Goal: Task Accomplishment & Management: Manage account settings

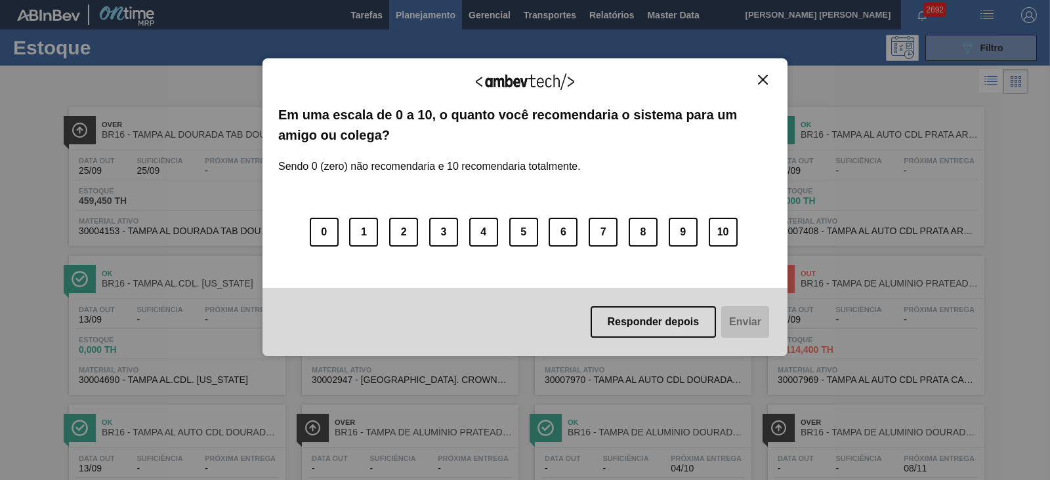
drag, startPoint x: 525, startPoint y: 224, endPoint x: 1049, endPoint y: 365, distance: 542.8
click at [1049, 365] on div "Agradecemos seu feedback! Em uma escala de 0 a 10, o quanto você recomendaria o…" at bounding box center [525, 240] width 1050 height 480
click at [764, 77] on img "Close" at bounding box center [763, 80] width 10 height 10
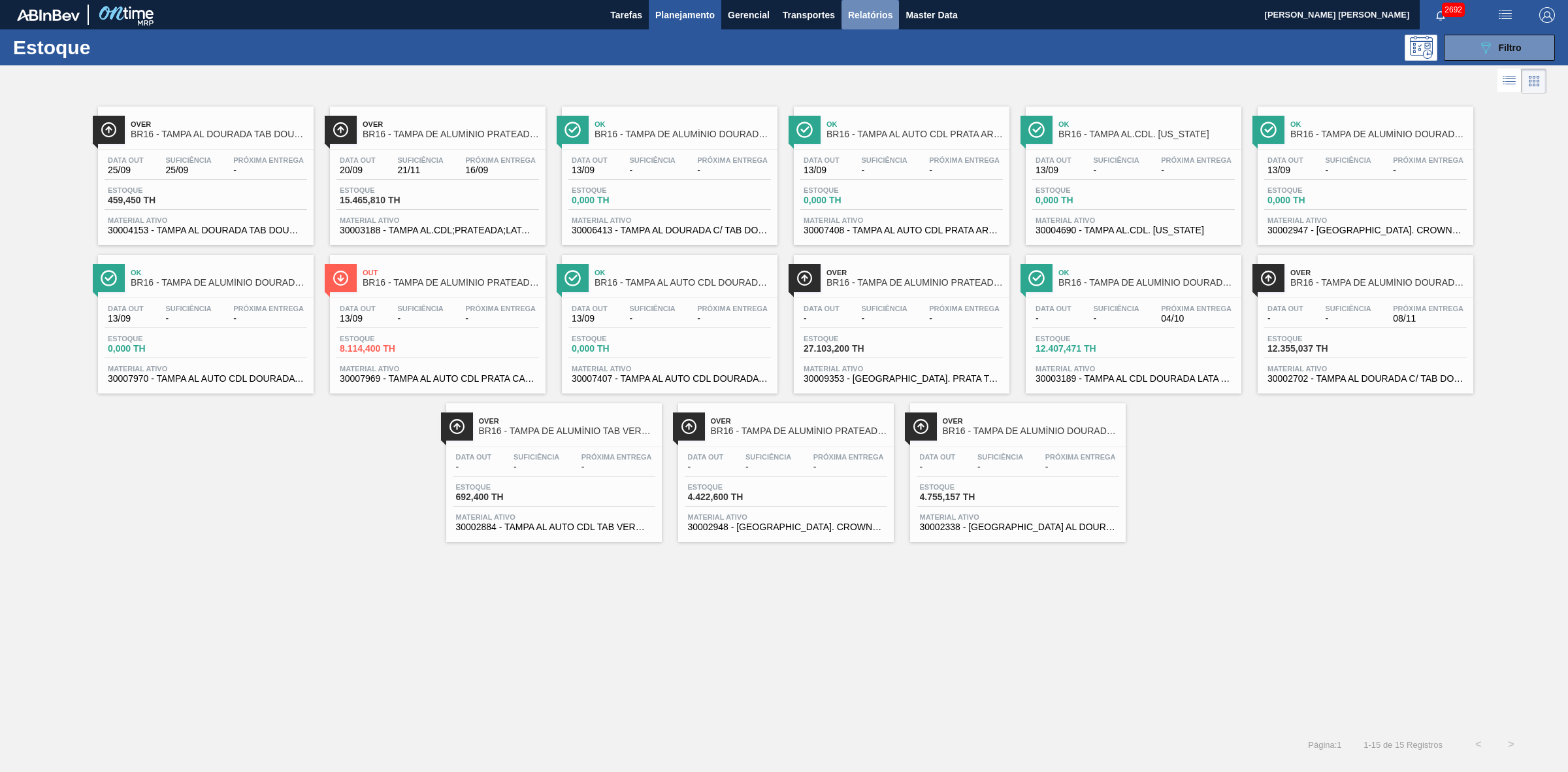
click at [885, 14] on span "Relatórios" at bounding box center [871, 15] width 45 height 16
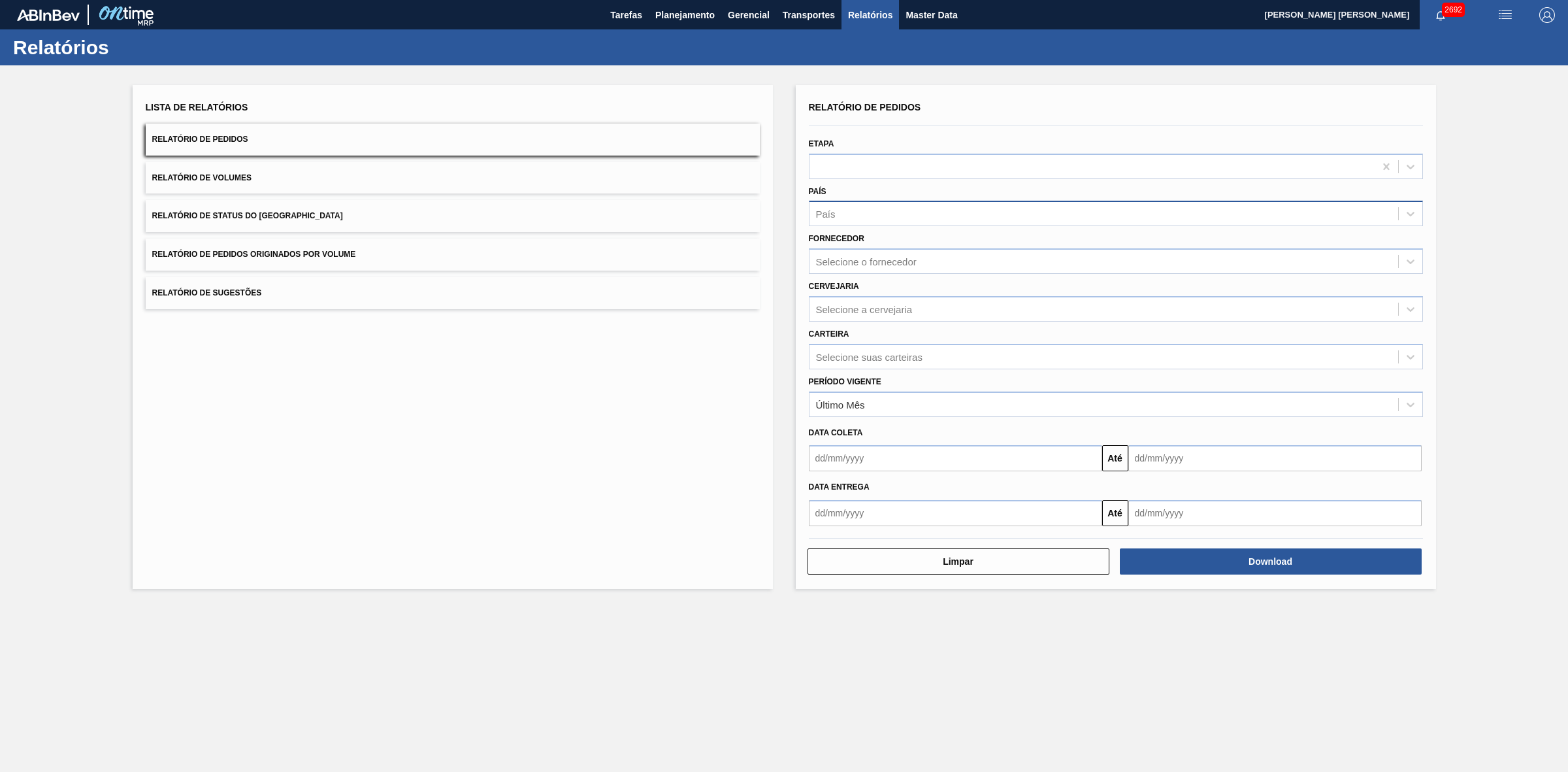
click at [870, 217] on div "País" at bounding box center [1104, 213] width 589 height 19
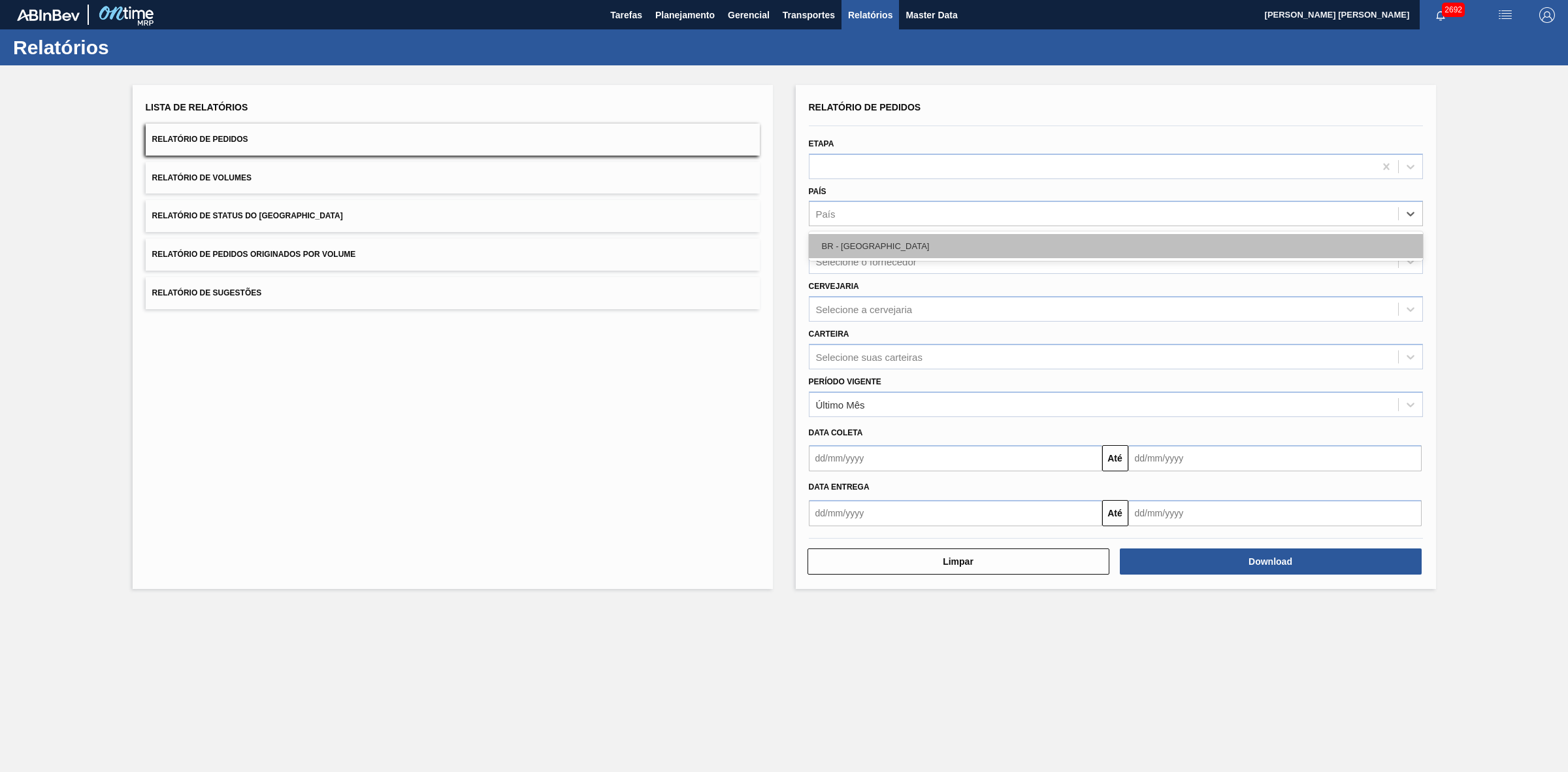
click at [855, 240] on div "BR - Brasil" at bounding box center [1116, 246] width 615 height 24
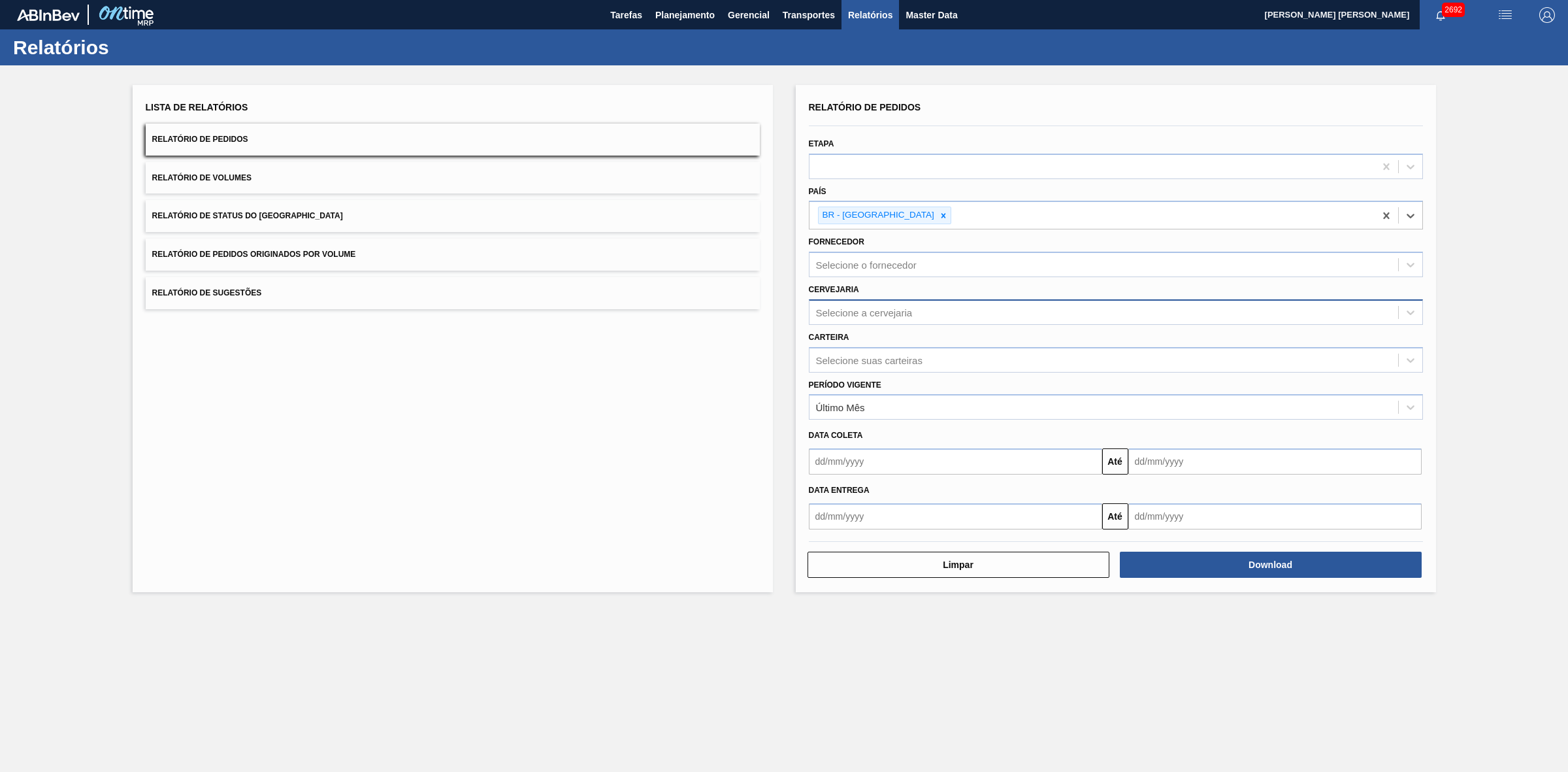
click at [860, 307] on div "Selecione a cervejaria" at bounding box center [864, 312] width 97 height 11
type input "21"
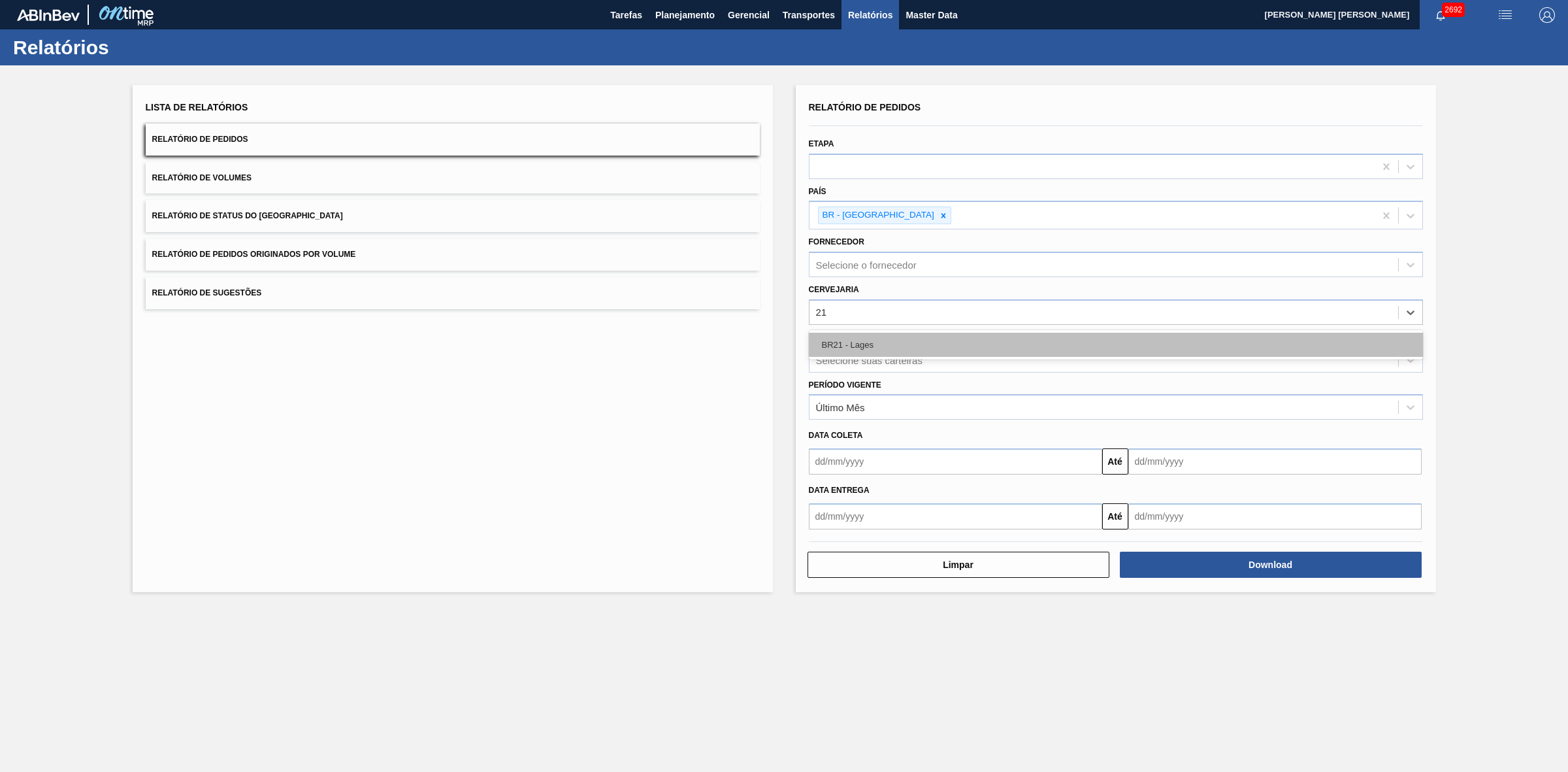
click at [865, 338] on div "BR21 - Lages" at bounding box center [1116, 345] width 615 height 24
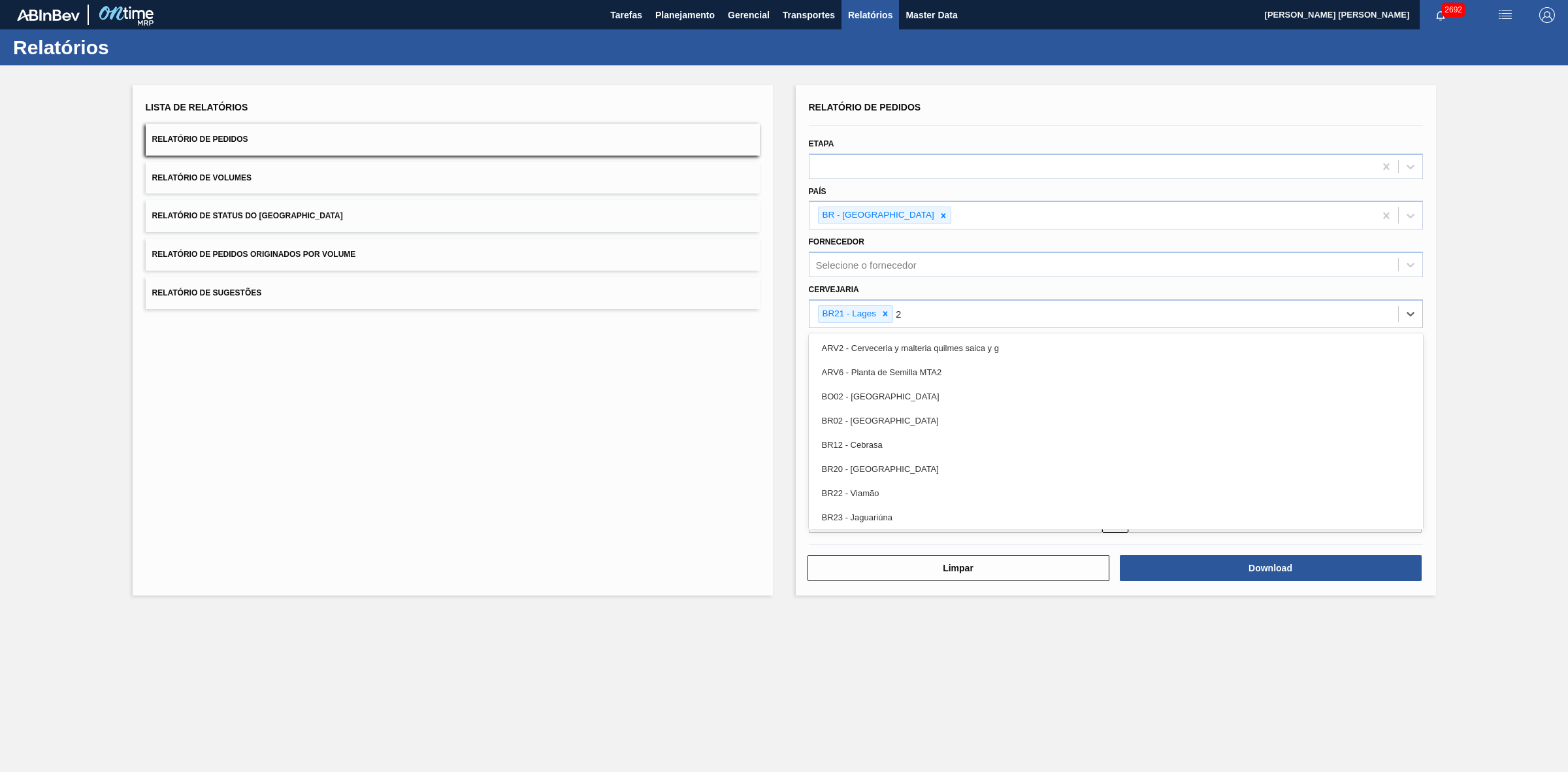
type input "22"
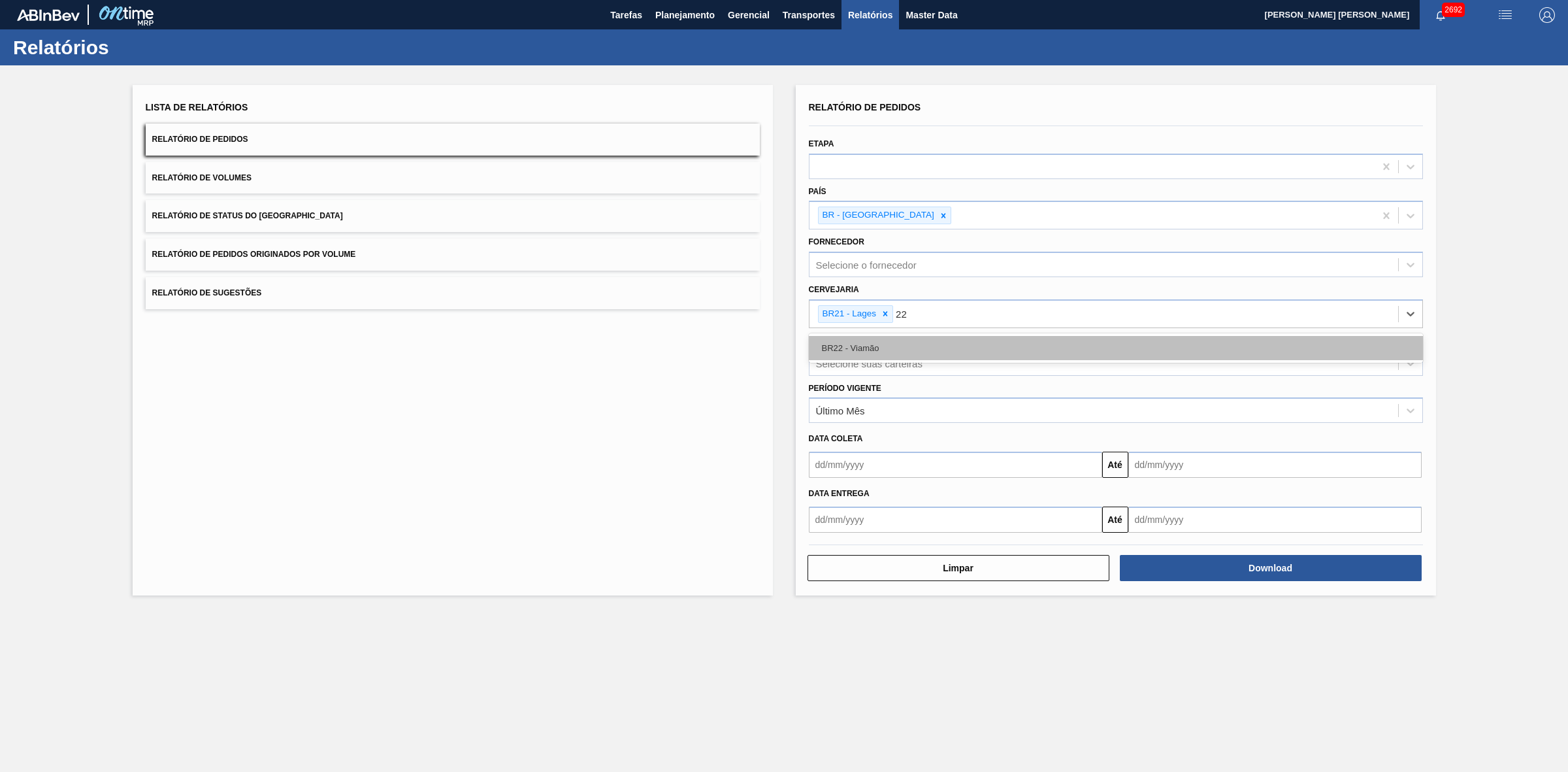
click at [916, 343] on div "BR22 - Viamão" at bounding box center [1116, 348] width 615 height 24
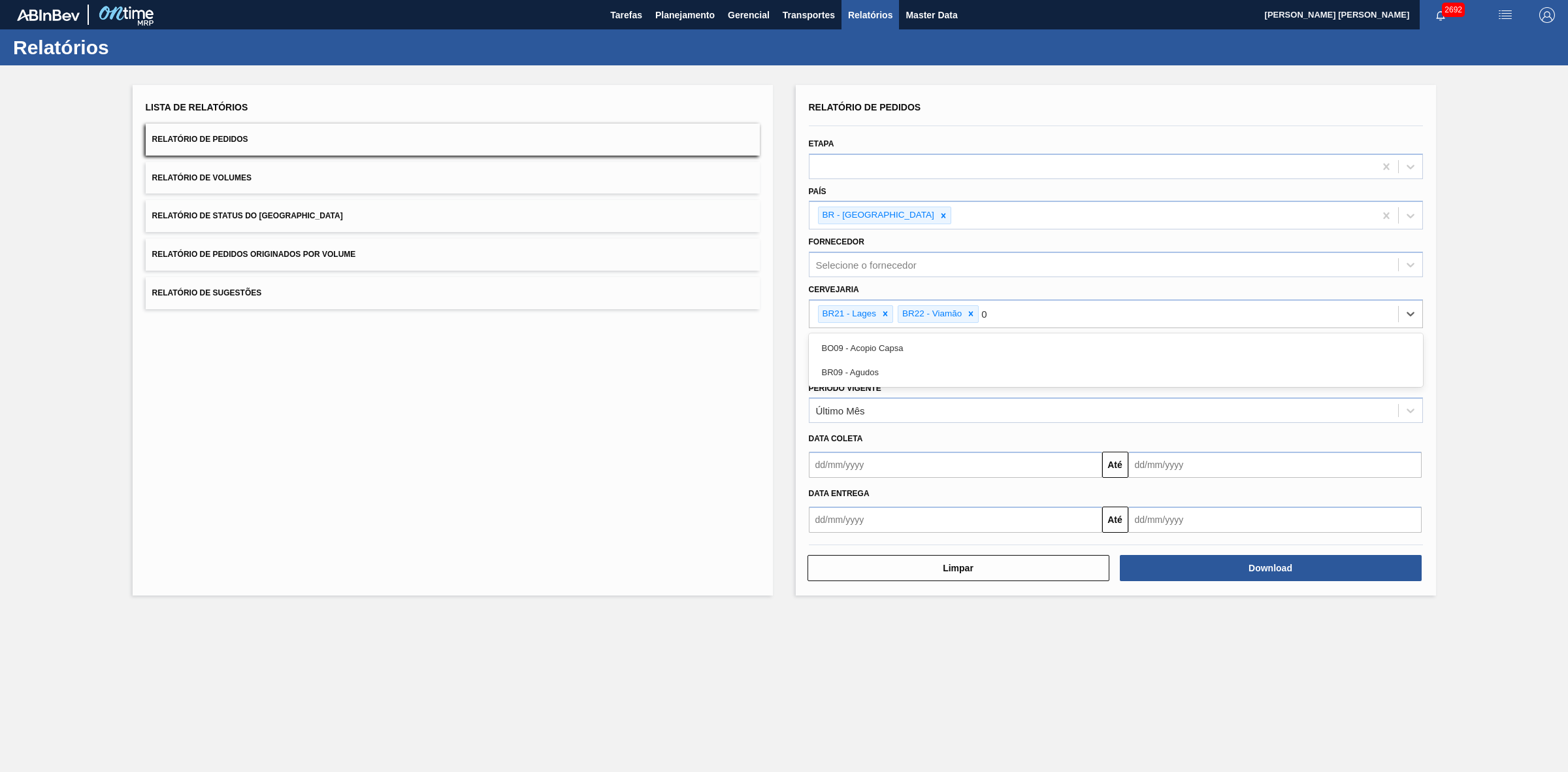
type input "09"
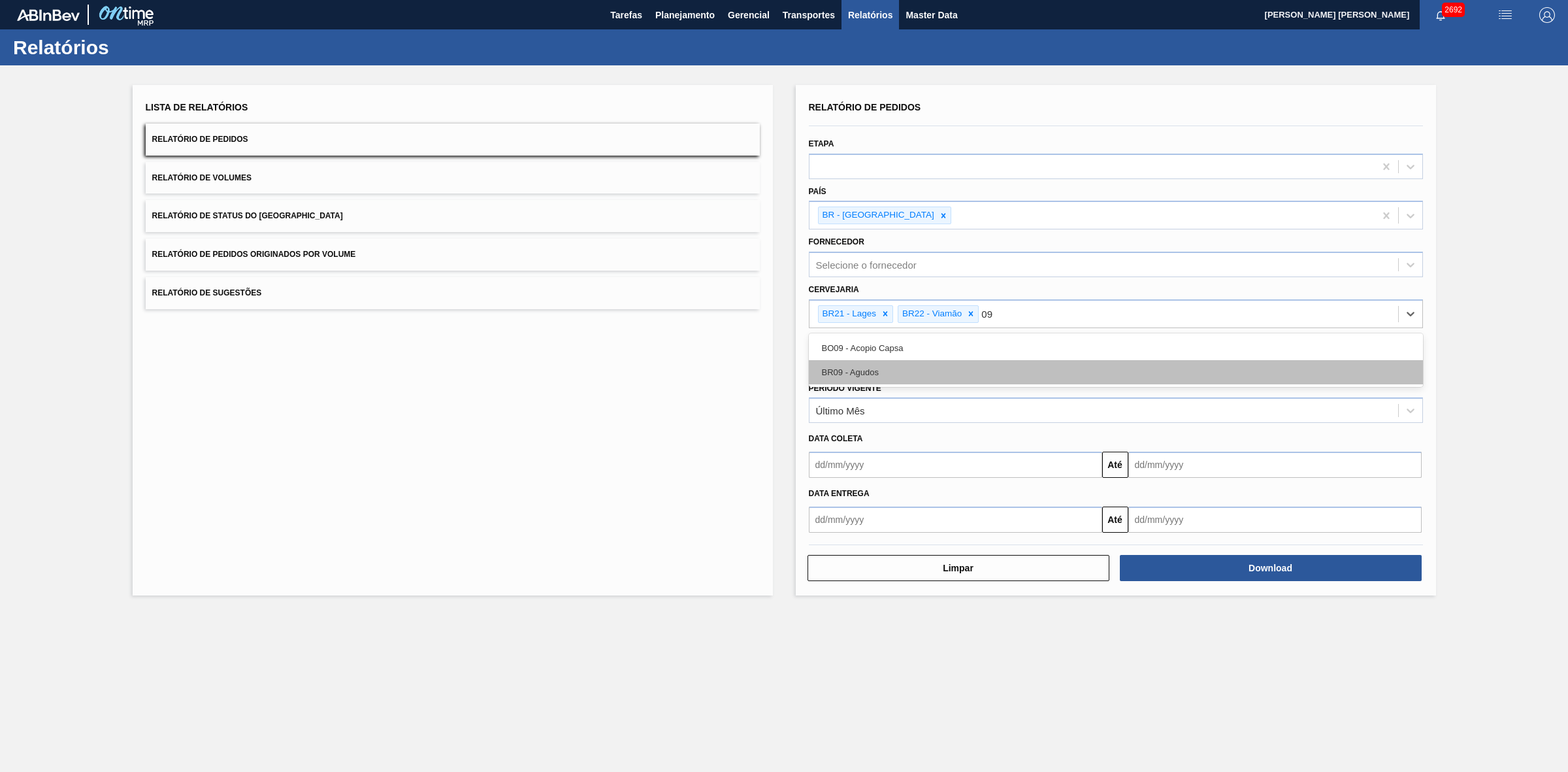
click at [883, 361] on div "BR09 - Agudos" at bounding box center [1116, 372] width 615 height 24
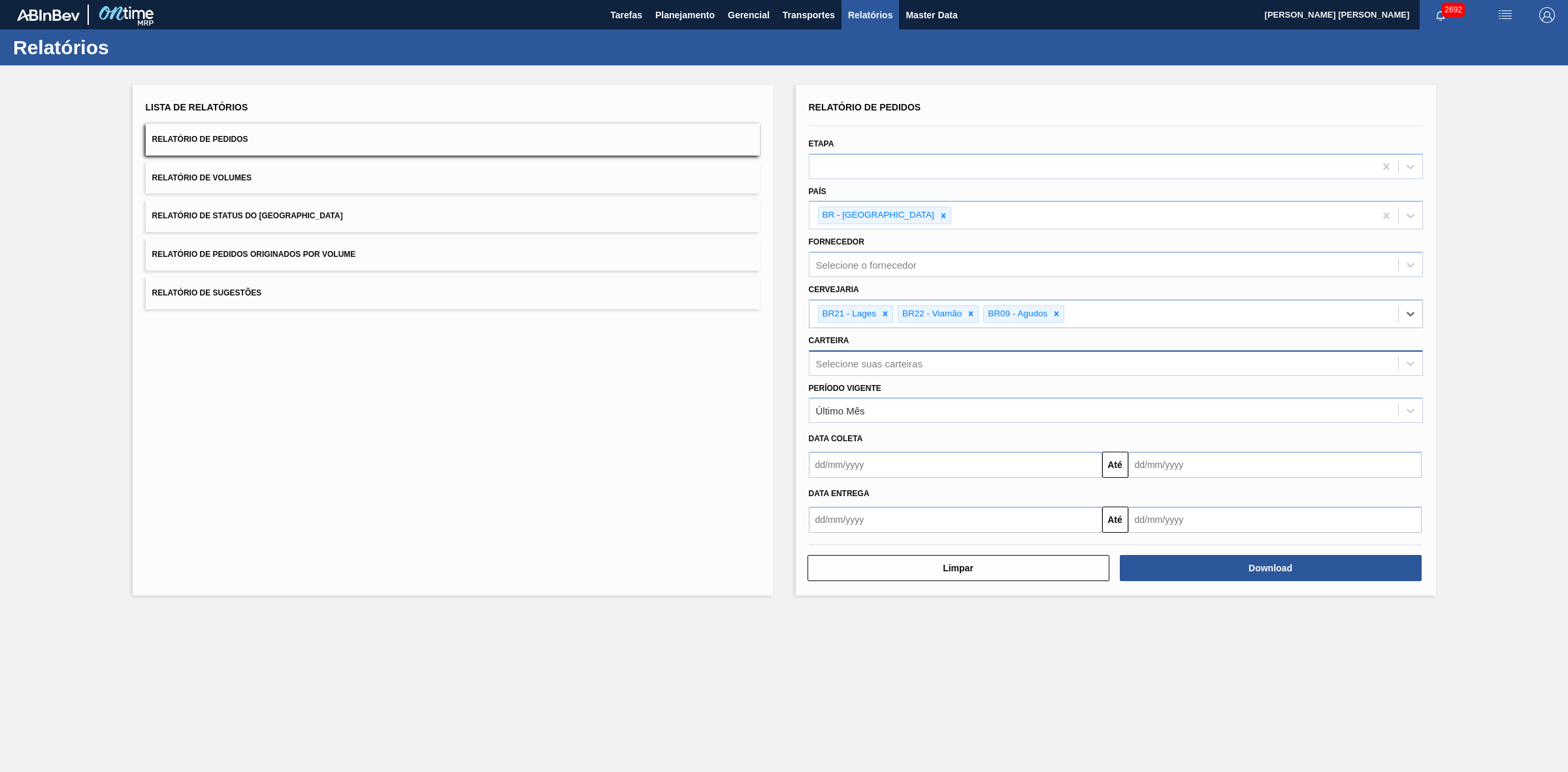
click at [880, 360] on div "Selecione suas carteiras" at bounding box center [869, 363] width 107 height 11
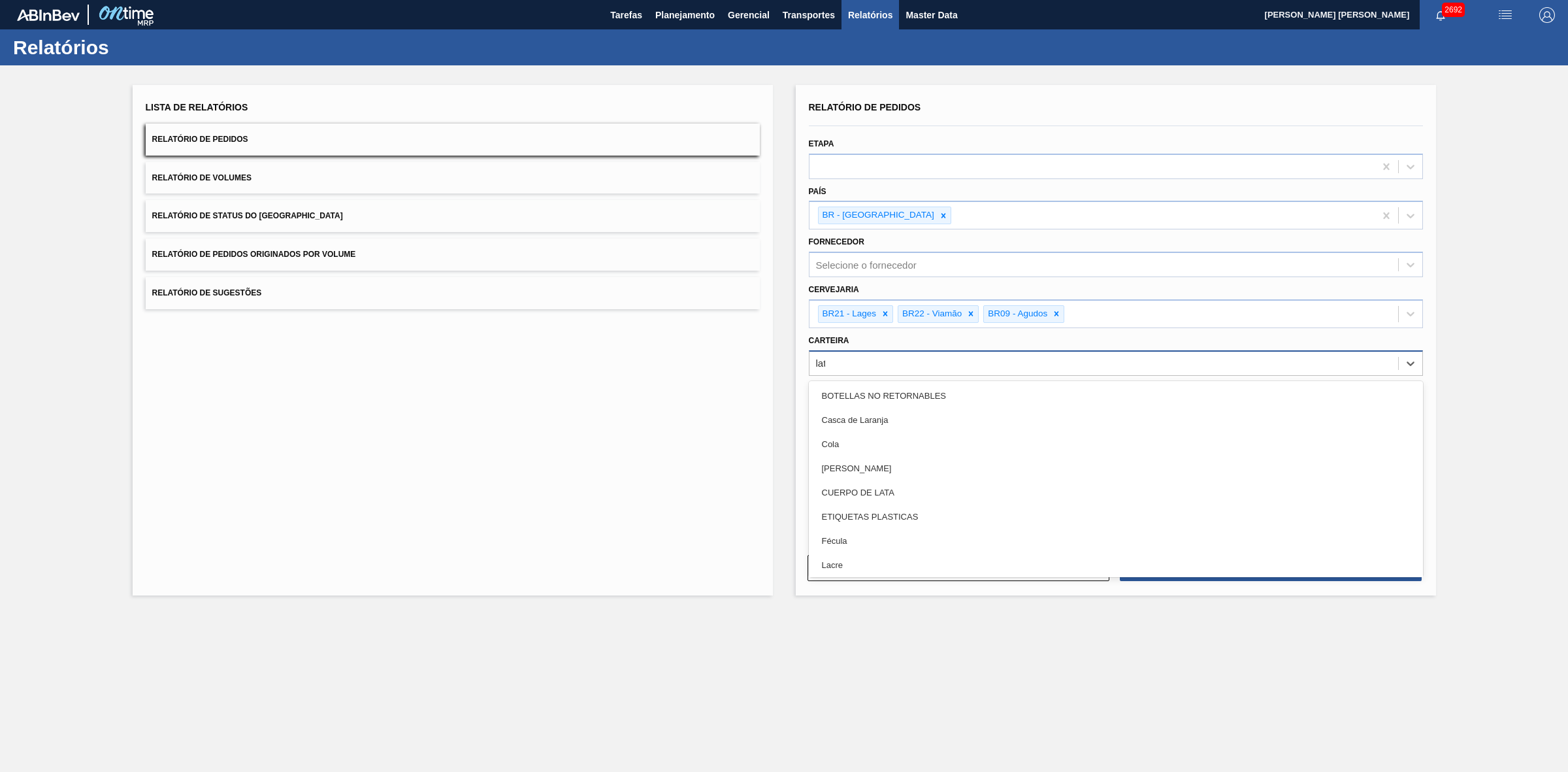
type input "lata"
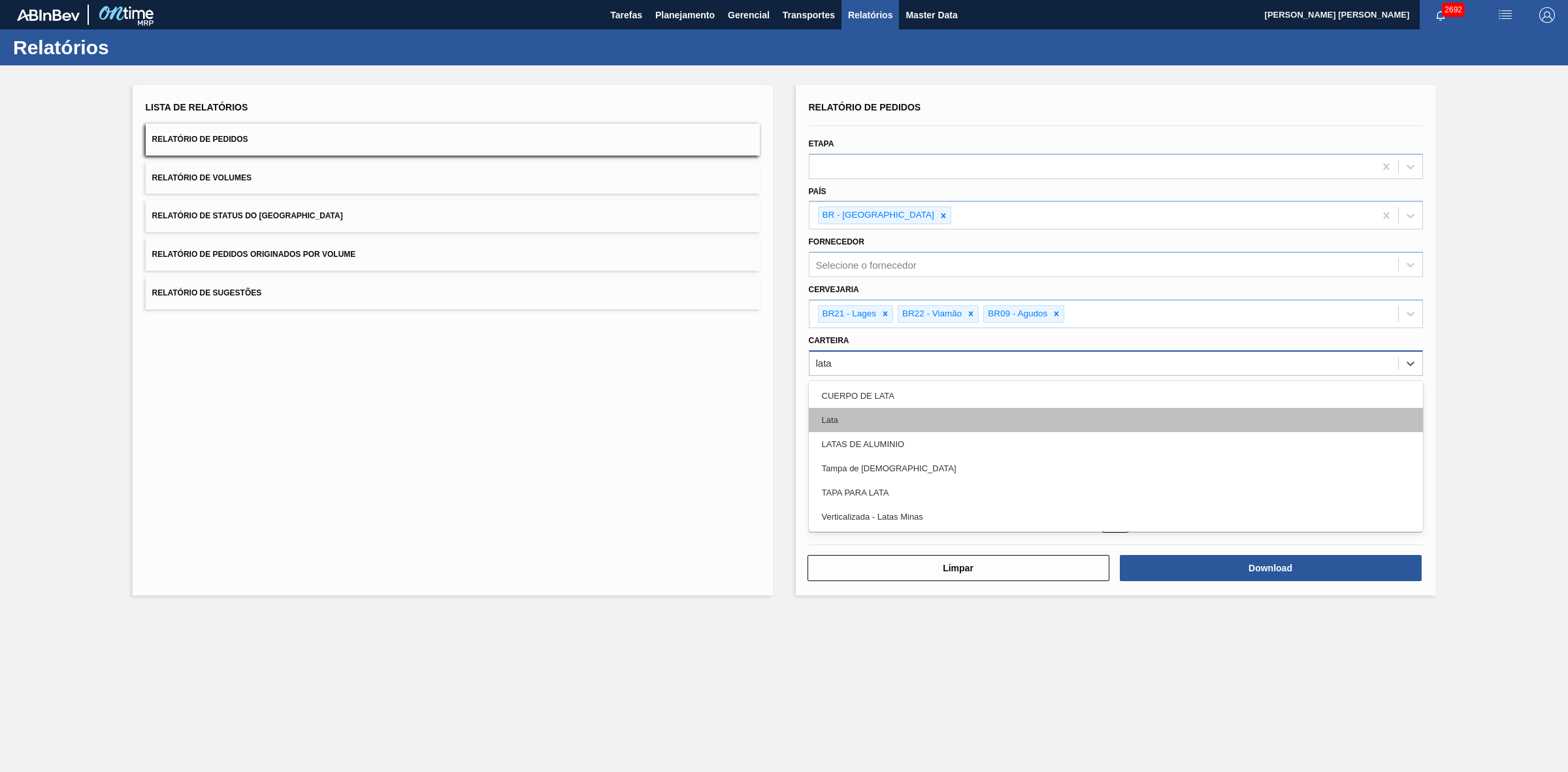
click at [873, 418] on div "Lata" at bounding box center [1116, 419] width 615 height 24
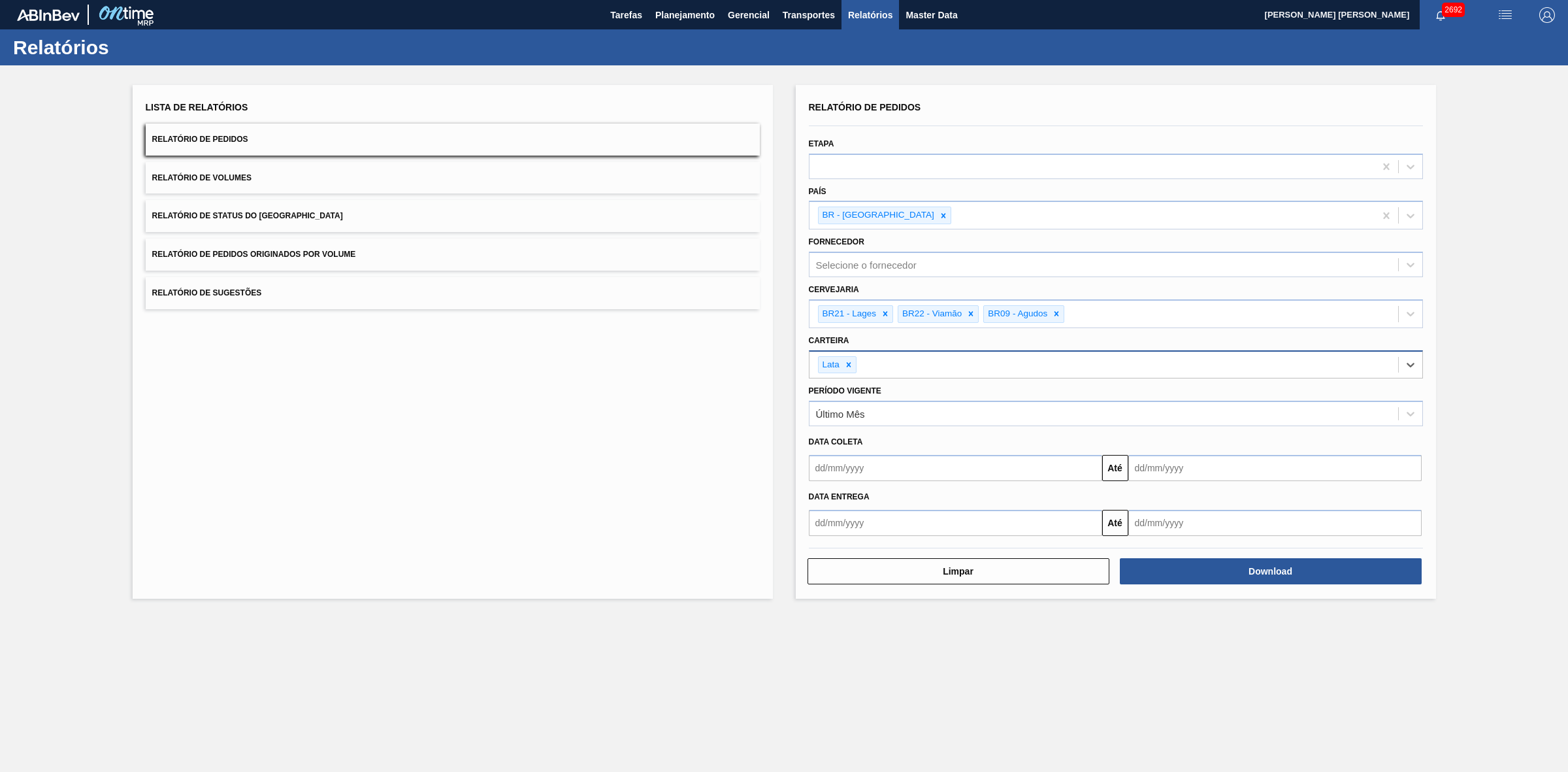
click at [858, 466] on input "text" at bounding box center [955, 468] width 294 height 26
click at [837, 478] on div "setembro 2025" at bounding box center [888, 498] width 156 height 11
click at [908, 478] on div "11" at bounding box center [909, 563] width 18 height 18
type input "11/09/2025"
click at [1045, 464] on input "text" at bounding box center [1275, 468] width 294 height 26
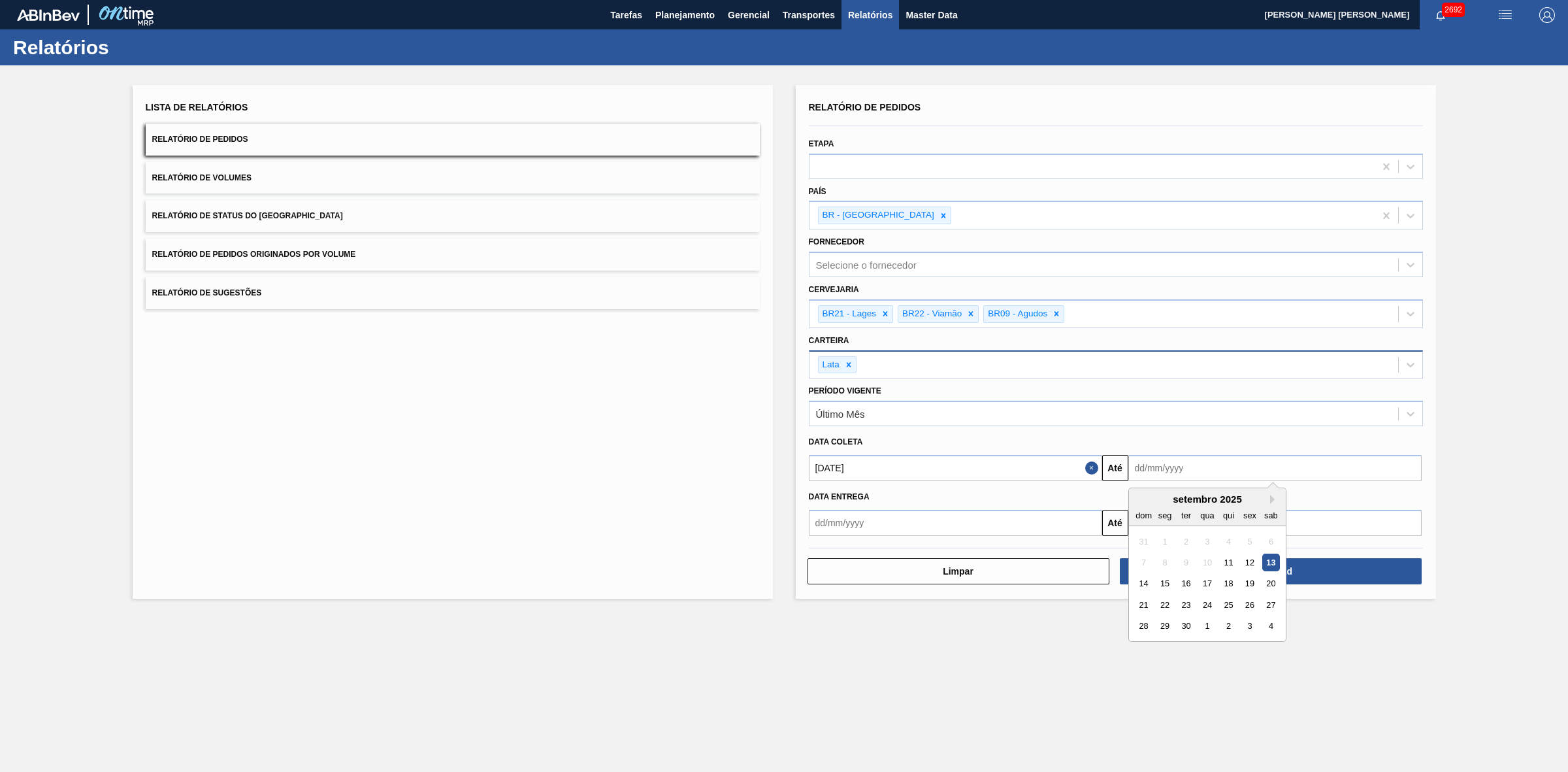
click at [1045, 478] on div "dom seg ter qua qui sex sab" at bounding box center [1207, 514] width 156 height 21
click at [1045, 478] on div "14" at bounding box center [1145, 584] width 18 height 18
type input "[DATE]"
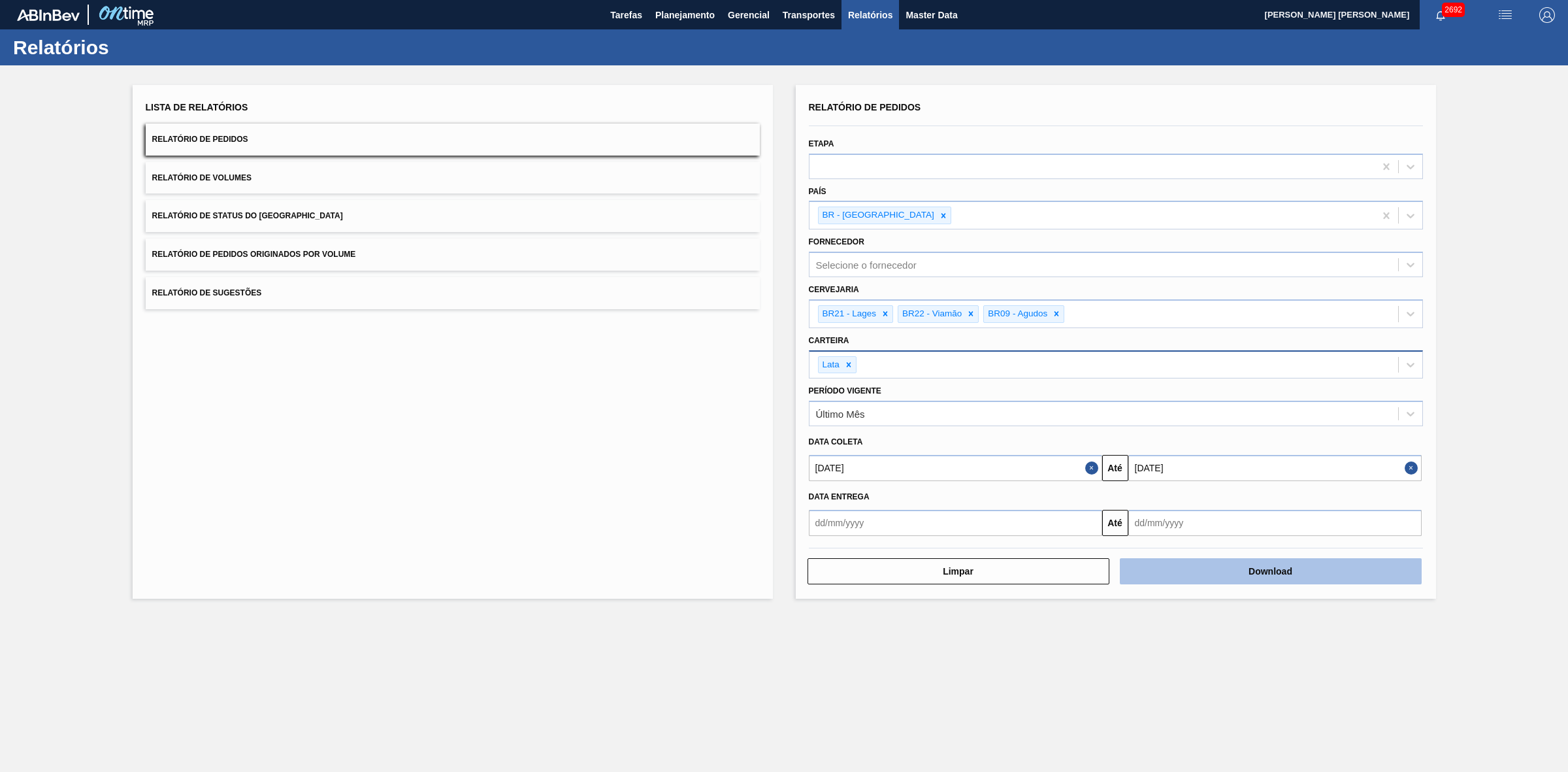
click at [1045, 478] on button "Download" at bounding box center [1270, 571] width 302 height 26
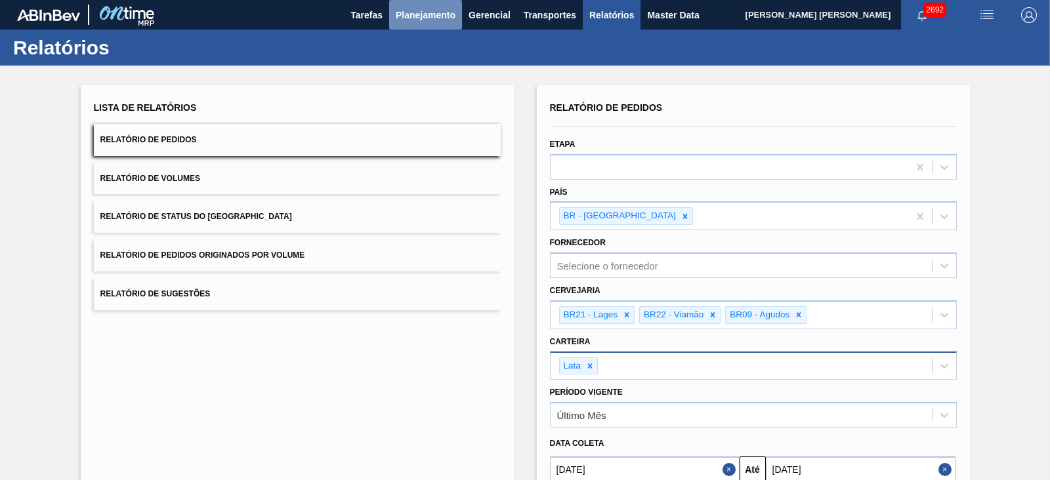
click at [437, 21] on span "Planejamento" at bounding box center [426, 15] width 60 height 16
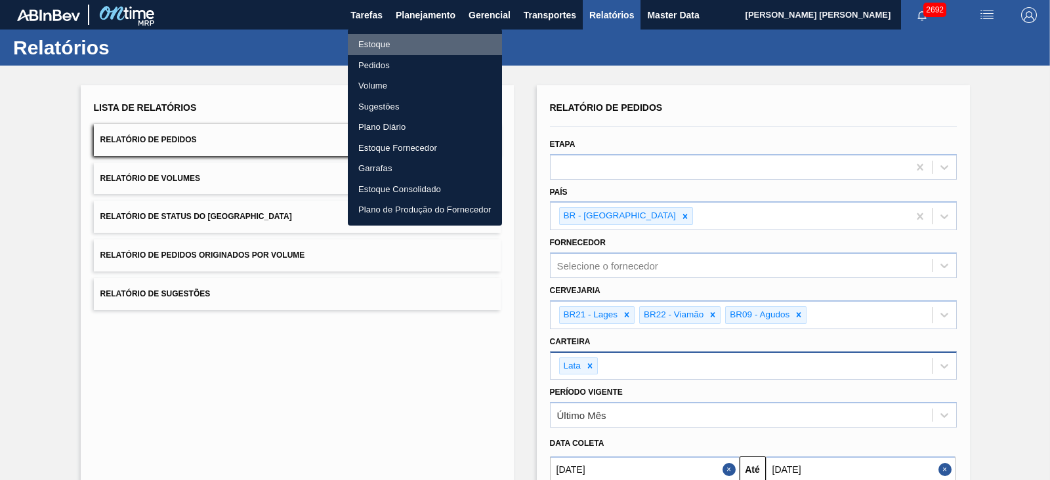
click at [387, 47] on li "Estoque" at bounding box center [425, 44] width 154 height 21
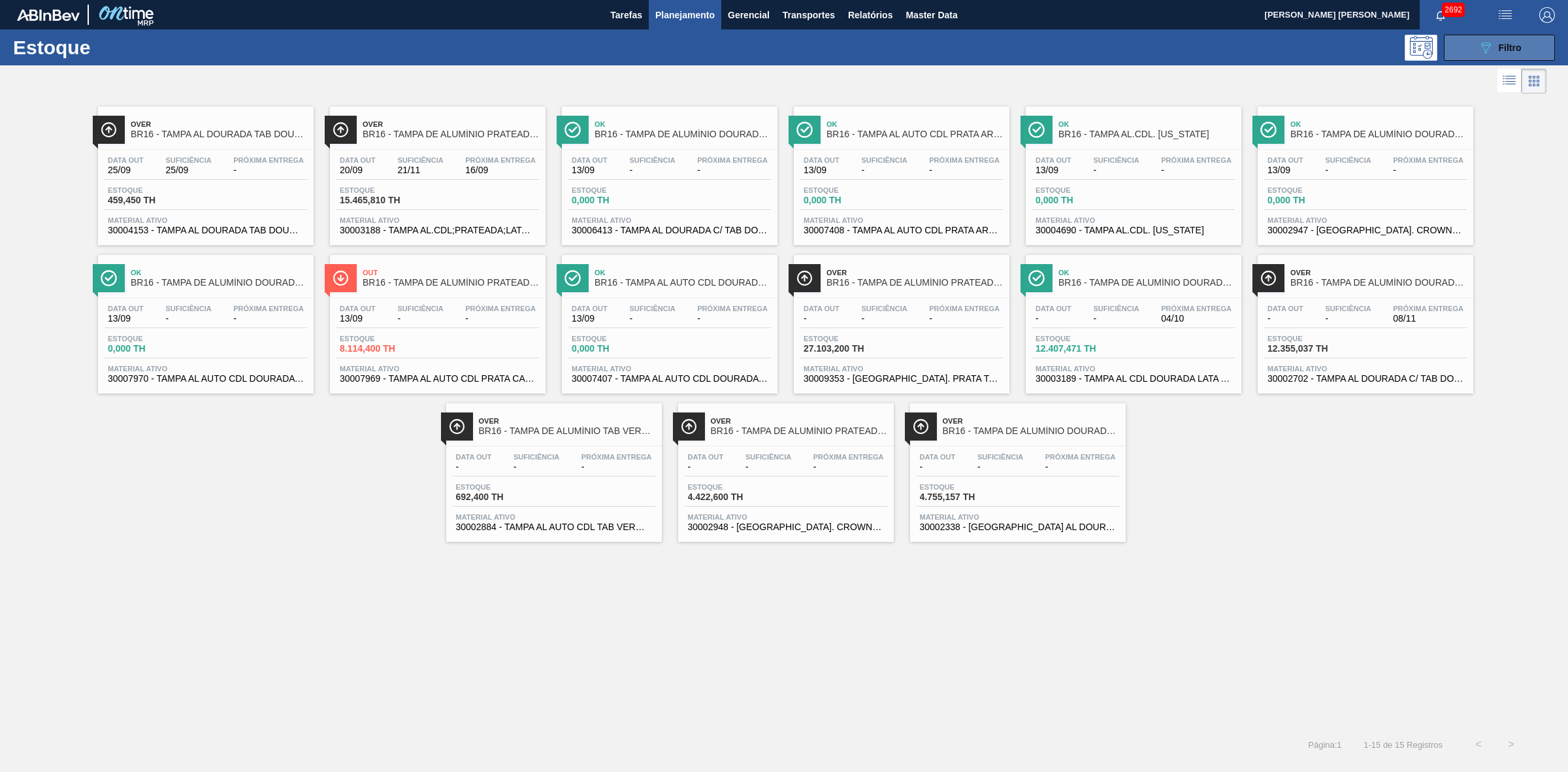
click at [1045, 47] on icon "089F7B8B-B2A5-4AFE-B5C0-19BA573D28AC" at bounding box center [1486, 48] width 16 height 16
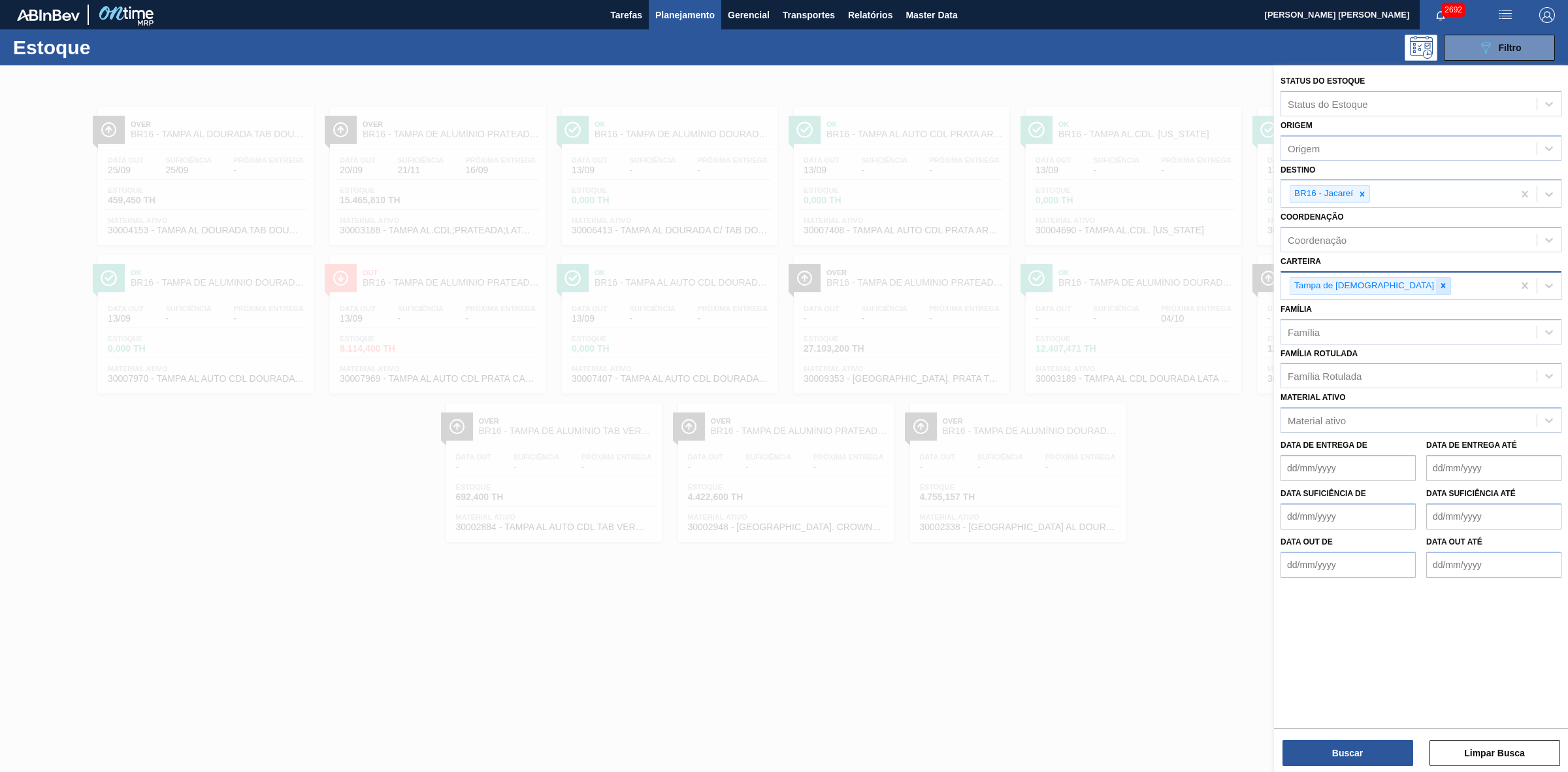
click at [1045, 286] on icon at bounding box center [1443, 285] width 9 height 9
type input "lata"
click at [1045, 312] on div "Lata" at bounding box center [1422, 317] width 281 height 24
click at [1045, 194] on icon at bounding box center [1363, 193] width 5 height 5
type input "21"
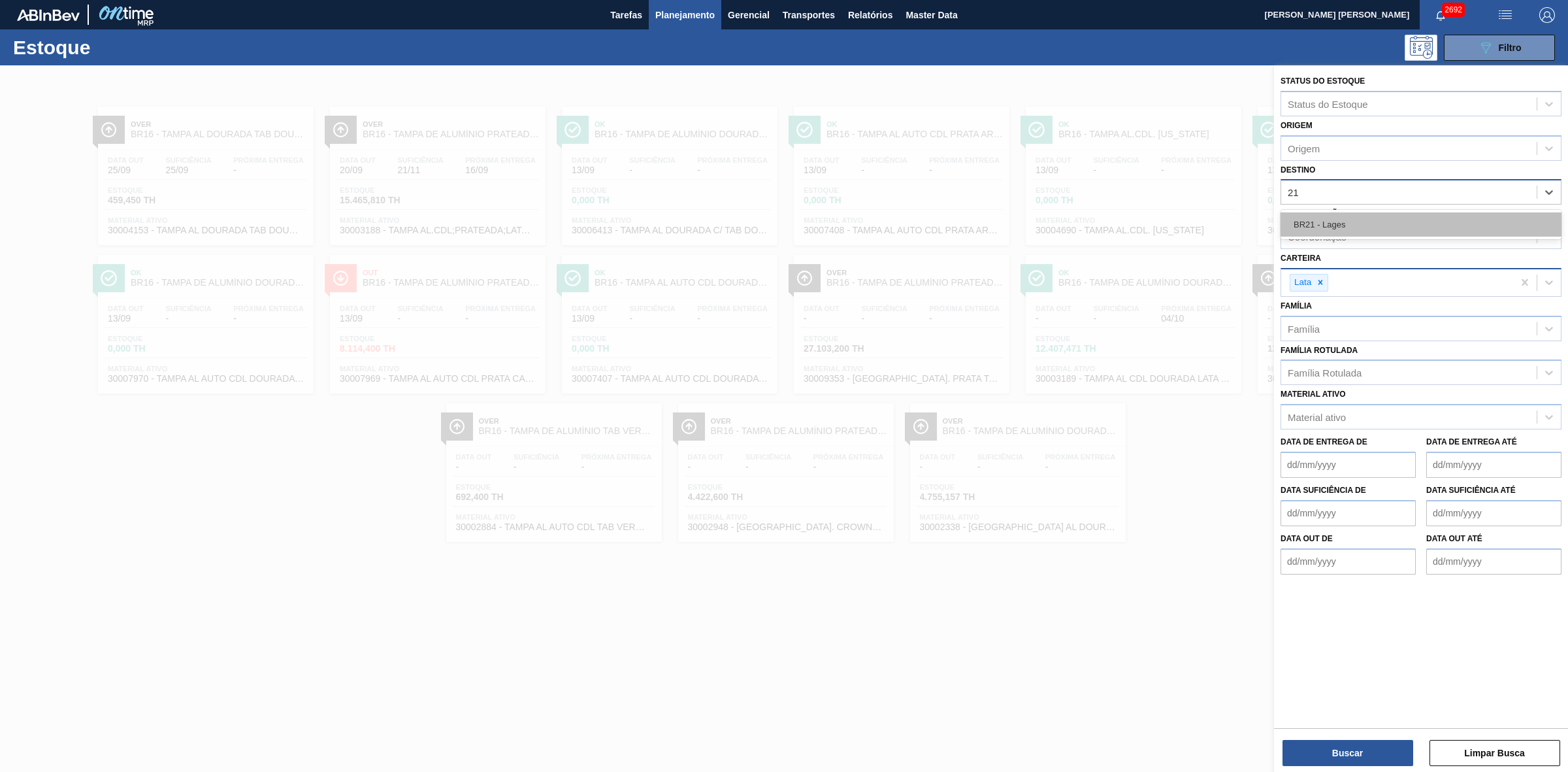
click at [1045, 221] on div "BR21 - Lages" at bounding box center [1422, 224] width 281 height 24
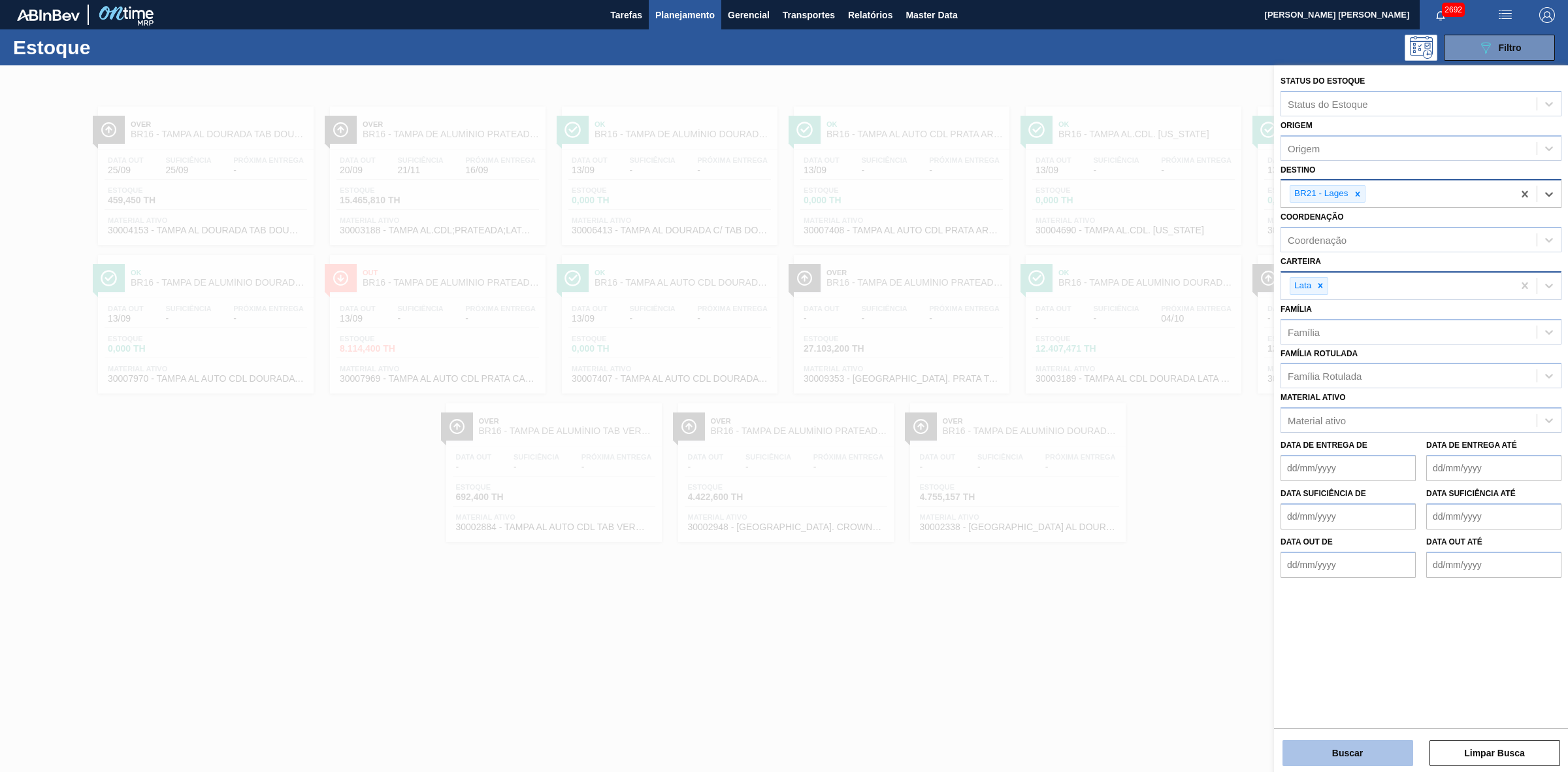
click at [1045, 478] on button "Buscar" at bounding box center [1348, 753] width 131 height 26
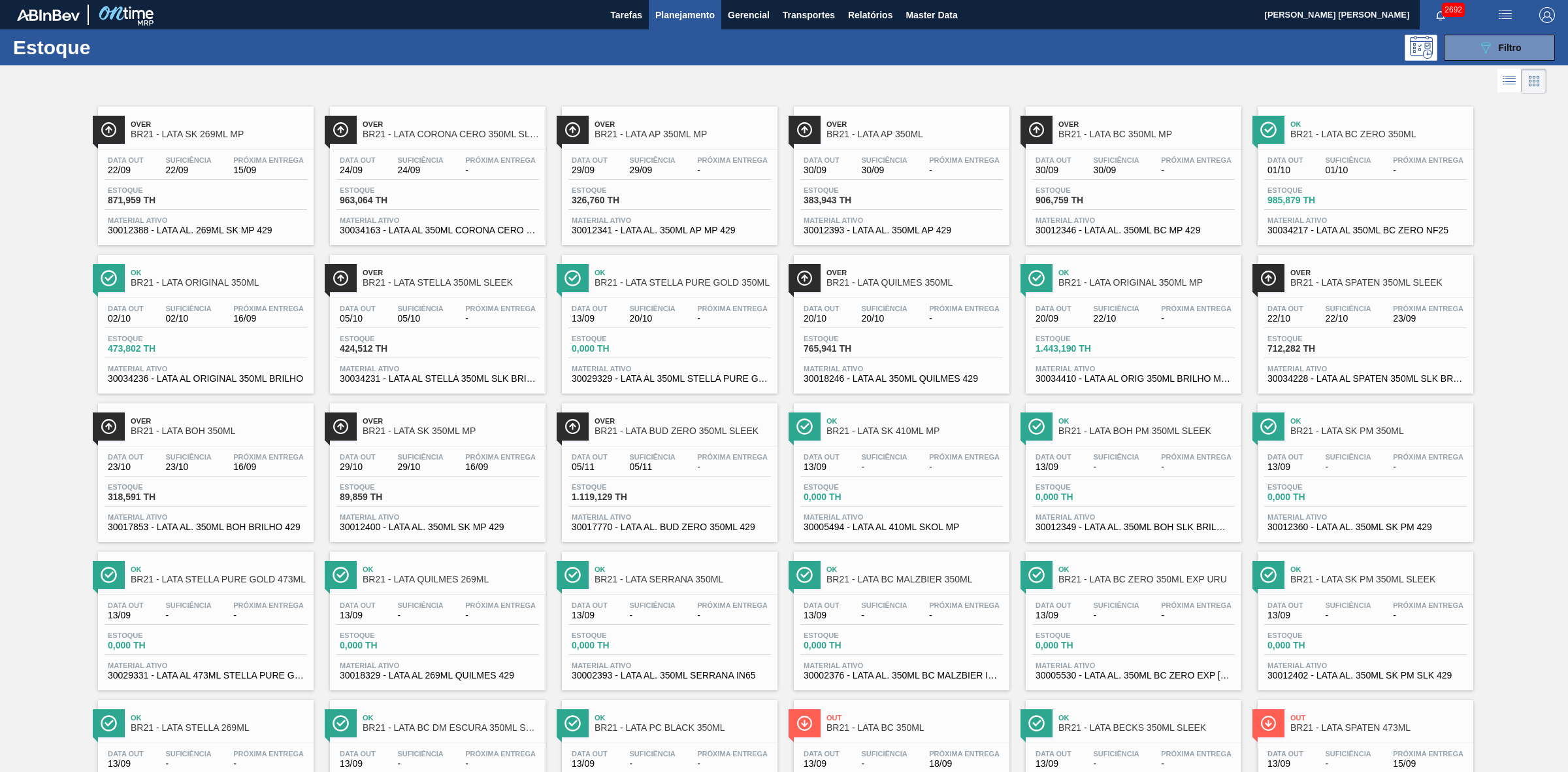
drag, startPoint x: 160, startPoint y: 120, endPoint x: 788, endPoint y: 91, distance: 628.7
click at [788, 91] on div at bounding box center [773, 81] width 1547 height 31
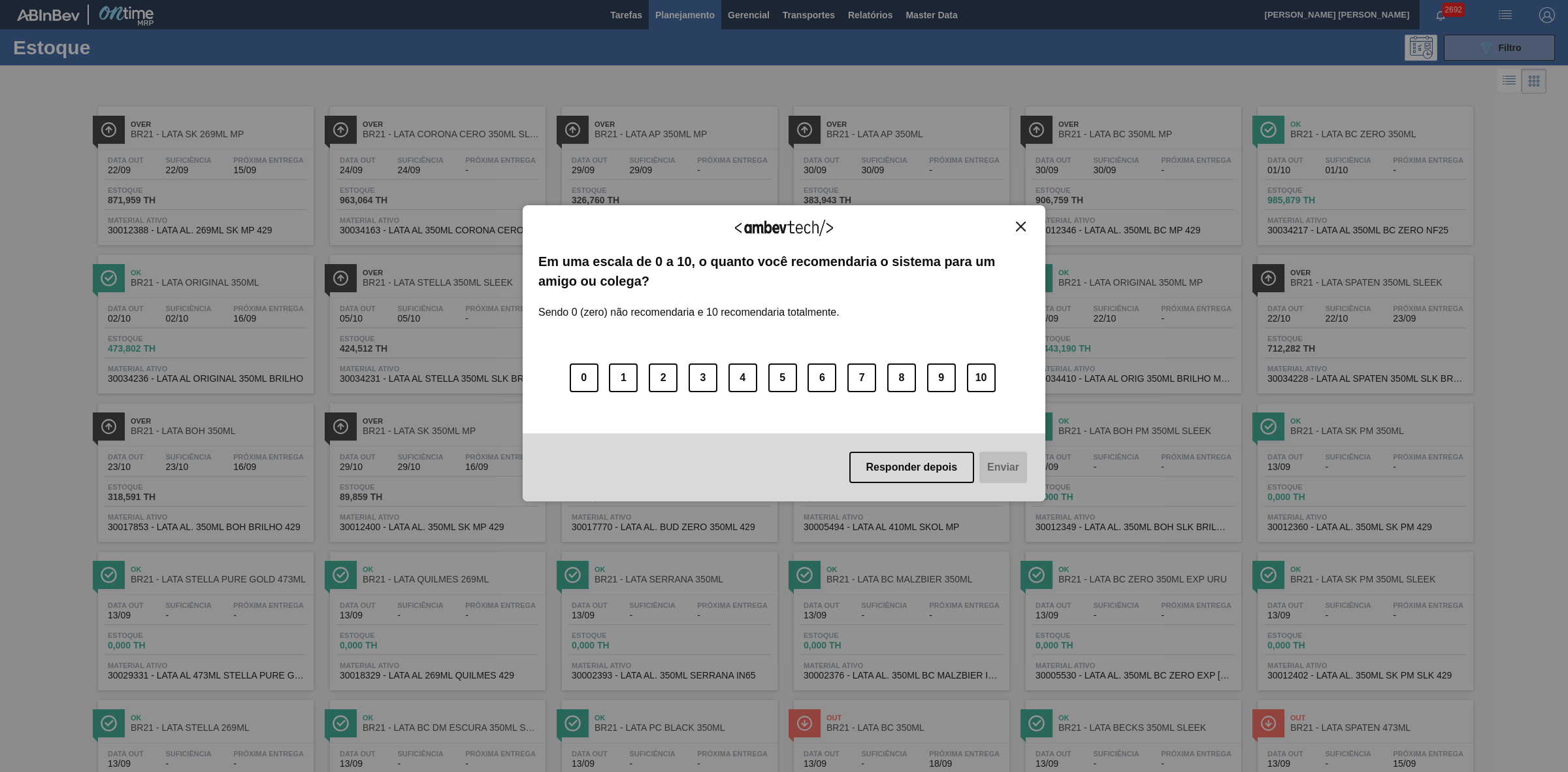
click at [1017, 221] on img "Close" at bounding box center [1021, 226] width 10 height 10
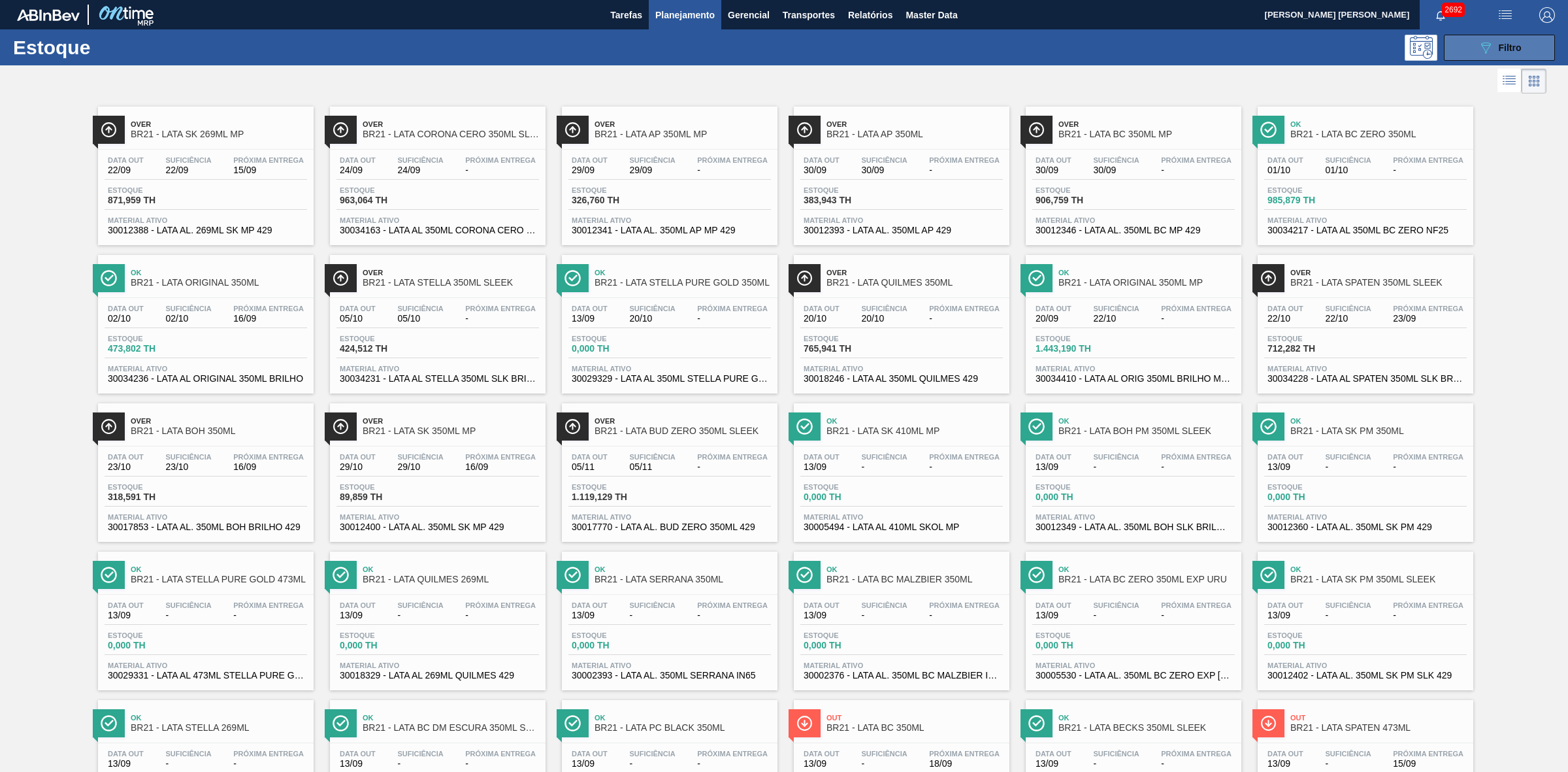
click at [1045, 47] on icon "089F7B8B-B2A5-4AFE-B5C0-19BA573D28AC" at bounding box center [1486, 48] width 16 height 16
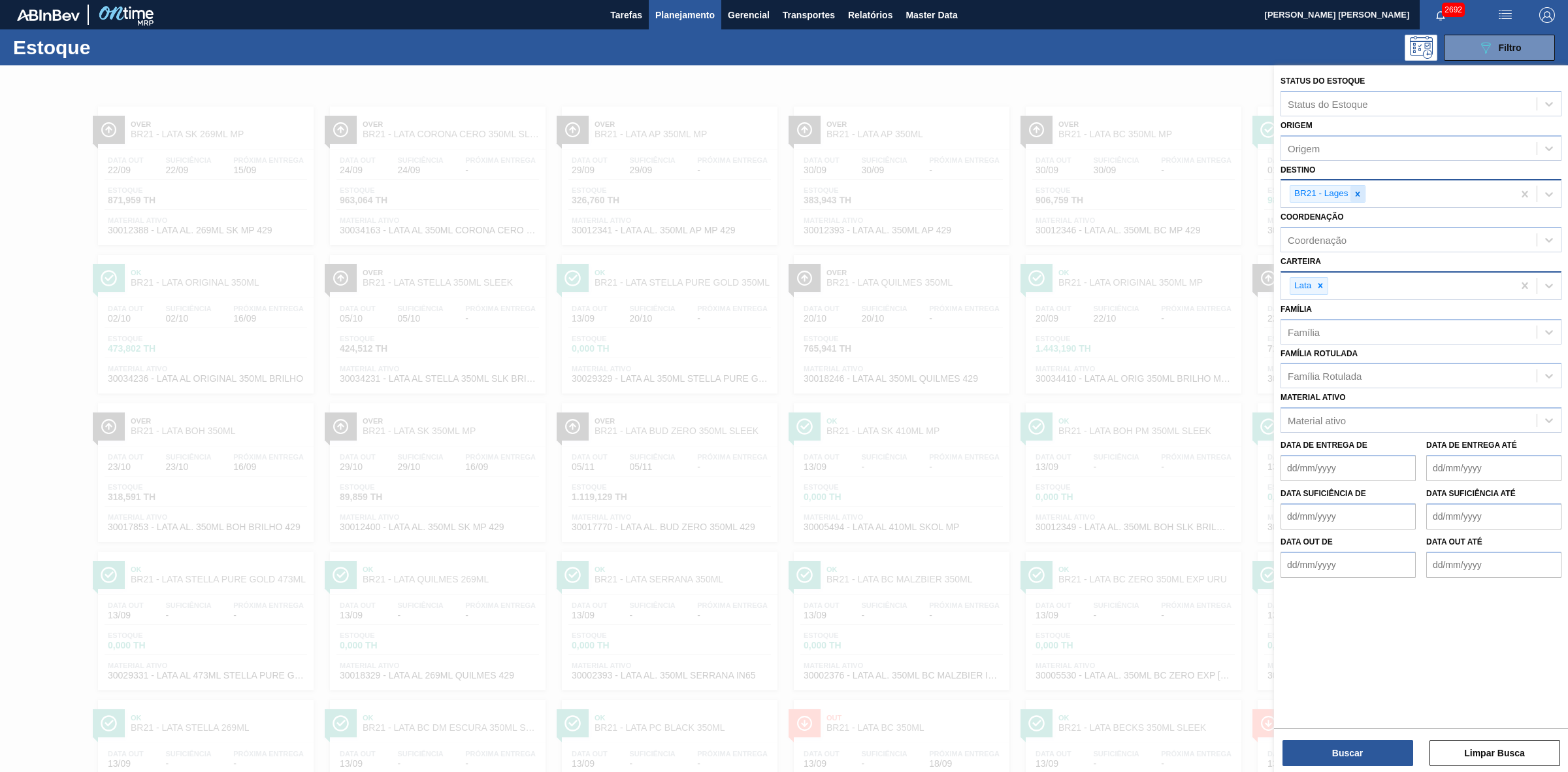
click at [1045, 189] on icon at bounding box center [1358, 193] width 9 height 9
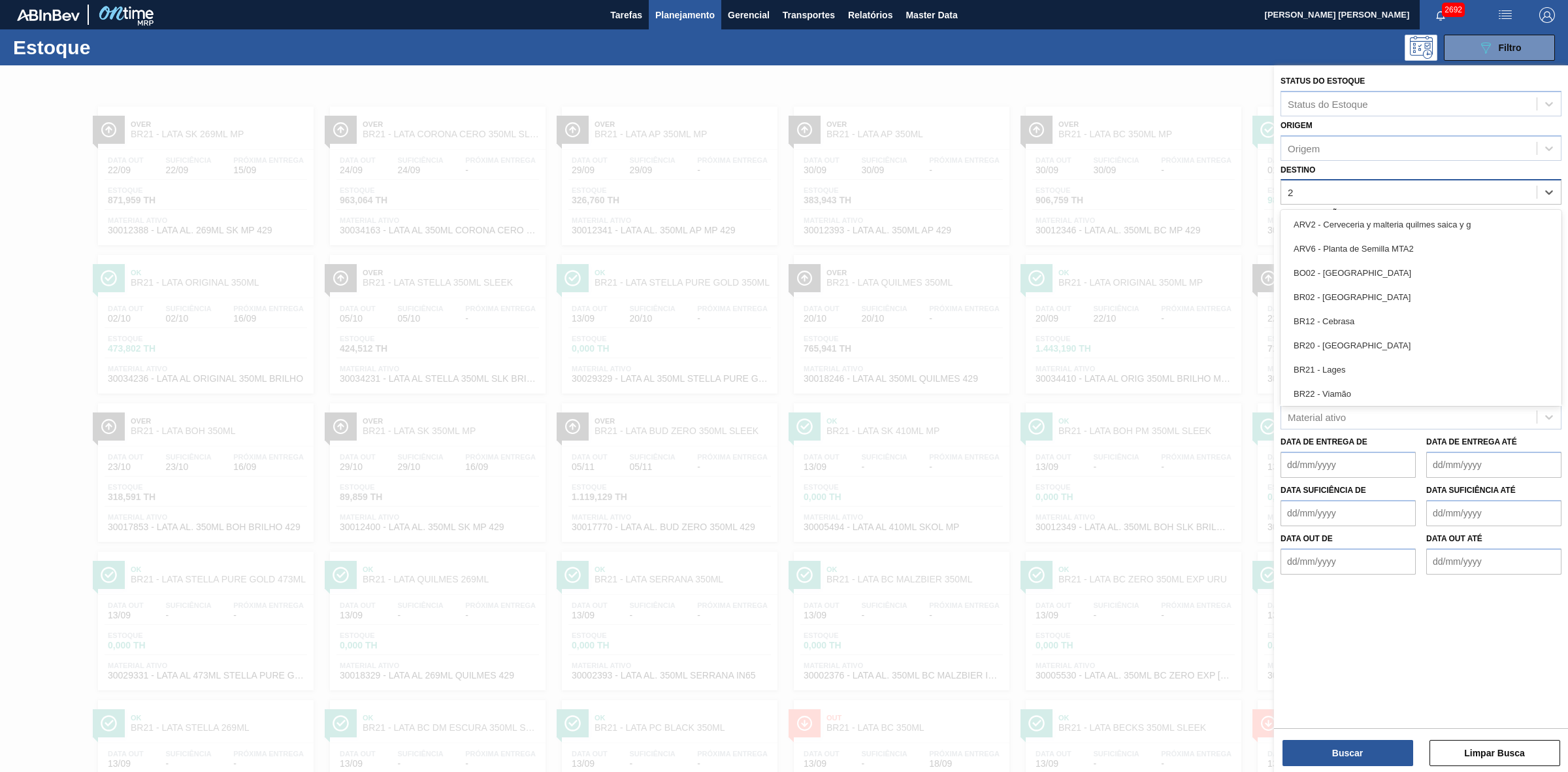
type input "22"
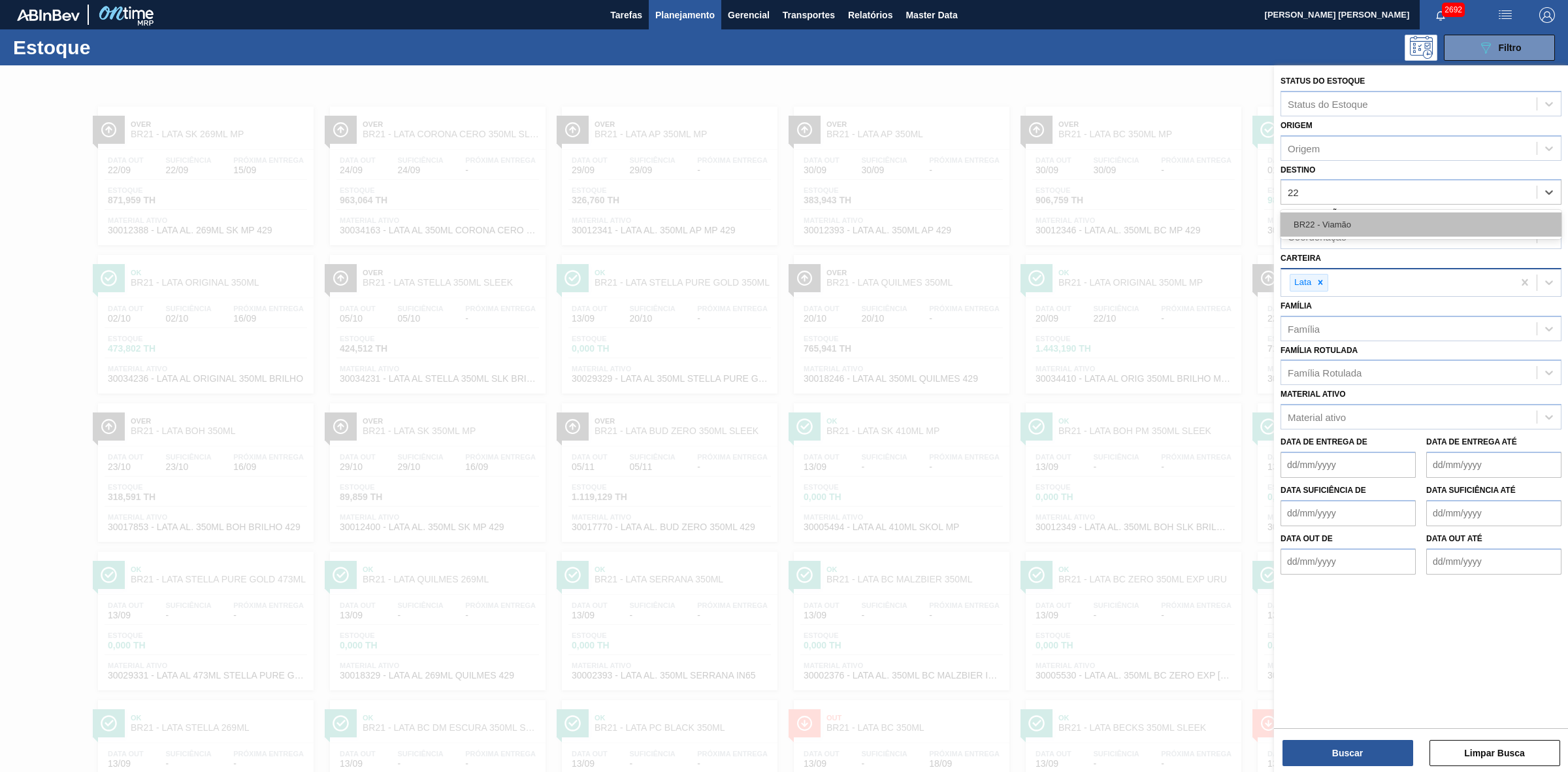
click at [1045, 229] on div "BR22 - Viamão" at bounding box center [1422, 224] width 281 height 24
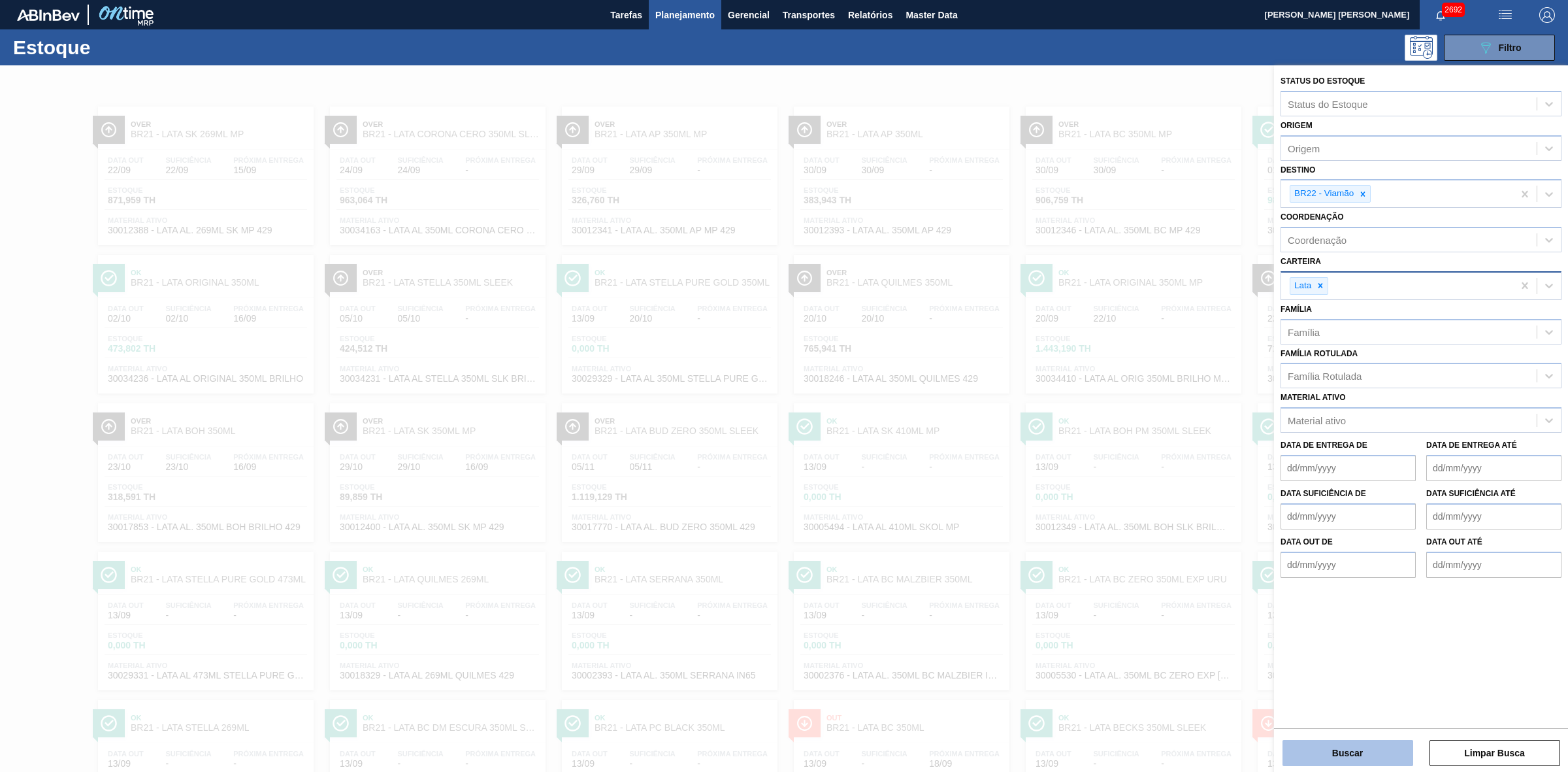
click at [1045, 478] on button "Buscar" at bounding box center [1348, 753] width 131 height 26
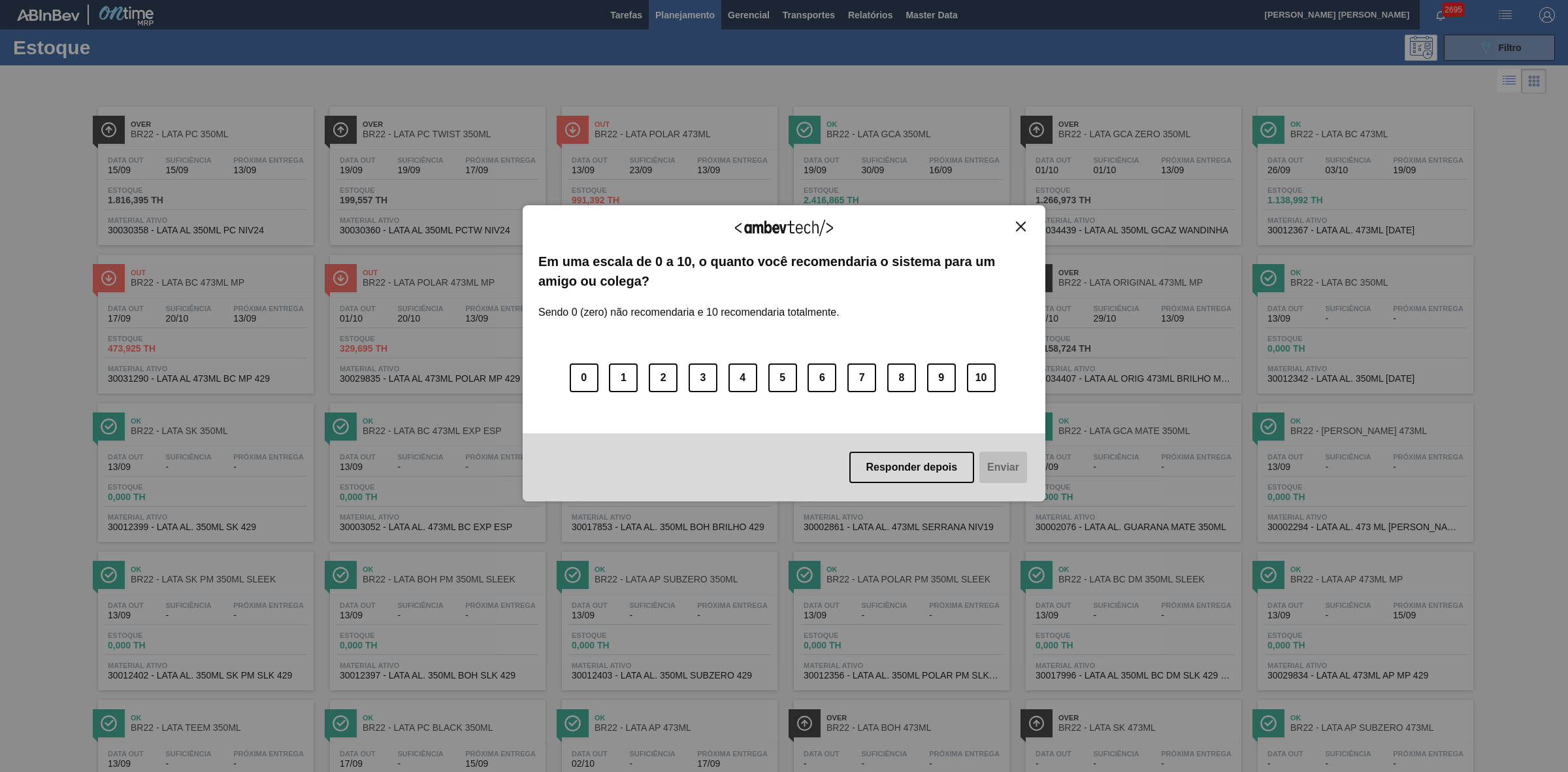
click at [1019, 221] on img "Close" at bounding box center [1021, 226] width 10 height 10
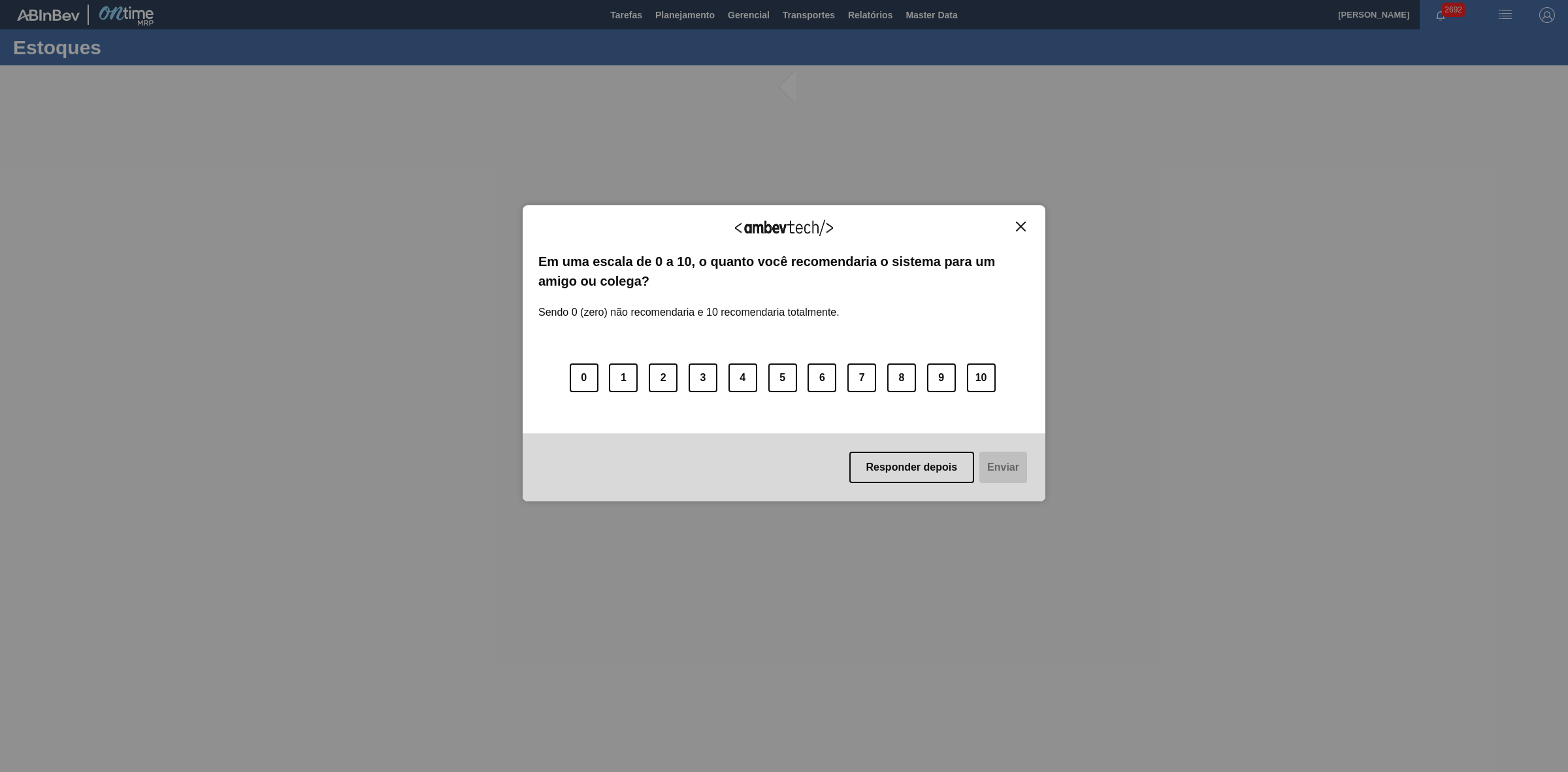
click at [1025, 224] on img "Close" at bounding box center [1021, 226] width 10 height 10
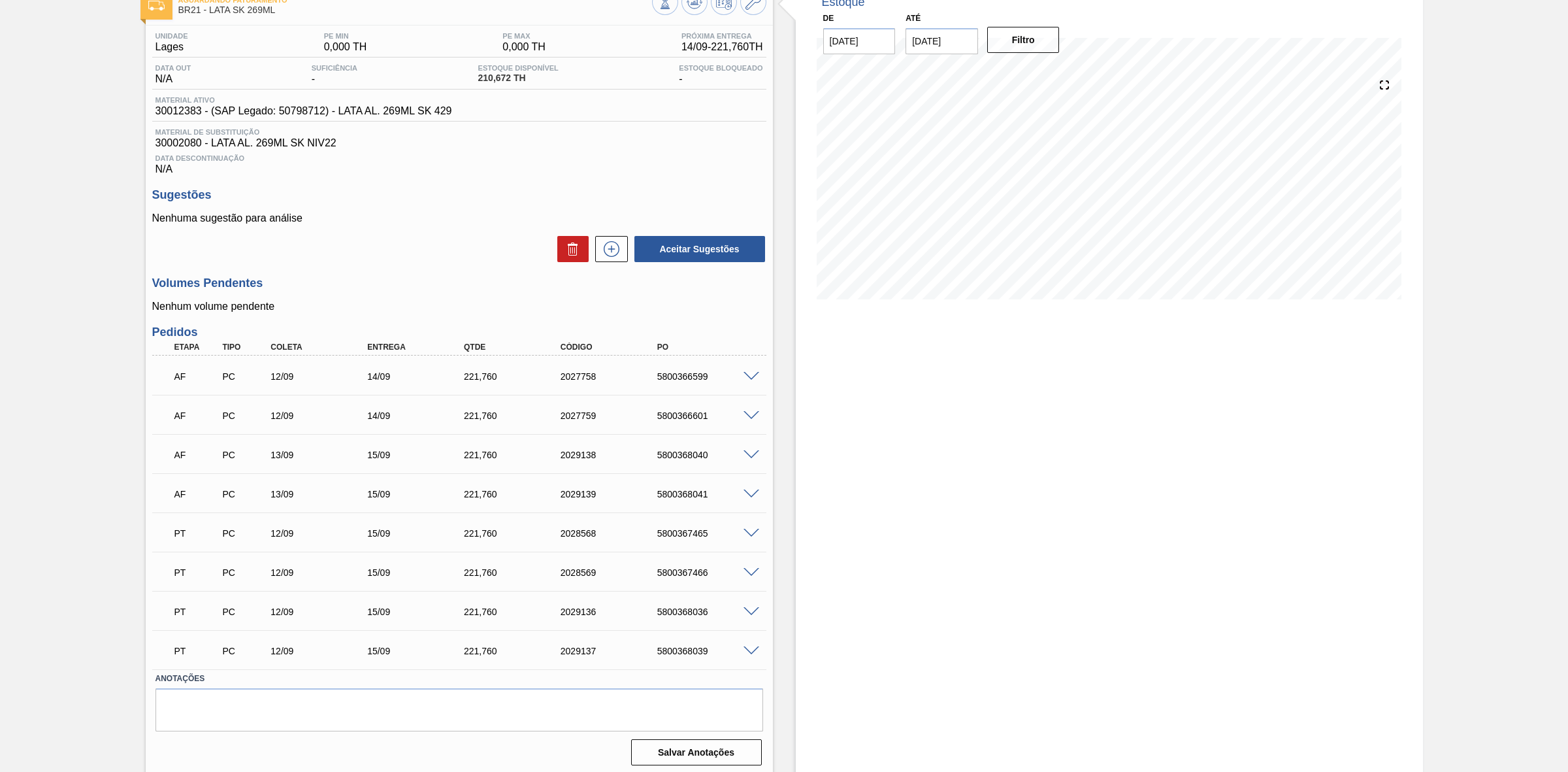
scroll to position [91, 0]
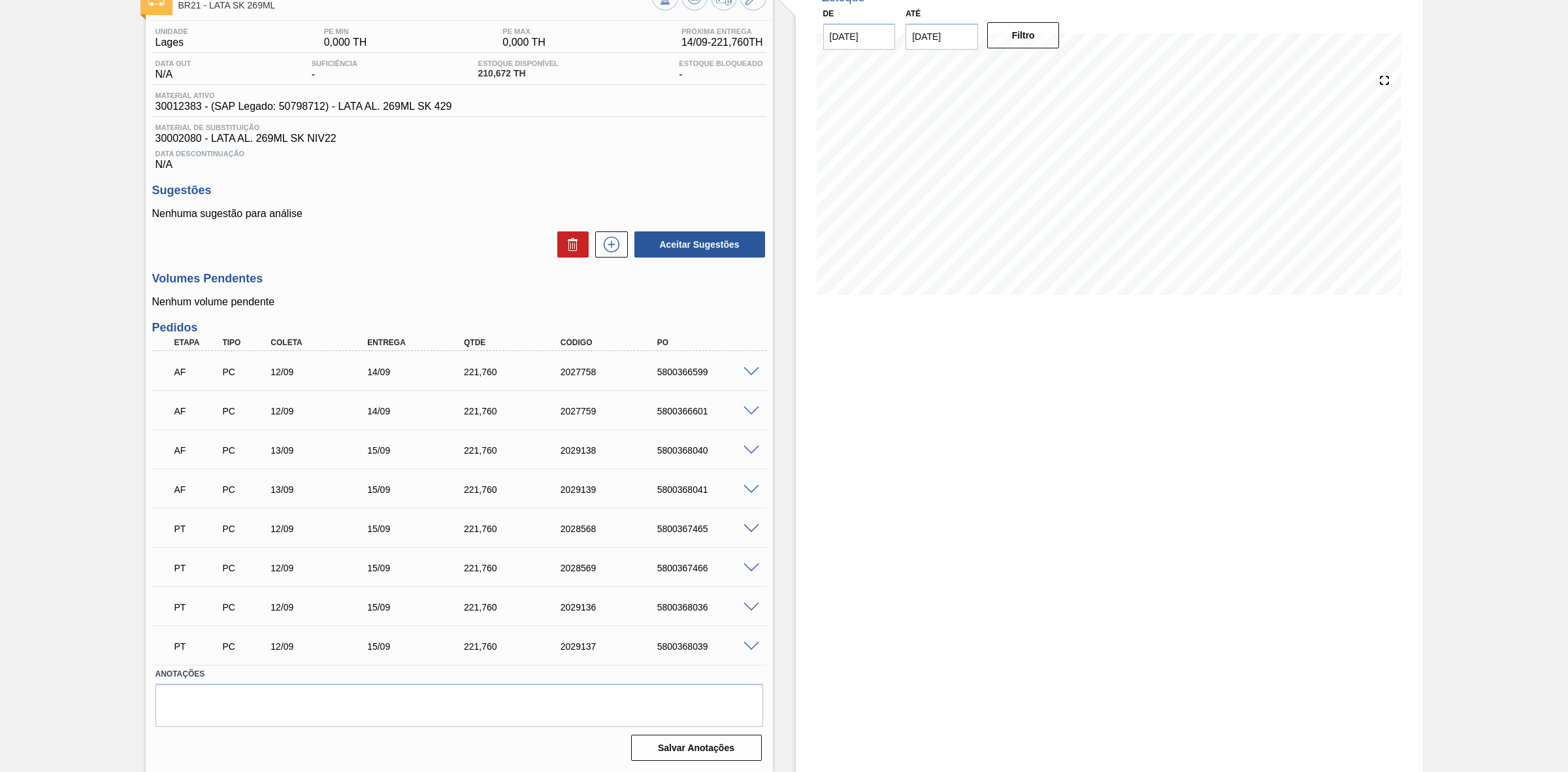
click at [748, 370] on span at bounding box center [752, 373] width 16 height 10
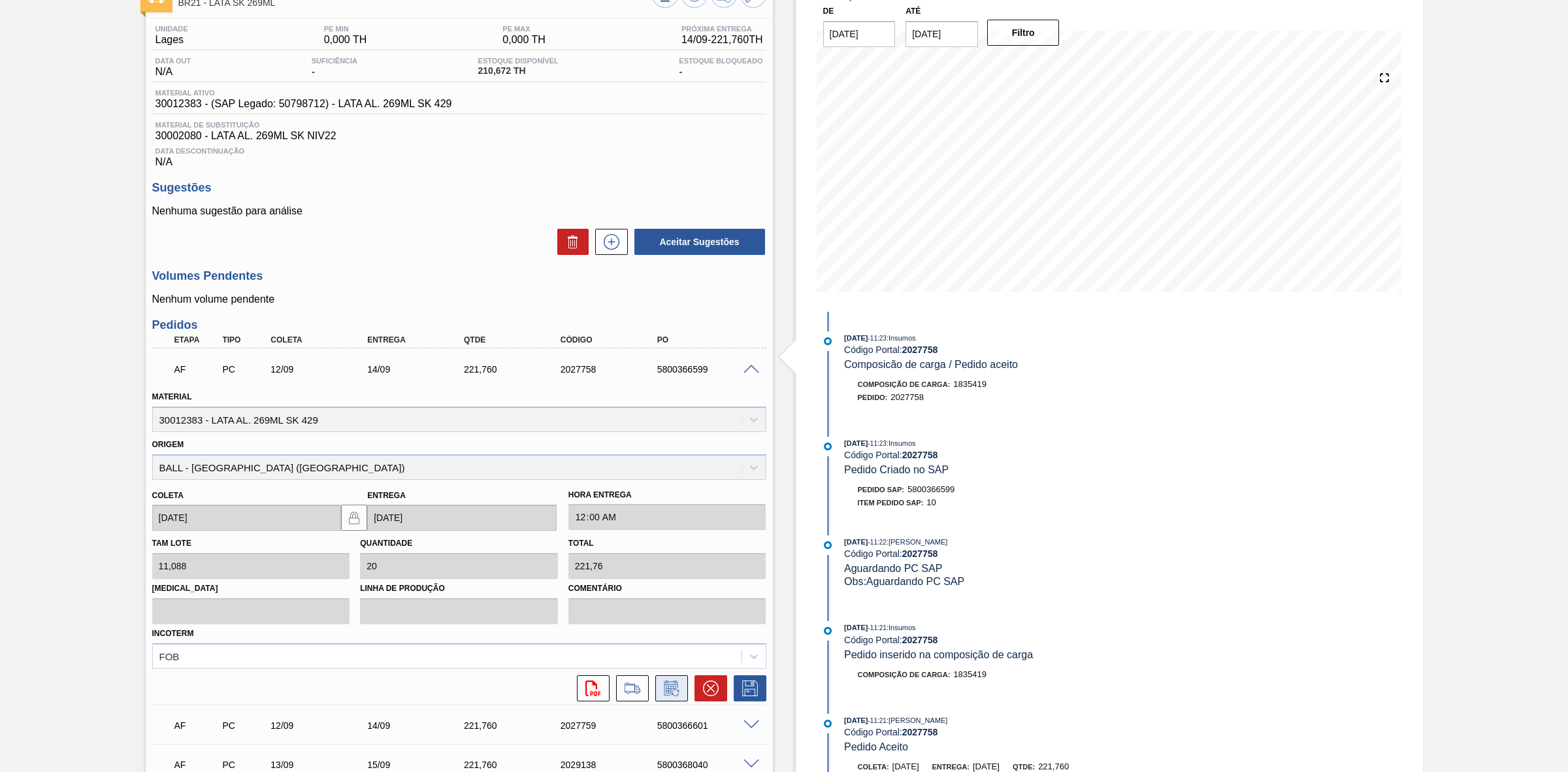
click at [671, 689] on icon at bounding box center [671, 688] width 21 height 16
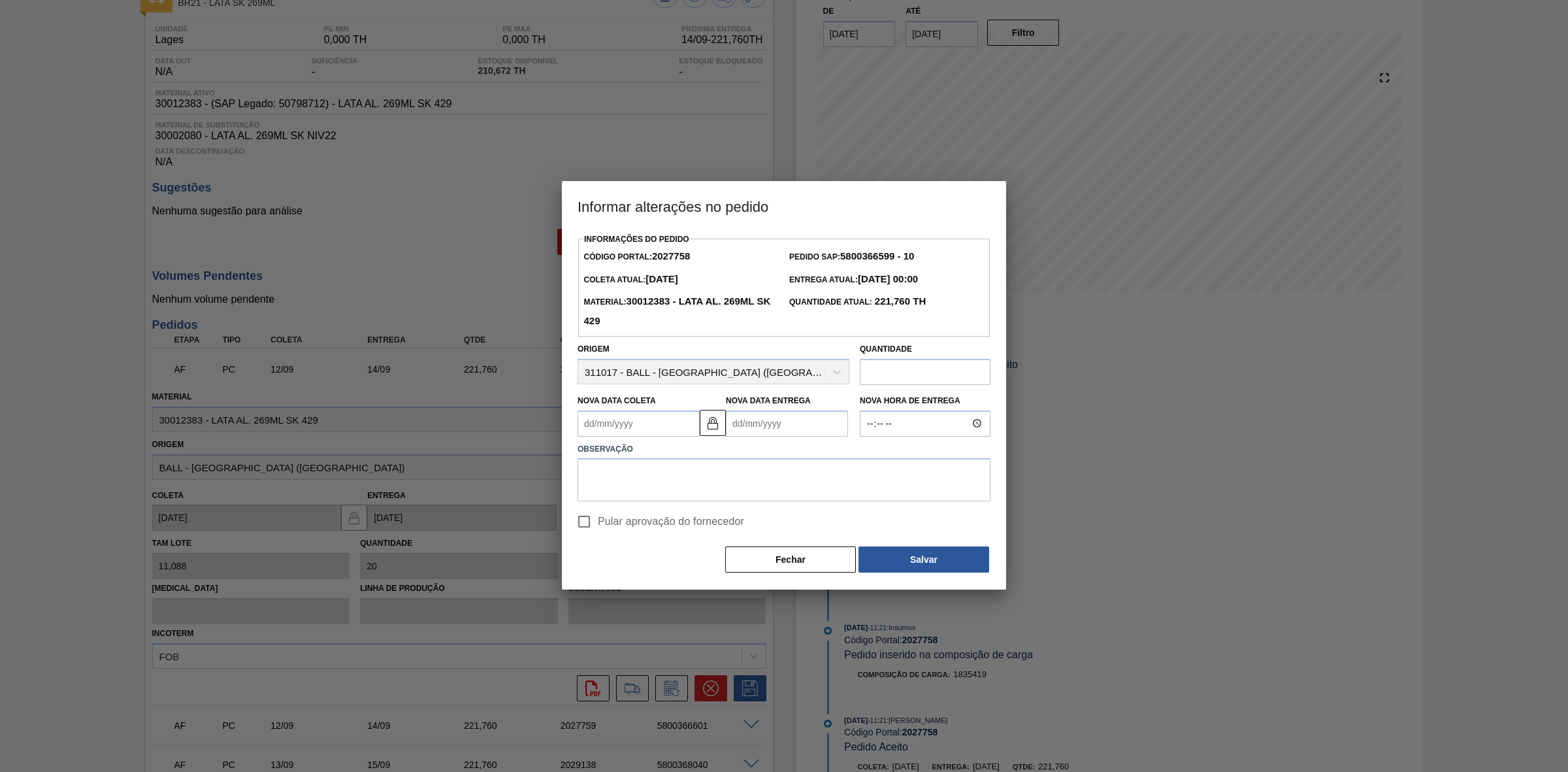
click at [635, 428] on Coleta2027758 "Nova Data Coleta" at bounding box center [639, 423] width 123 height 26
click at [719, 516] on div "13" at bounding box center [720, 518] width 18 height 18
type Coleta2027758 "[DATE]"
type Entrega2027758 "16/09/2025"
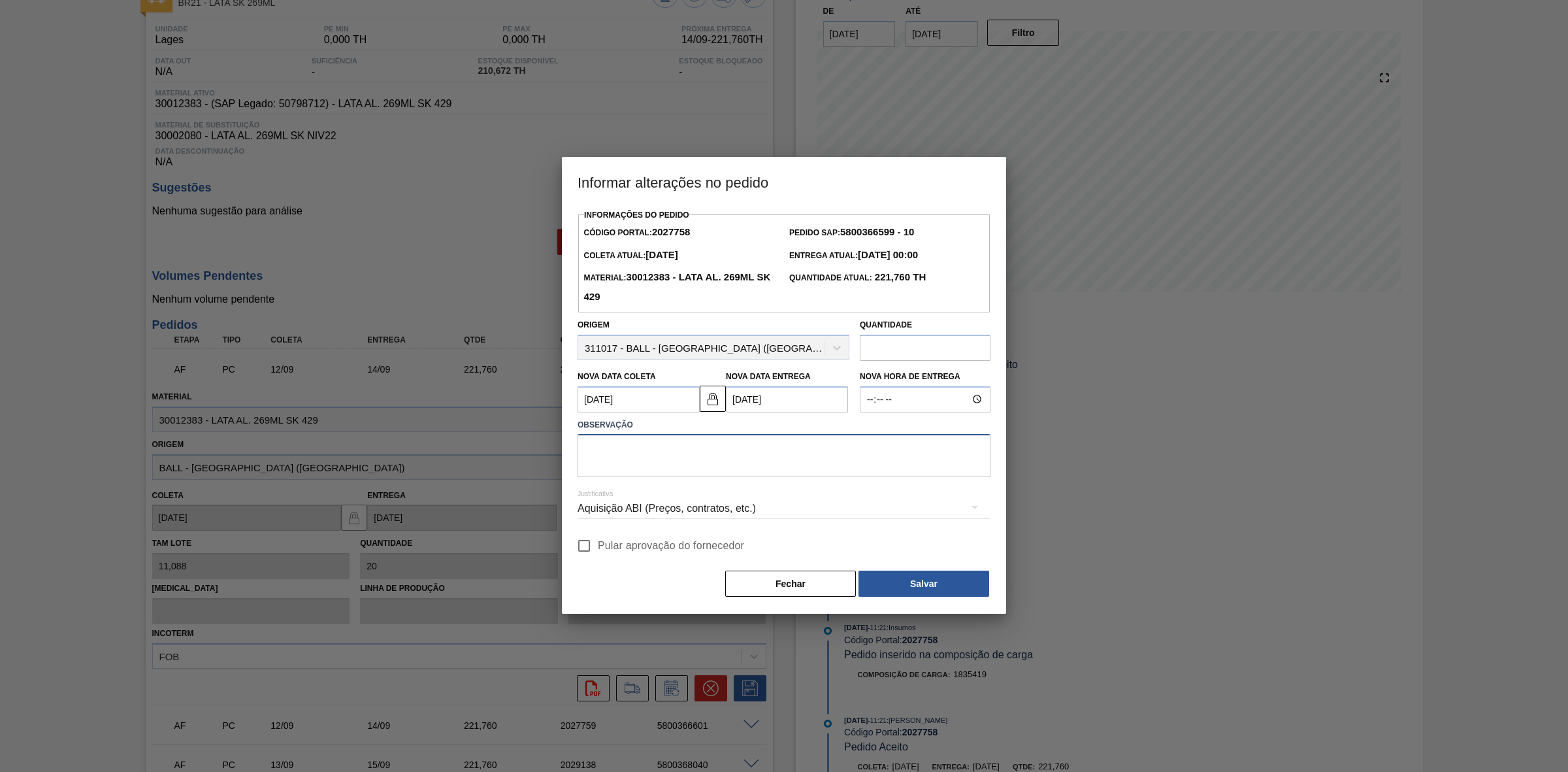
click at [656, 455] on textarea at bounding box center [784, 455] width 413 height 43
type textarea "Furo D-1 - sem carros apresentados"
click at [675, 511] on div "Aquisição ABI (Preços, contratos, etc.)" at bounding box center [784, 508] width 413 height 37
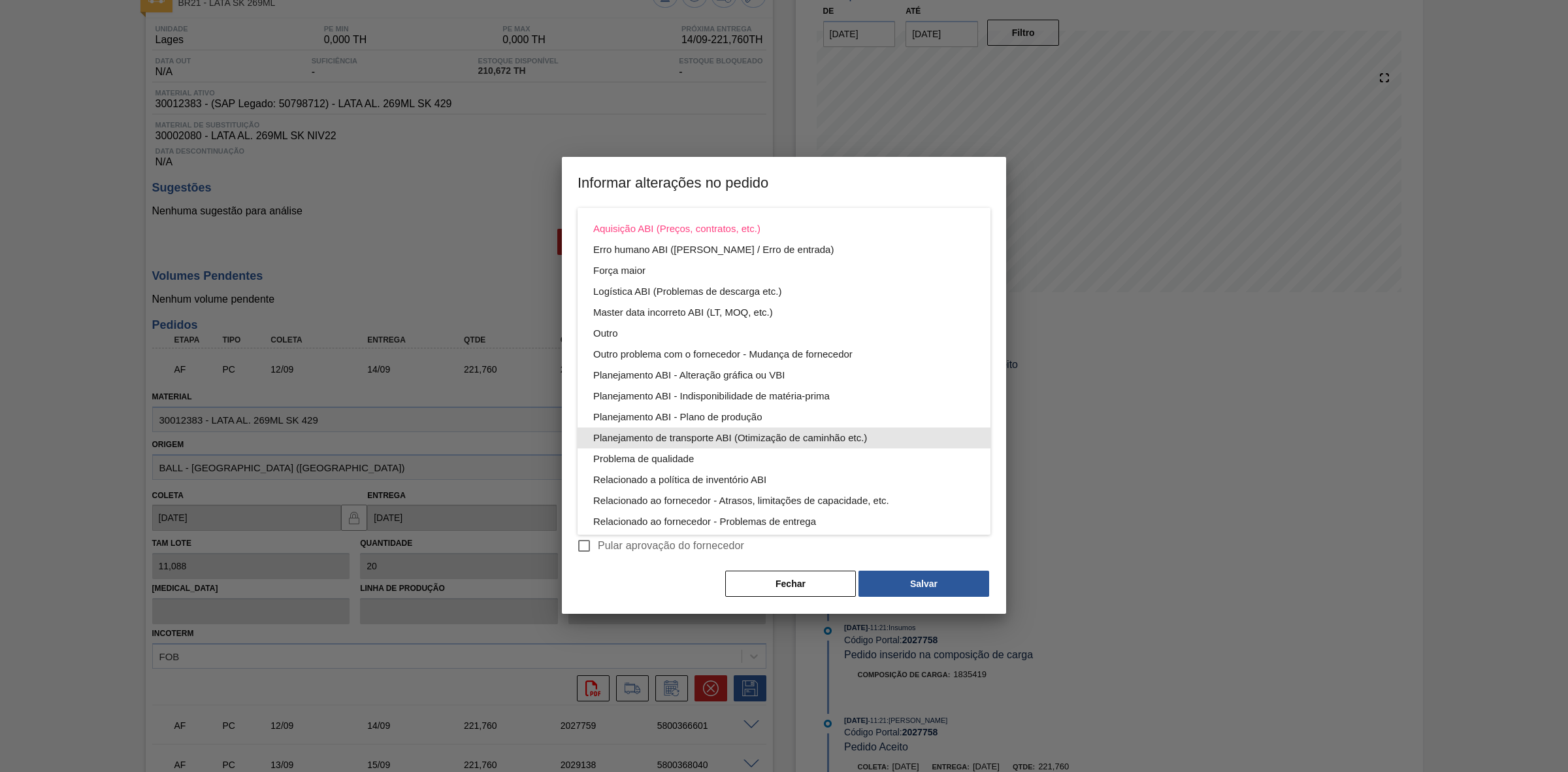
click at [809, 439] on div "Planejamento de transporte ABI (Otimização de caminhão etc.)" at bounding box center [784, 437] width 382 height 21
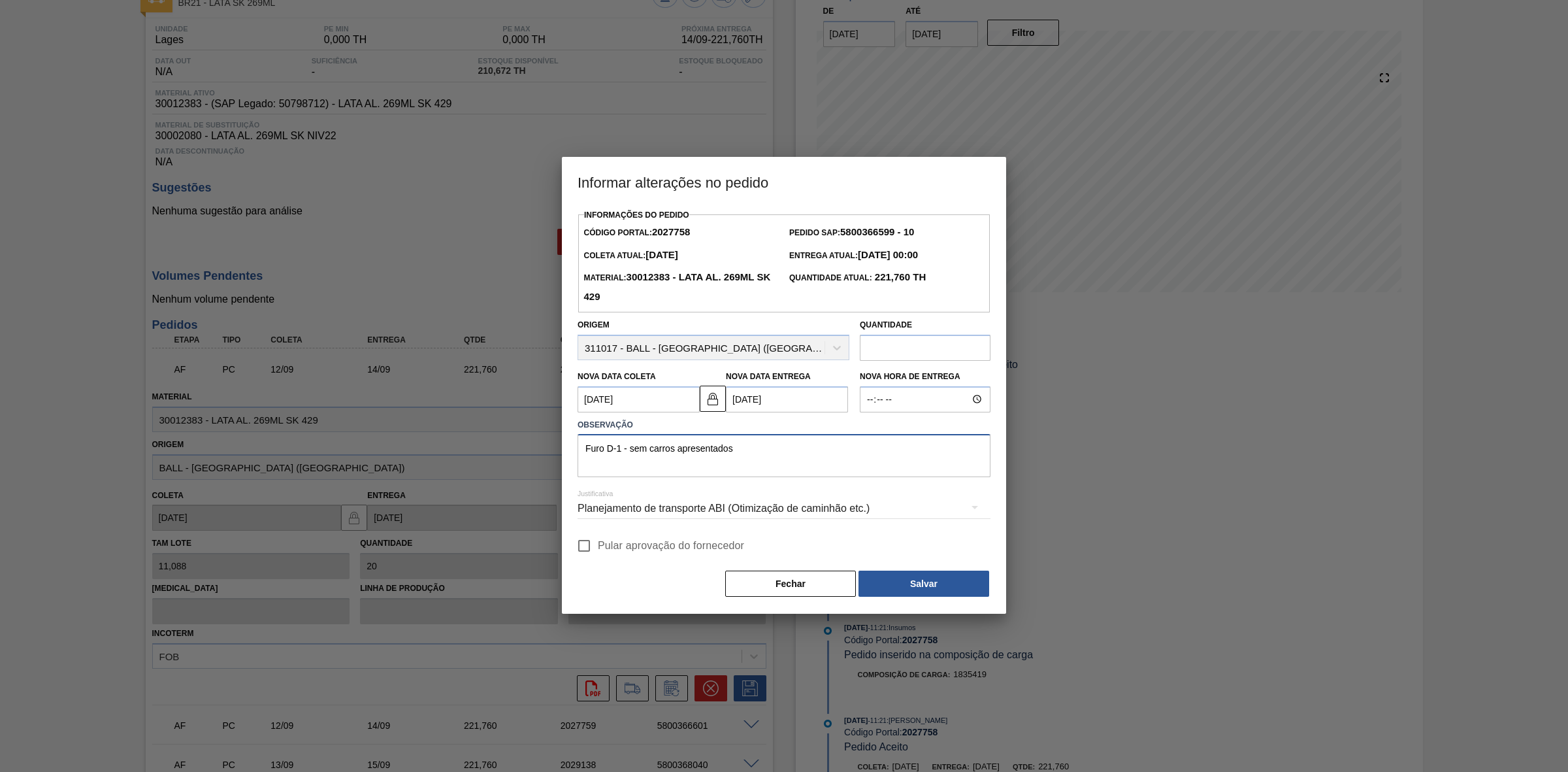
drag, startPoint x: 707, startPoint y: 451, endPoint x: 533, endPoint y: 451, distance: 174.0
click at [533, 451] on div "Informar alterações no pedido Informações do Pedido Código Portal: 2027758 Pedi…" at bounding box center [784, 386] width 1568 height 772
click at [831, 511] on div "Planejamento de transporte ABI (Otimização de caminhão etc.)" at bounding box center [784, 508] width 413 height 37
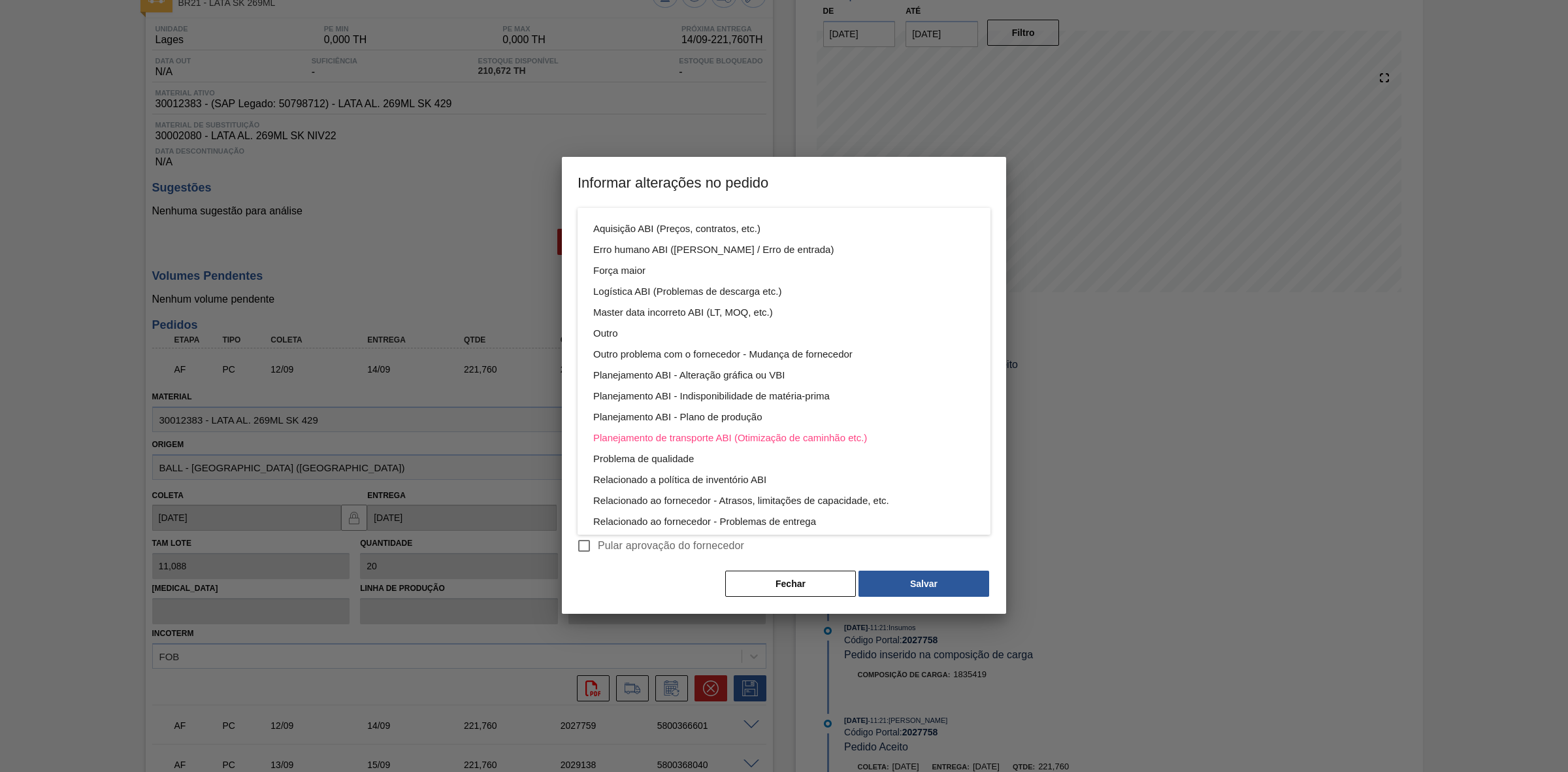
scroll to position [70, 0]
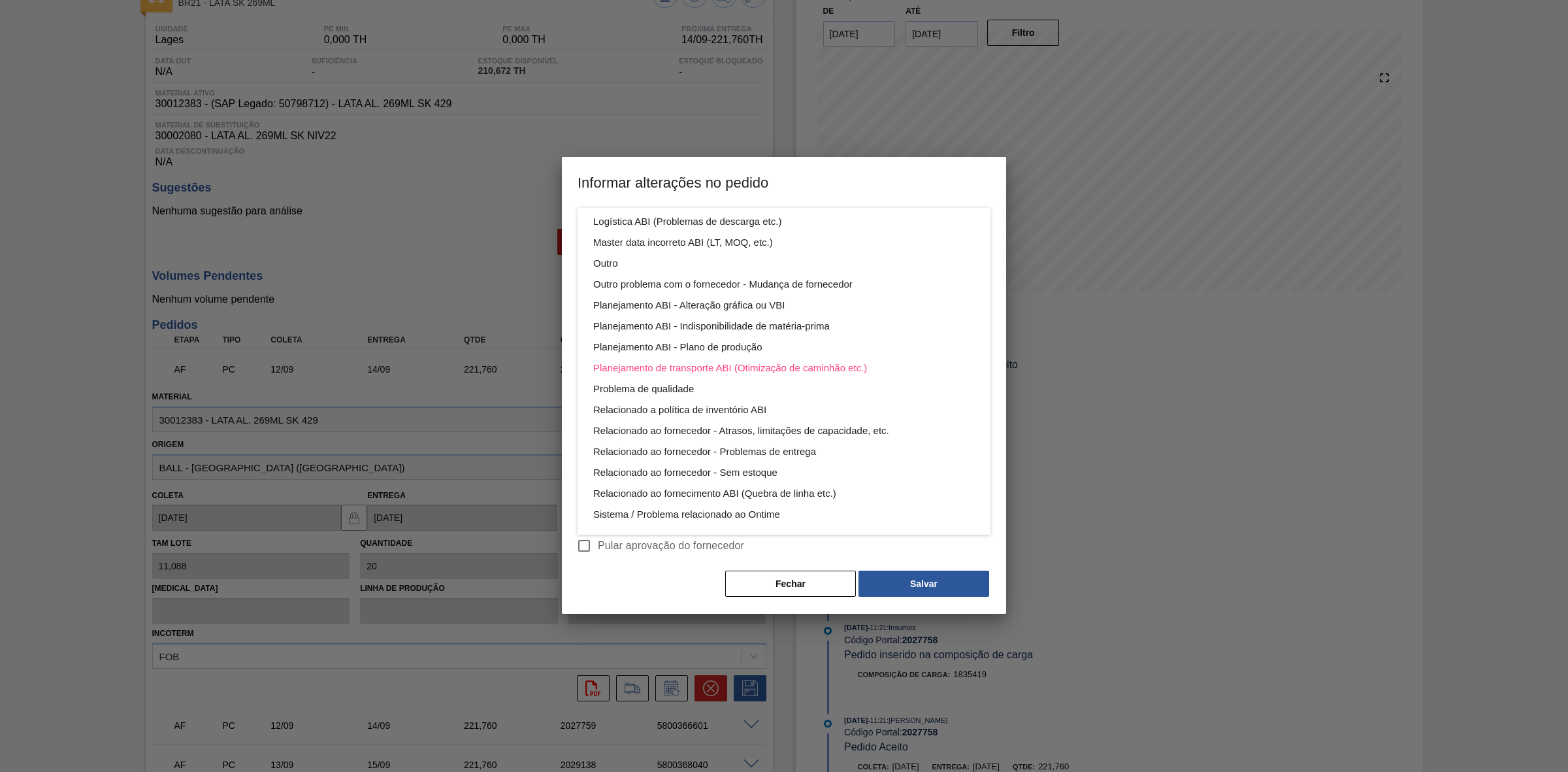
click at [654, 579] on div "Aquisição ABI (Preços, contratos, etc.) Erro humano ABI (Cálculo / Erro de entr…" at bounding box center [784, 386] width 1568 height 772
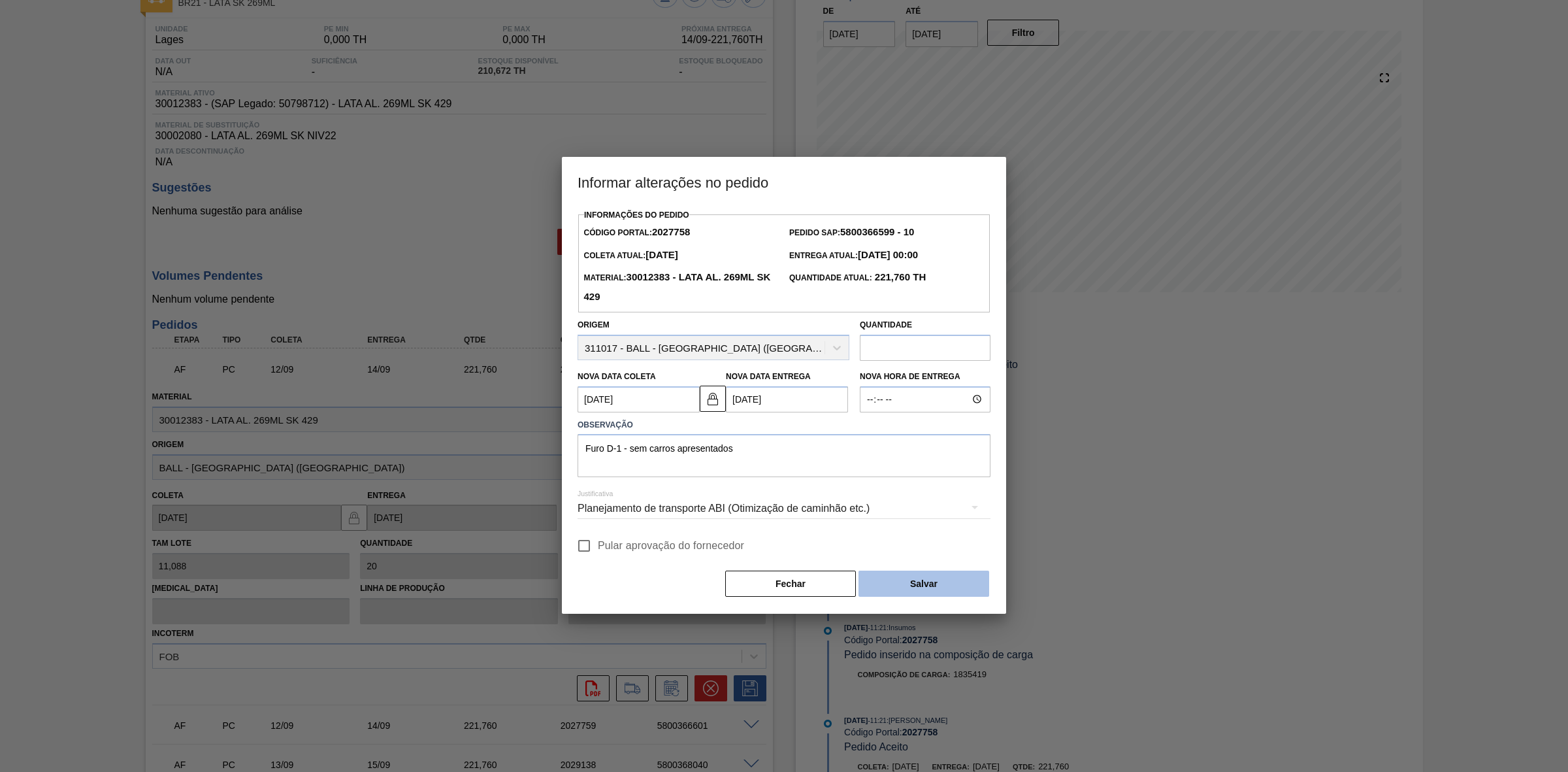
click at [936, 576] on button "Salvar" at bounding box center [923, 584] width 131 height 26
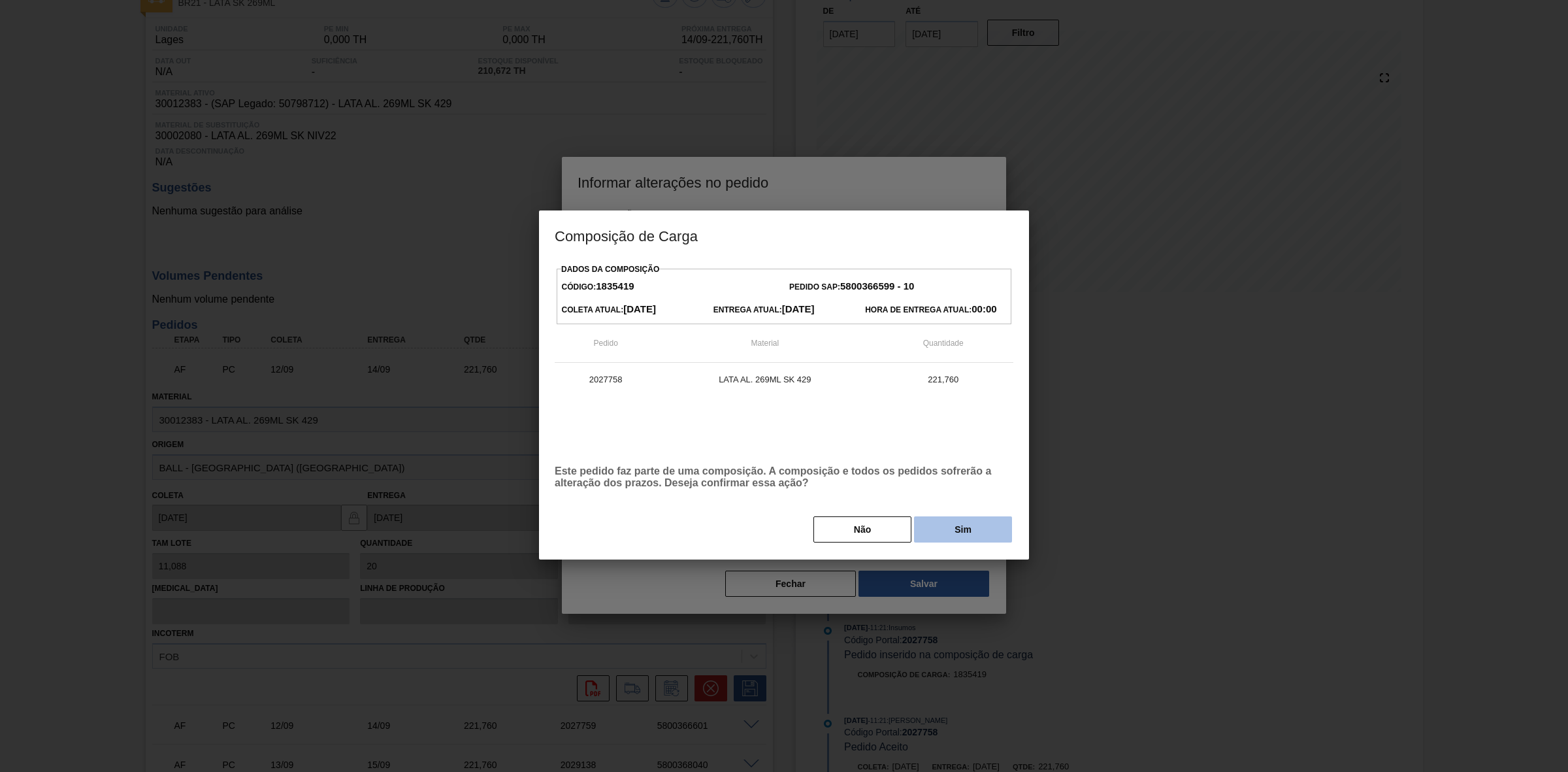
click at [959, 526] on button "Sim" at bounding box center [963, 529] width 98 height 26
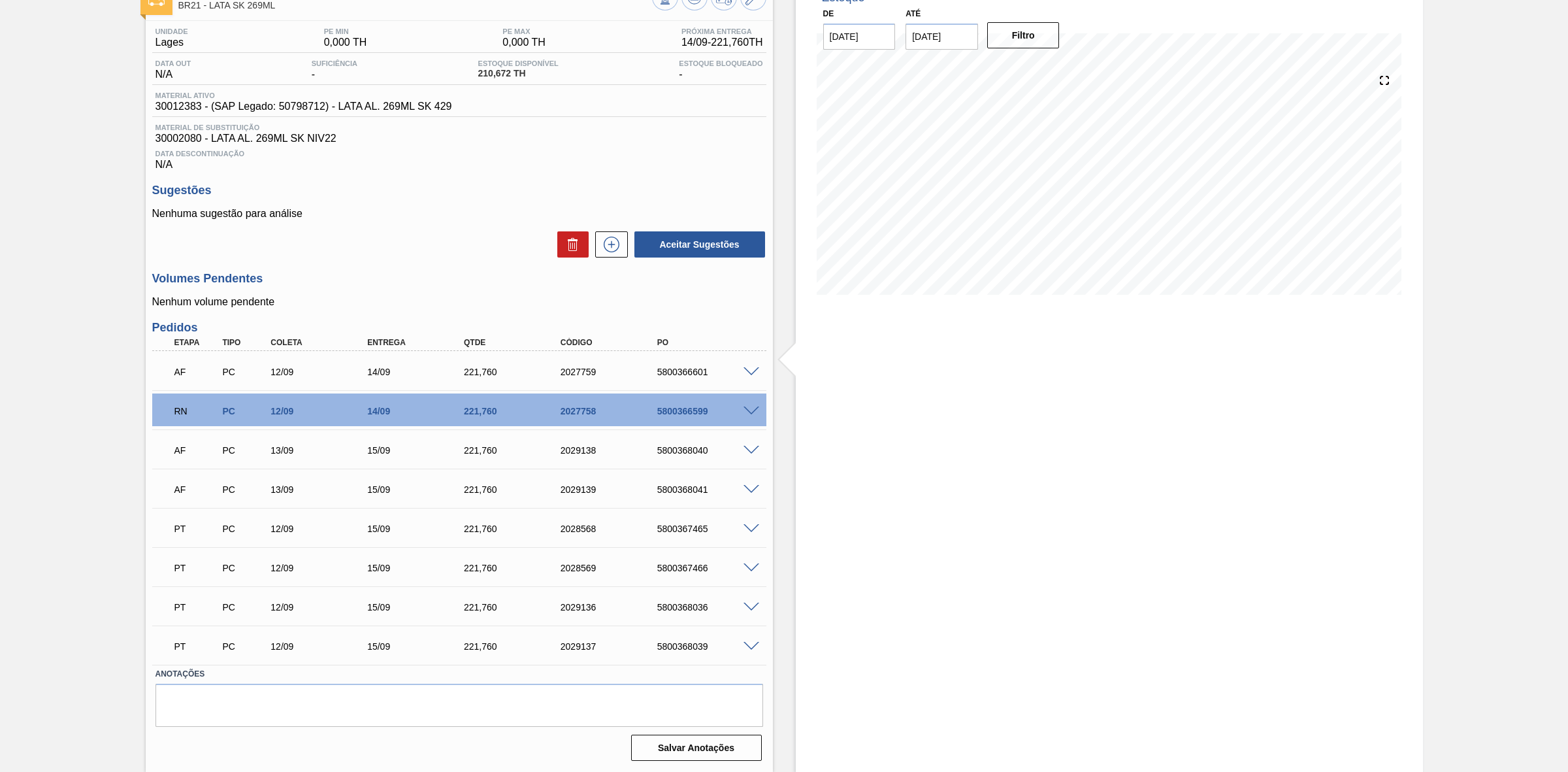
click at [749, 370] on span at bounding box center [752, 373] width 16 height 10
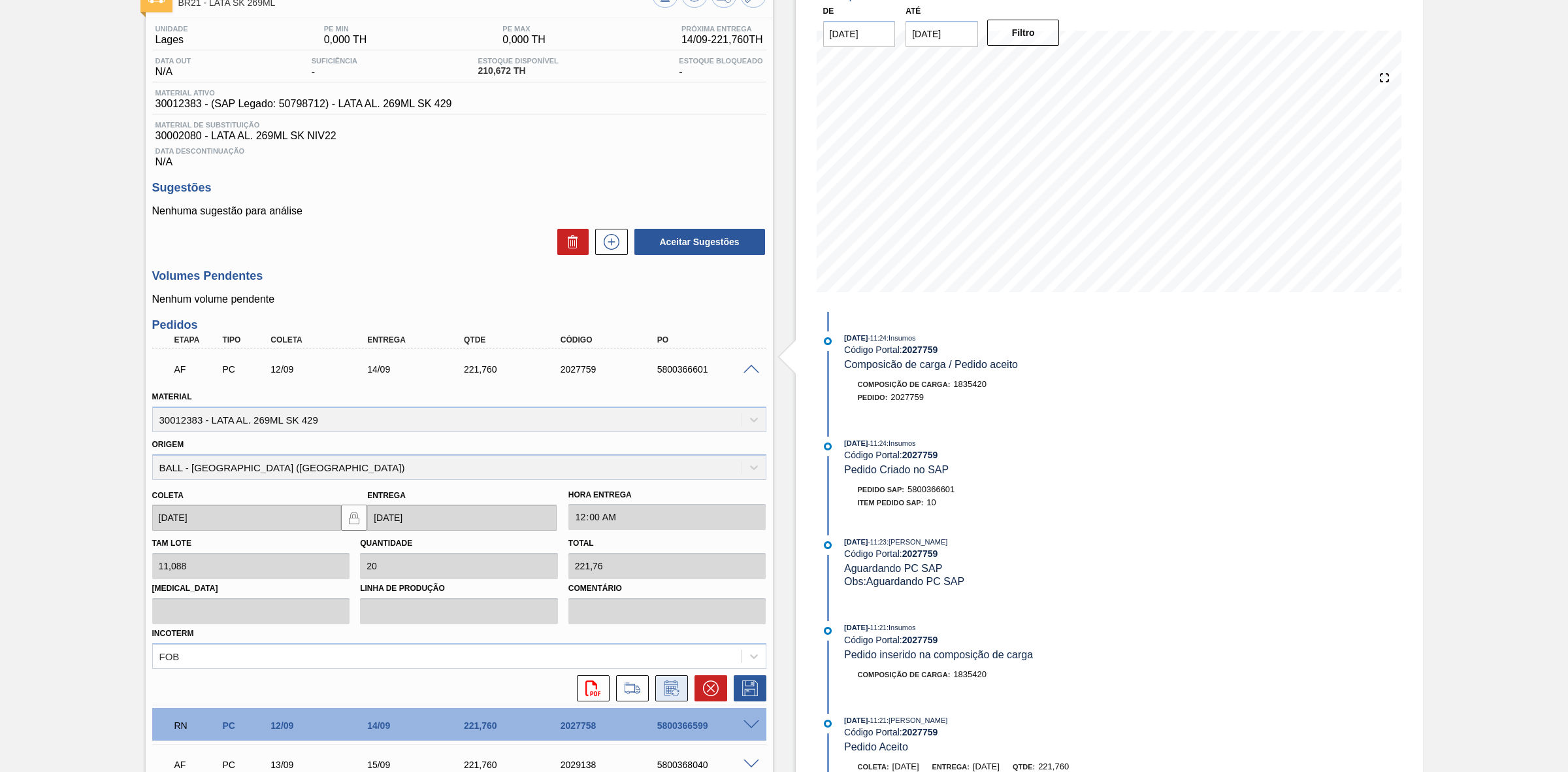
click at [662, 690] on icon at bounding box center [671, 688] width 21 height 16
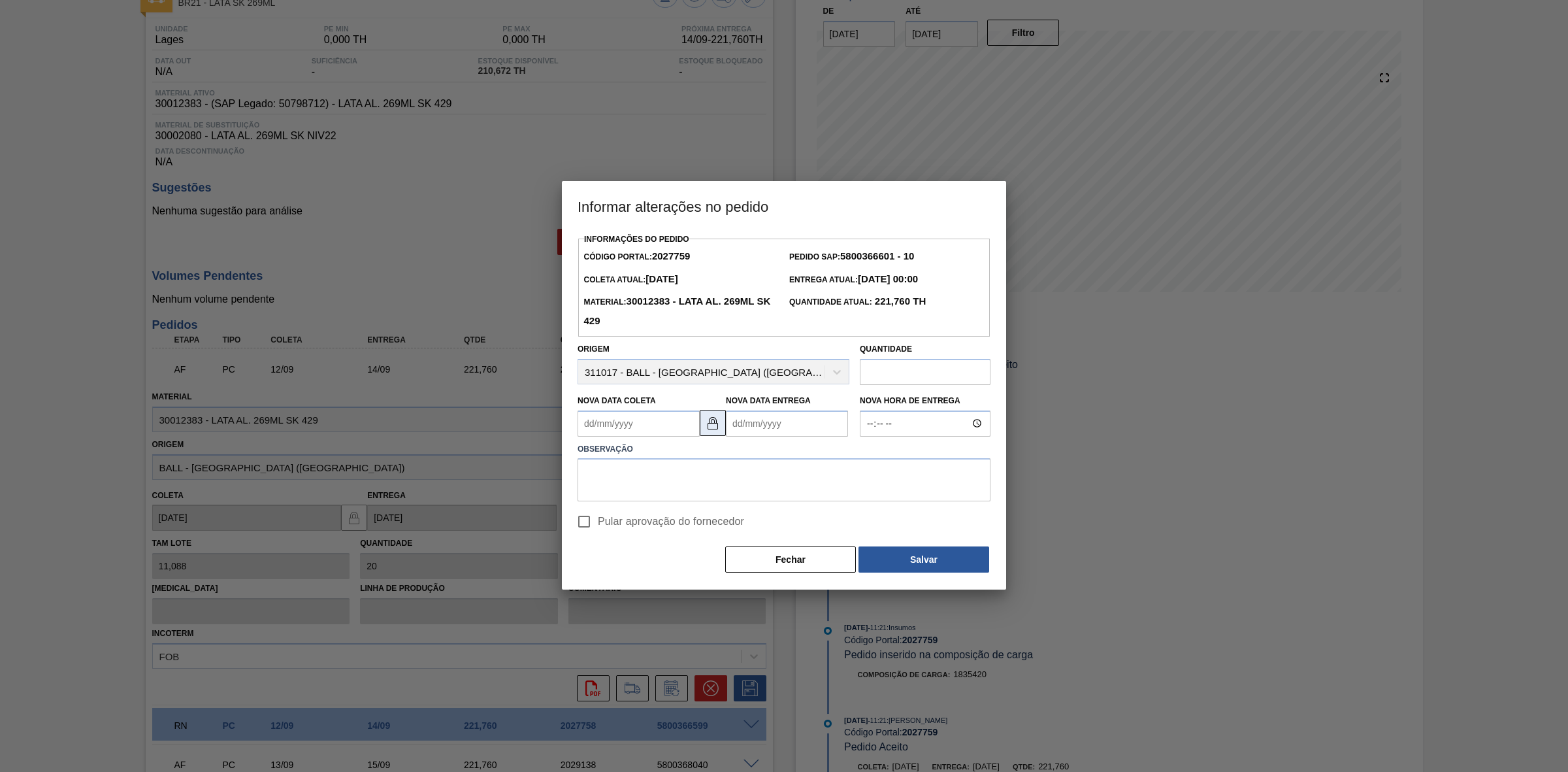
click at [709, 422] on img at bounding box center [713, 423] width 16 height 16
click at [635, 419] on Coleta2027759 "Nova Data Coleta" at bounding box center [639, 423] width 123 height 26
click at [721, 522] on div "13" at bounding box center [720, 518] width 18 height 18
type Coleta2027759 "[DATE]"
click at [762, 417] on Entrega2027759 "Nova Data Entrega" at bounding box center [787, 423] width 123 height 26
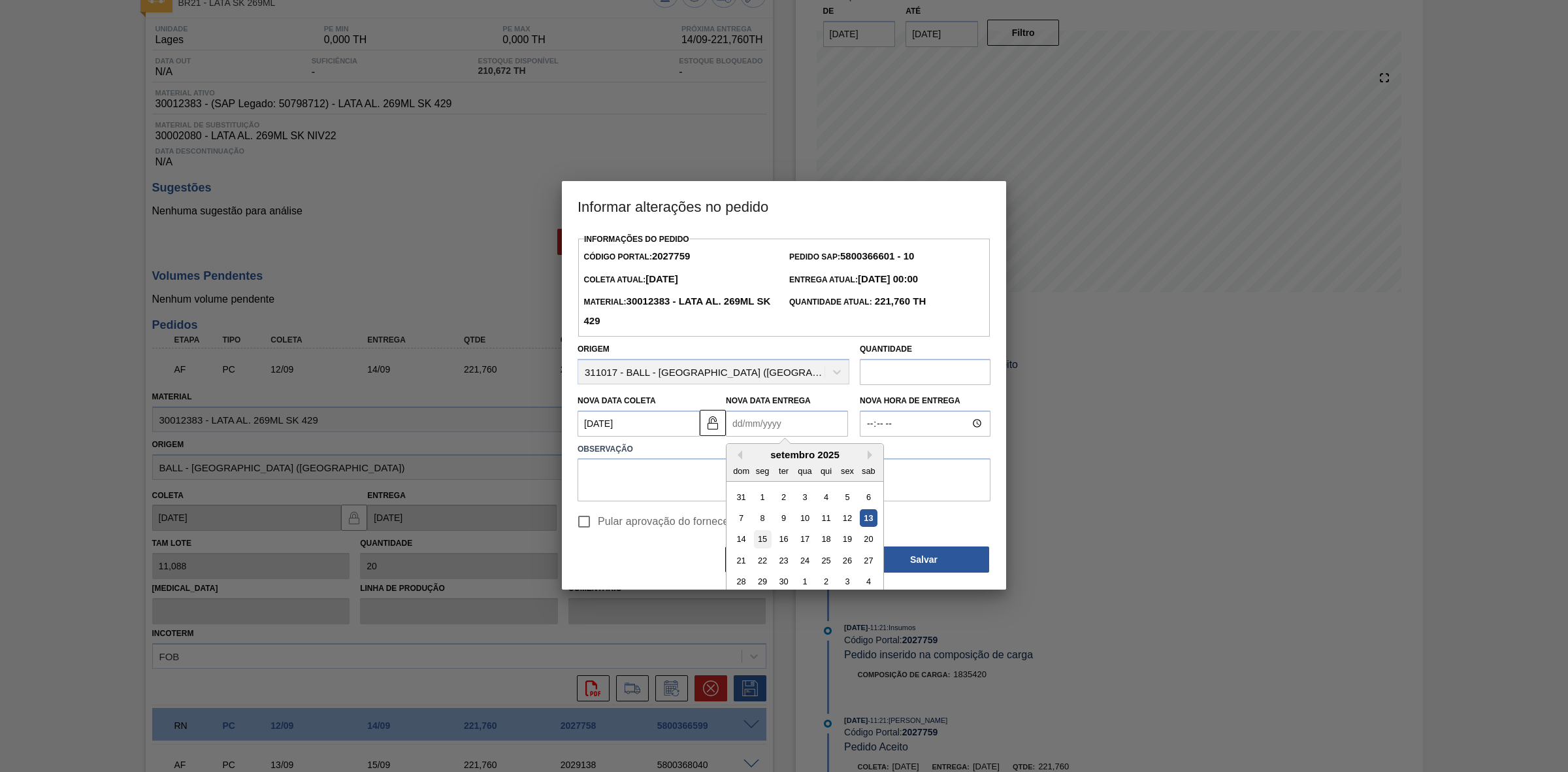
click at [759, 541] on div "15" at bounding box center [763, 539] width 18 height 18
type Entrega2027759 "15/09/2025"
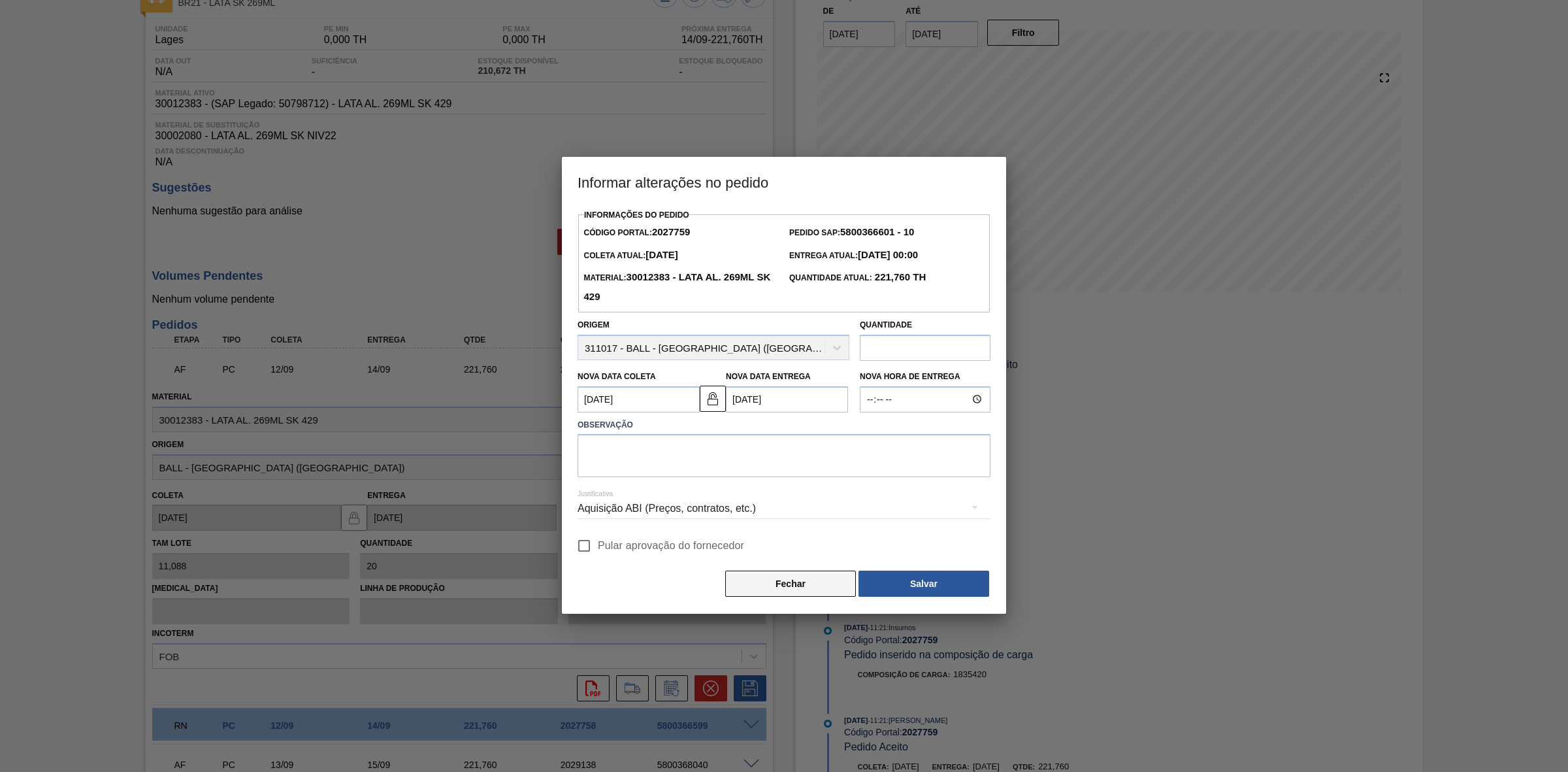
click at [818, 585] on button "Fechar" at bounding box center [790, 584] width 131 height 26
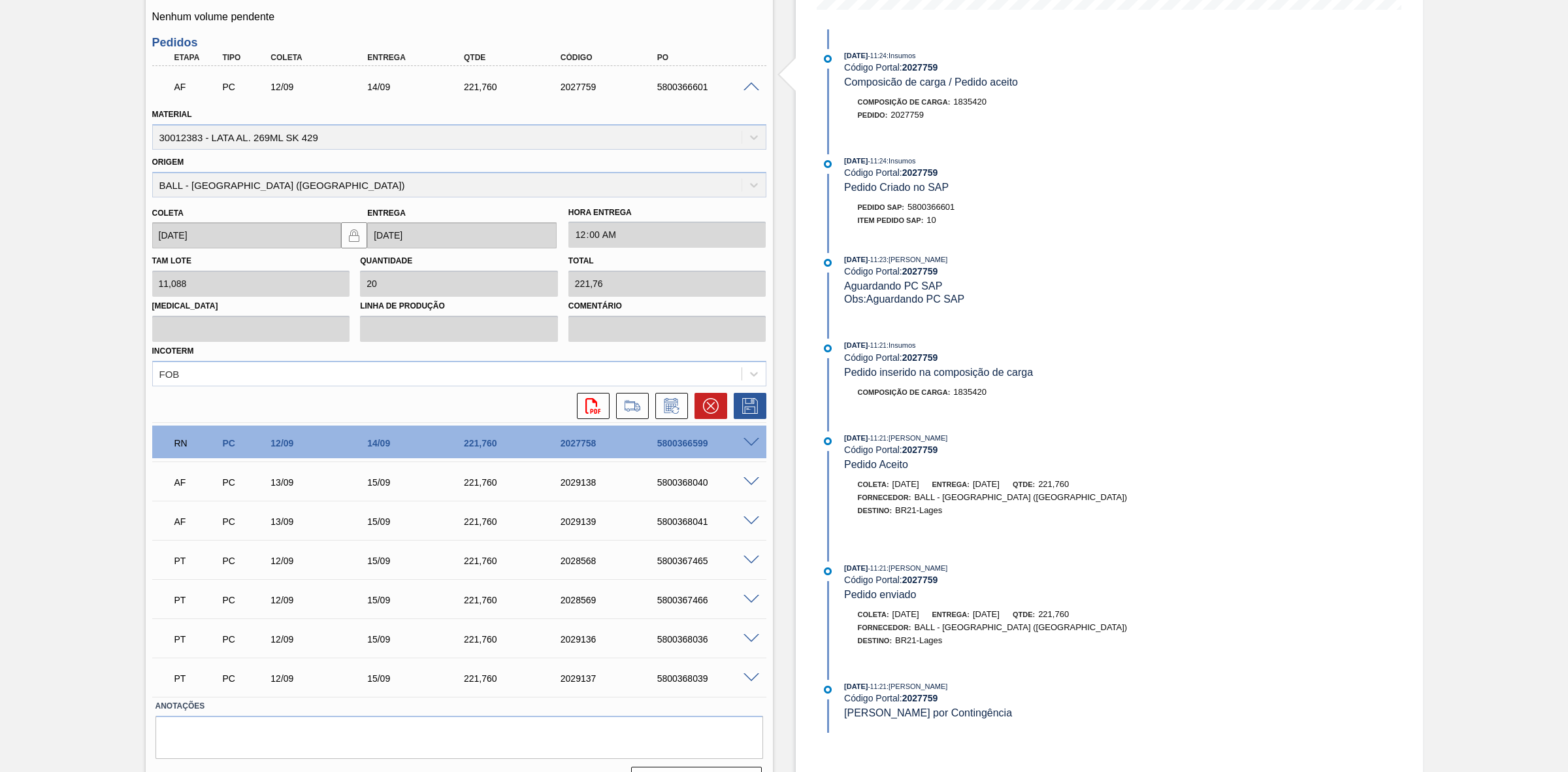
scroll to position [406, 0]
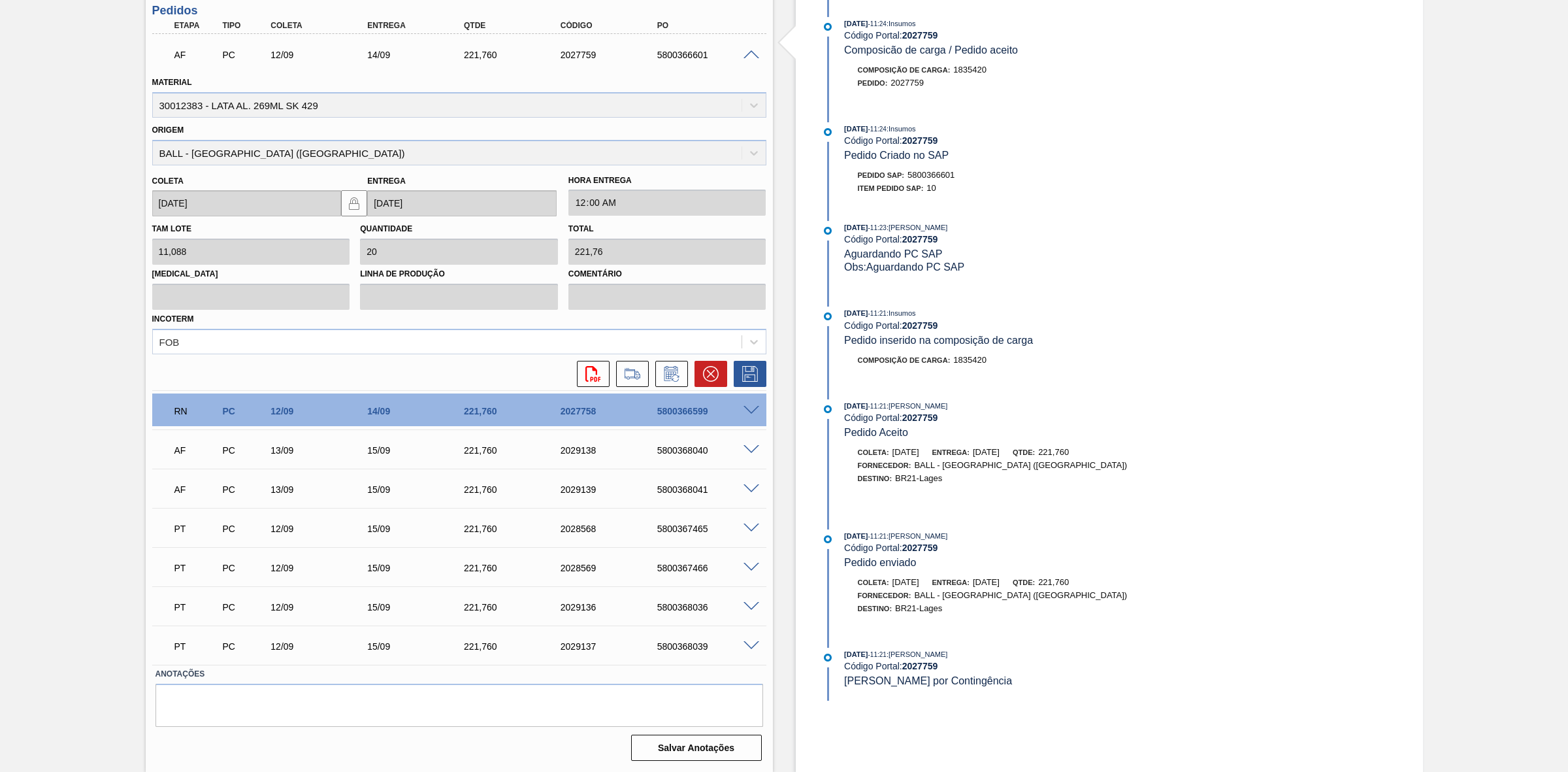
click at [750, 451] on span at bounding box center [752, 450] width 16 height 10
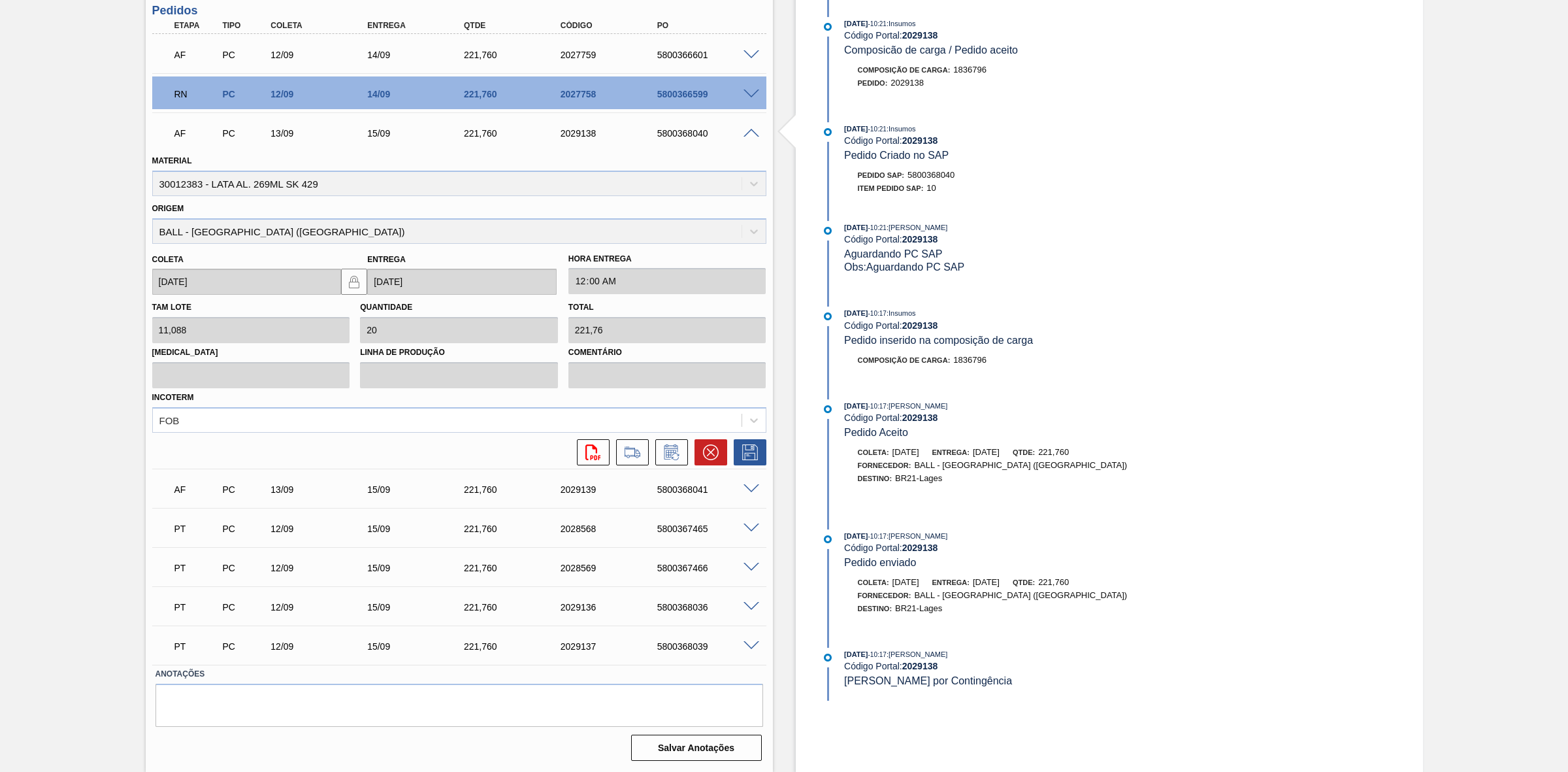
click at [750, 141] on div "AF PC 13/09 15/09 221,760 2029138 5800368040" at bounding box center [459, 131] width 615 height 33
click at [752, 131] on span at bounding box center [752, 133] width 16 height 10
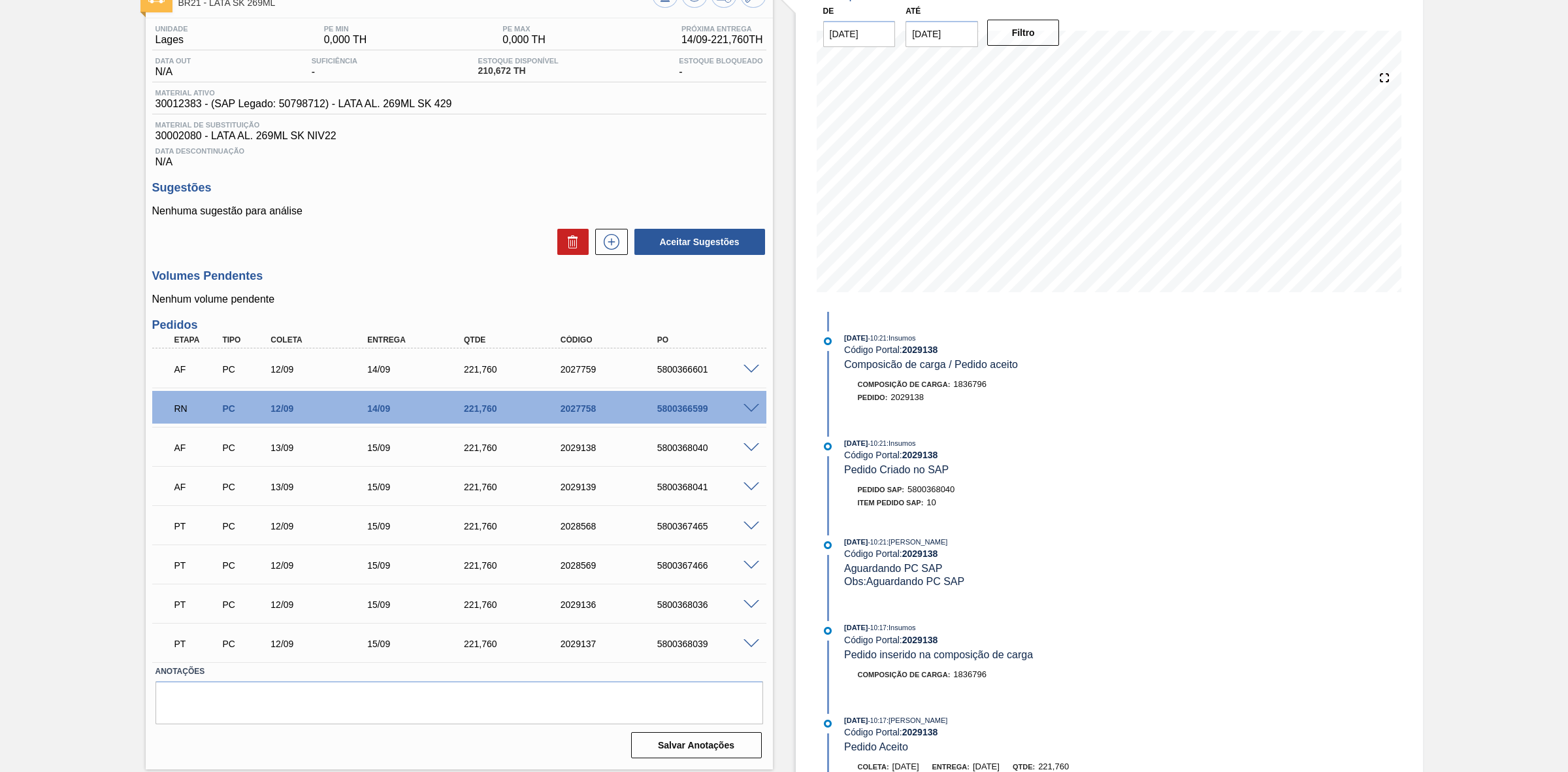
click at [751, 368] on span at bounding box center [752, 370] width 16 height 10
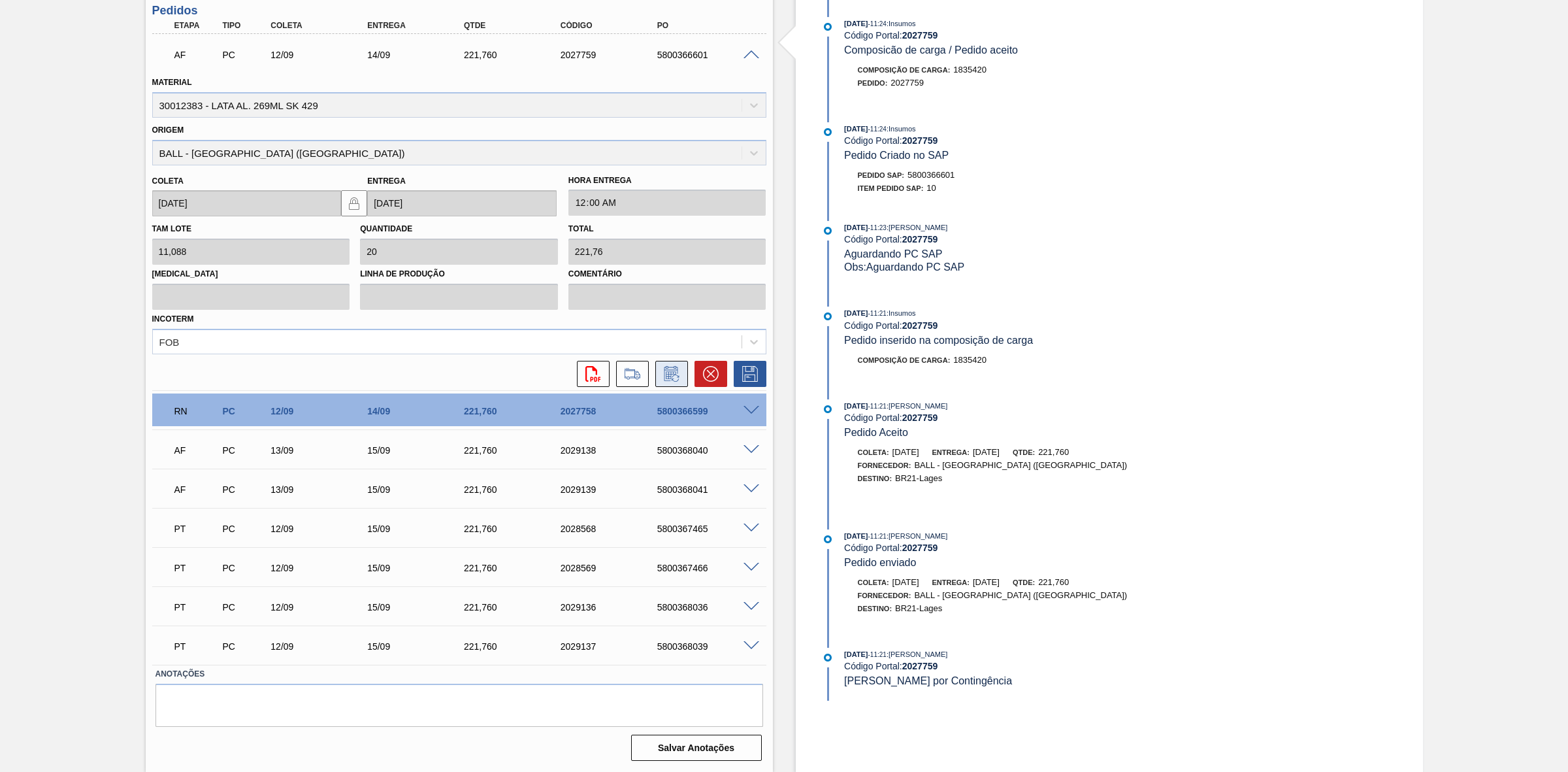
click at [671, 375] on icon at bounding box center [671, 374] width 21 height 16
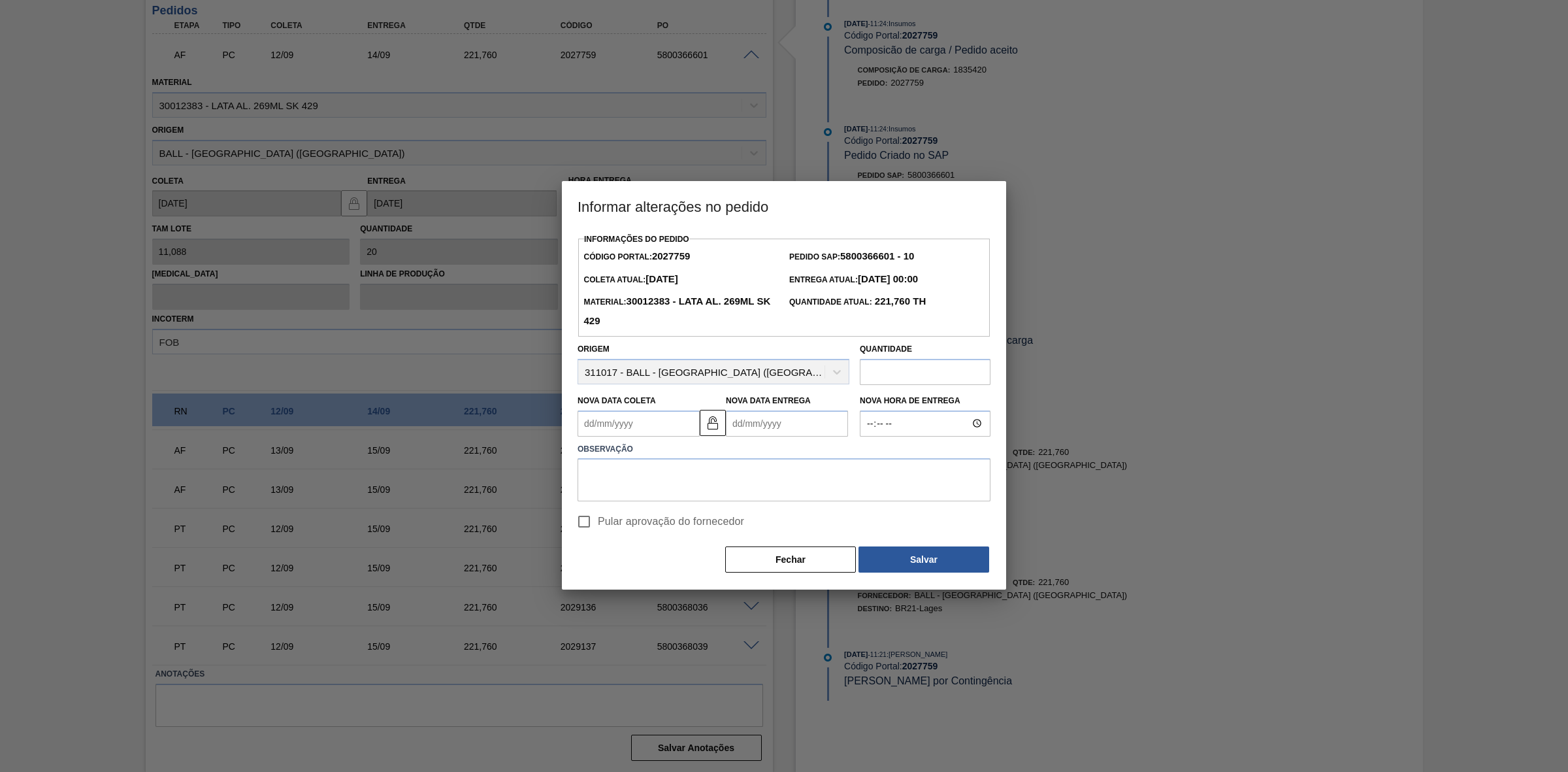
click at [649, 421] on Coleta2027759 "Nova Data Coleta" at bounding box center [639, 423] width 123 height 26
drag, startPoint x: 719, startPoint y: 522, endPoint x: 724, endPoint y: 514, distance: 9.4
click at [719, 521] on div "13" at bounding box center [720, 518] width 18 height 18
type Coleta2027759 "[DATE]"
click at [757, 422] on Entrega2027759 "Nova Data Entrega" at bounding box center [787, 423] width 123 height 26
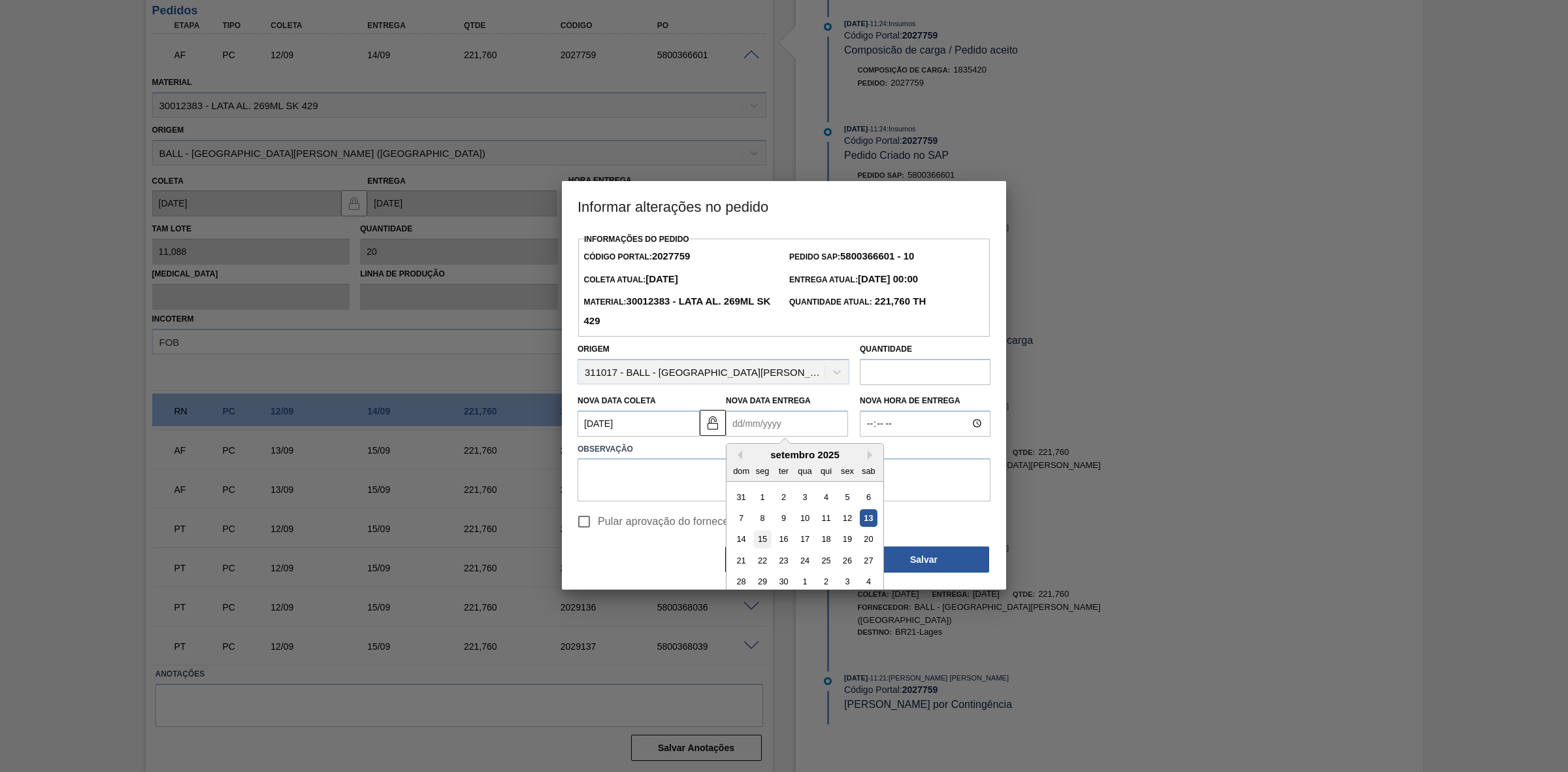
click at [770, 540] on div "15" at bounding box center [763, 539] width 18 height 18
type Entrega2027759 "15/09/2025"
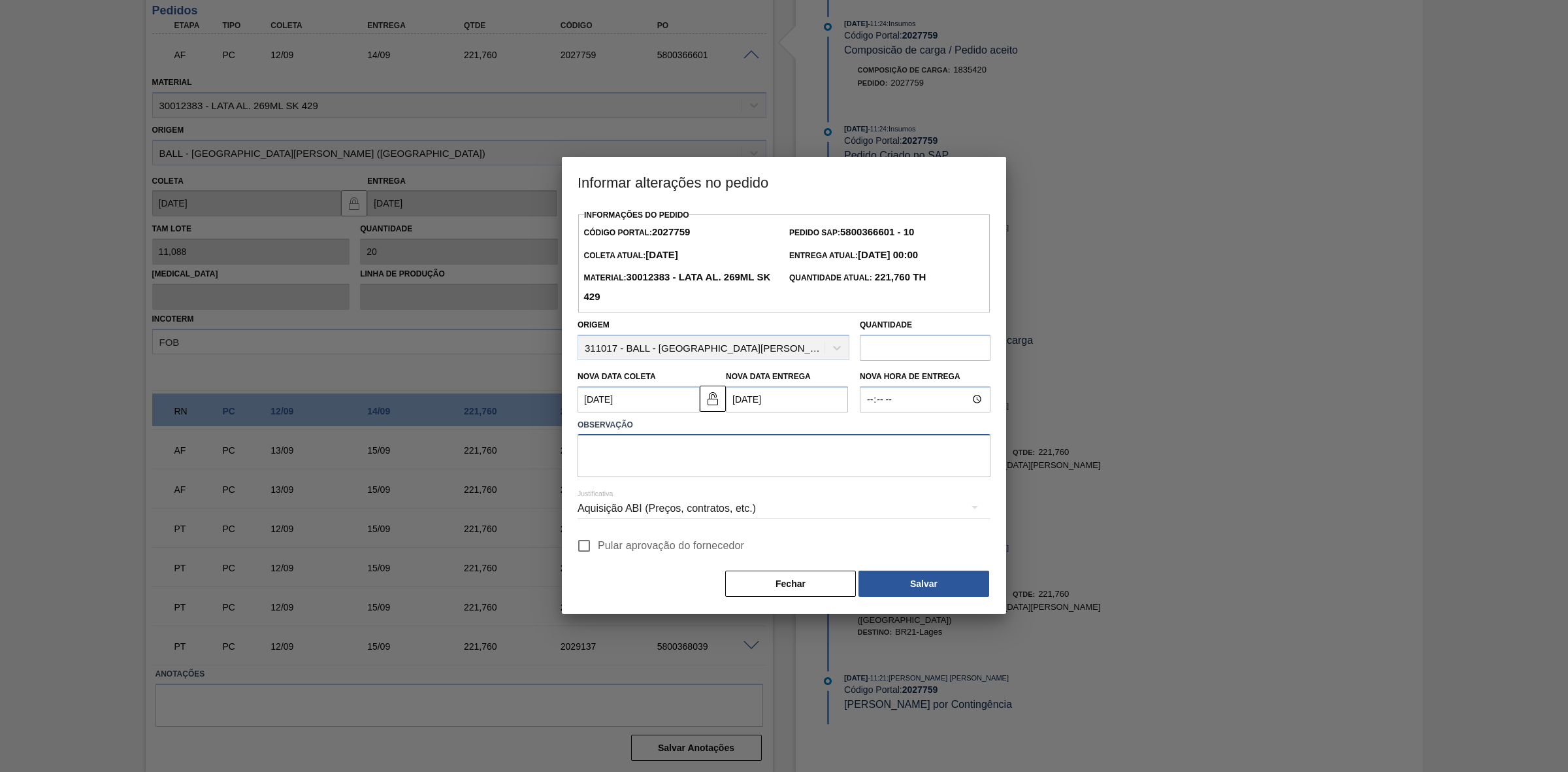
click at [700, 451] on textarea at bounding box center [784, 455] width 413 height 43
paste textarea "Furo D-1 - sem carros apresentados"
type textarea "Furo D-1 - sem carros apresentados"
click at [706, 512] on div "Aquisição ABI (Preços, contratos, etc.)" at bounding box center [784, 508] width 413 height 37
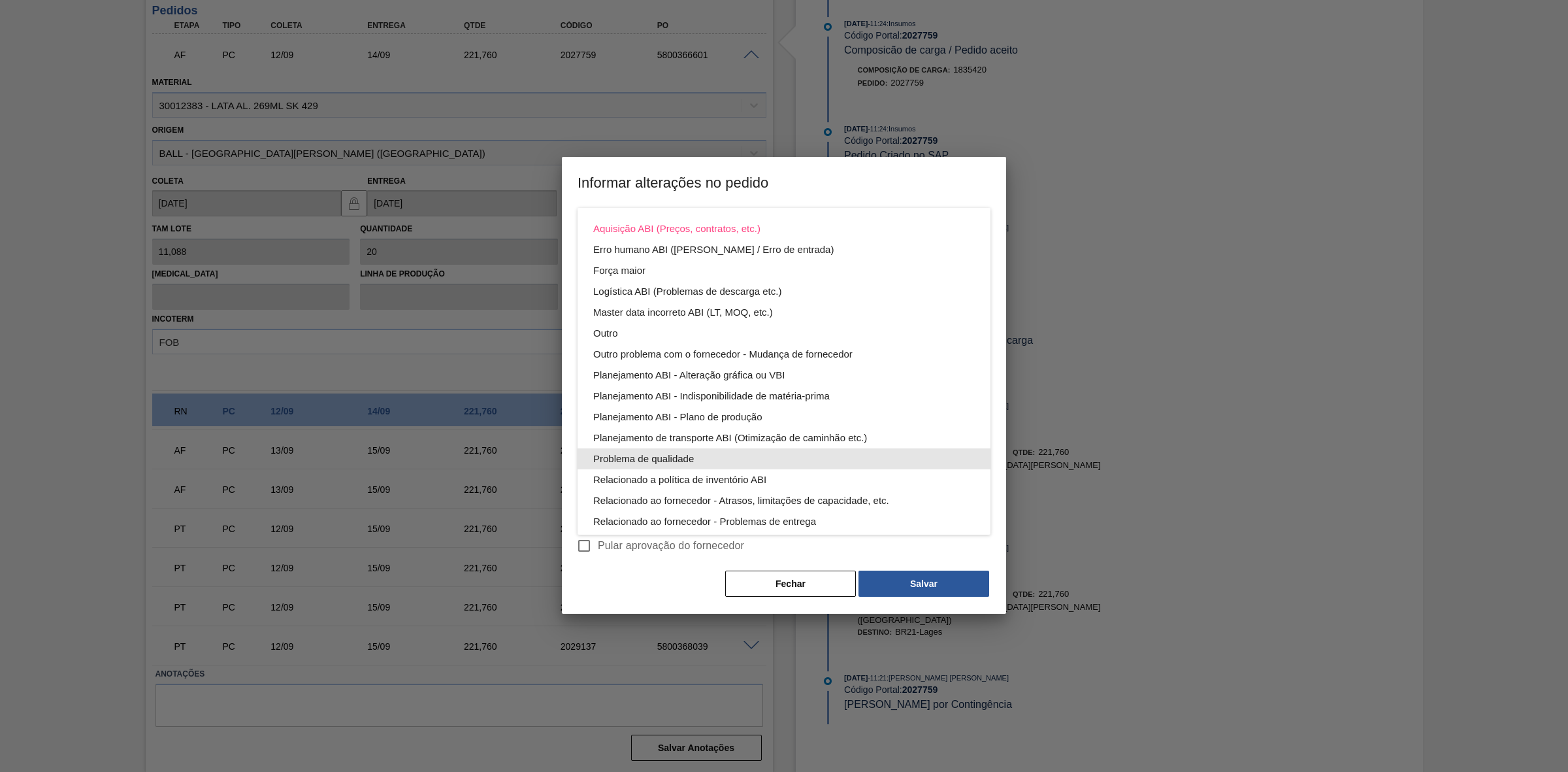
scroll to position [70, 0]
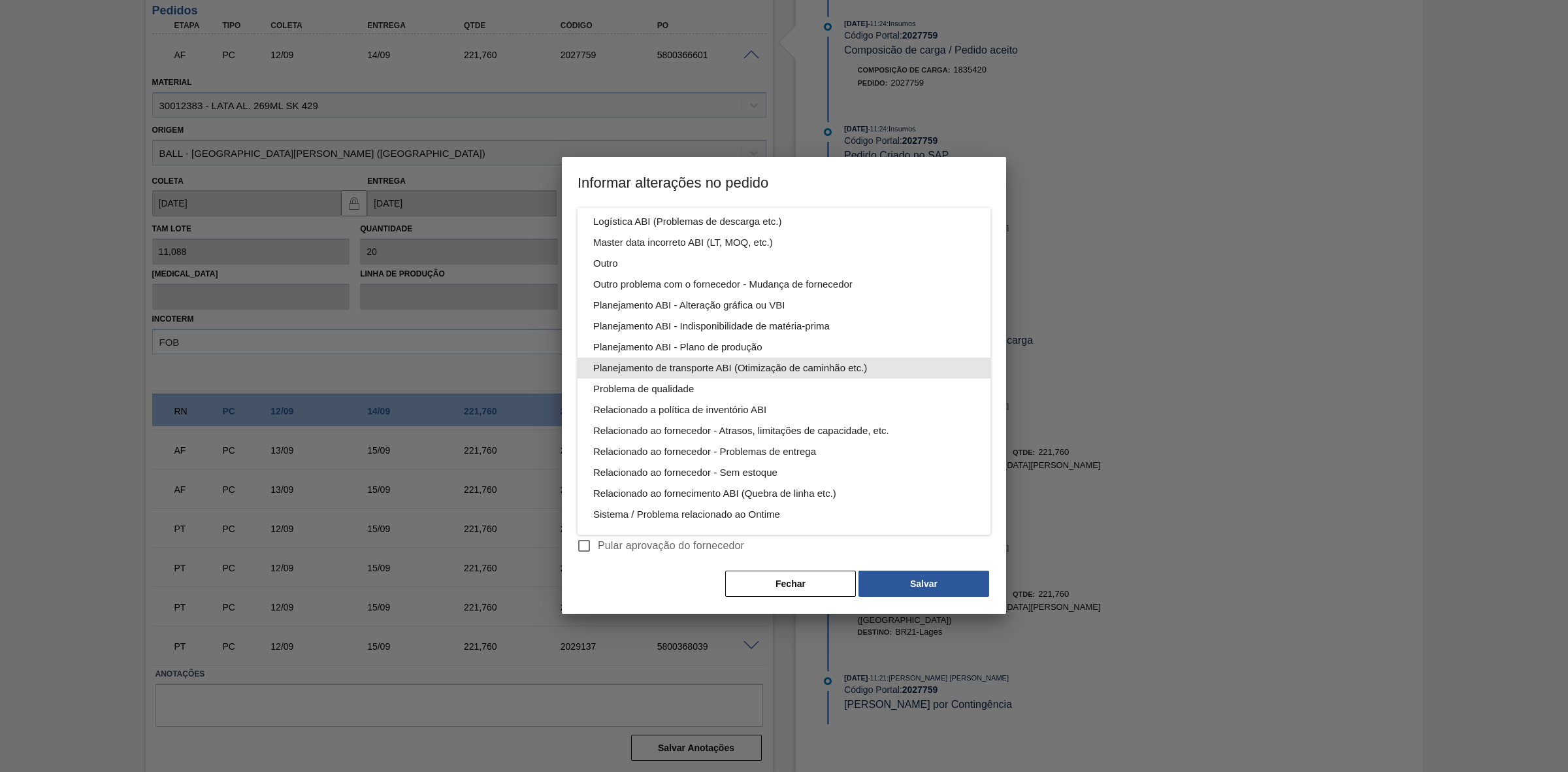
click at [771, 366] on div "Planejamento de transporte ABI (Otimização de caminhão etc.)" at bounding box center [784, 368] width 382 height 21
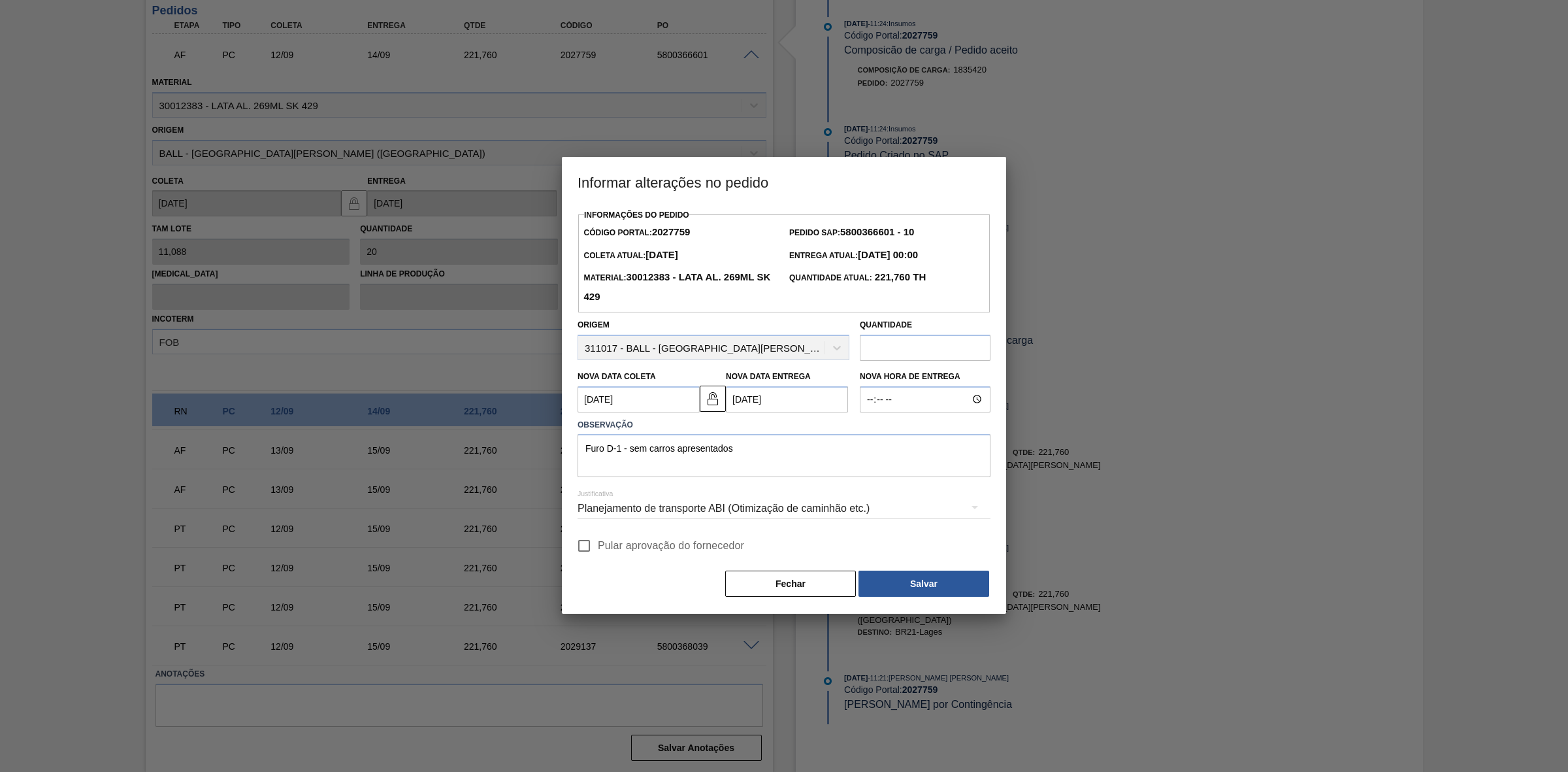
scroll to position [0, 0]
click at [916, 579] on button "Salvar" at bounding box center [923, 584] width 131 height 26
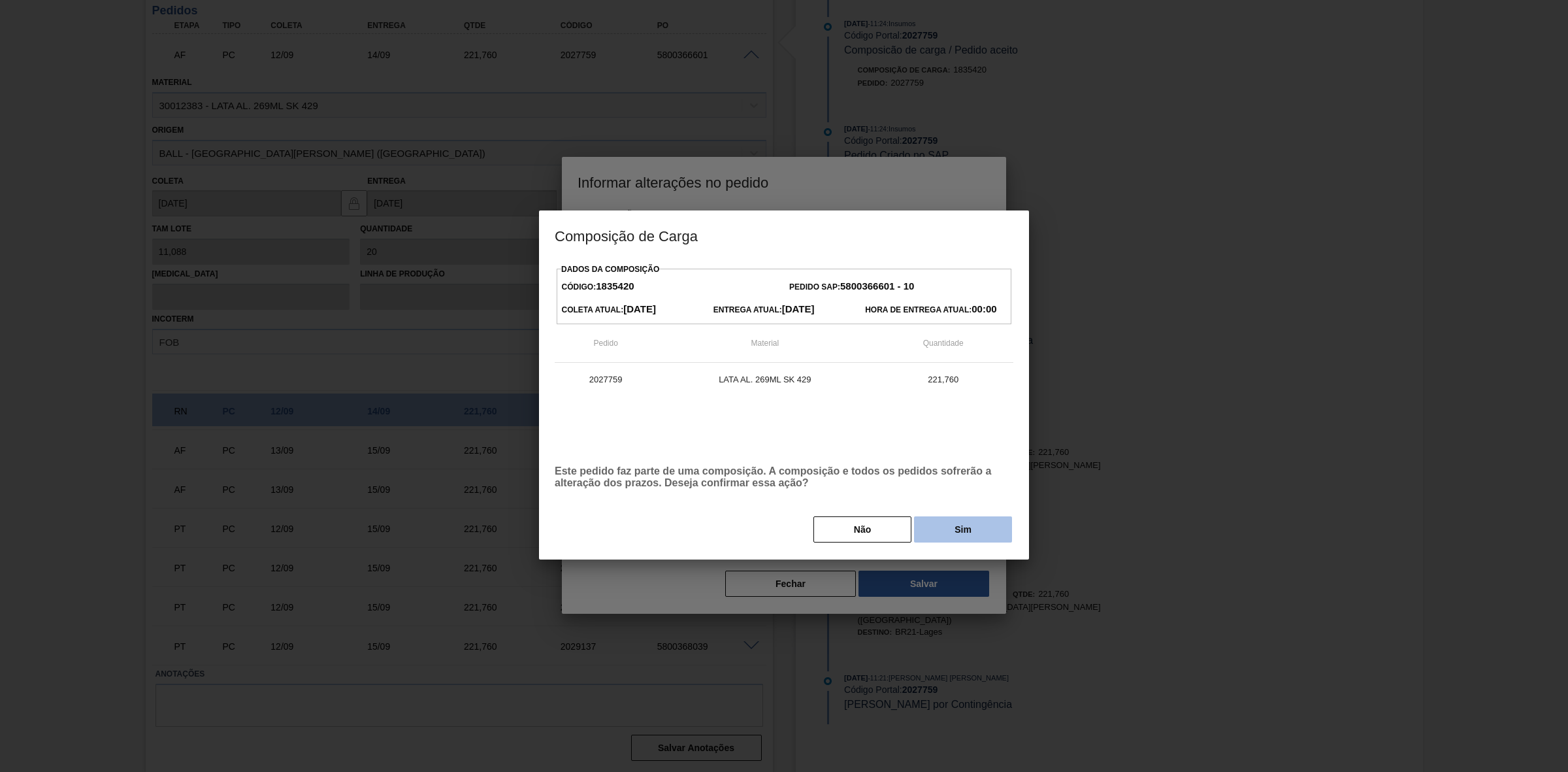
click at [948, 526] on button "Sim" at bounding box center [963, 529] width 98 height 26
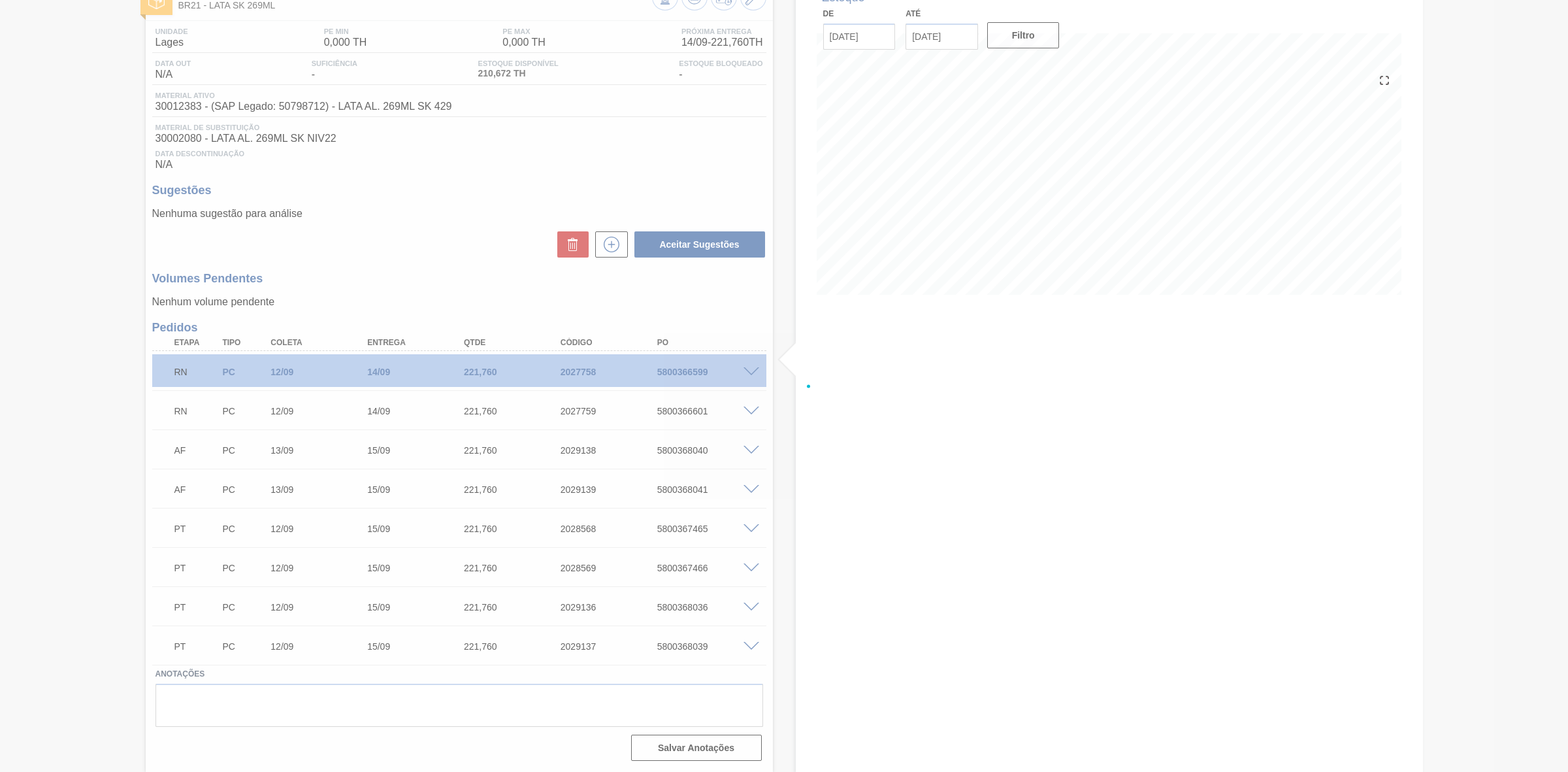
scroll to position [91, 0]
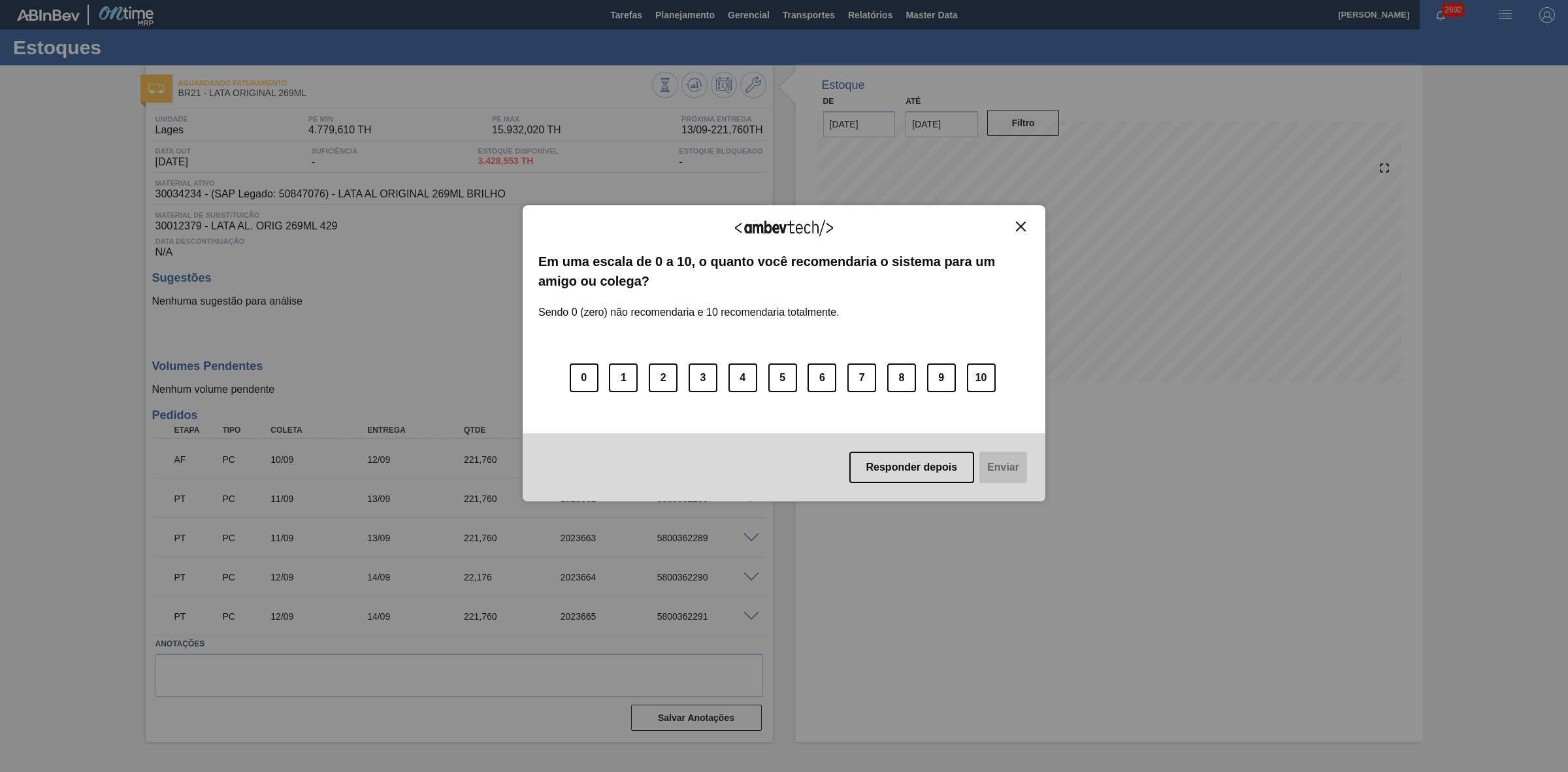
click at [1021, 225] on img "Close" at bounding box center [1021, 226] width 10 height 10
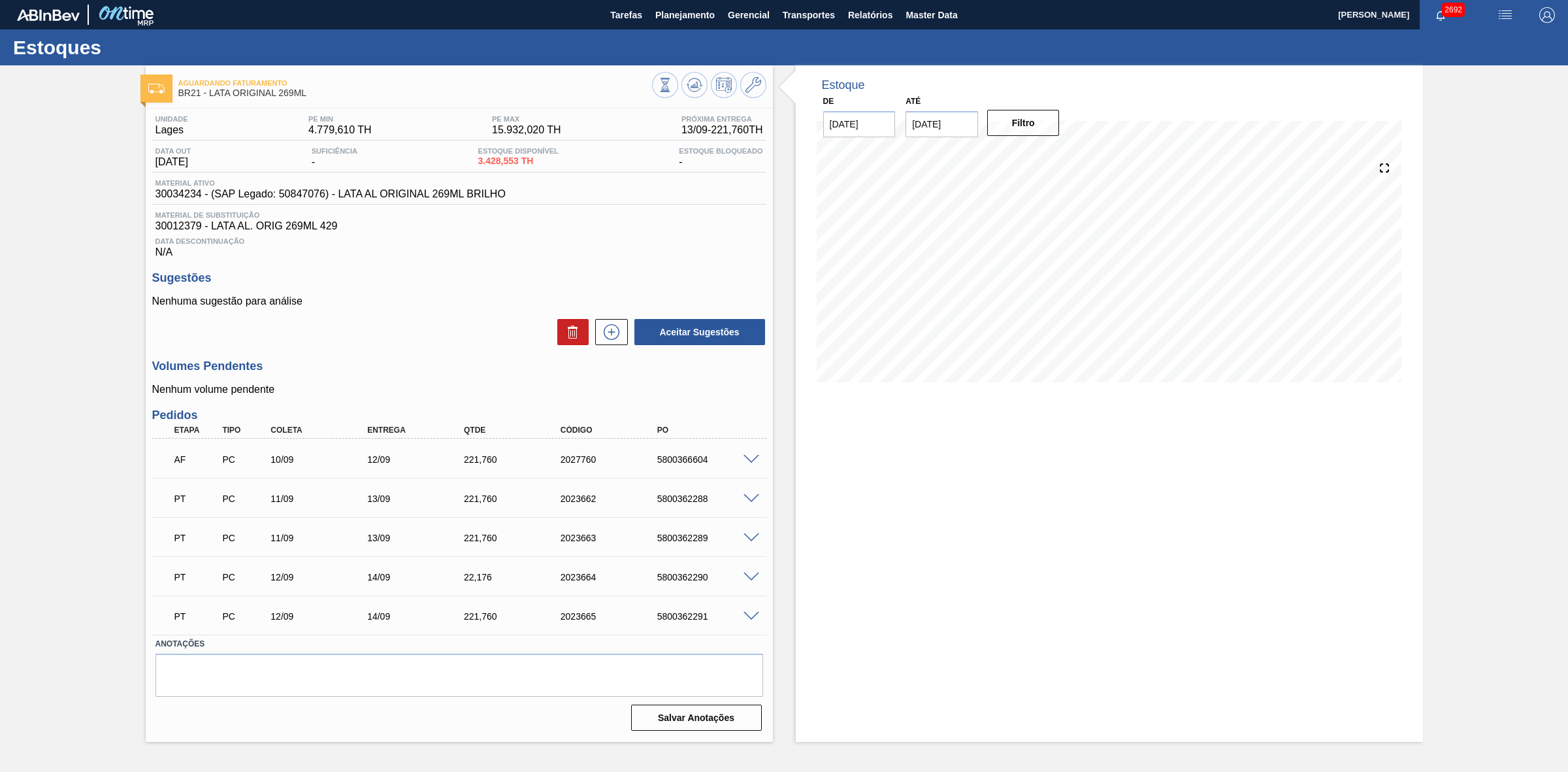
click at [750, 464] on span at bounding box center [752, 460] width 16 height 10
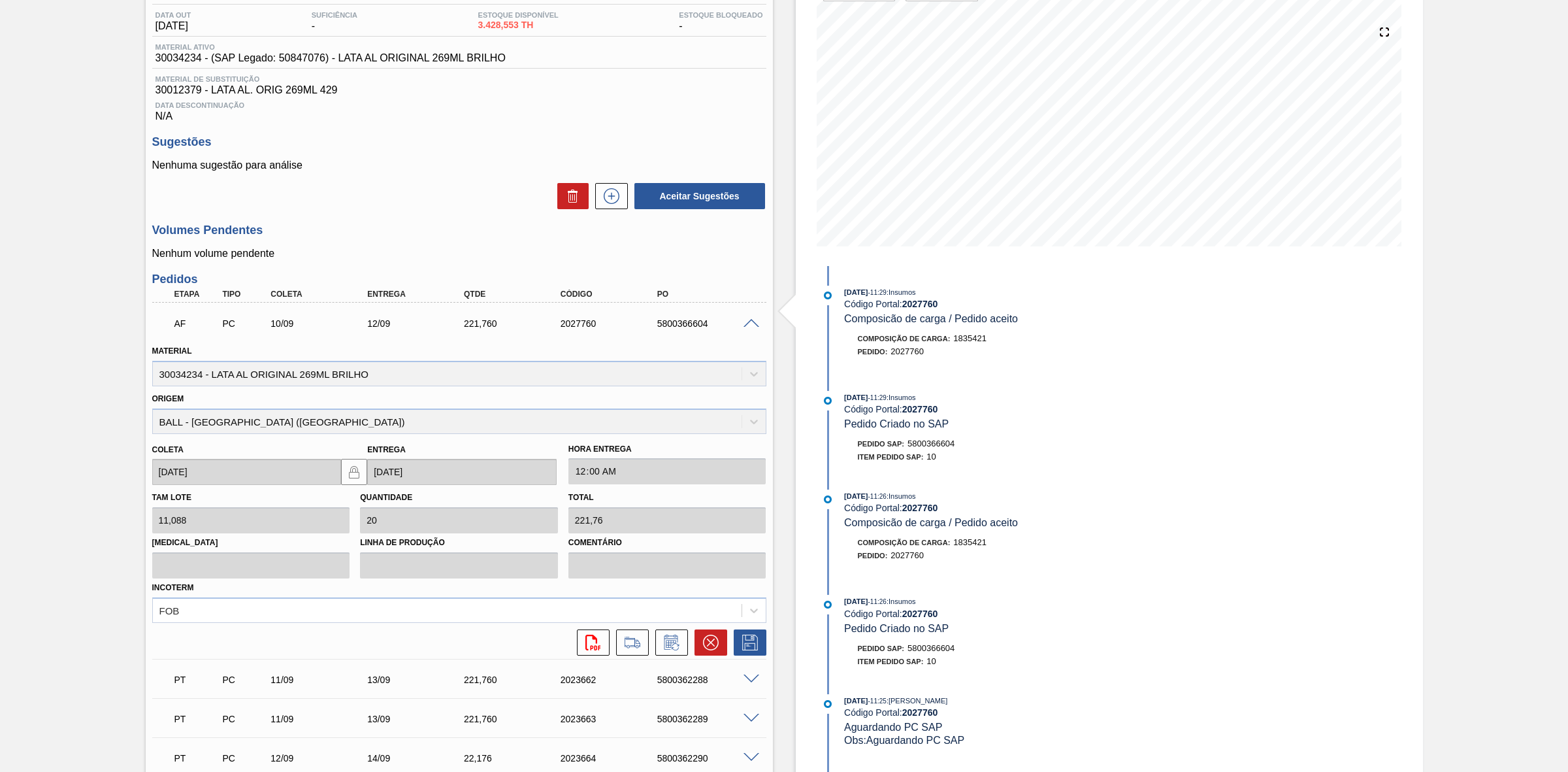
scroll to position [163, 0]
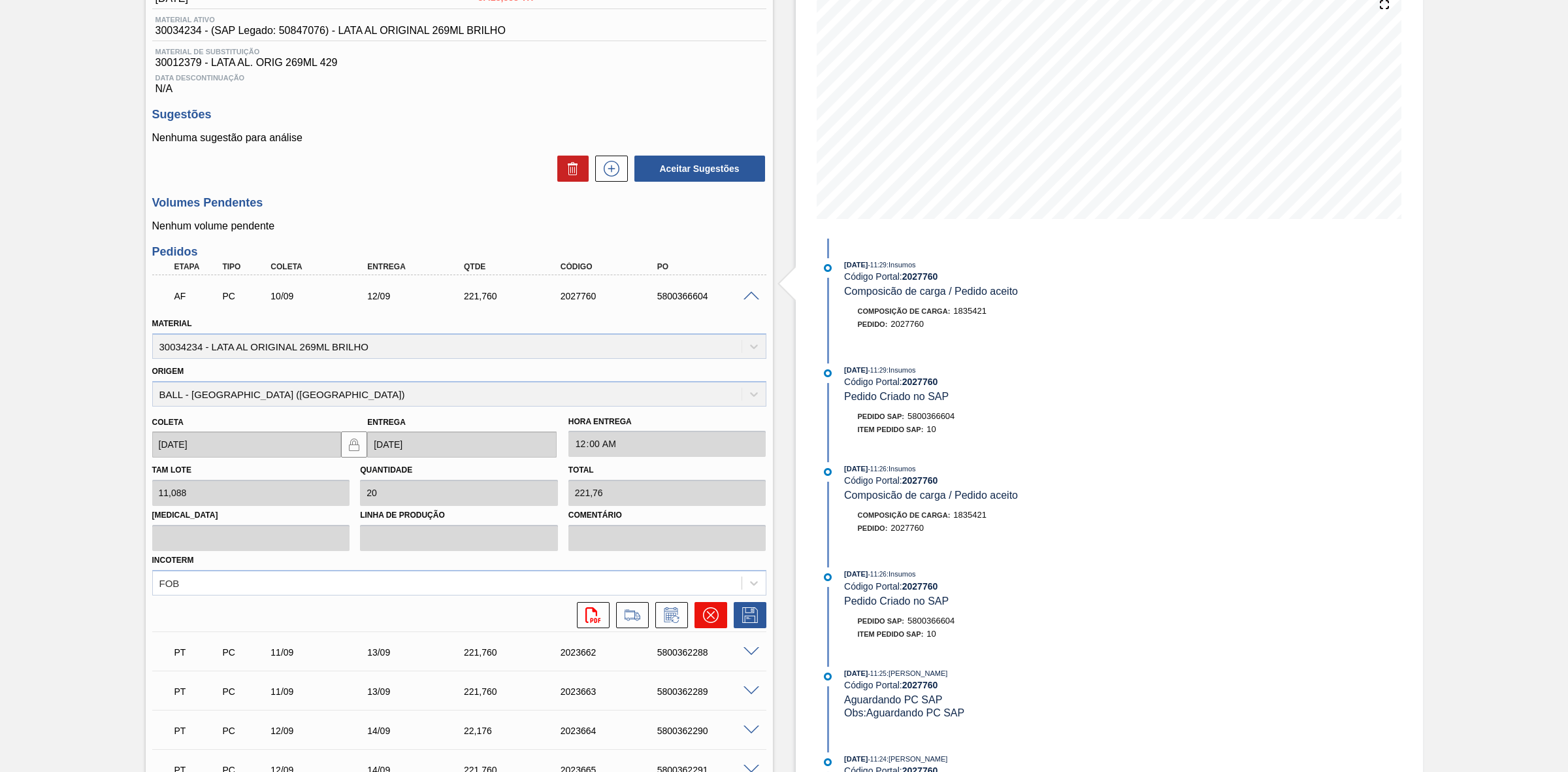
click at [711, 619] on icon at bounding box center [710, 615] width 8 height 8
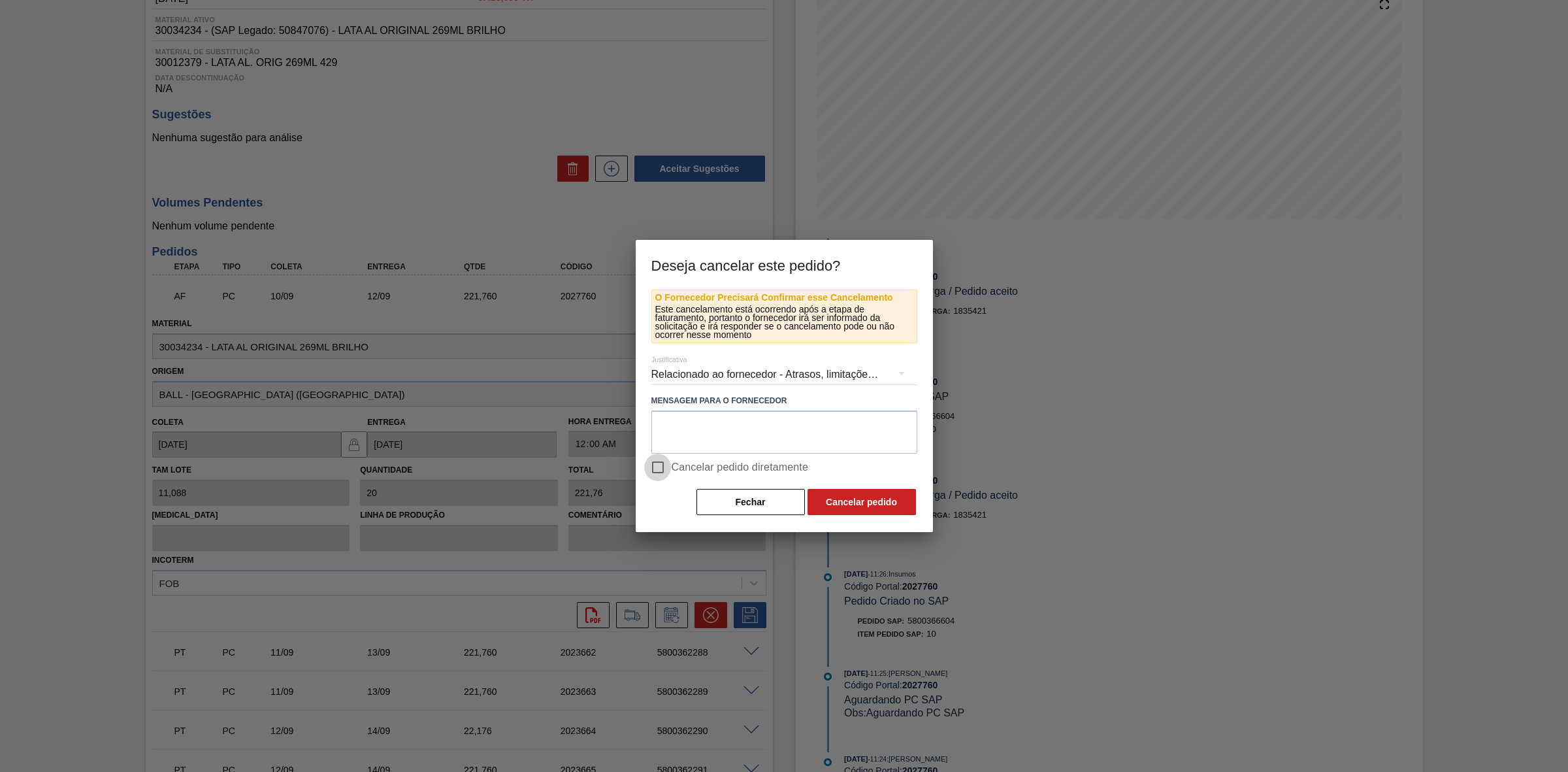
click at [666, 467] on input "Cancelar pedido diretamente" at bounding box center [658, 467] width 28 height 28
checkbox input "true"
click at [899, 497] on button "Cancelar pedido" at bounding box center [862, 502] width 109 height 26
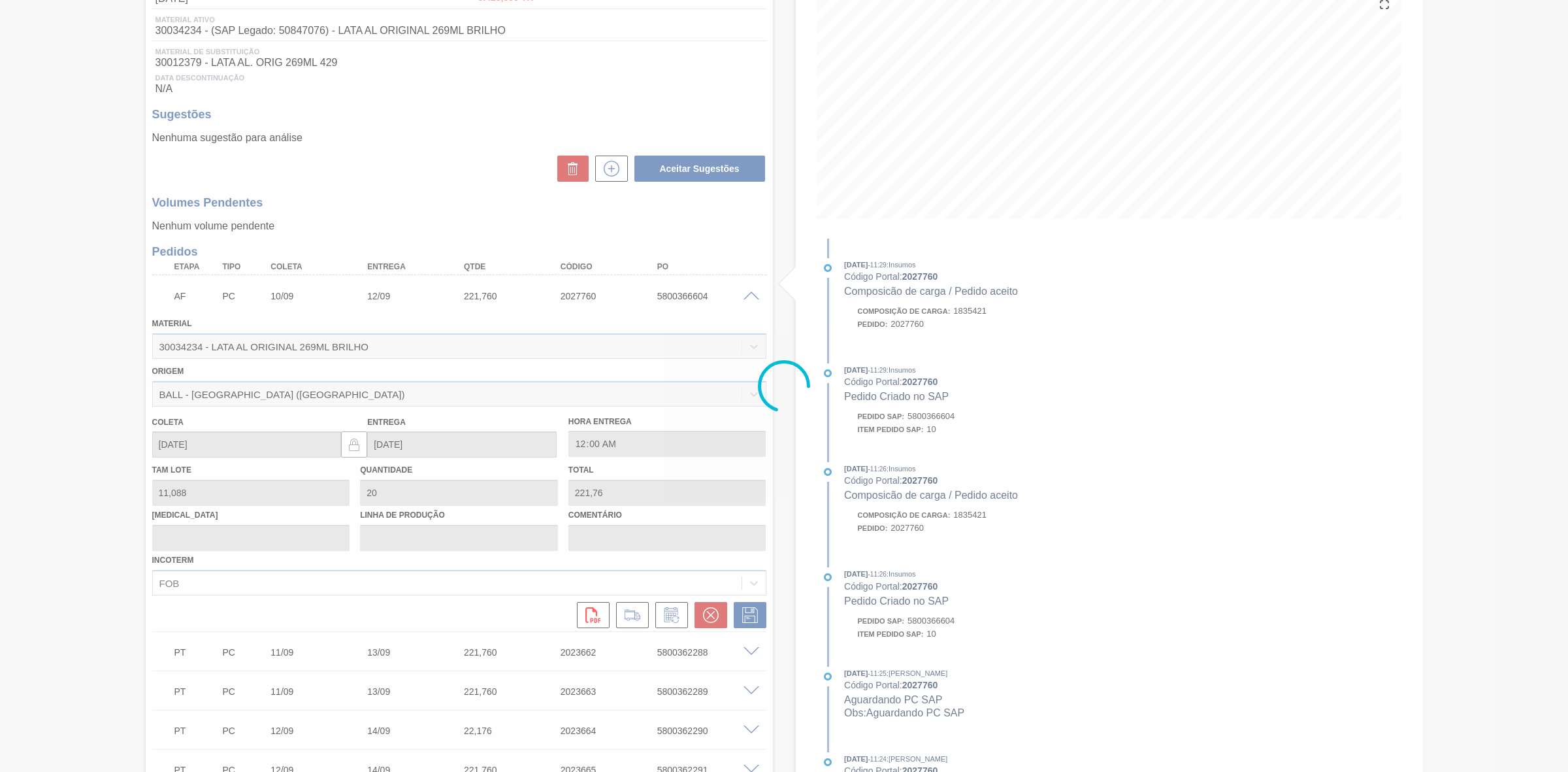
scroll to position [0, 0]
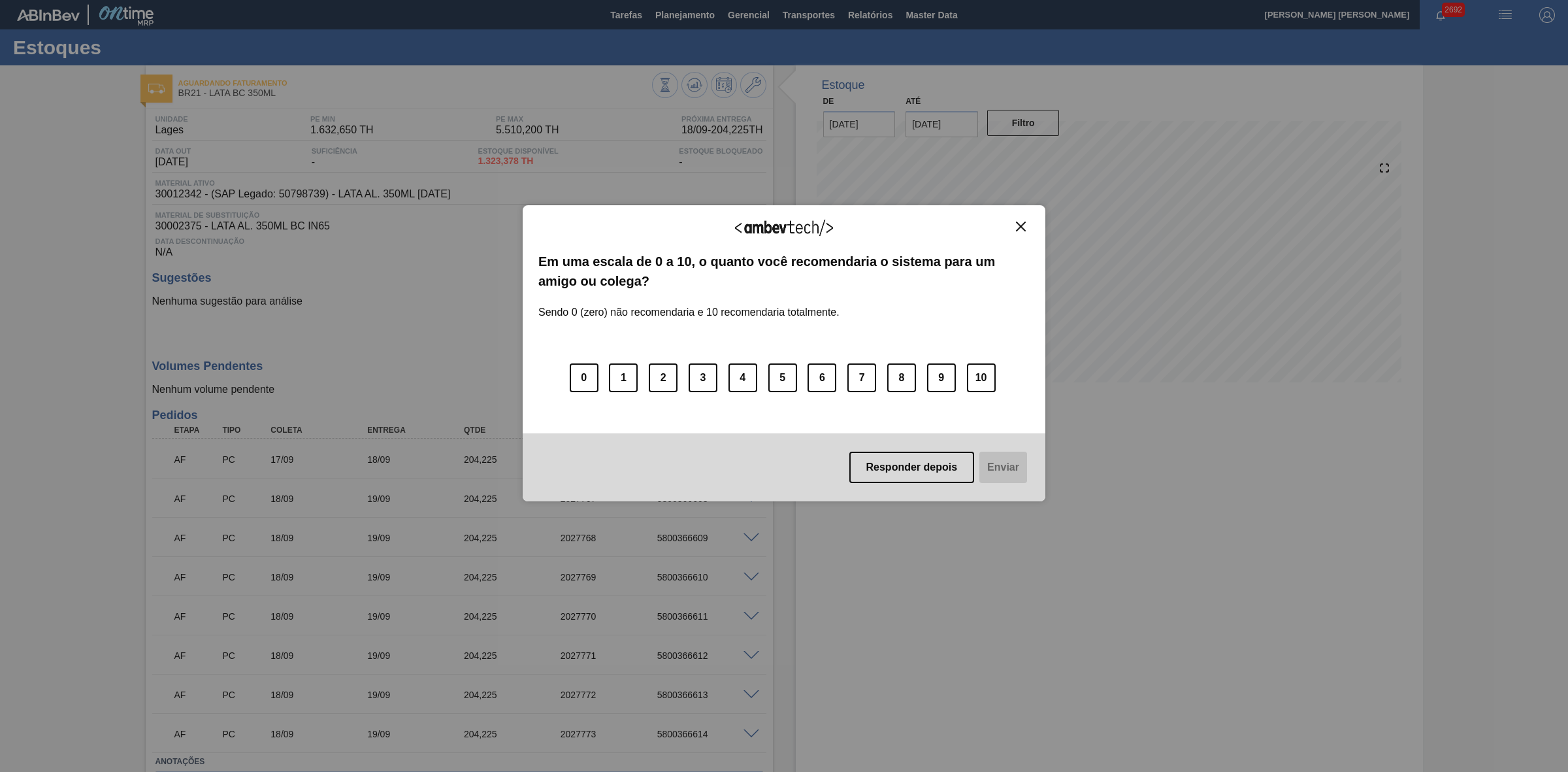
click at [1026, 226] on img "Close" at bounding box center [1021, 226] width 10 height 10
click at [1023, 224] on img "Close" at bounding box center [1021, 226] width 10 height 10
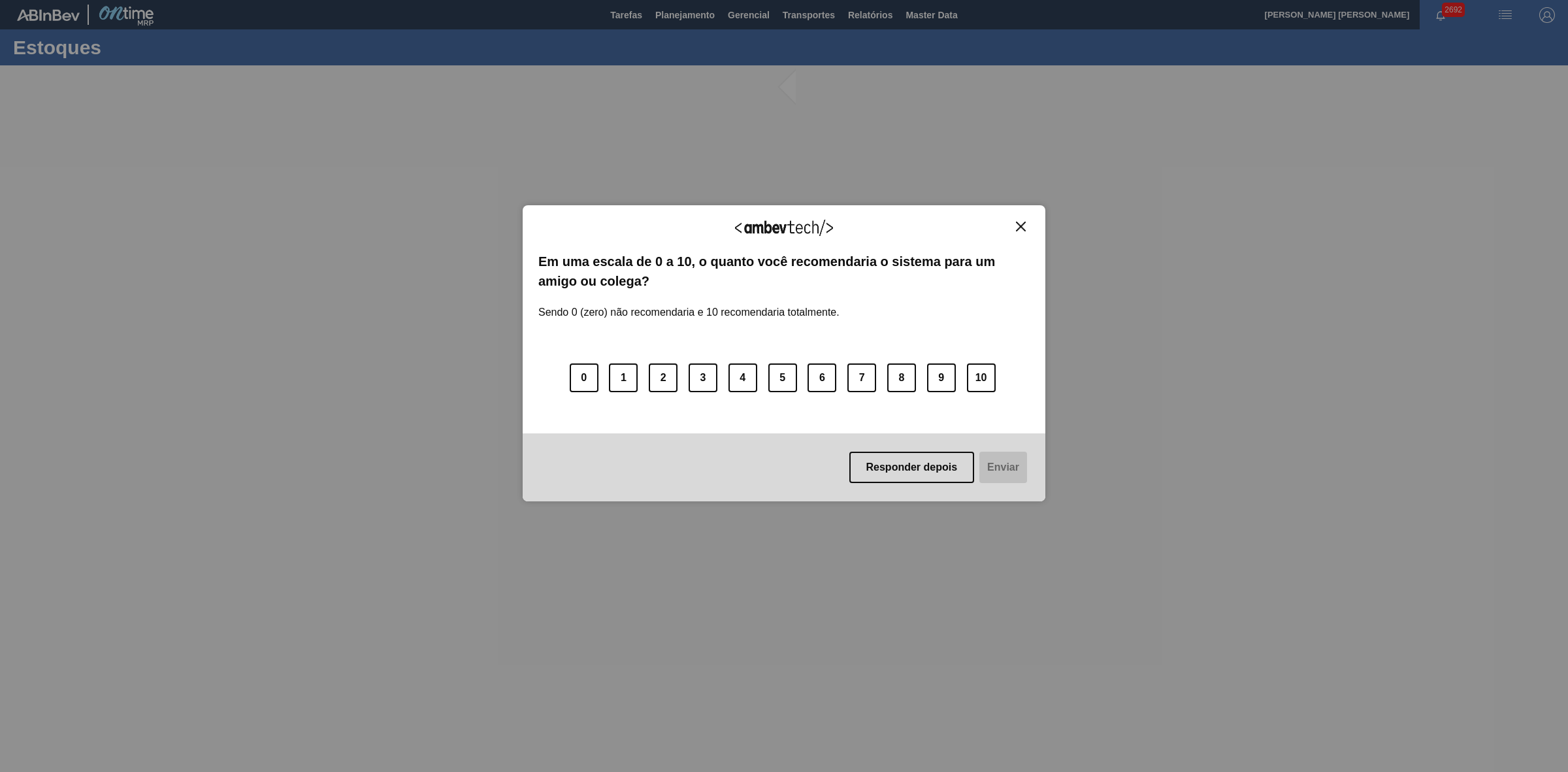
click at [1020, 227] on img "Close" at bounding box center [1021, 226] width 10 height 10
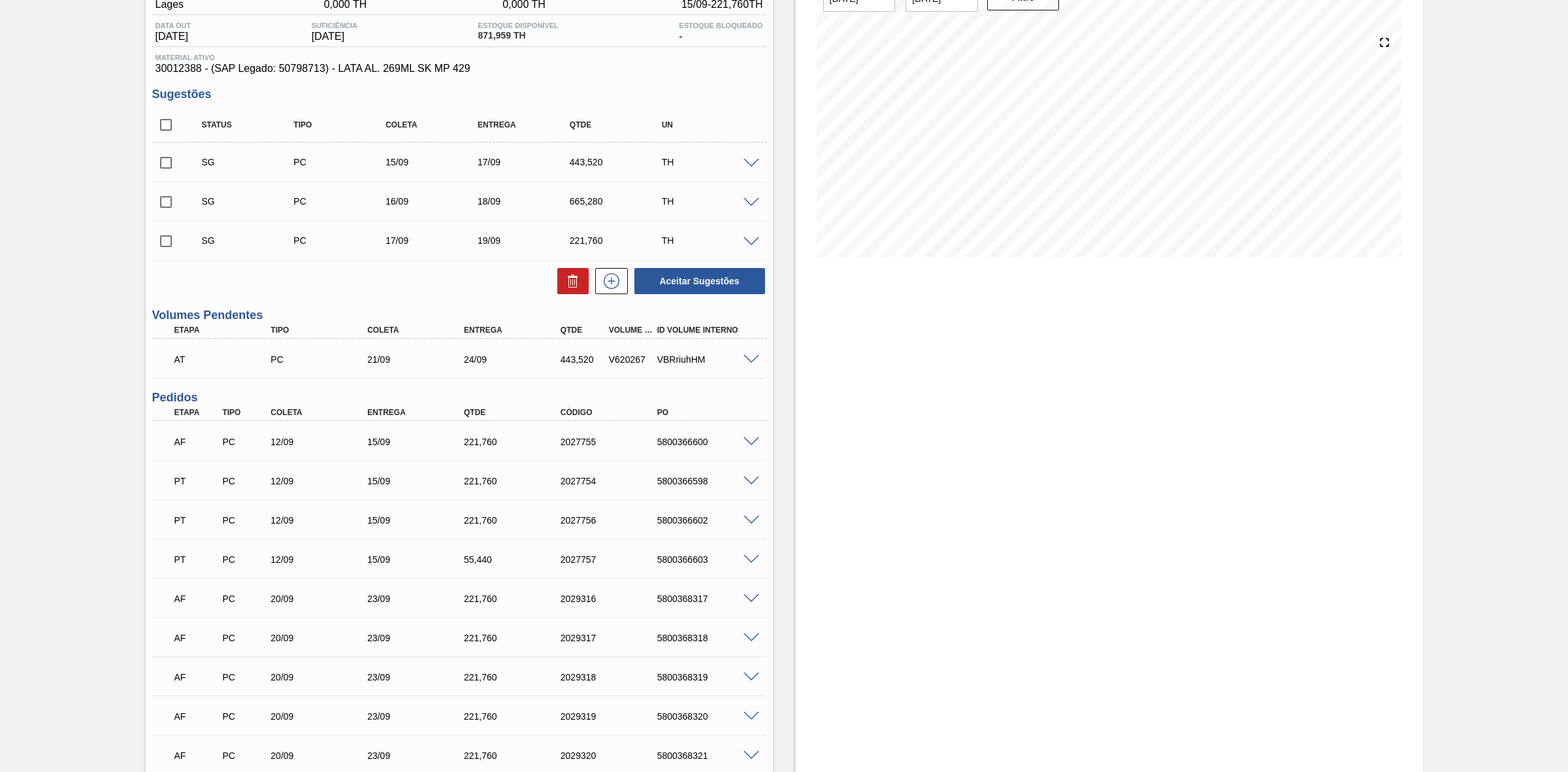
scroll to position [163, 0]
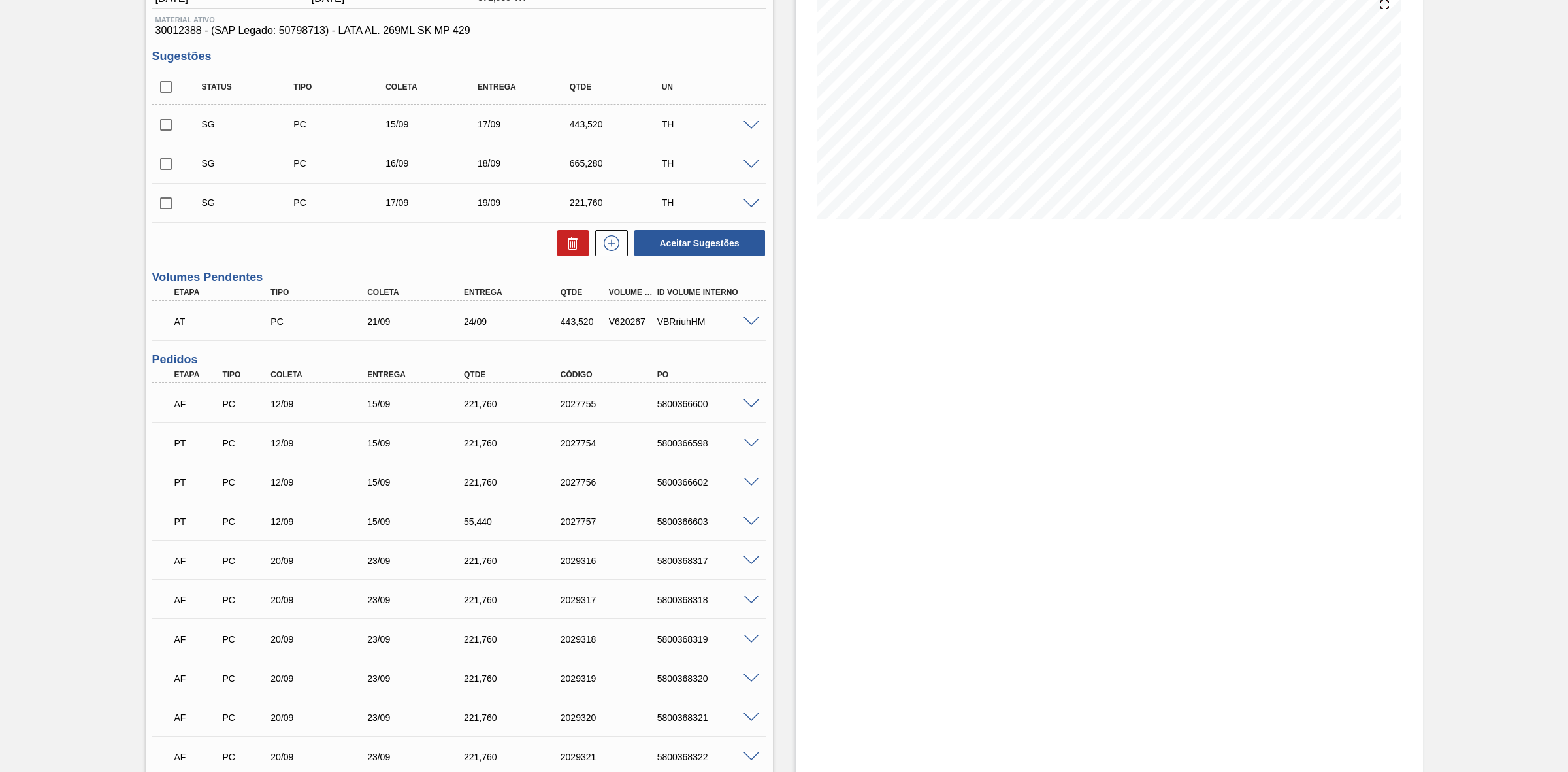
click at [753, 403] on span at bounding box center [752, 404] width 16 height 10
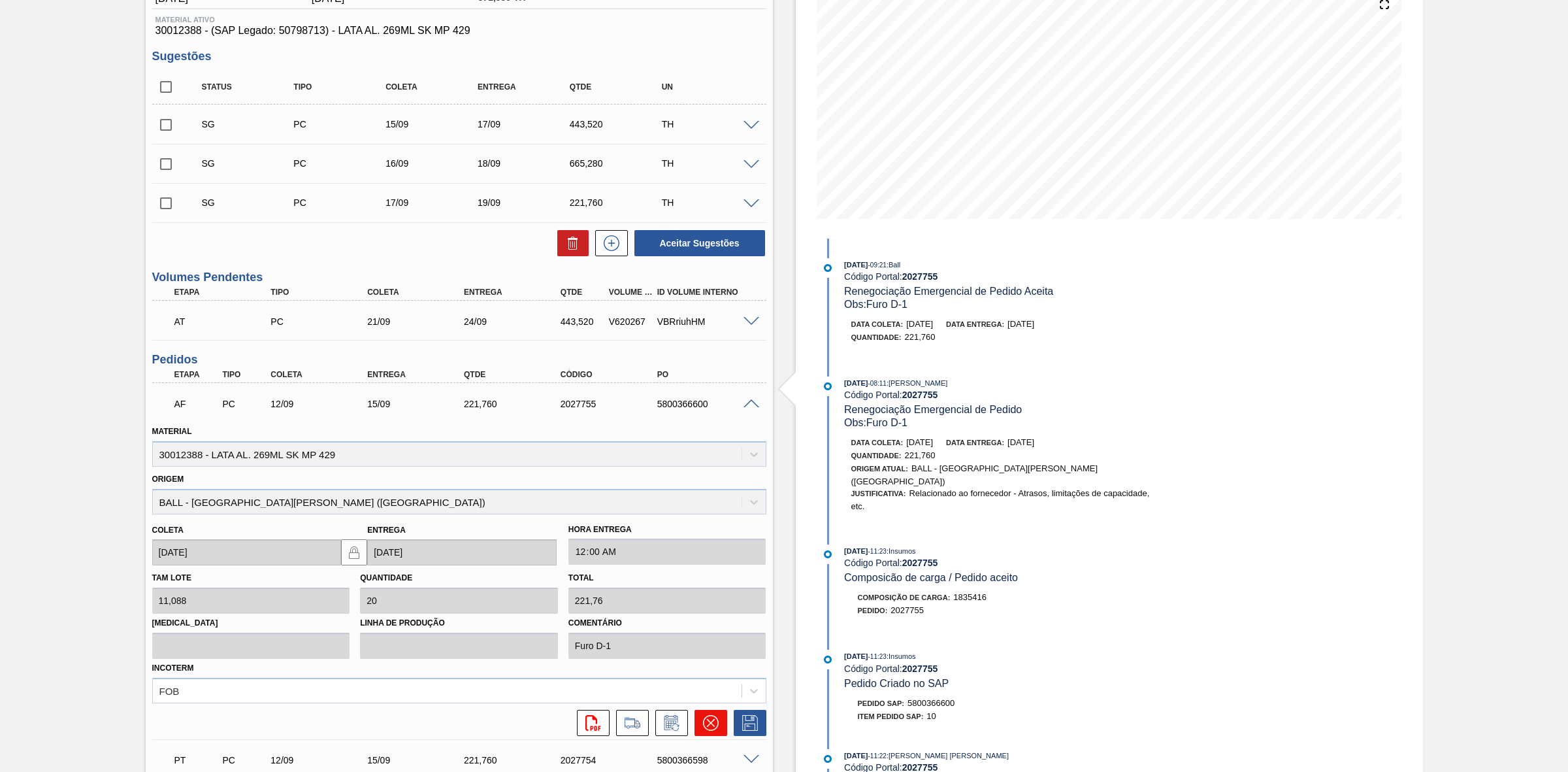
click at [713, 719] on icon at bounding box center [711, 723] width 16 height 16
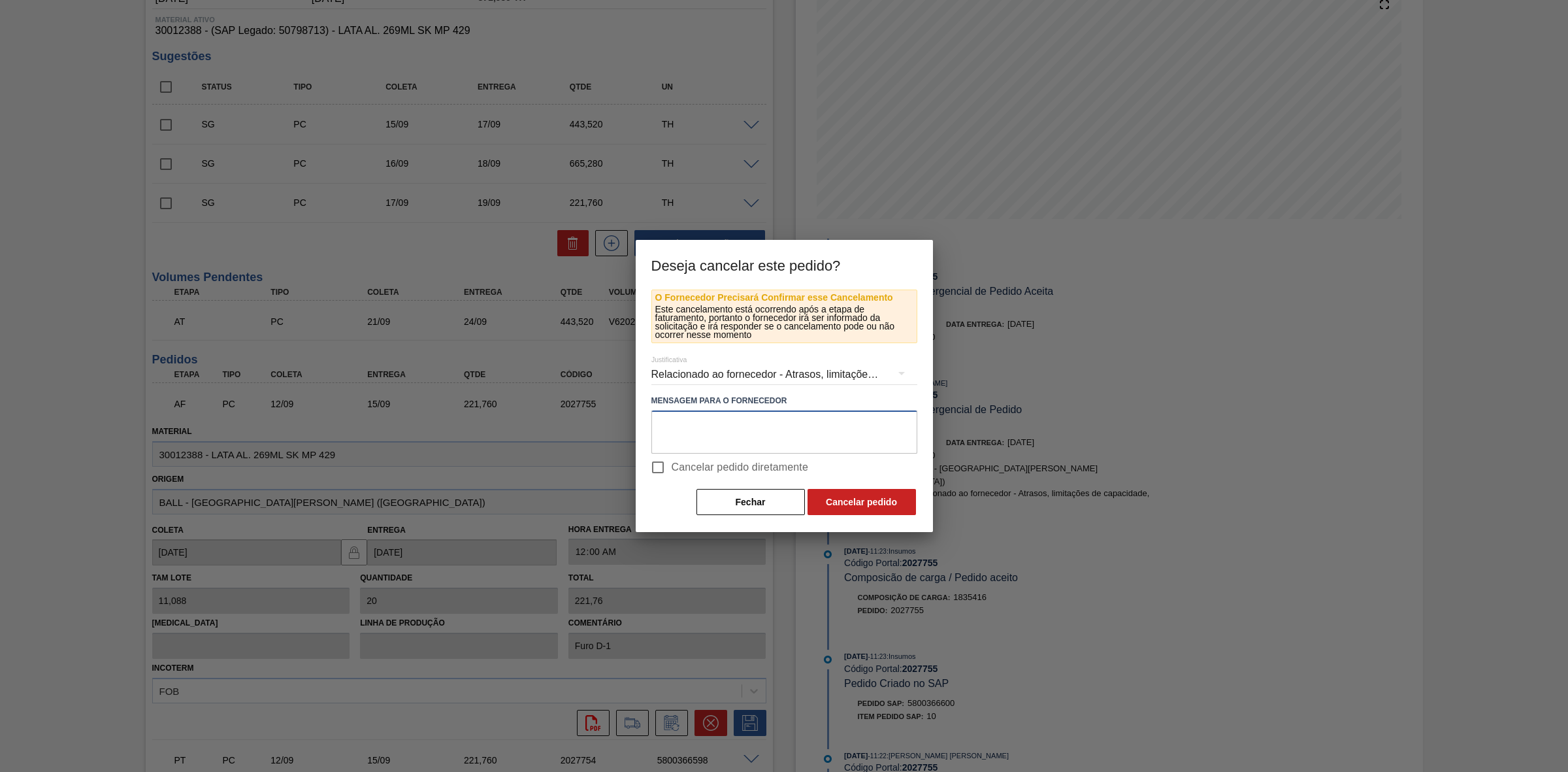
click at [737, 423] on textarea at bounding box center [784, 431] width 266 height 43
paste textarea "Furo D-1 - sem carros apresentados"
type textarea "Furo D-1 - sem carros apresentados"
click at [840, 492] on button "Cancelar pedido" at bounding box center [862, 502] width 109 height 26
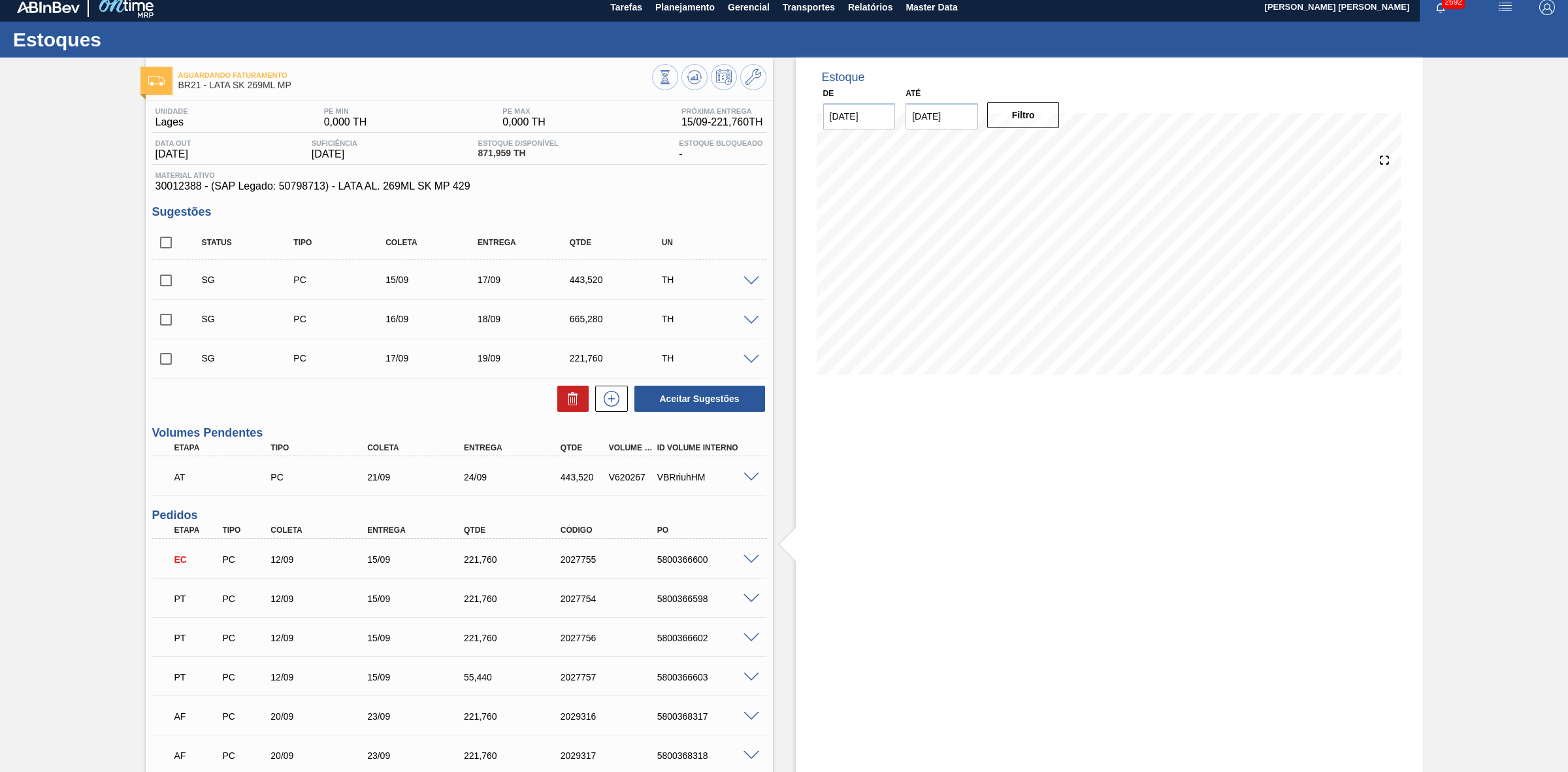
scroll to position [0, 0]
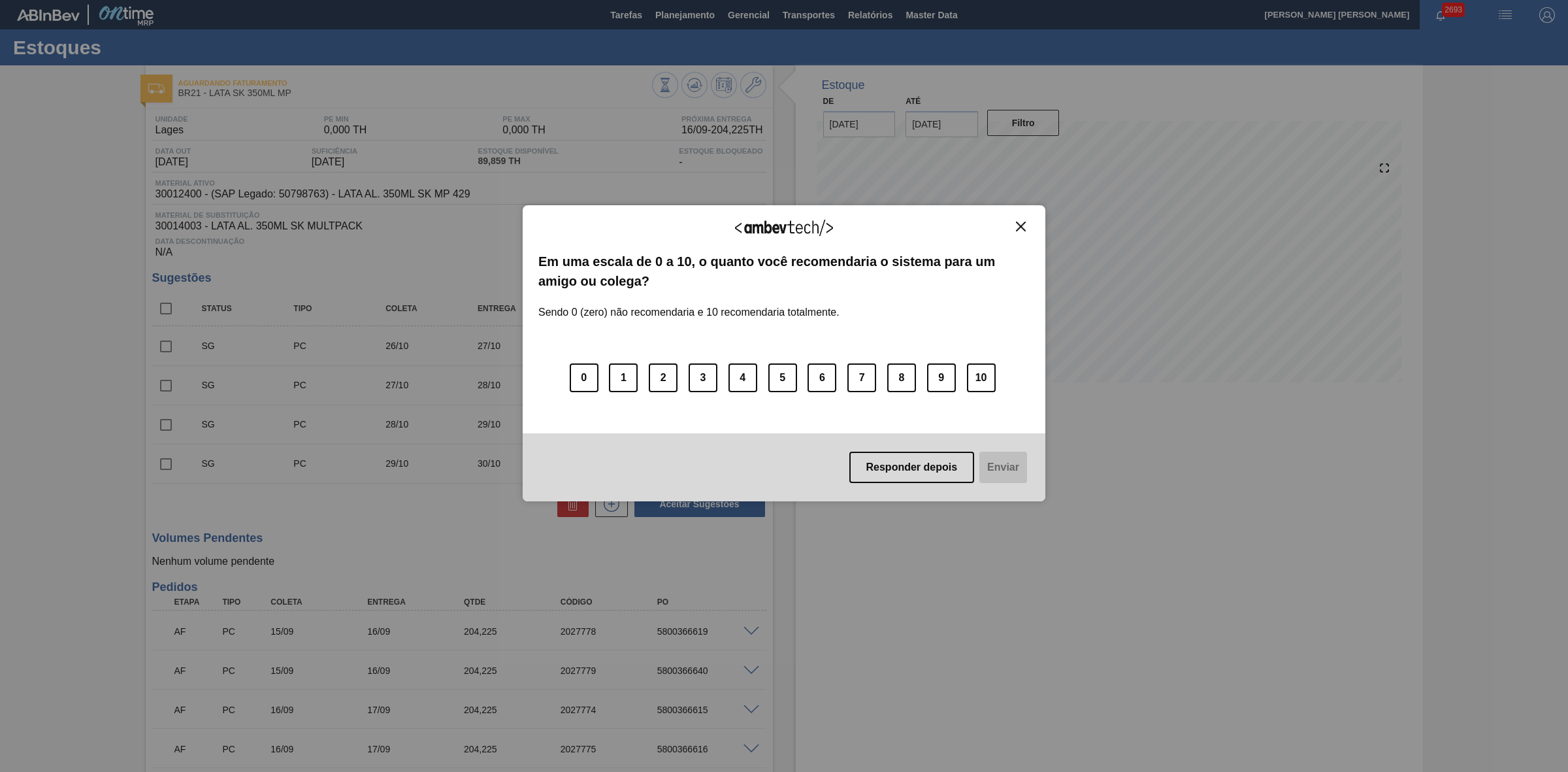
click at [1019, 227] on img "Close" at bounding box center [1021, 226] width 10 height 10
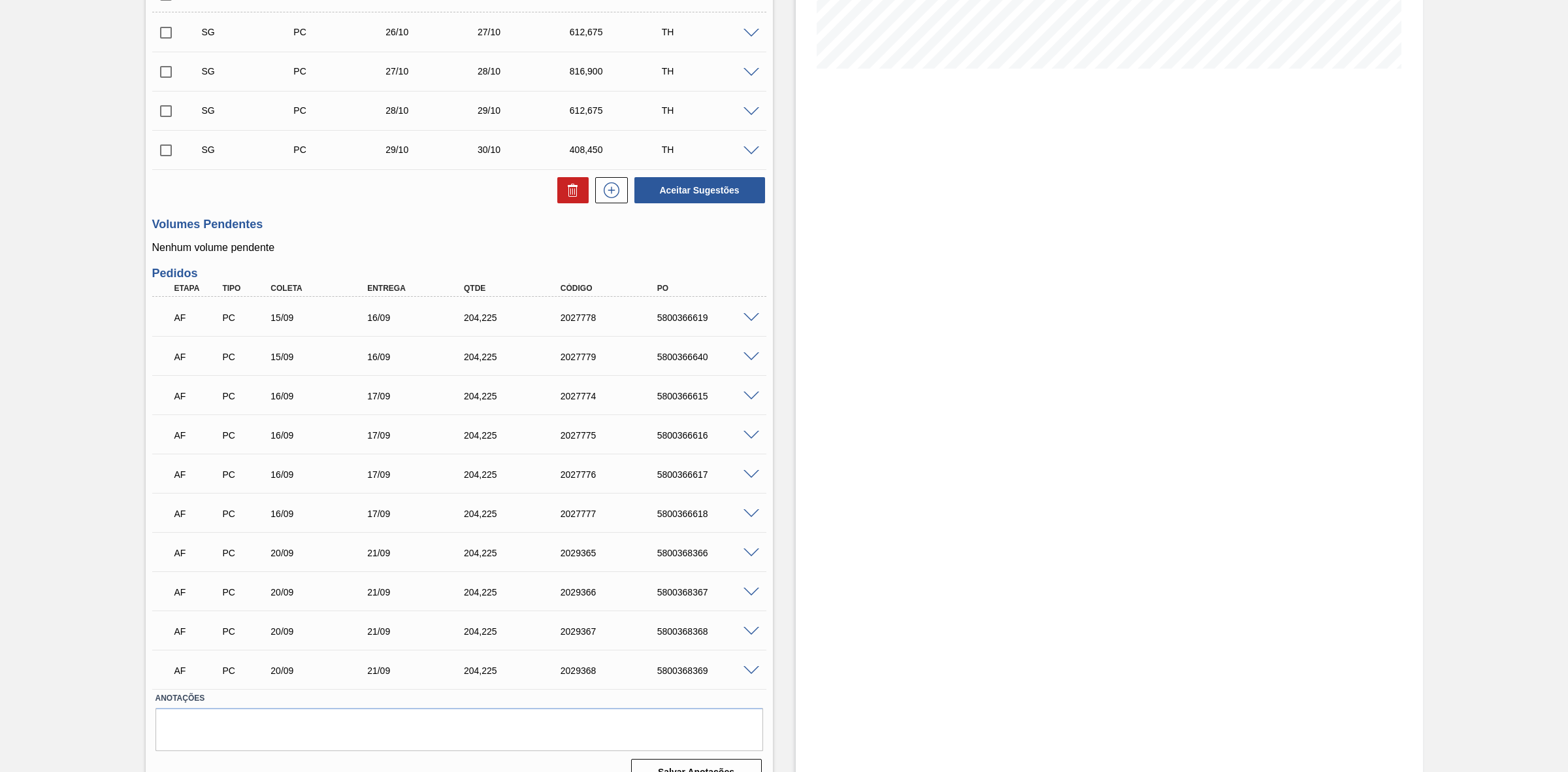
scroll to position [341, 0]
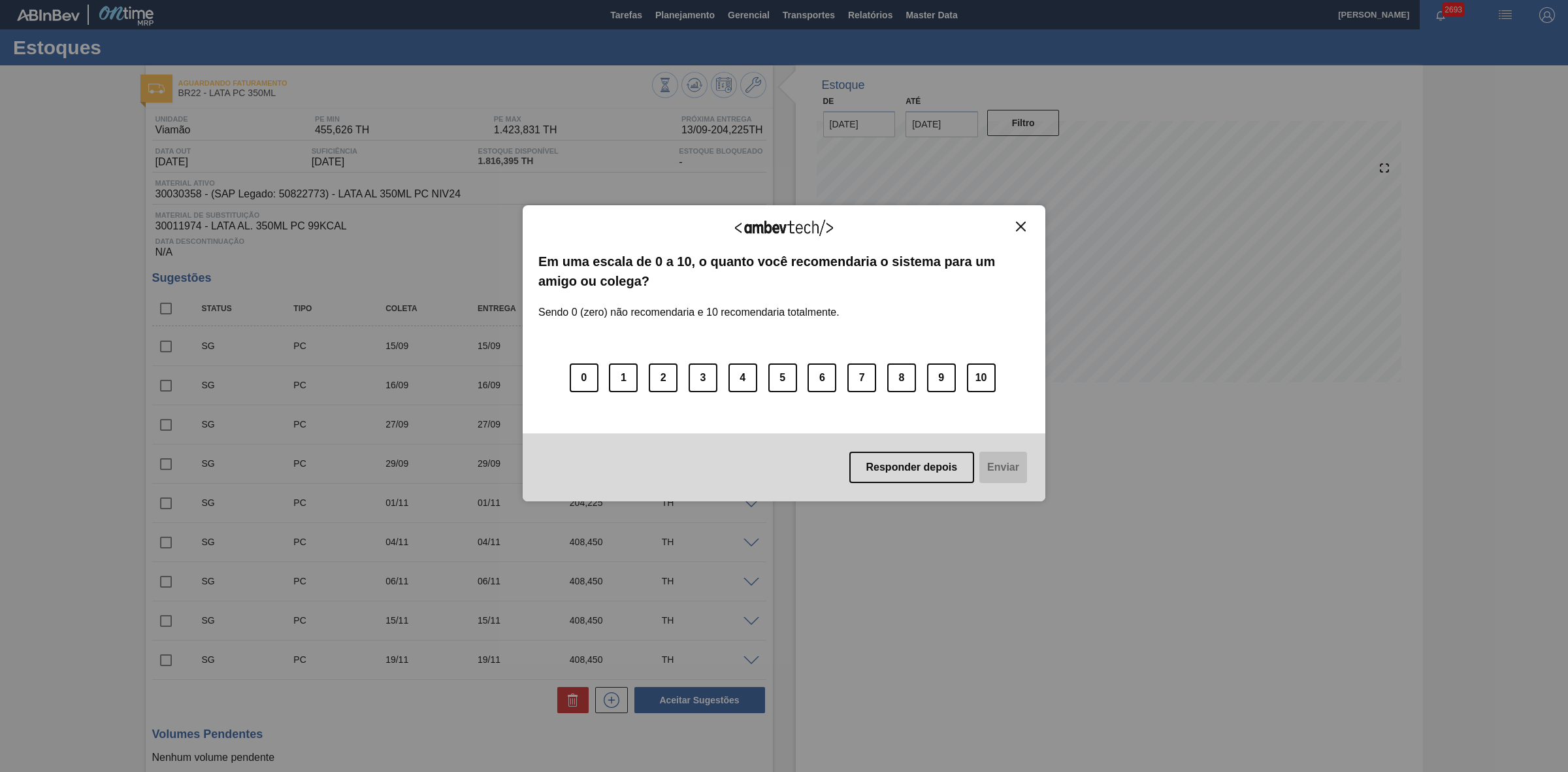
click at [1018, 227] on img "Close" at bounding box center [1021, 226] width 10 height 10
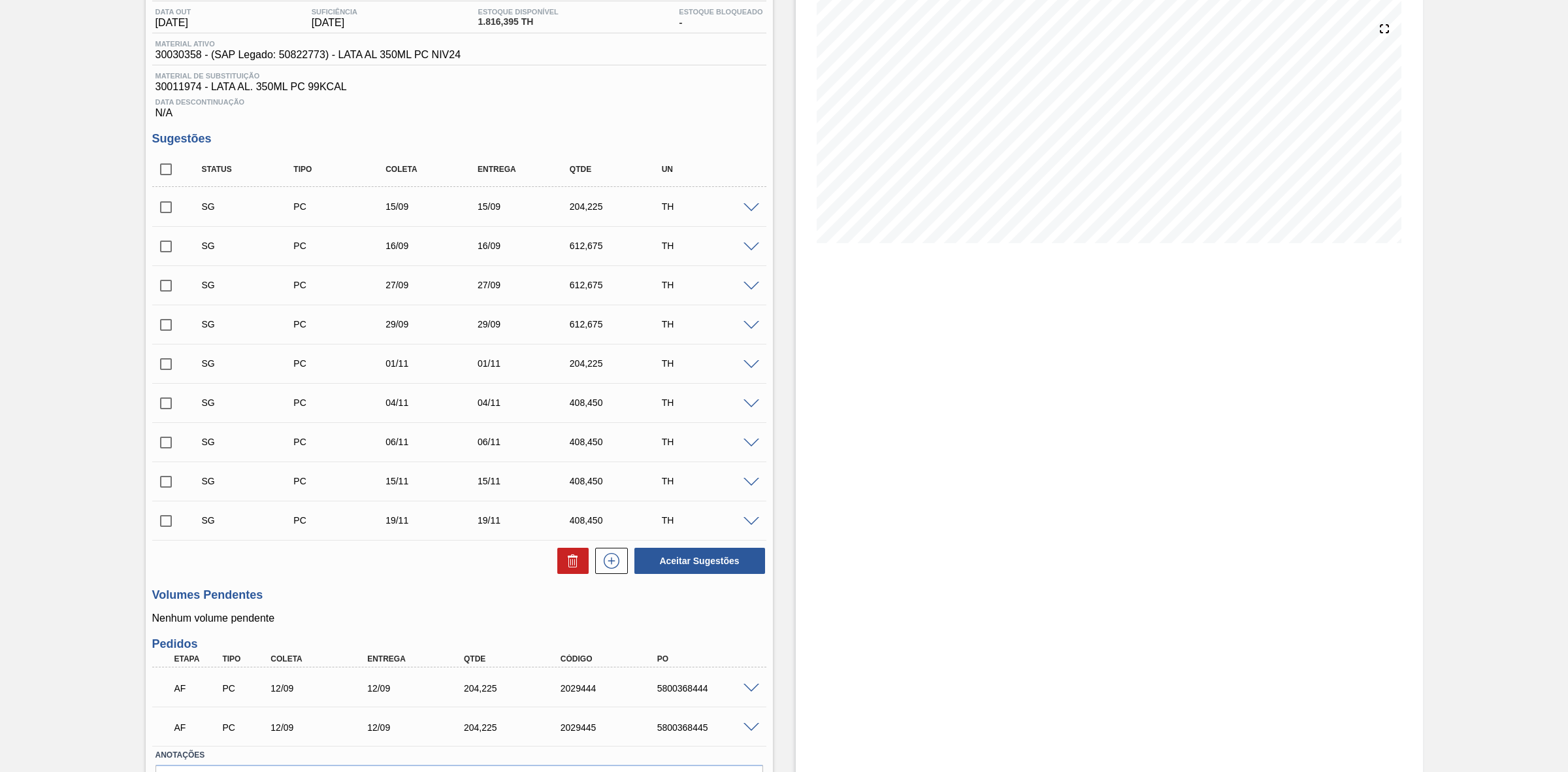
scroll to position [223, 0]
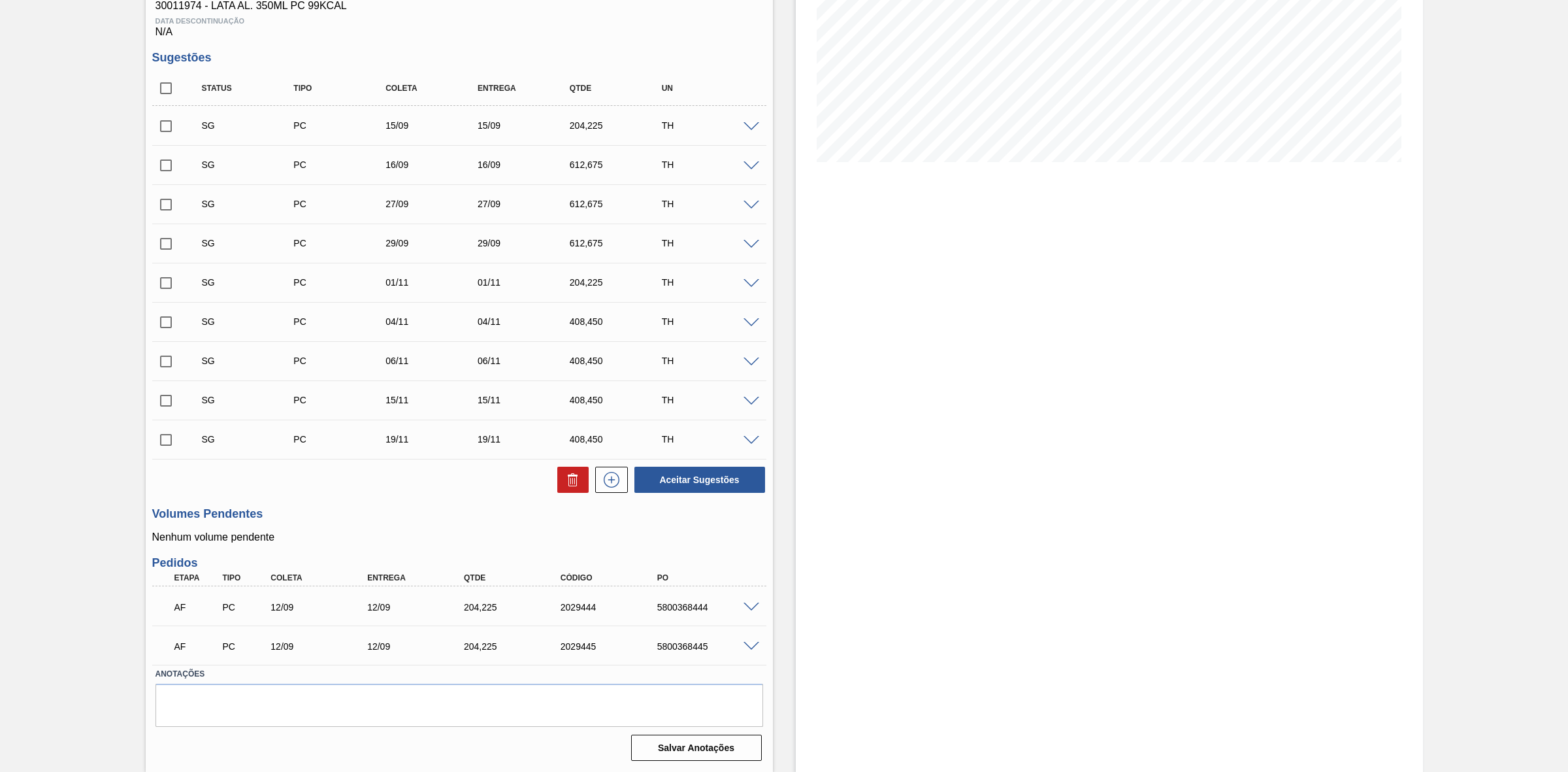
click at [750, 609] on span at bounding box center [752, 608] width 16 height 10
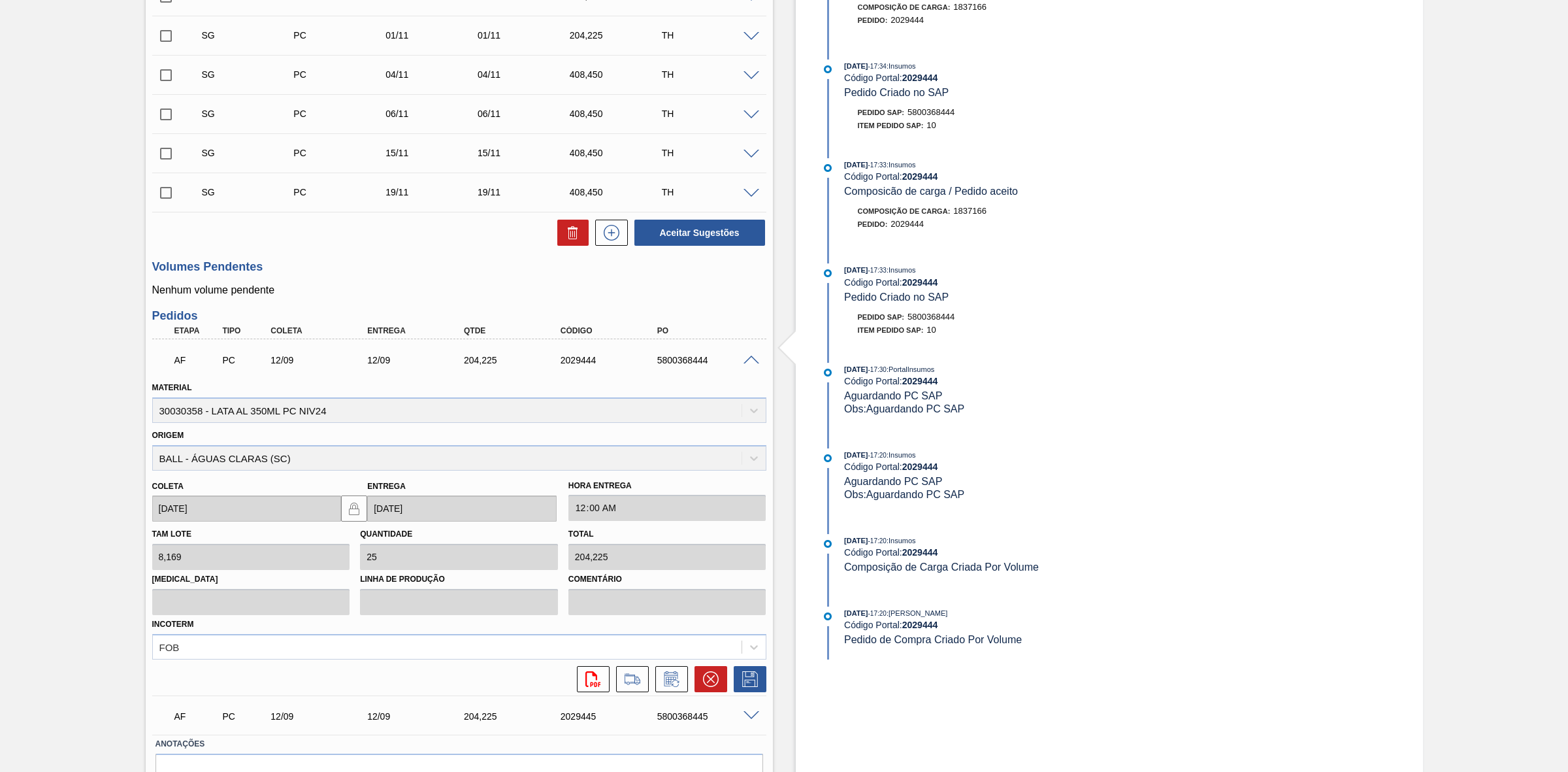
scroll to position [468, 0]
click at [665, 678] on icon at bounding box center [671, 678] width 21 height 16
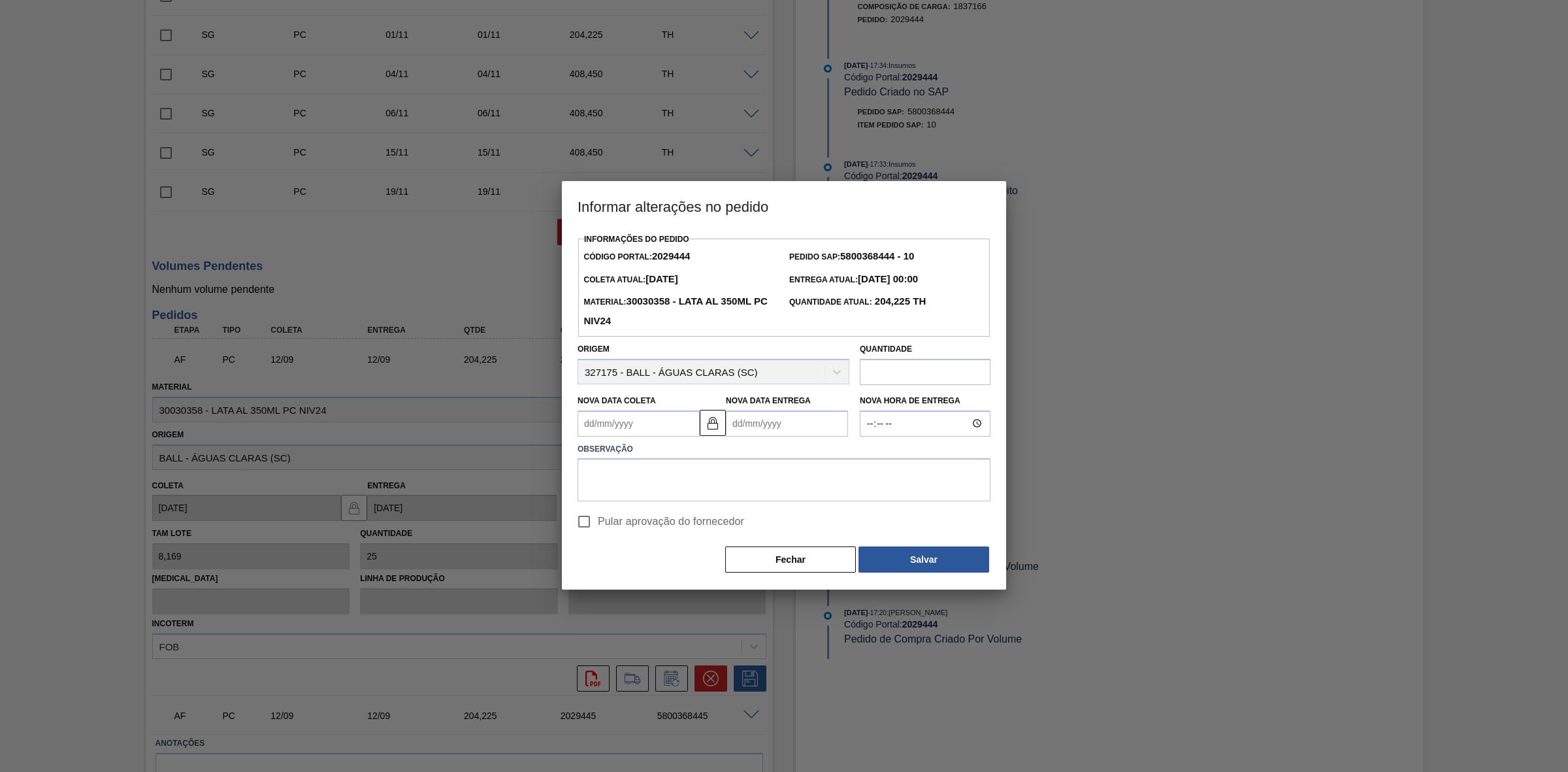
click at [639, 430] on Coleta2029444 "Nova Data Coleta" at bounding box center [639, 423] width 123 height 26
click at [716, 520] on div "13" at bounding box center [720, 518] width 18 height 18
type Coleta2029444 "[DATE]"
type Entrega2029444 "[DATE]"
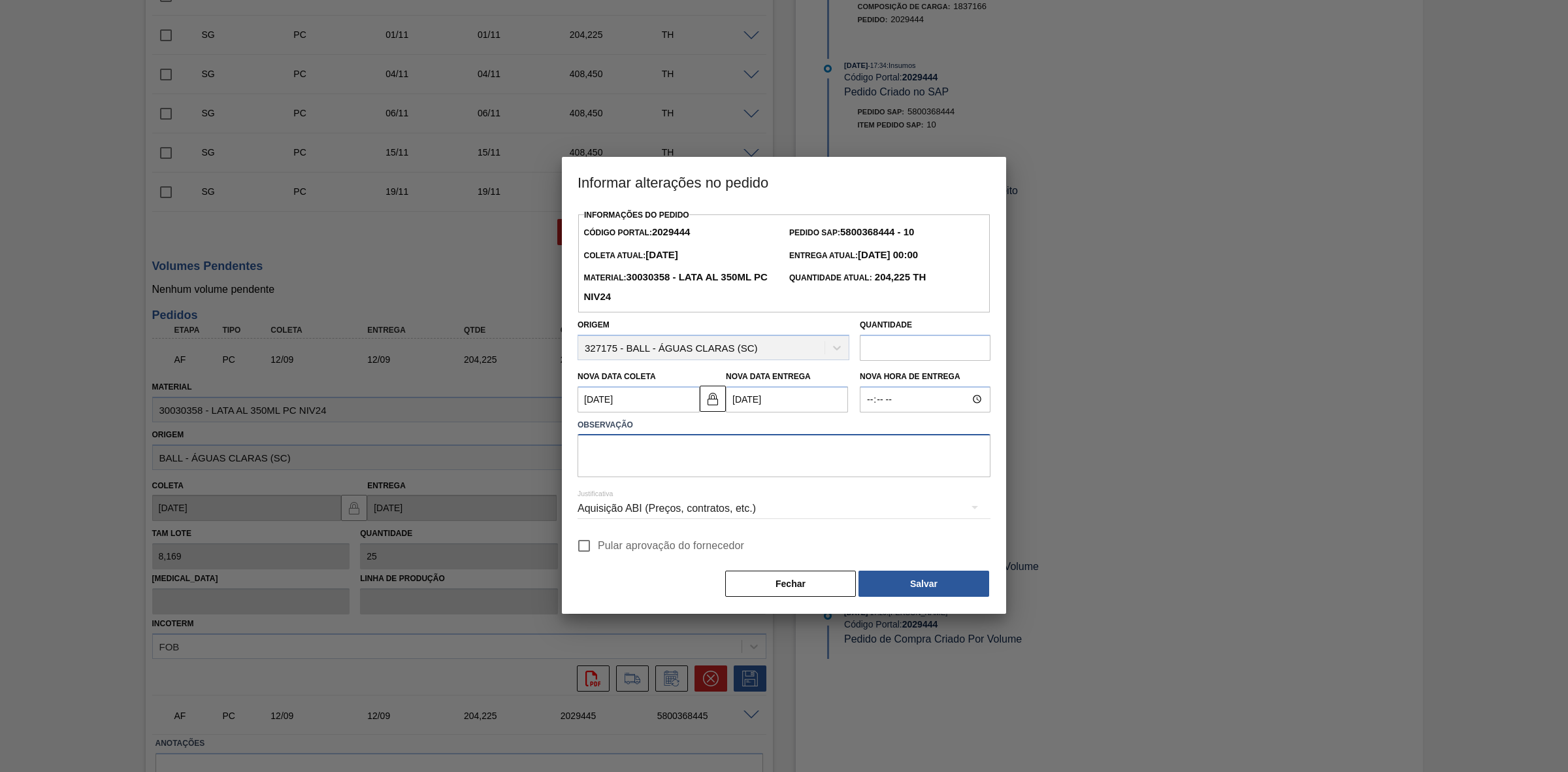
click at [679, 454] on textarea at bounding box center [784, 455] width 413 height 43
drag, startPoint x: 679, startPoint y: 454, endPoint x: 569, endPoint y: 445, distance: 110.4
click at [569, 445] on div "Informações do Pedido Código Portal: 2029444 Pedido SAP: 5800368444 - 10 Coleta…" at bounding box center [784, 409] width 444 height 407
type textarea "Furo D-1 - giro da frota"
click at [791, 503] on div "Aquisição ABI (Preços, contratos, etc.)" at bounding box center [784, 508] width 413 height 37
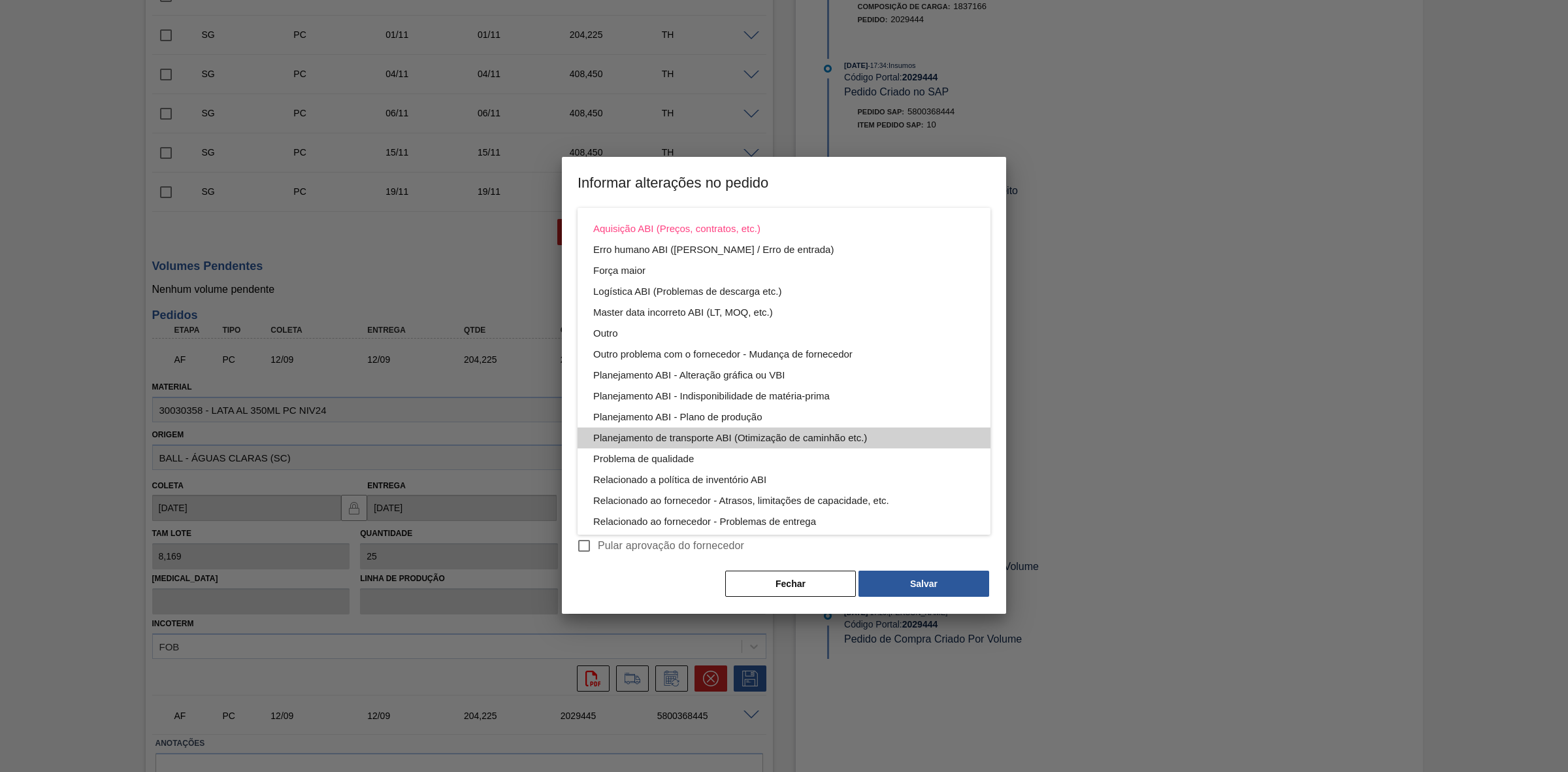
click at [871, 441] on div "Planejamento de transporte ABI (Otimização de caminhão etc.)" at bounding box center [784, 437] width 382 height 21
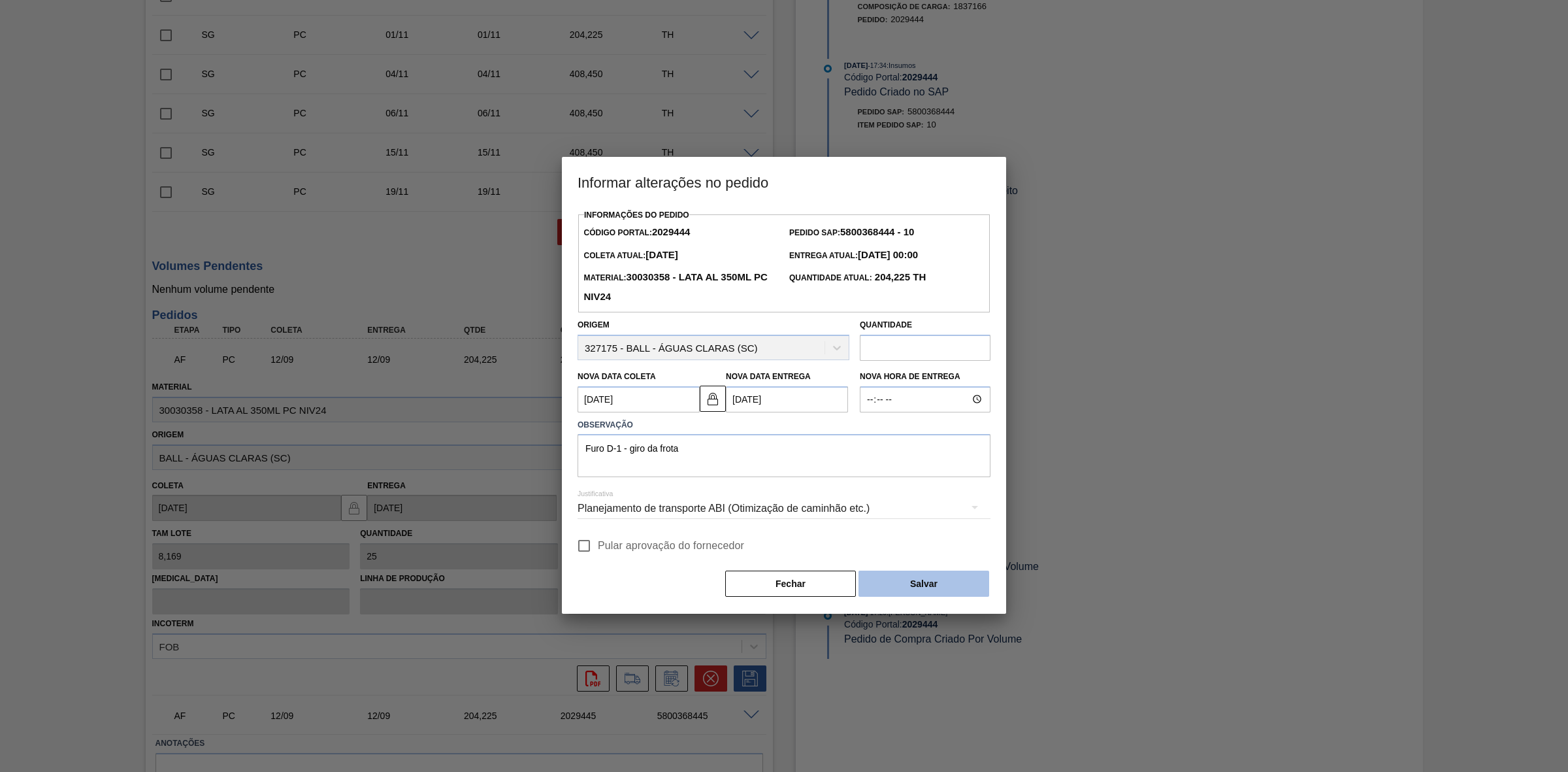
click at [913, 586] on button "Salvar" at bounding box center [923, 584] width 131 height 26
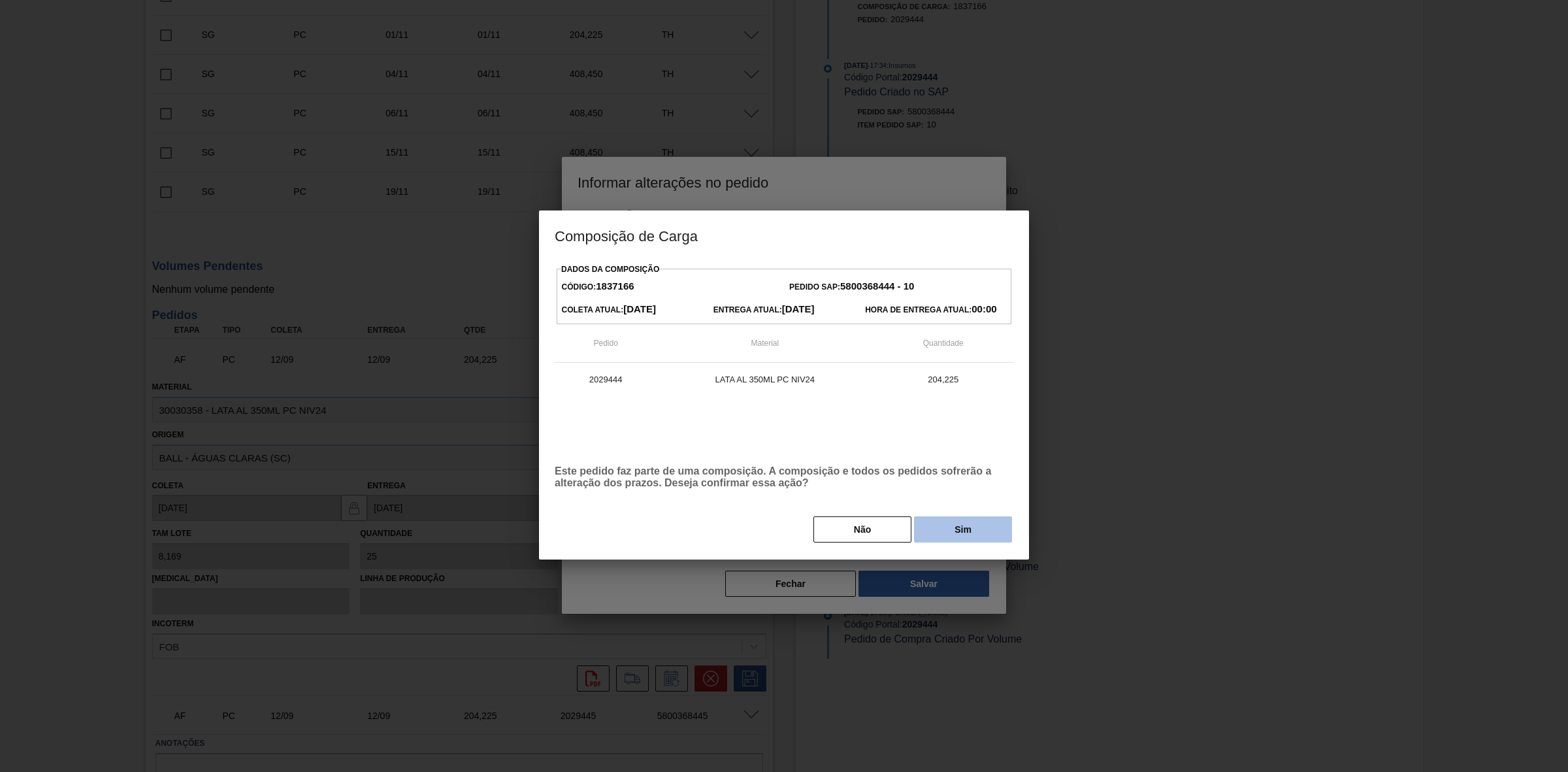
click at [946, 538] on button "Sim" at bounding box center [963, 529] width 98 height 26
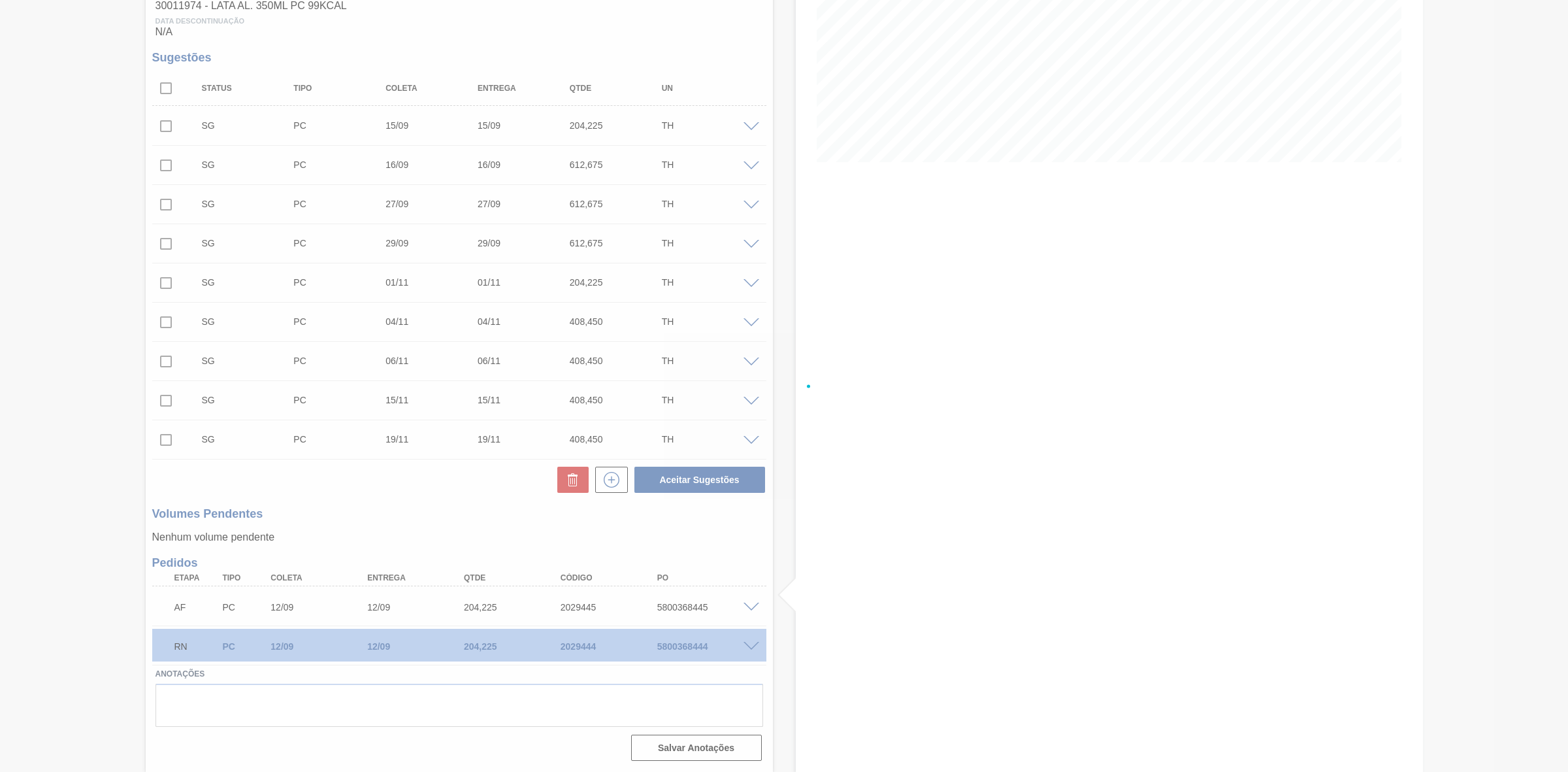
scroll to position [223, 0]
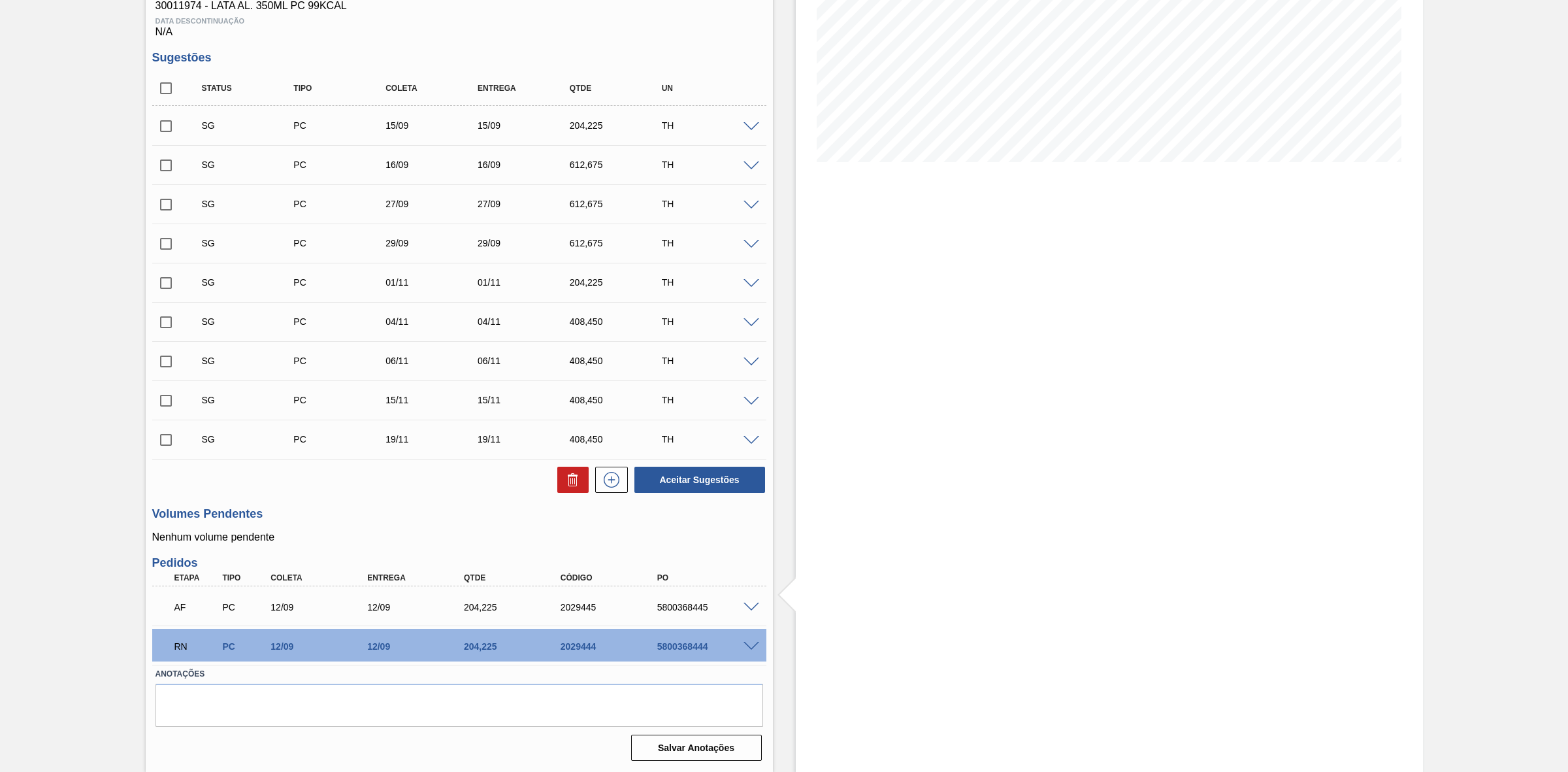
click at [752, 604] on span at bounding box center [752, 608] width 16 height 10
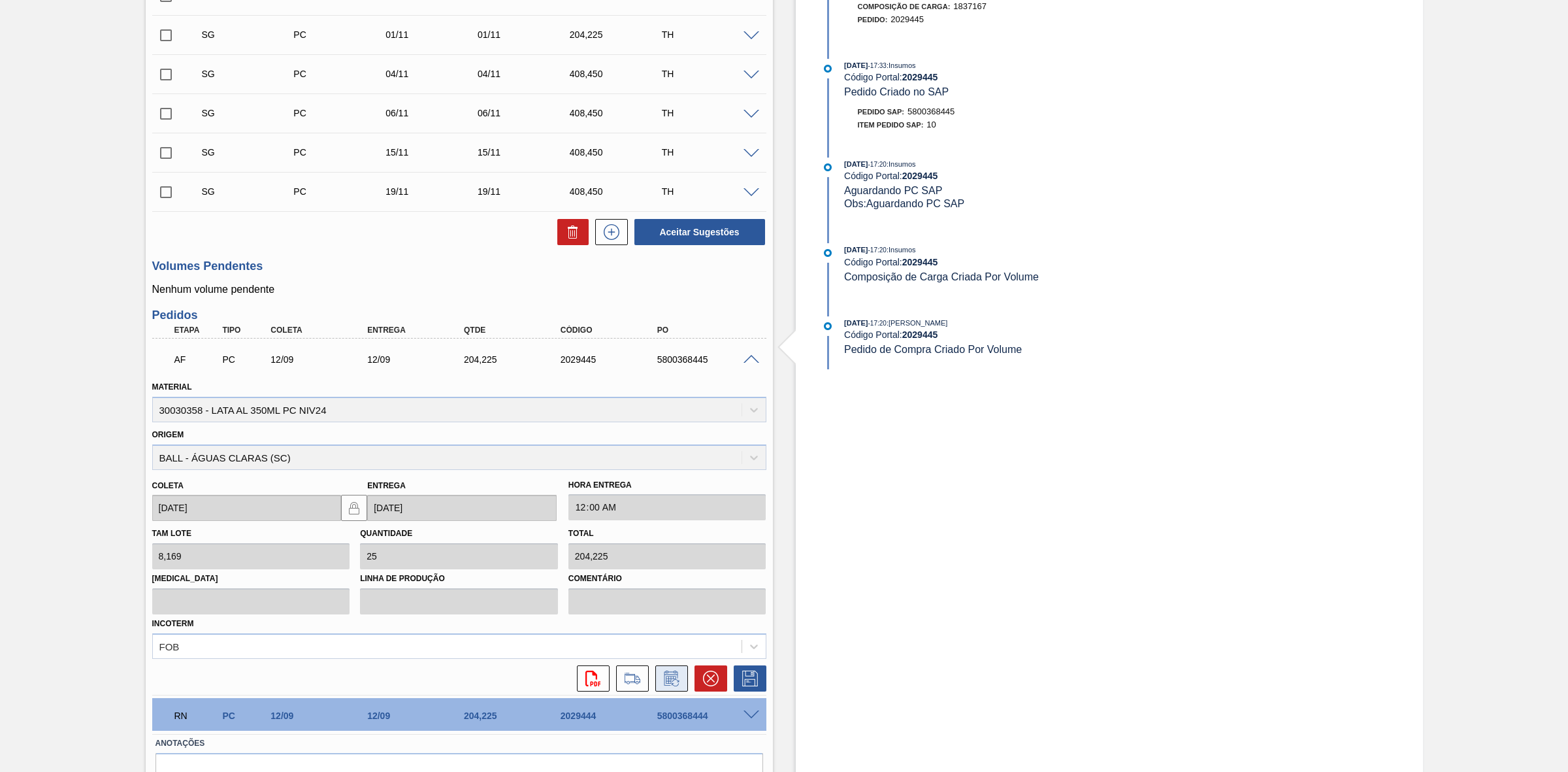
click at [673, 670] on button at bounding box center [671, 678] width 33 height 26
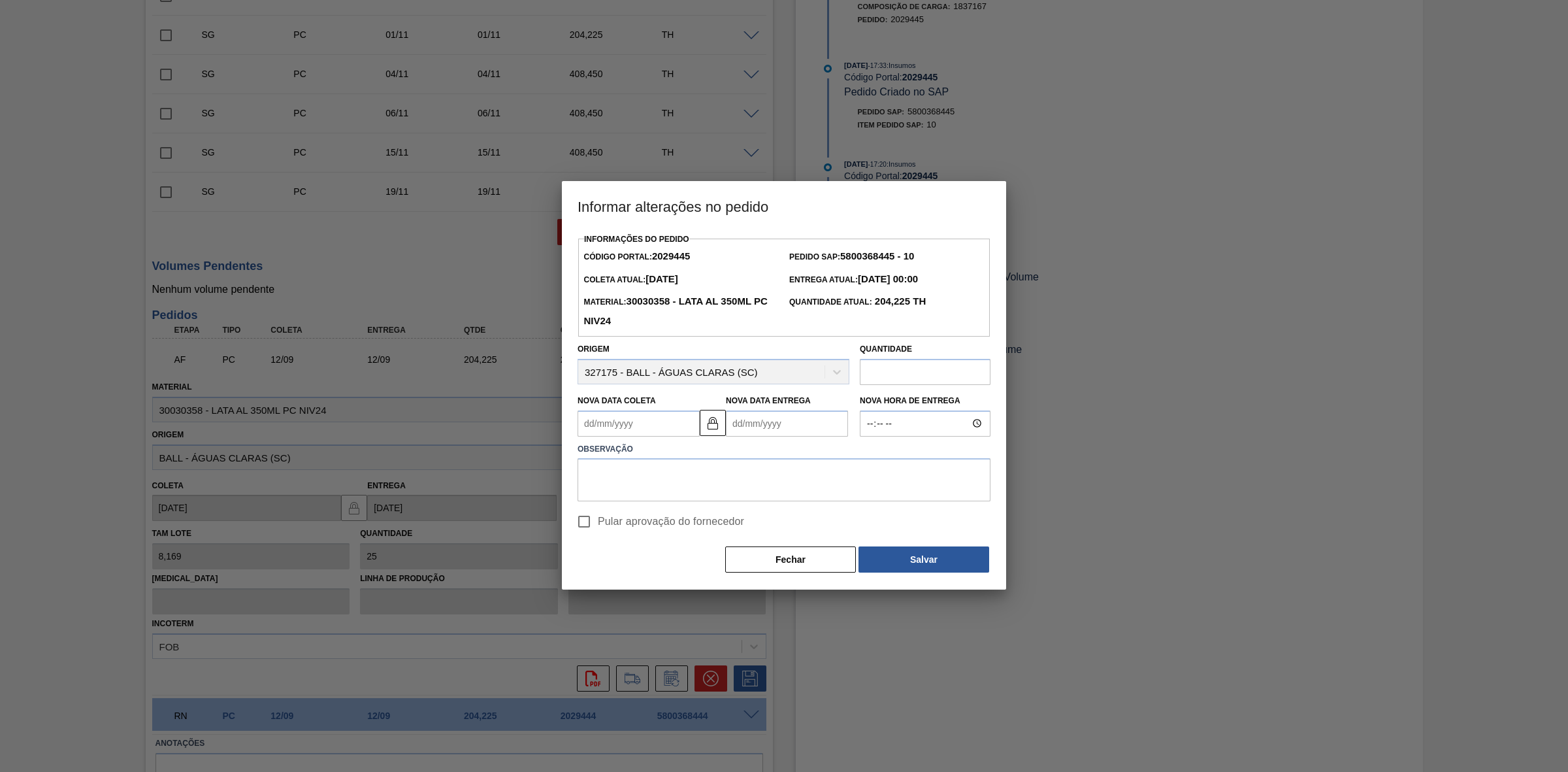
click at [654, 423] on Coleta2029445 "Nova Data Coleta" at bounding box center [639, 423] width 123 height 26
click at [719, 518] on div "13" at bounding box center [720, 518] width 18 height 18
type Coleta2029445 "[DATE]"
type Entrega2029445 "[DATE]"
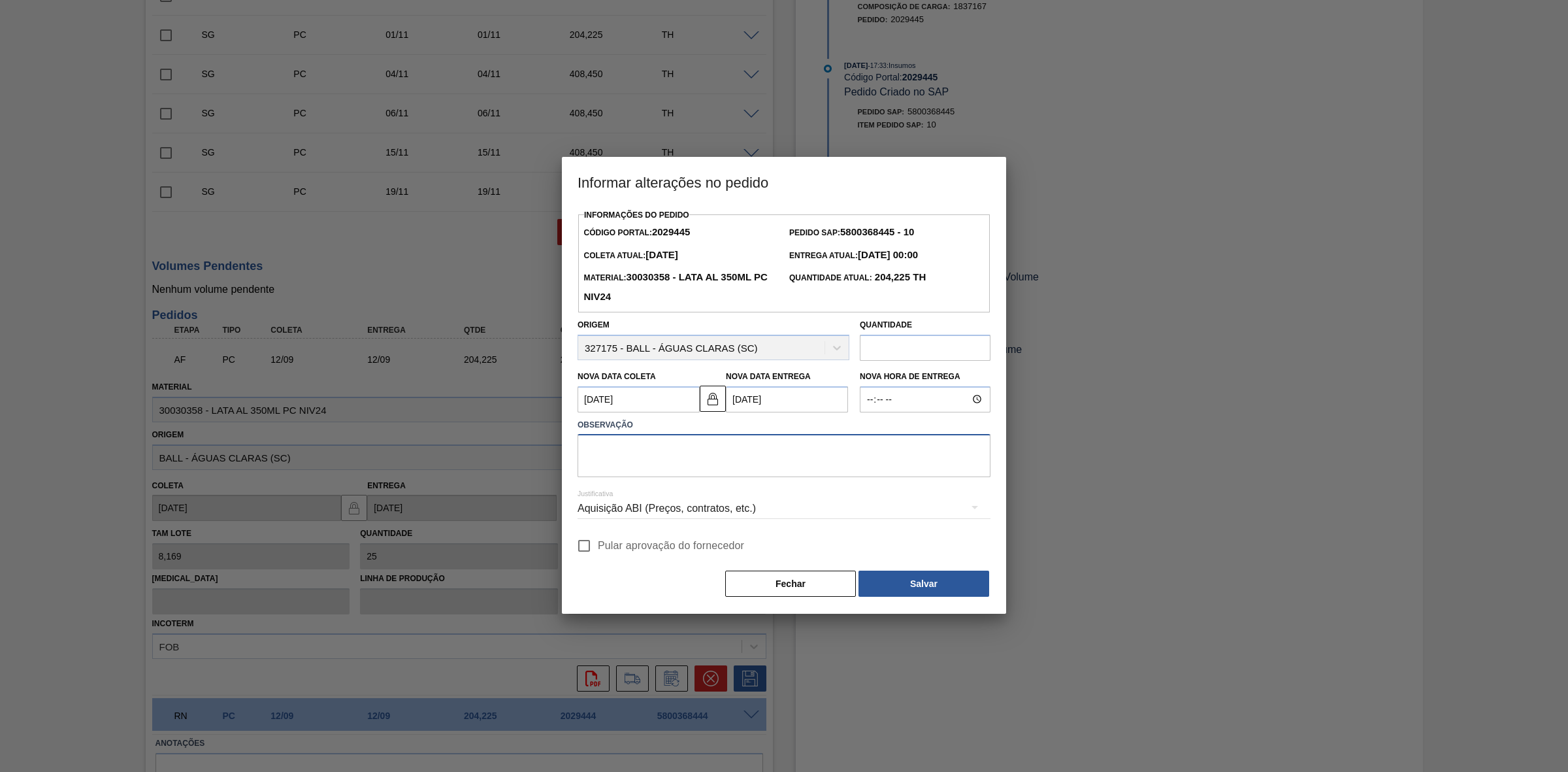
click at [720, 445] on textarea at bounding box center [784, 455] width 413 height 43
paste textarea "Furo D-1 - giro da frota"
type textarea "Furo D-1 - giro da frota"
click at [700, 513] on div "Aquisição ABI (Preços, contratos, etc.)" at bounding box center [784, 508] width 413 height 37
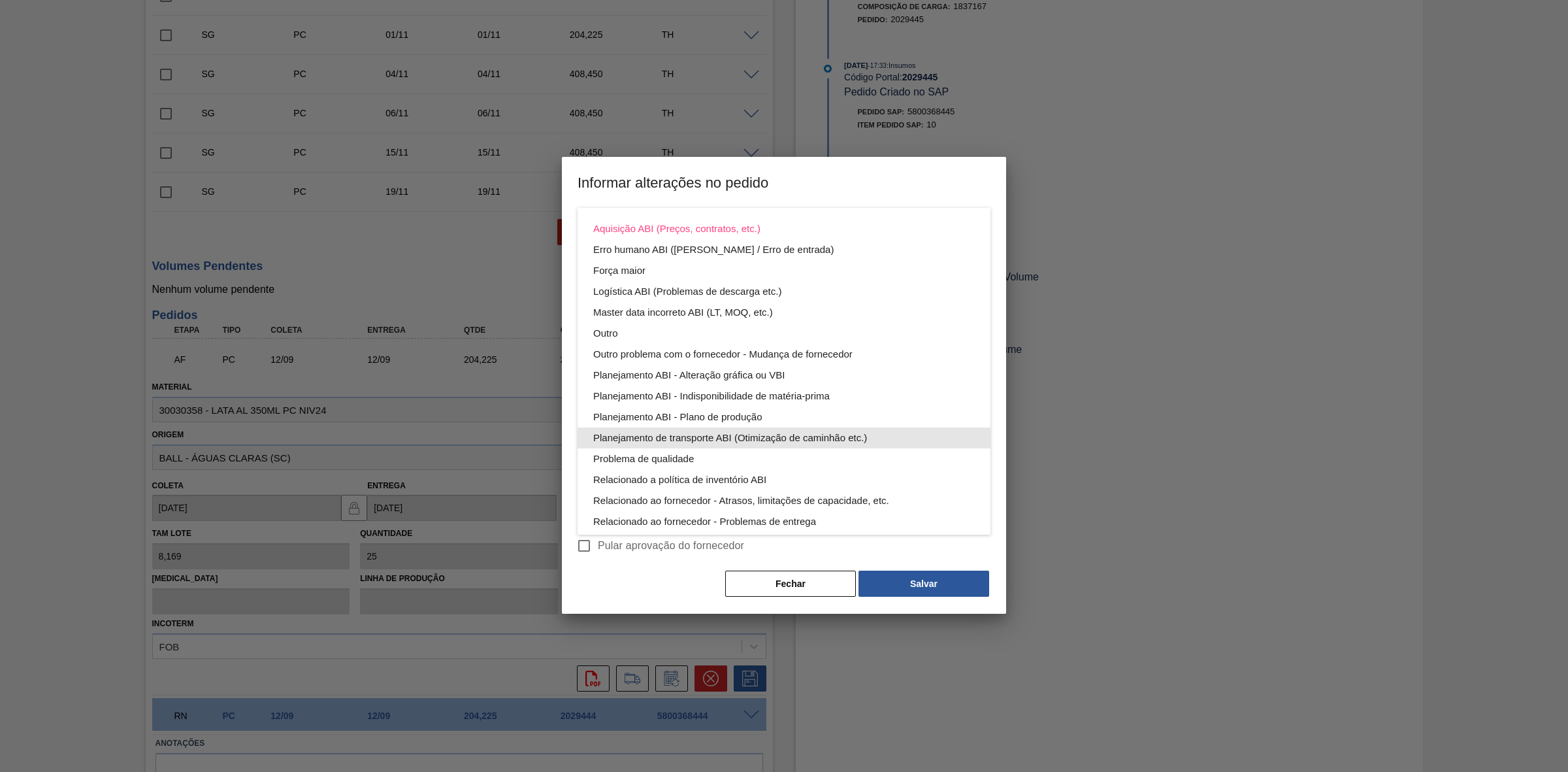
scroll to position [70, 0]
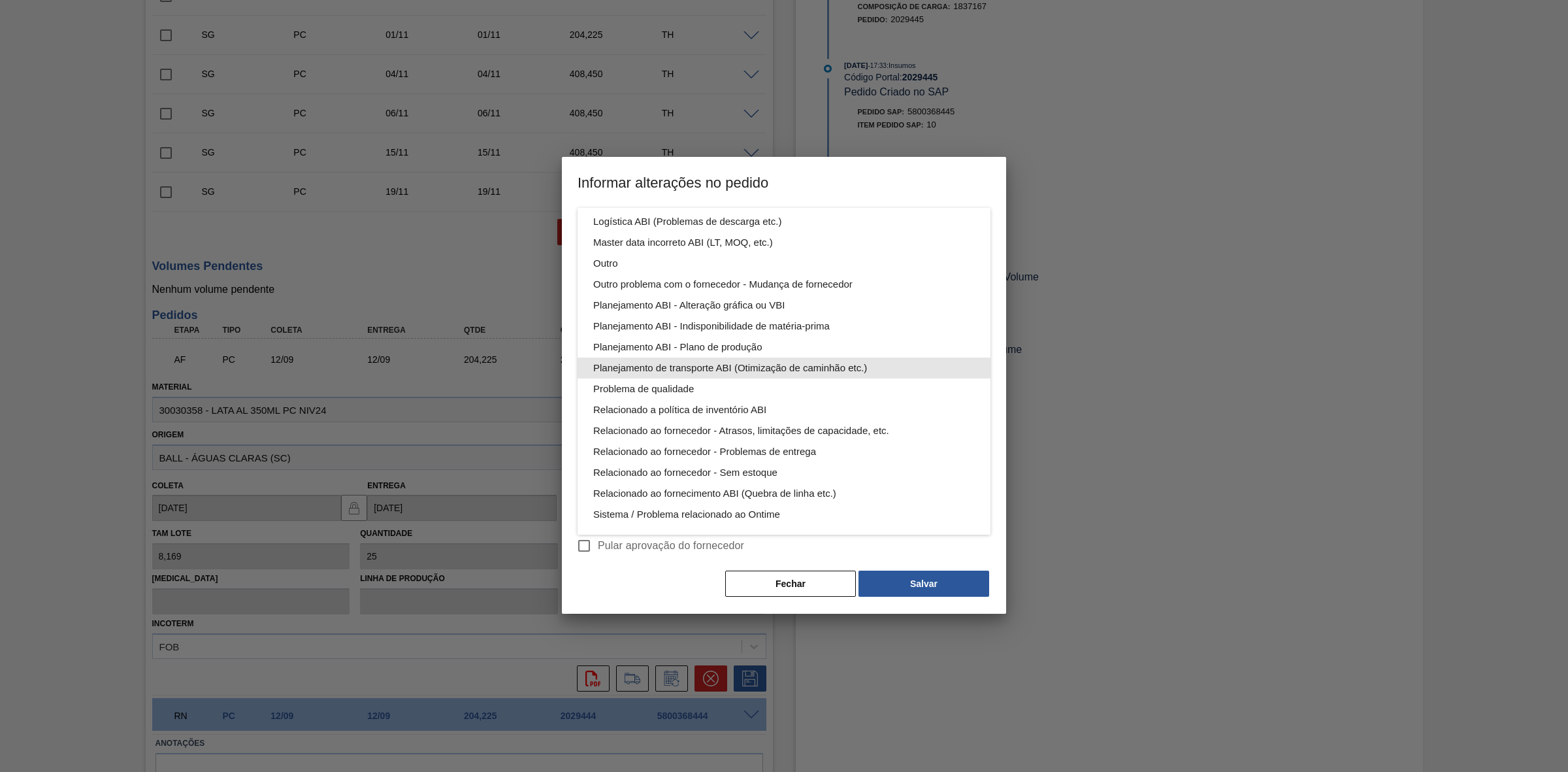
click at [776, 370] on div "Planejamento de transporte ABI (Otimização de caminhão etc.)" at bounding box center [784, 368] width 382 height 21
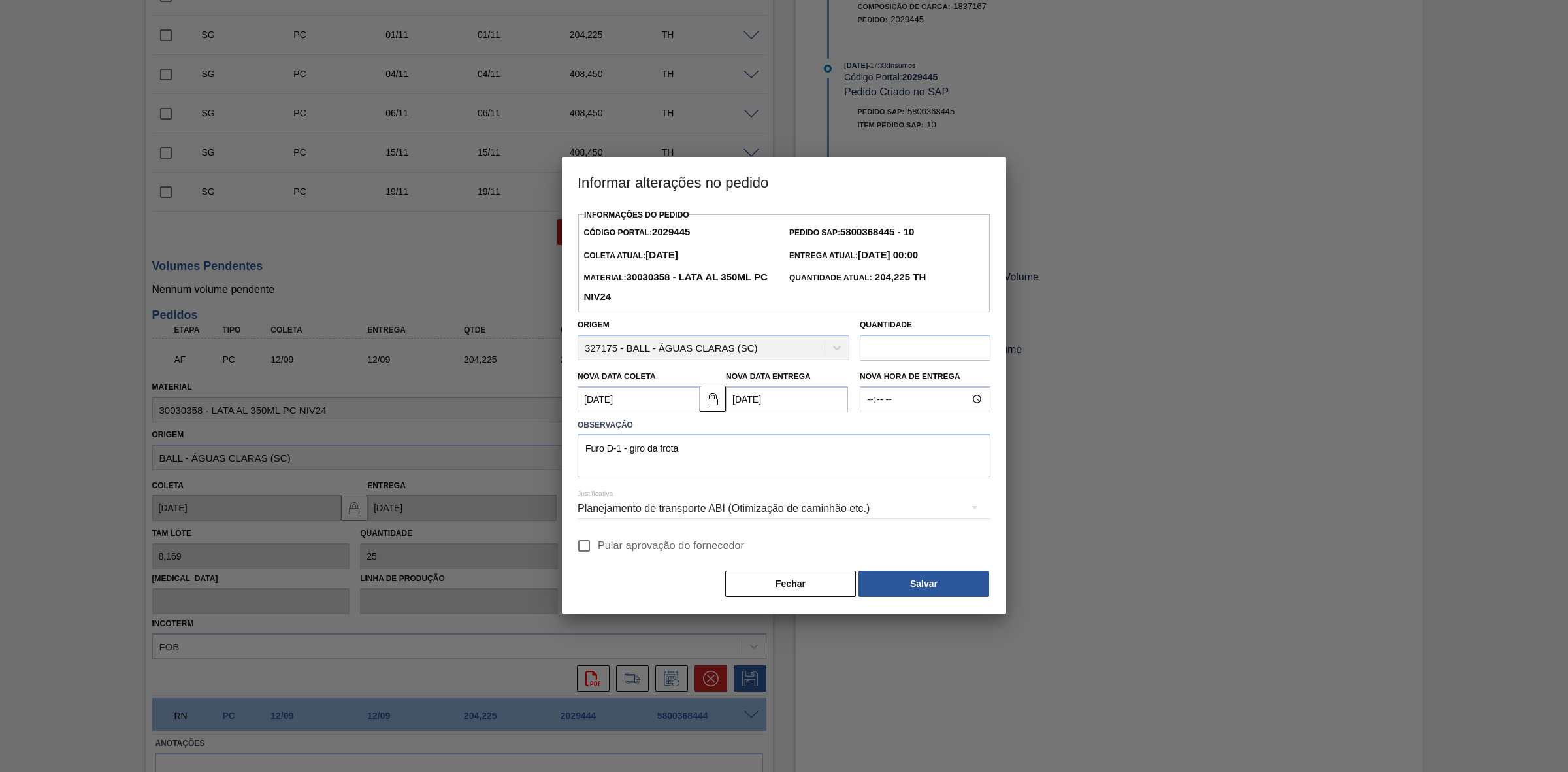
scroll to position [0, 0]
click at [924, 587] on button "Salvar" at bounding box center [923, 584] width 131 height 26
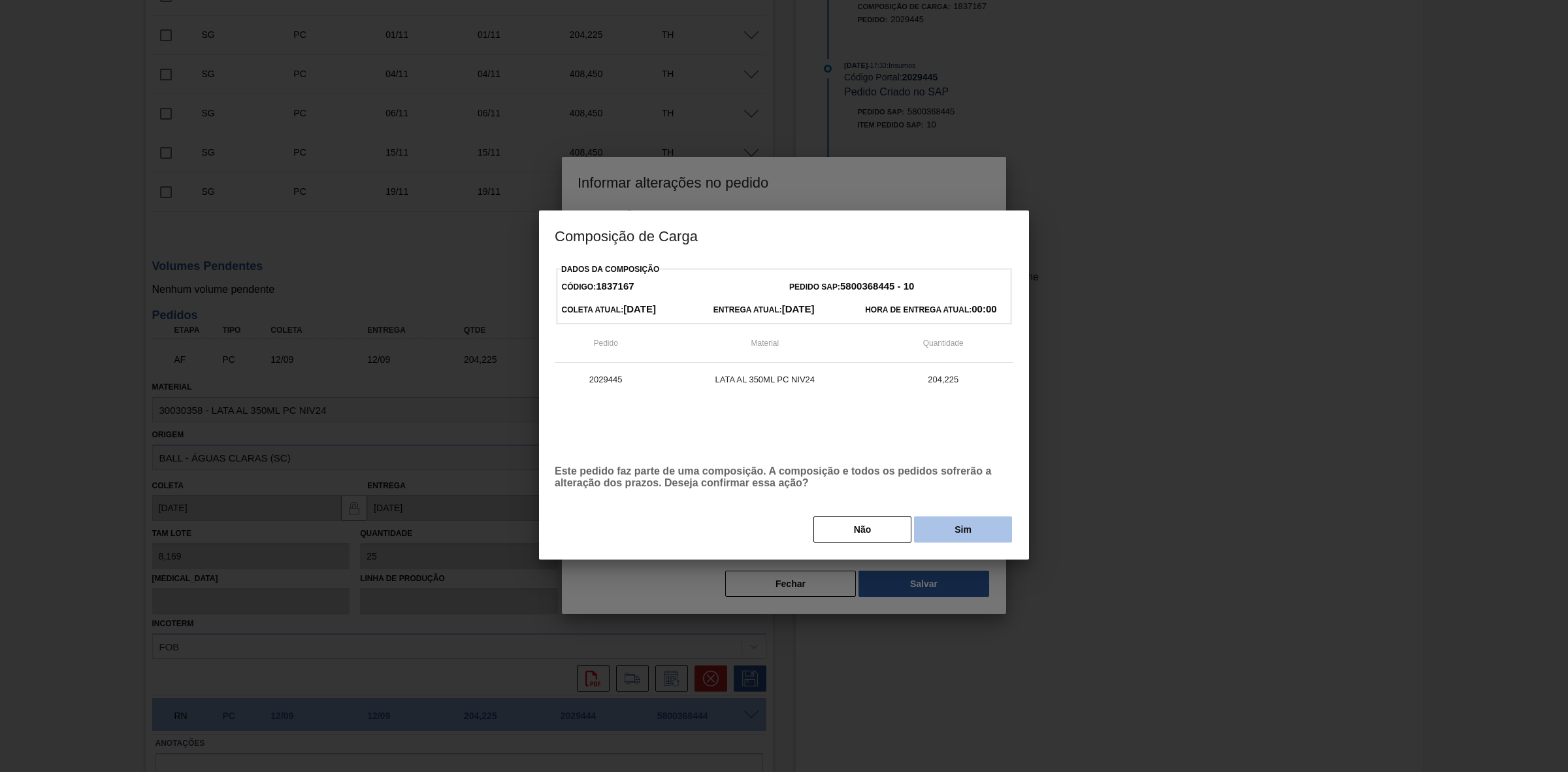
click at [935, 535] on button "Sim" at bounding box center [963, 529] width 98 height 26
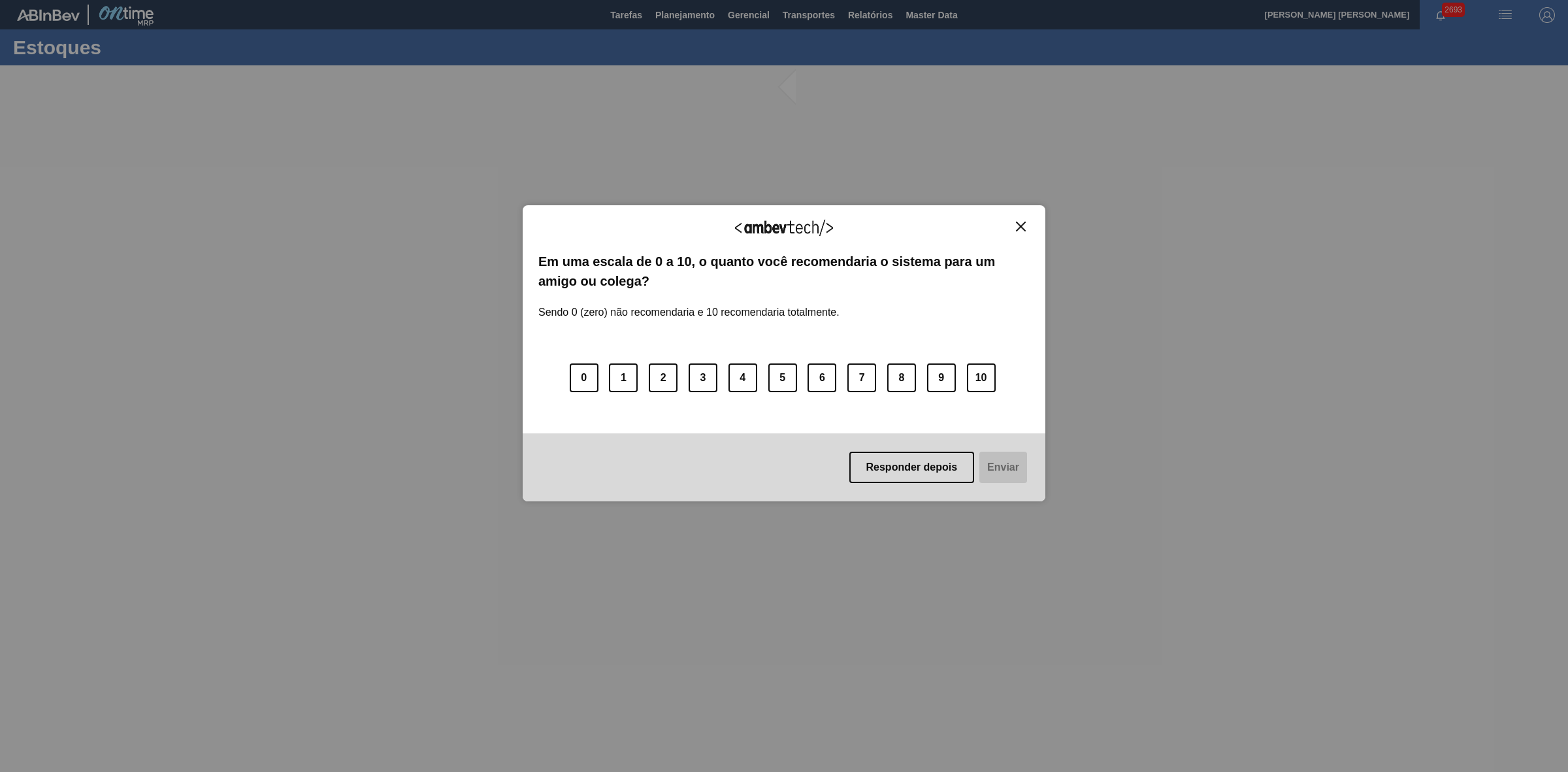
click at [1020, 229] on img "Close" at bounding box center [1021, 226] width 10 height 10
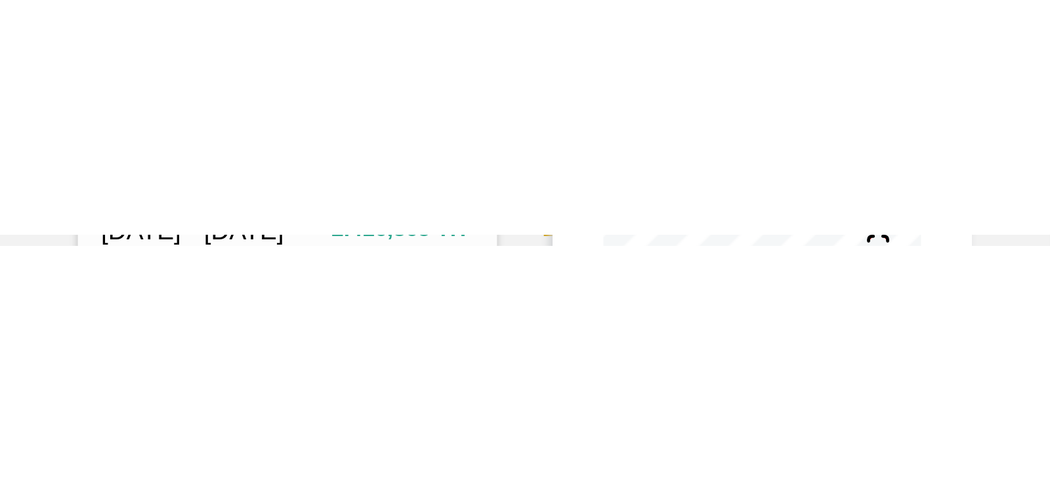
scroll to position [163, 0]
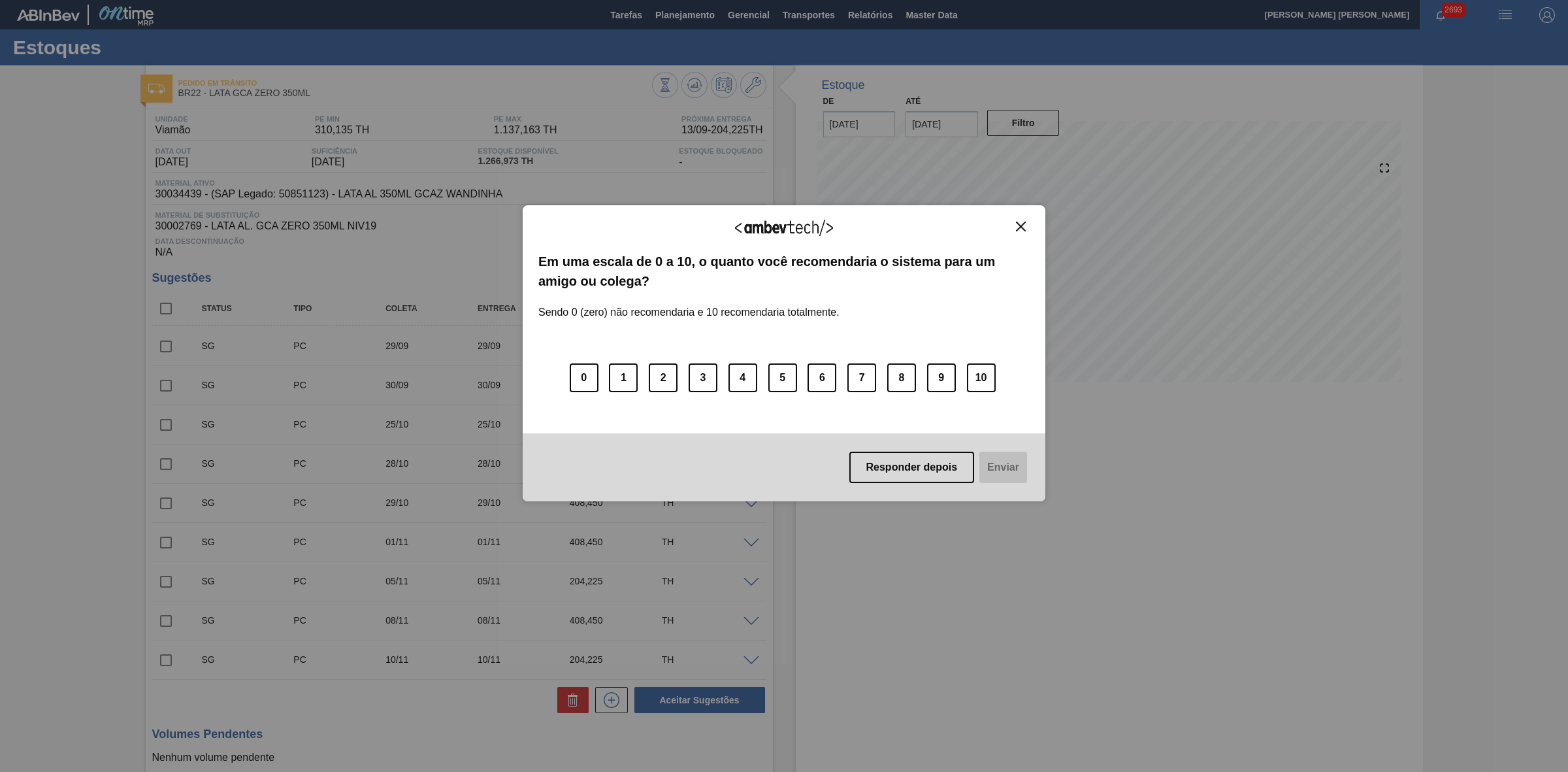
click at [1018, 223] on img "Close" at bounding box center [1021, 226] width 10 height 10
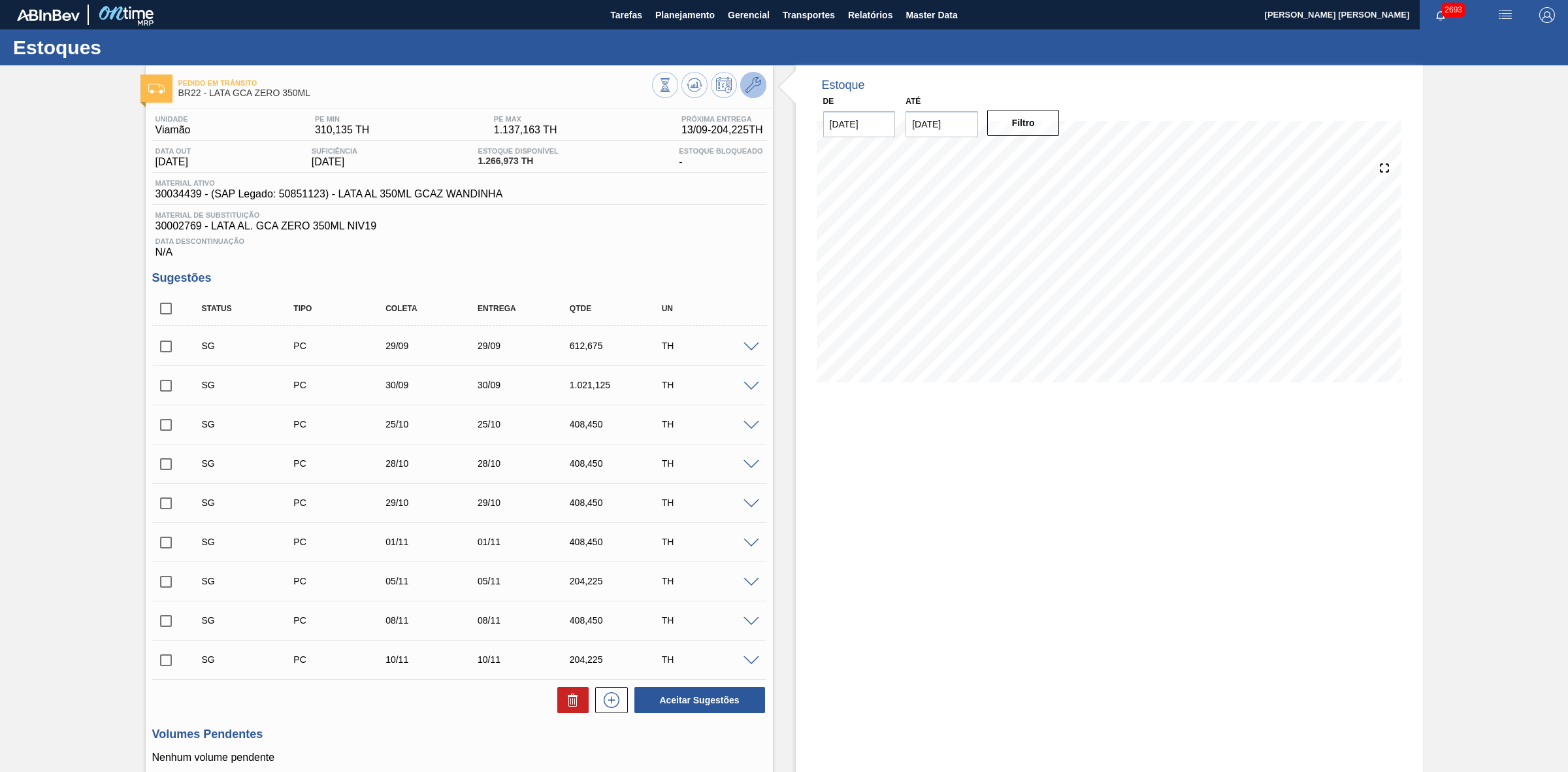
click at [755, 83] on icon at bounding box center [754, 85] width 16 height 16
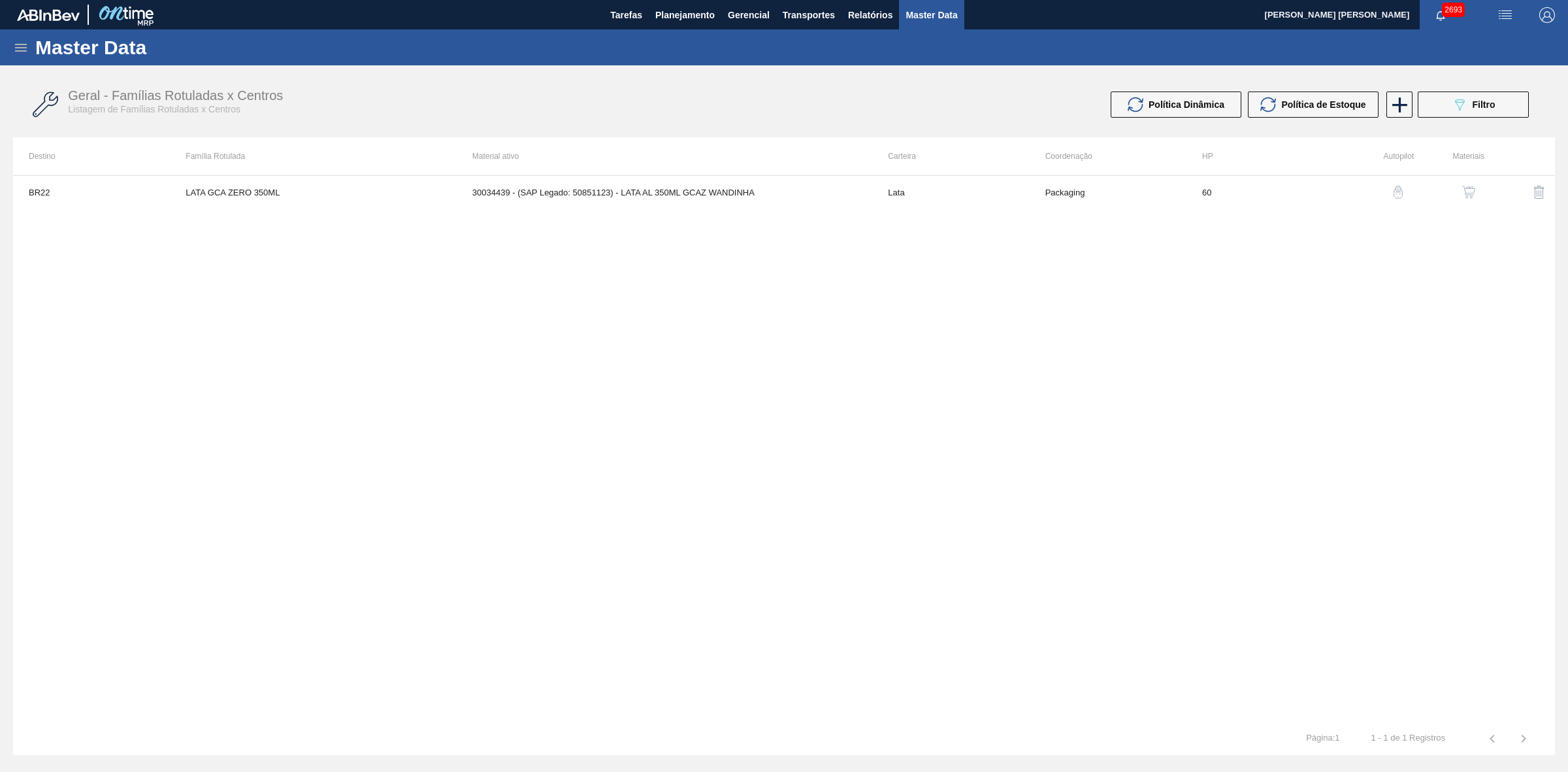
click at [1045, 193] on img "button" at bounding box center [1468, 191] width 13 height 13
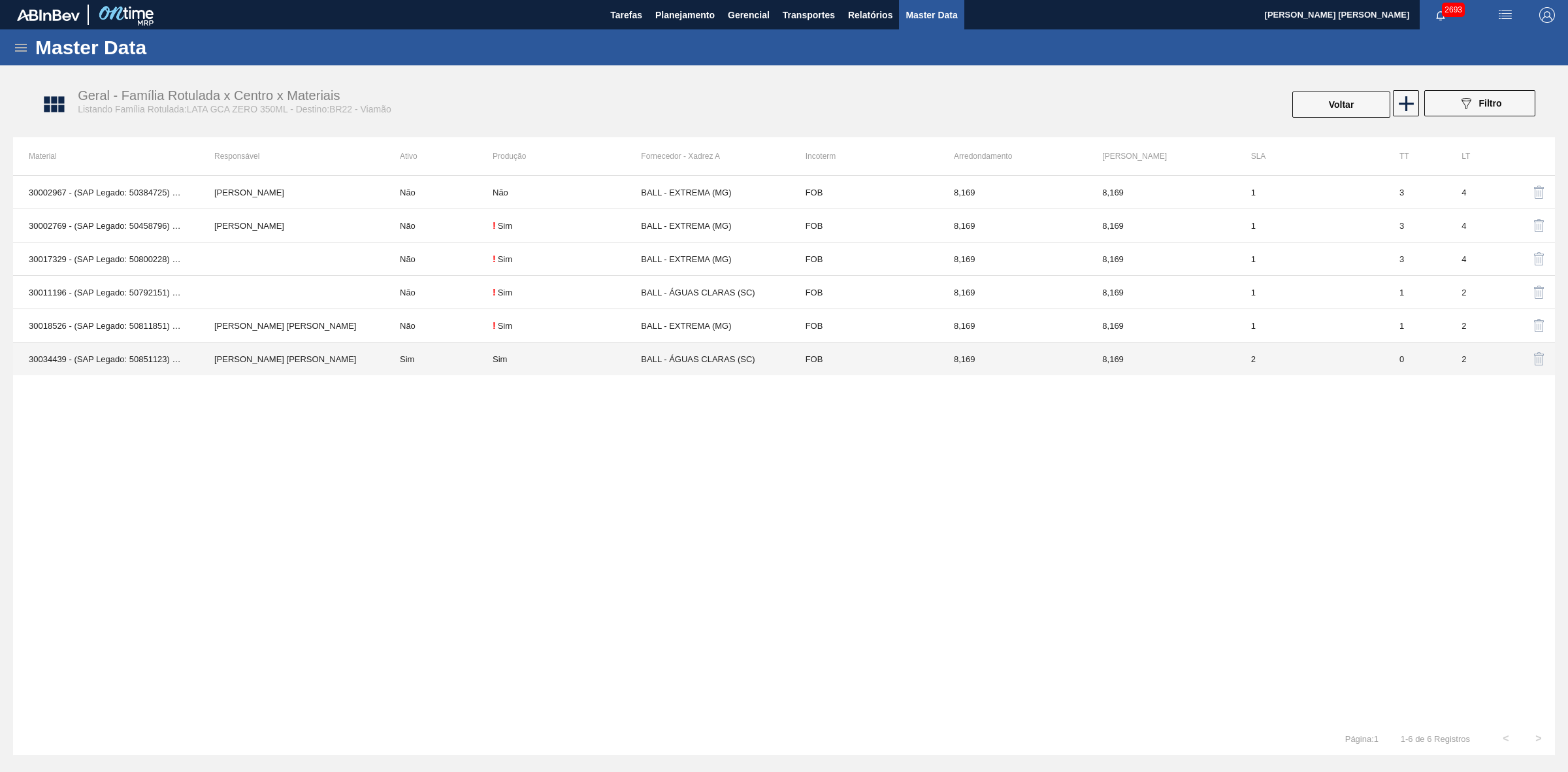
click at [412, 360] on td "Sim" at bounding box center [438, 359] width 109 height 33
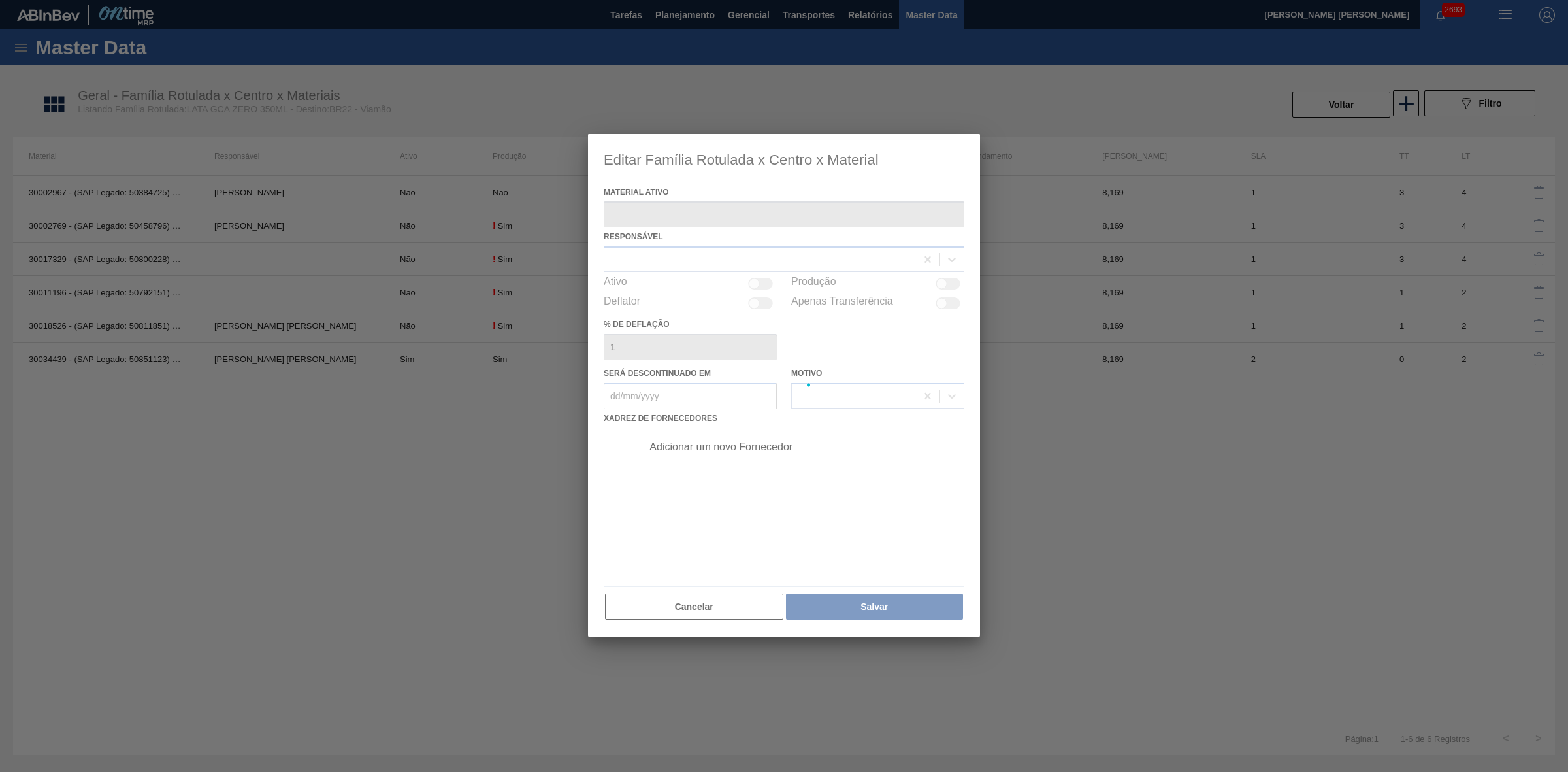
type ativo "30034439 - (SAP Legado: 50851123) - LATA AL 350ML GCAZ WANDINHA"
checkbox input "true"
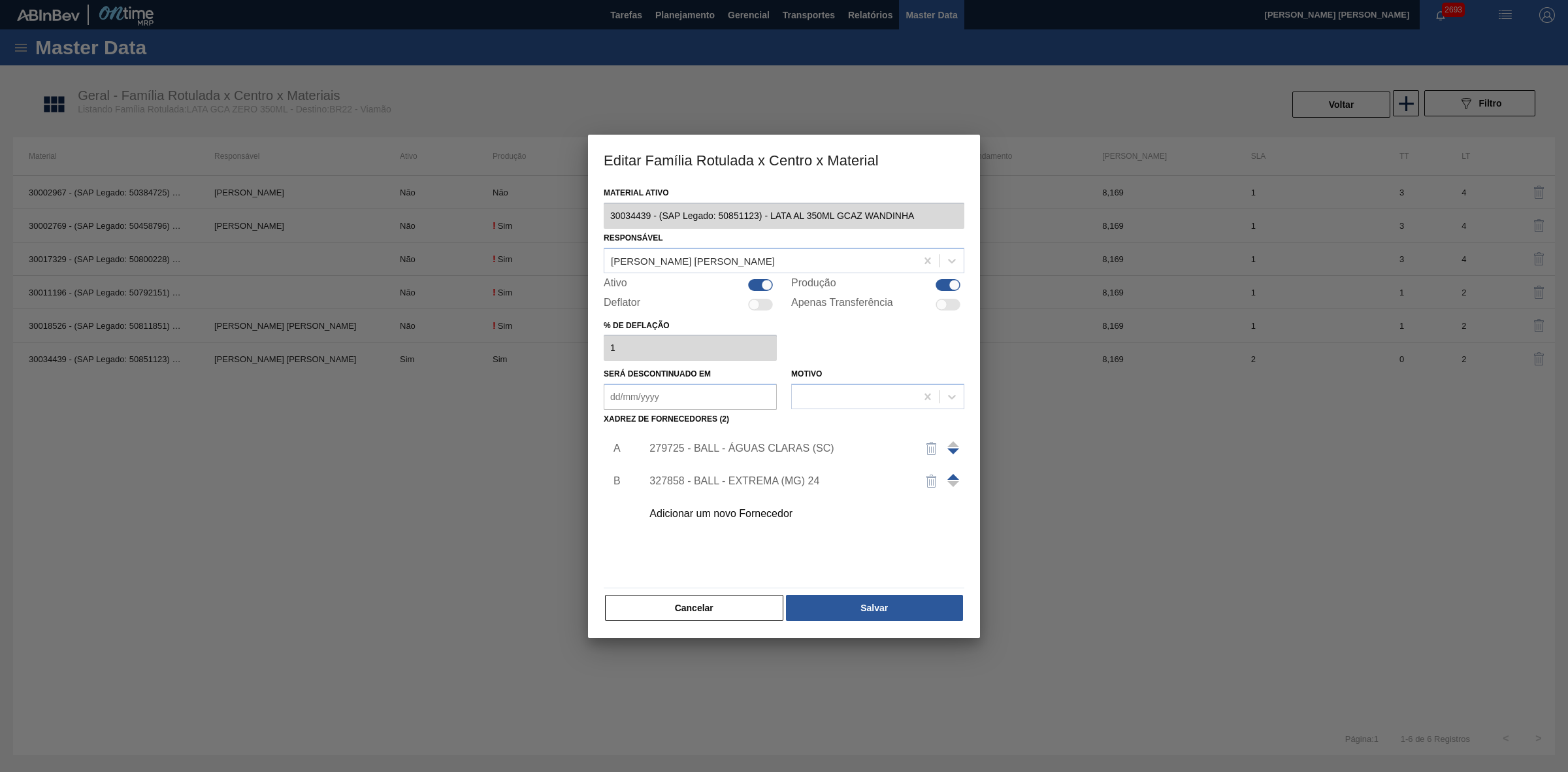
click at [755, 283] on div at bounding box center [760, 285] width 25 height 12
checkbox input "false"
click at [863, 478] on button "Salvar" at bounding box center [875, 608] width 177 height 26
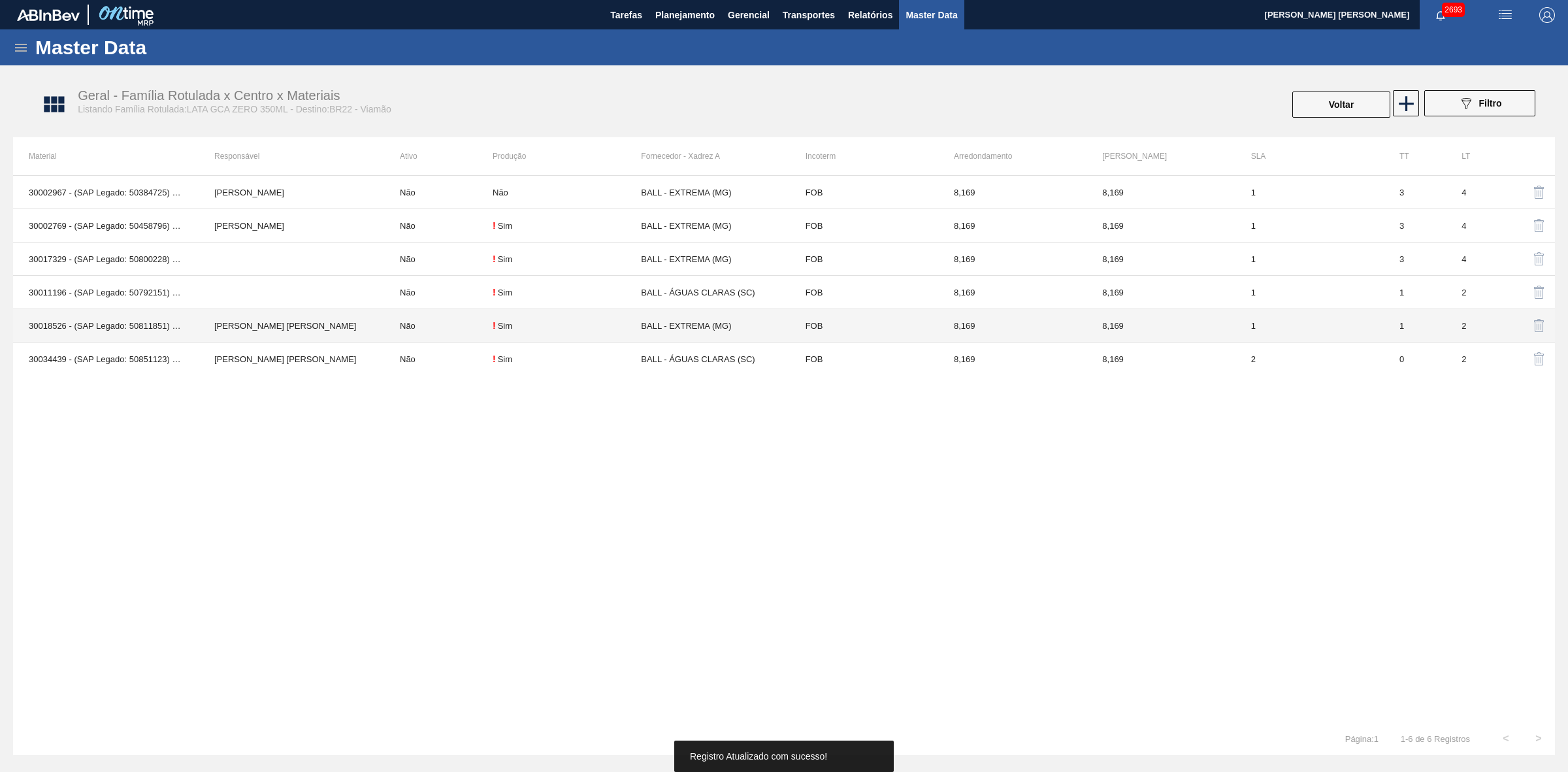
click at [332, 331] on td "[PERSON_NAME] [PERSON_NAME]" at bounding box center [291, 325] width 185 height 33
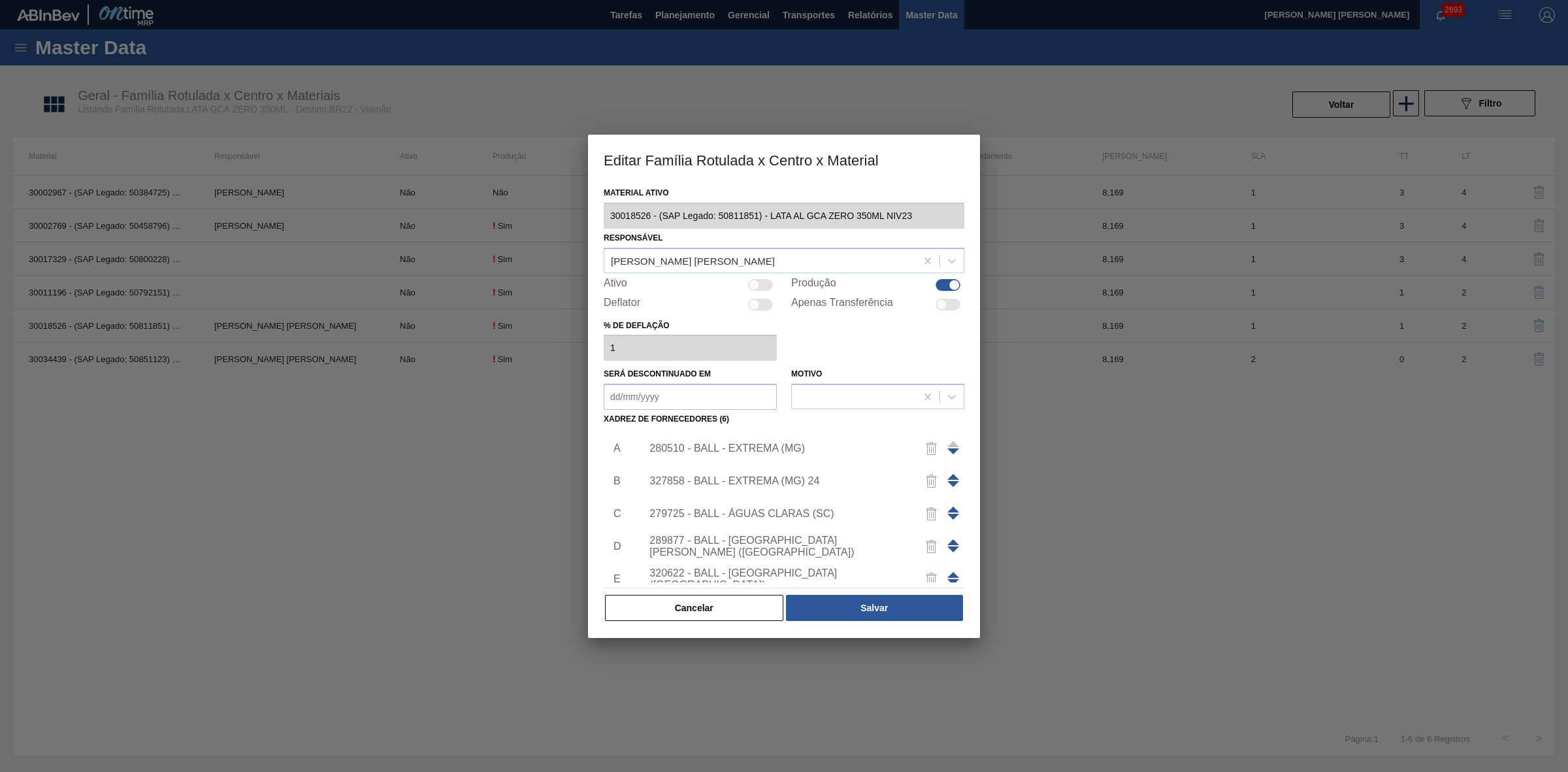
click at [763, 283] on div at bounding box center [760, 285] width 25 height 12
checkbox input "true"
click at [931, 449] on img "button" at bounding box center [932, 448] width 16 height 16
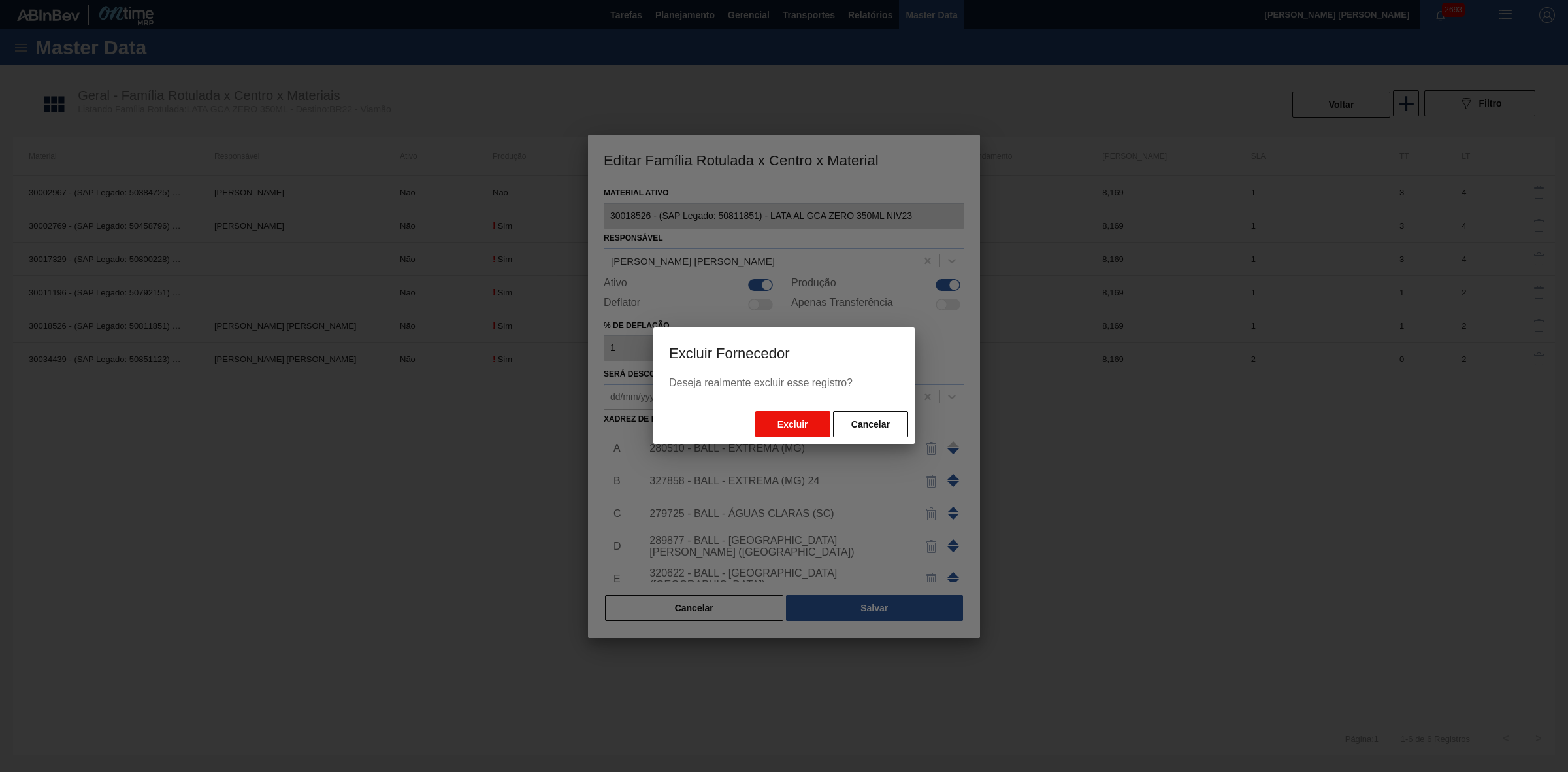
click at [816, 426] on button "Excluir" at bounding box center [792, 424] width 75 height 26
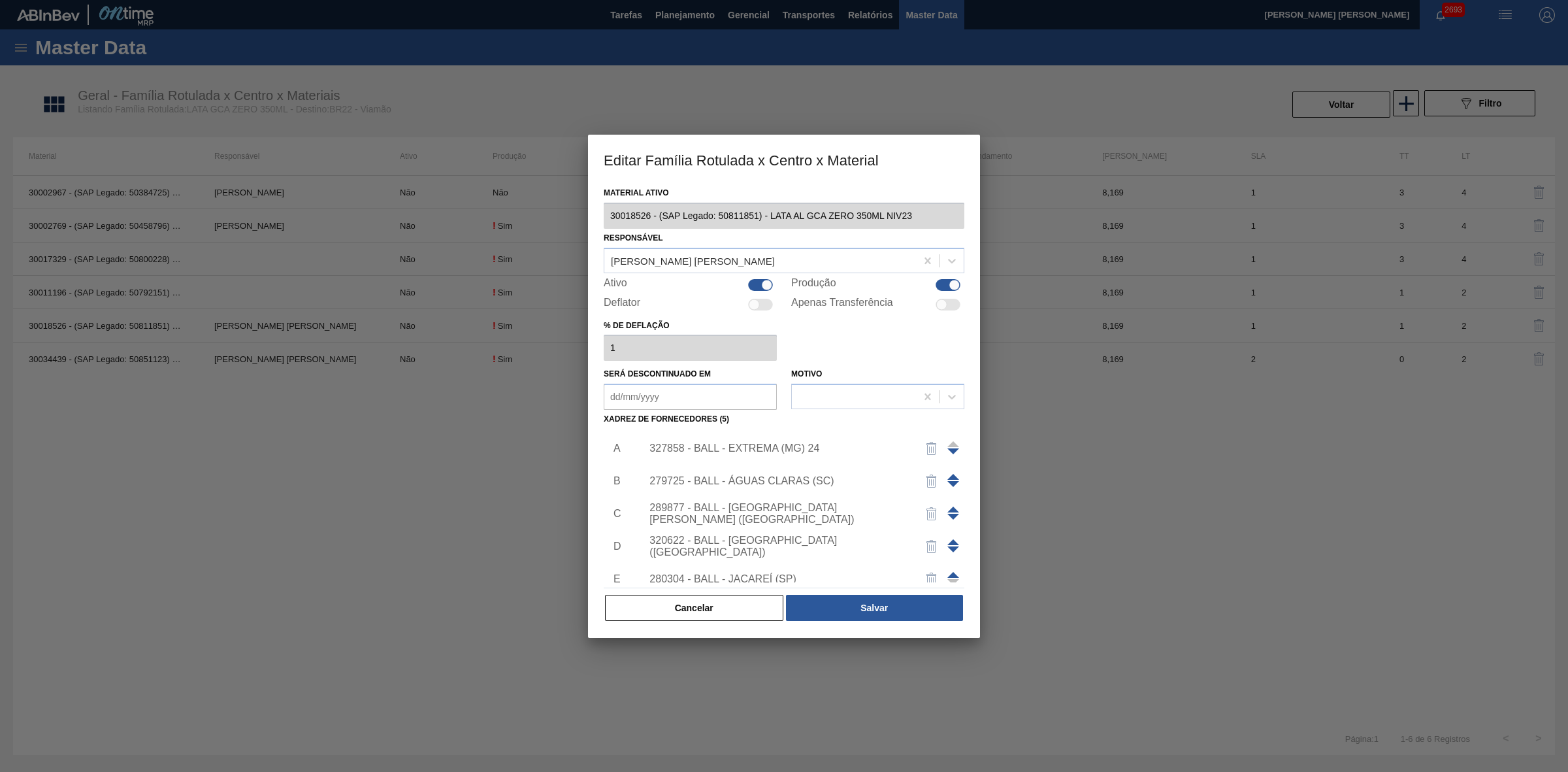
click at [952, 478] on span at bounding box center [953, 477] width 12 height 6
click at [896, 478] on button "Salvar" at bounding box center [875, 608] width 177 height 26
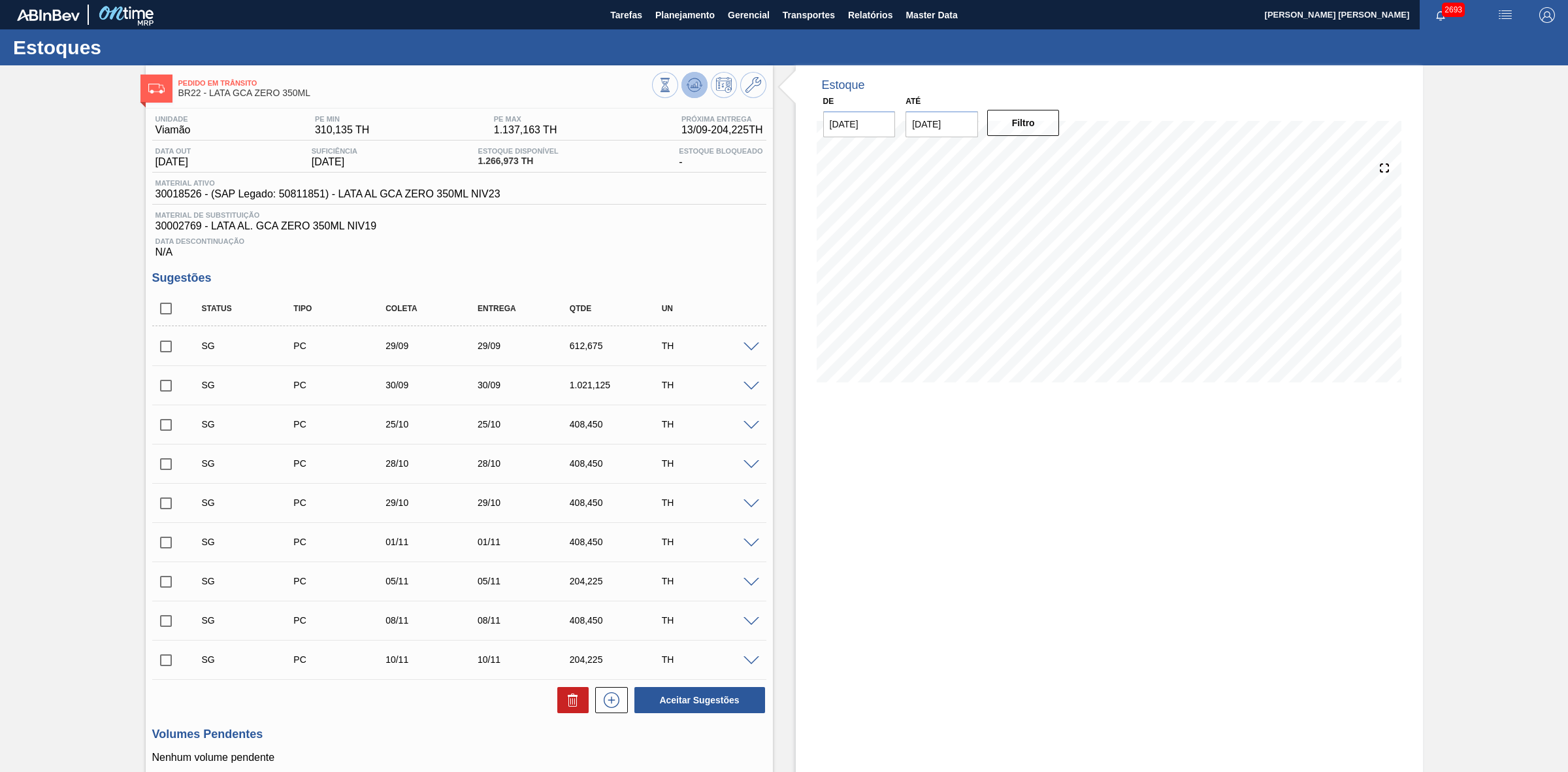
click at [699, 81] on icon at bounding box center [694, 85] width 16 height 16
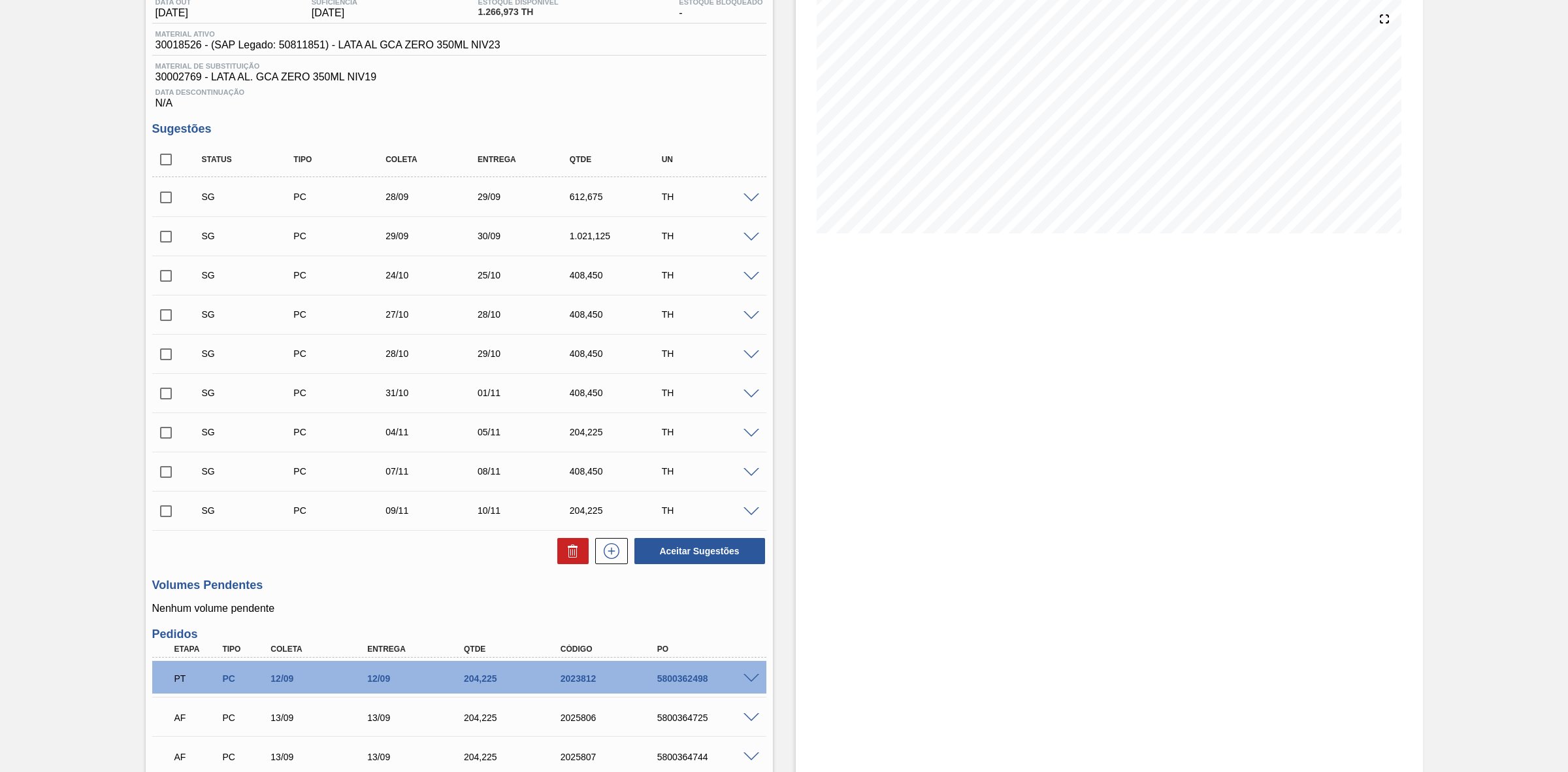
scroll to position [245, 0]
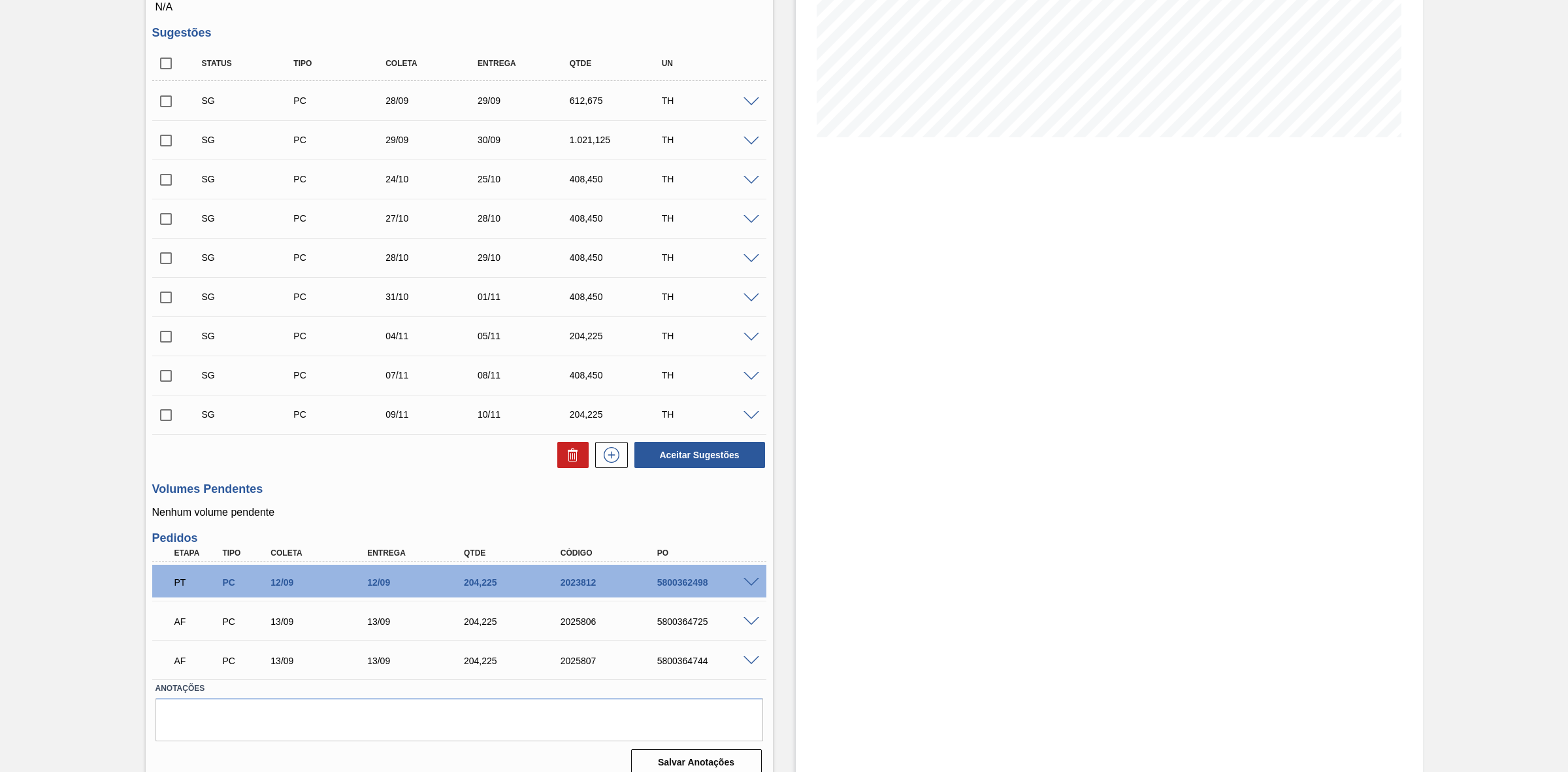
click at [749, 478] on span at bounding box center [752, 622] width 16 height 10
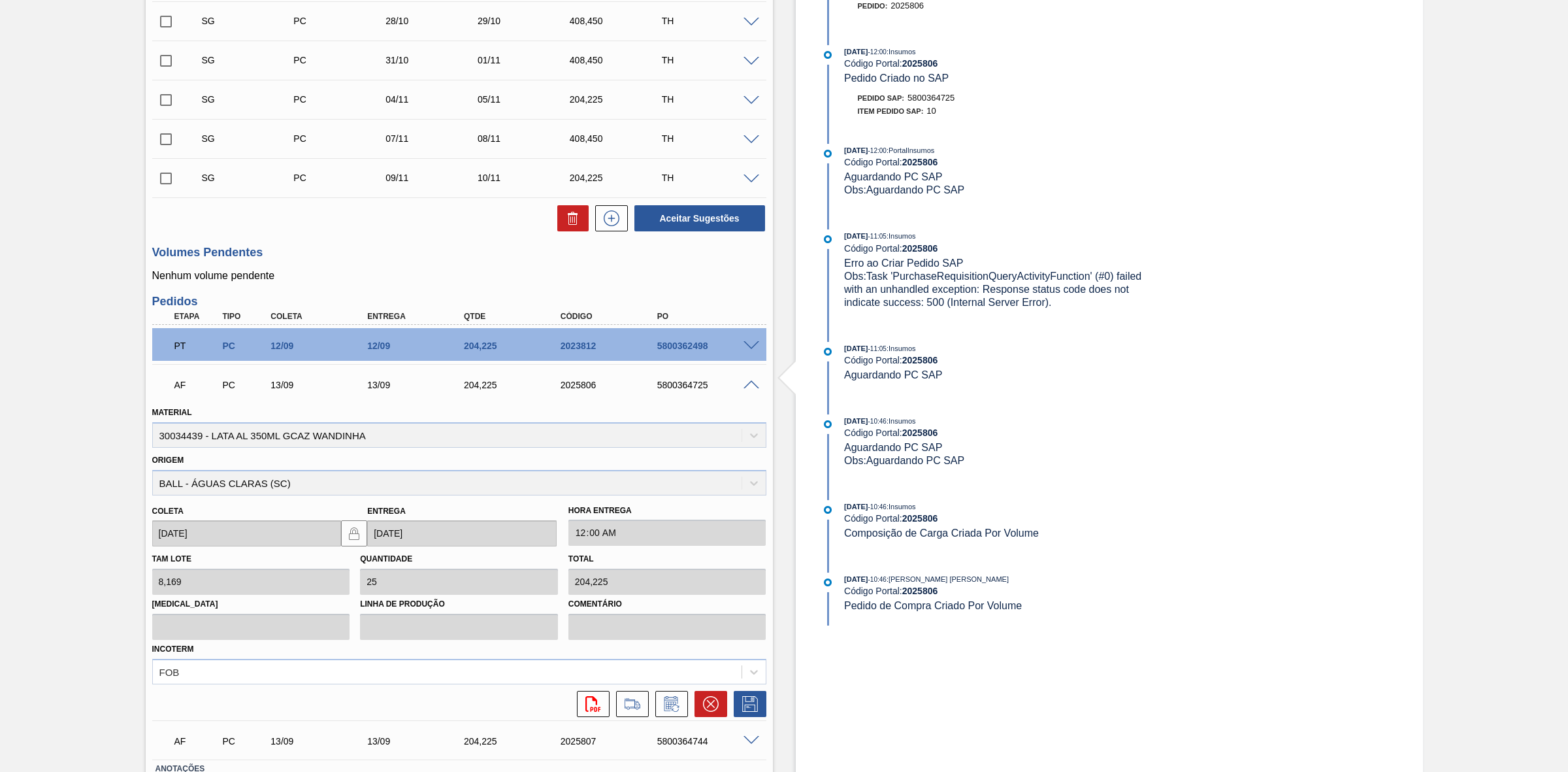
scroll to position [490, 0]
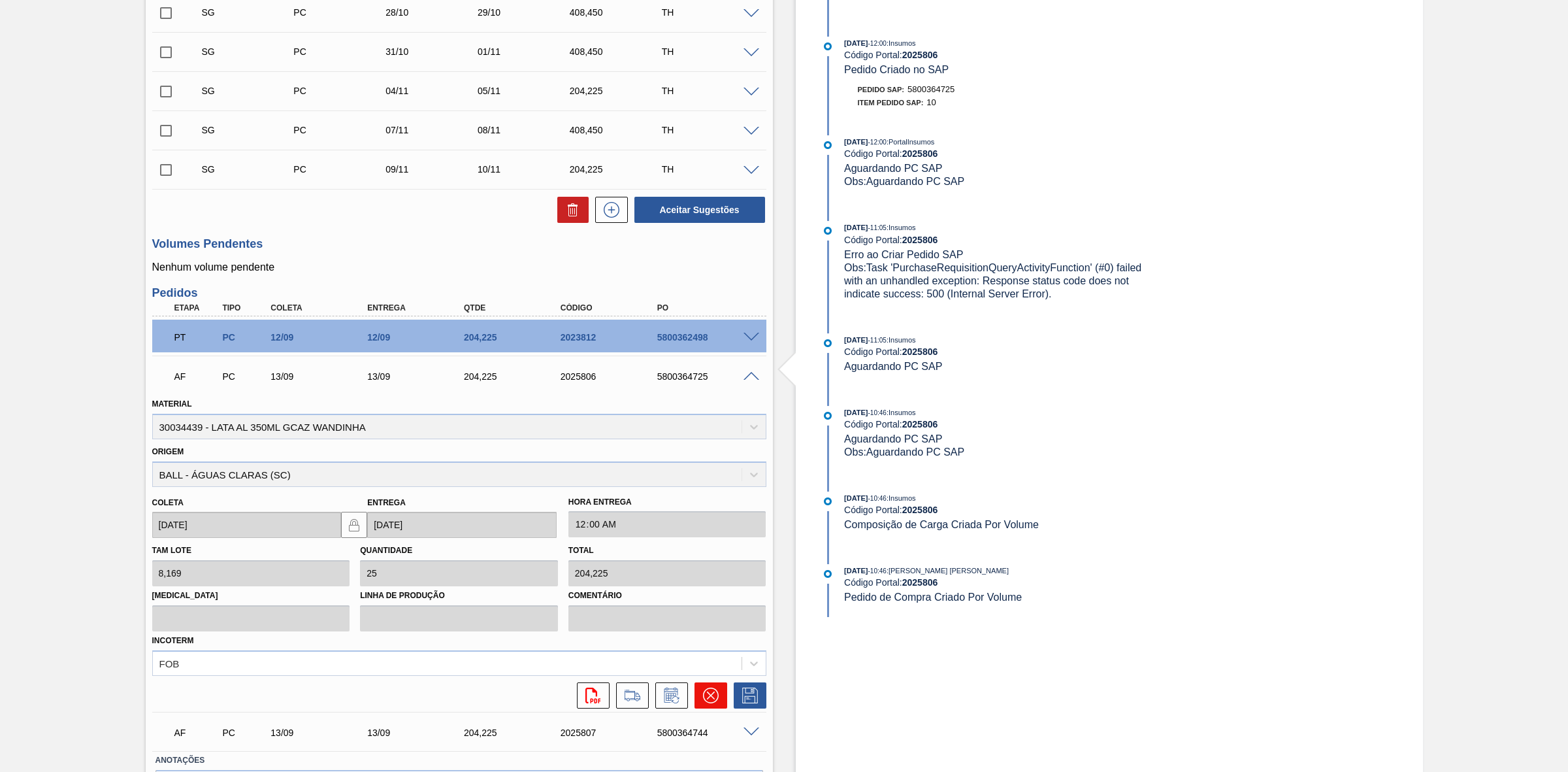
click at [703, 478] on icon at bounding box center [711, 695] width 16 height 16
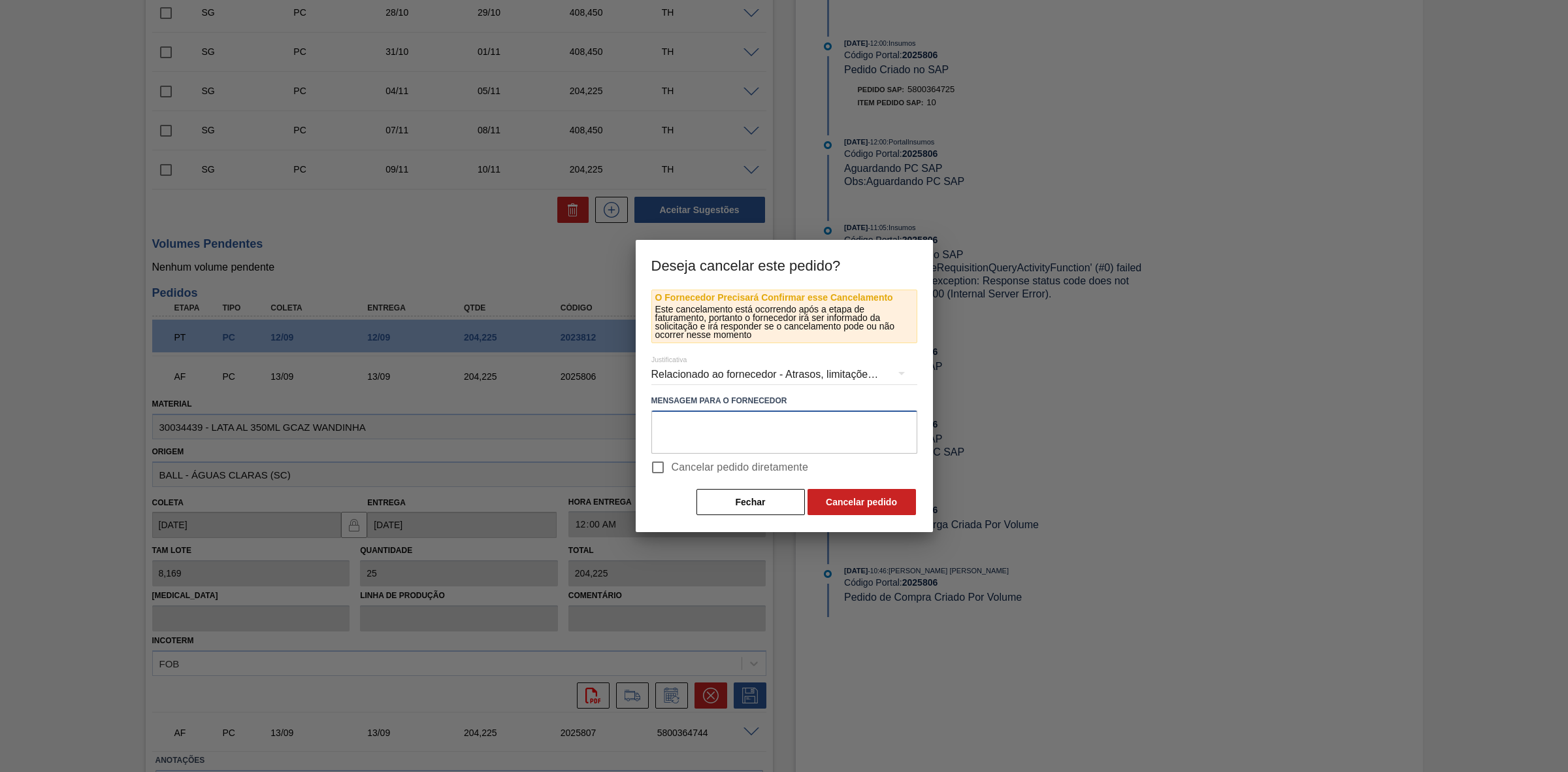
click at [691, 423] on textarea at bounding box center [784, 431] width 266 height 43
click at [788, 366] on div "Relacionado ao fornecedor - Atrasos, limitações de capacidade, etc." at bounding box center [784, 375] width 266 height 37
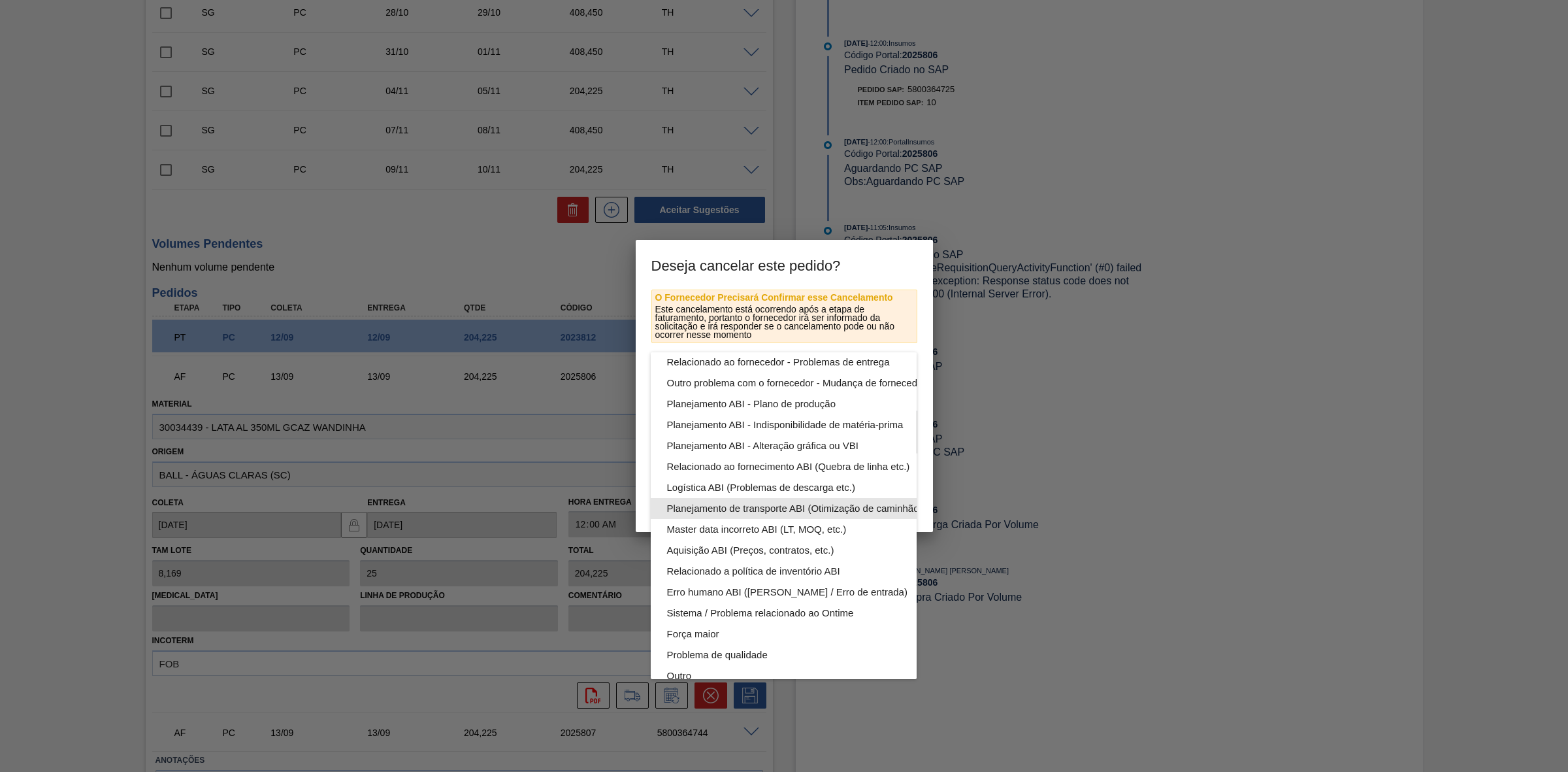
scroll to position [83, 0]
click at [837, 478] on div "Master data incorreto ABI (LT, MOQ, etc.)" at bounding box center [814, 511] width 296 height 21
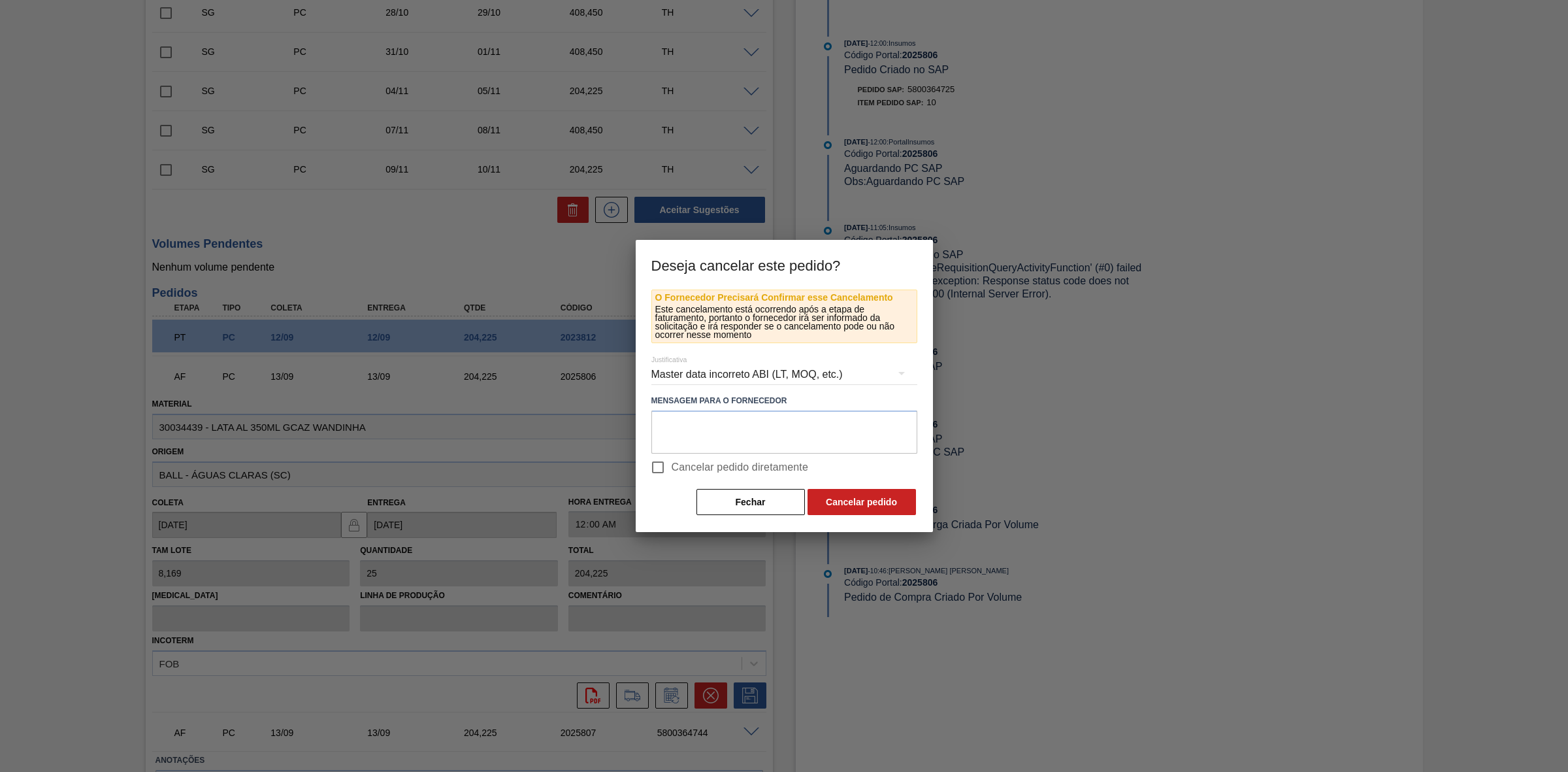
scroll to position [0, 0]
click at [727, 434] on textarea at bounding box center [784, 431] width 266 height 43
drag, startPoint x: 729, startPoint y: 429, endPoint x: 609, endPoint y: 423, distance: 120.1
click at [609, 423] on div "Deseja cancelar este pedido? O Fornecedor Precisará Confirmar esse Cancelamento…" at bounding box center [784, 386] width 1568 height 772
type textarea "Material incorreto"
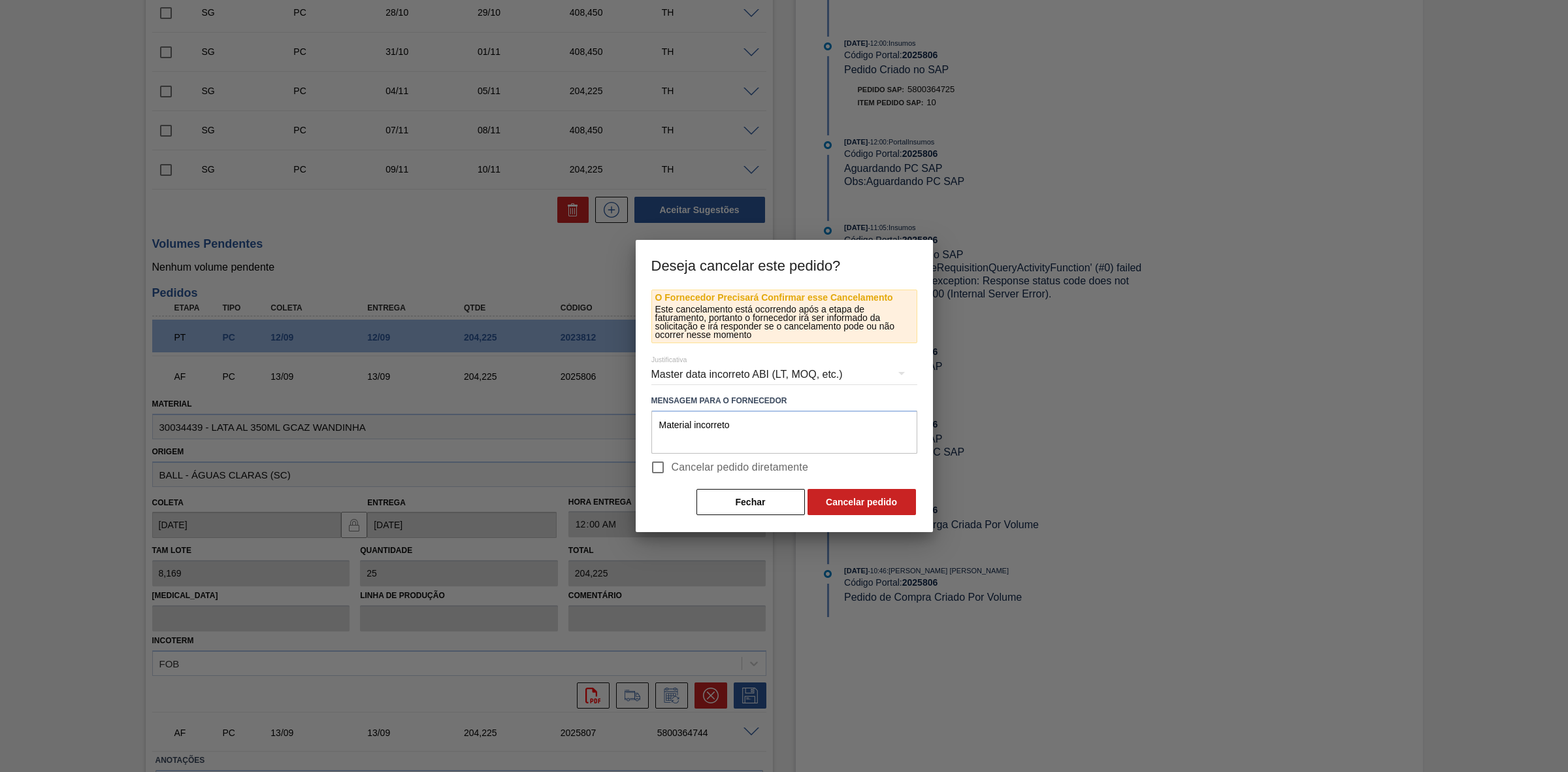
click at [714, 468] on span "Cancelar pedido diretamente" at bounding box center [740, 467] width 137 height 16
click at [671, 468] on input "Cancelar pedido diretamente" at bounding box center [658, 467] width 28 height 28
checkbox input "true"
click at [841, 478] on button "Cancelar pedido" at bounding box center [862, 502] width 109 height 26
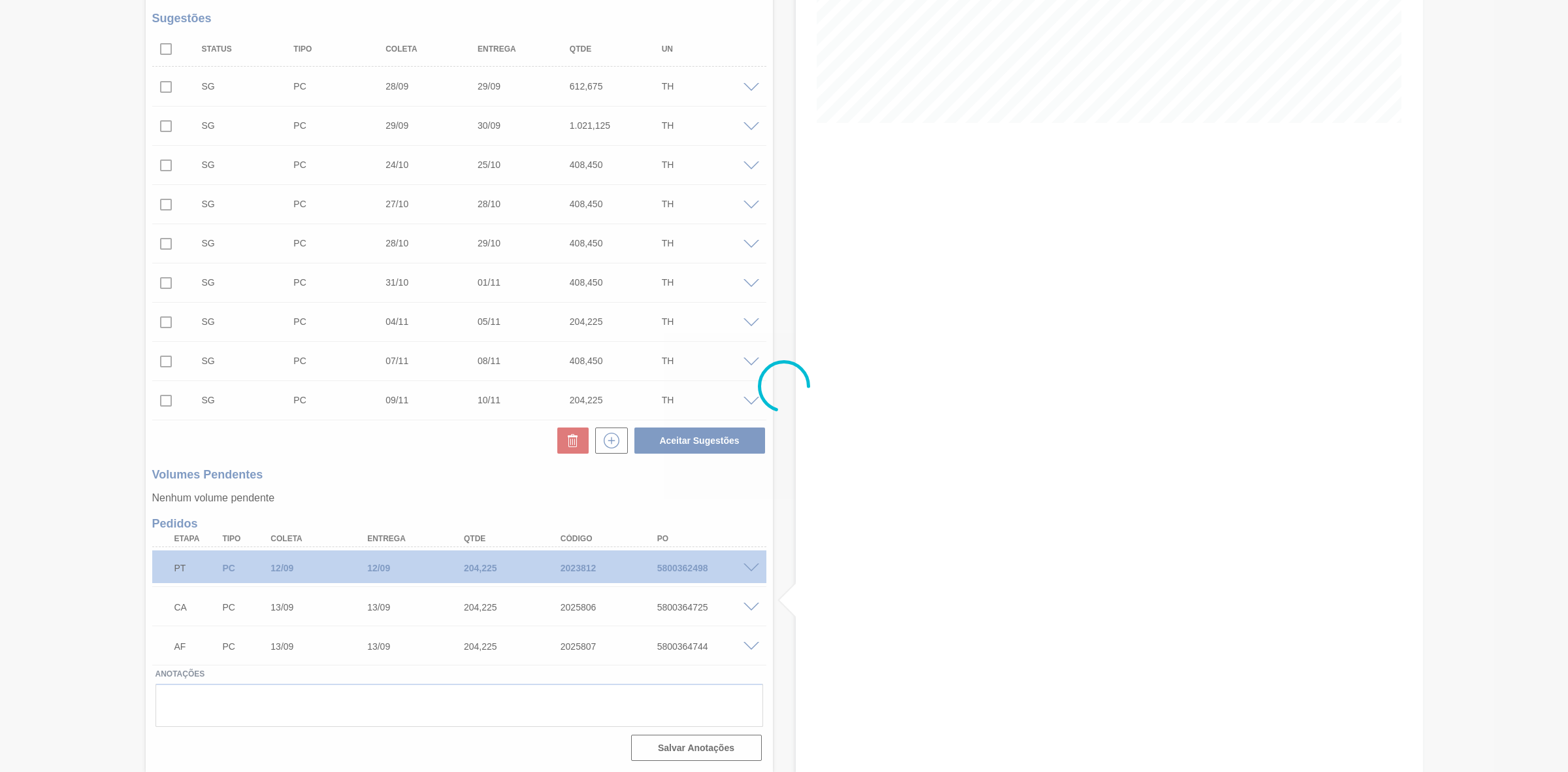
scroll to position [262, 0]
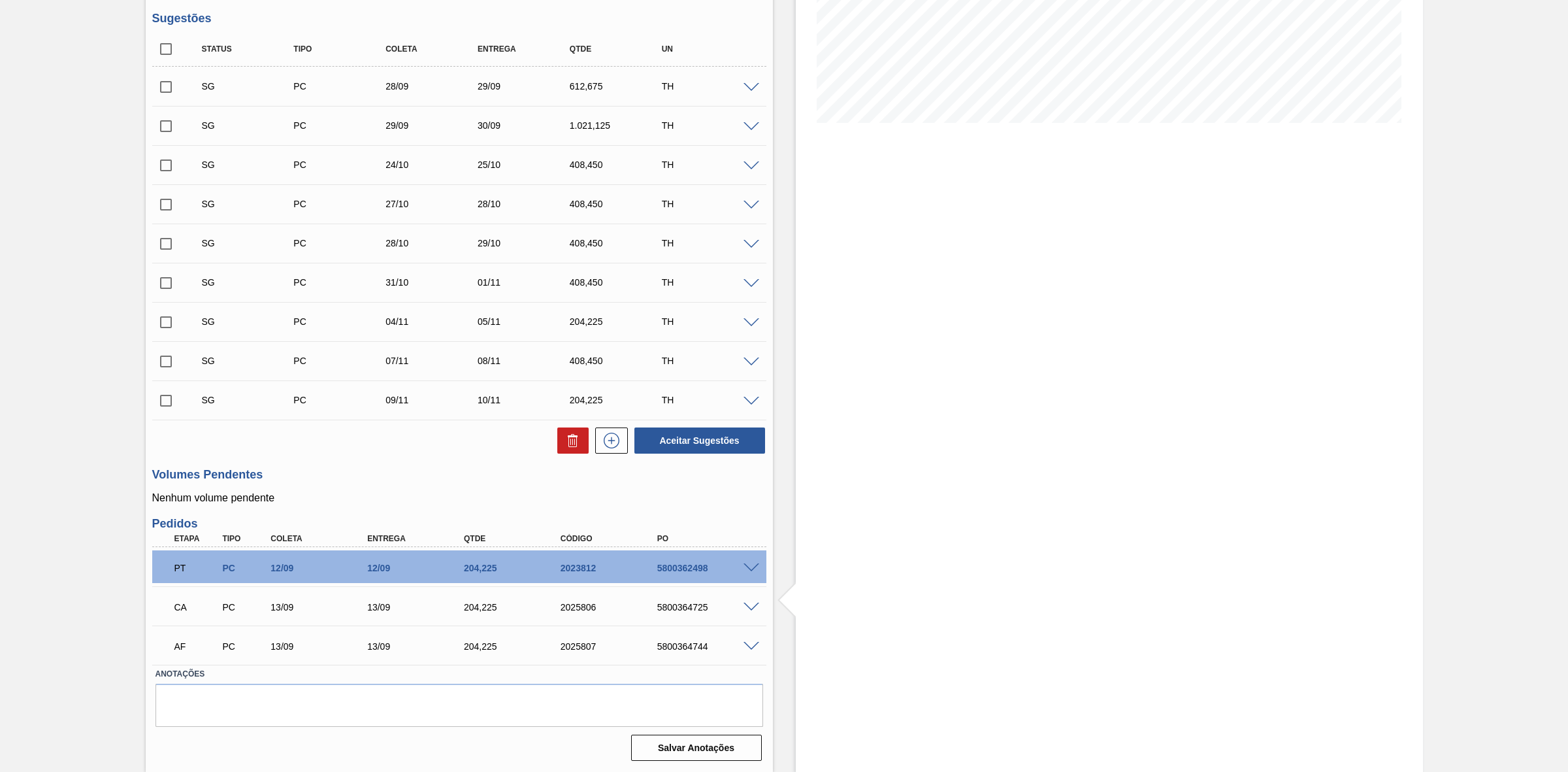
click at [753, 478] on span at bounding box center [752, 646] width 16 height 10
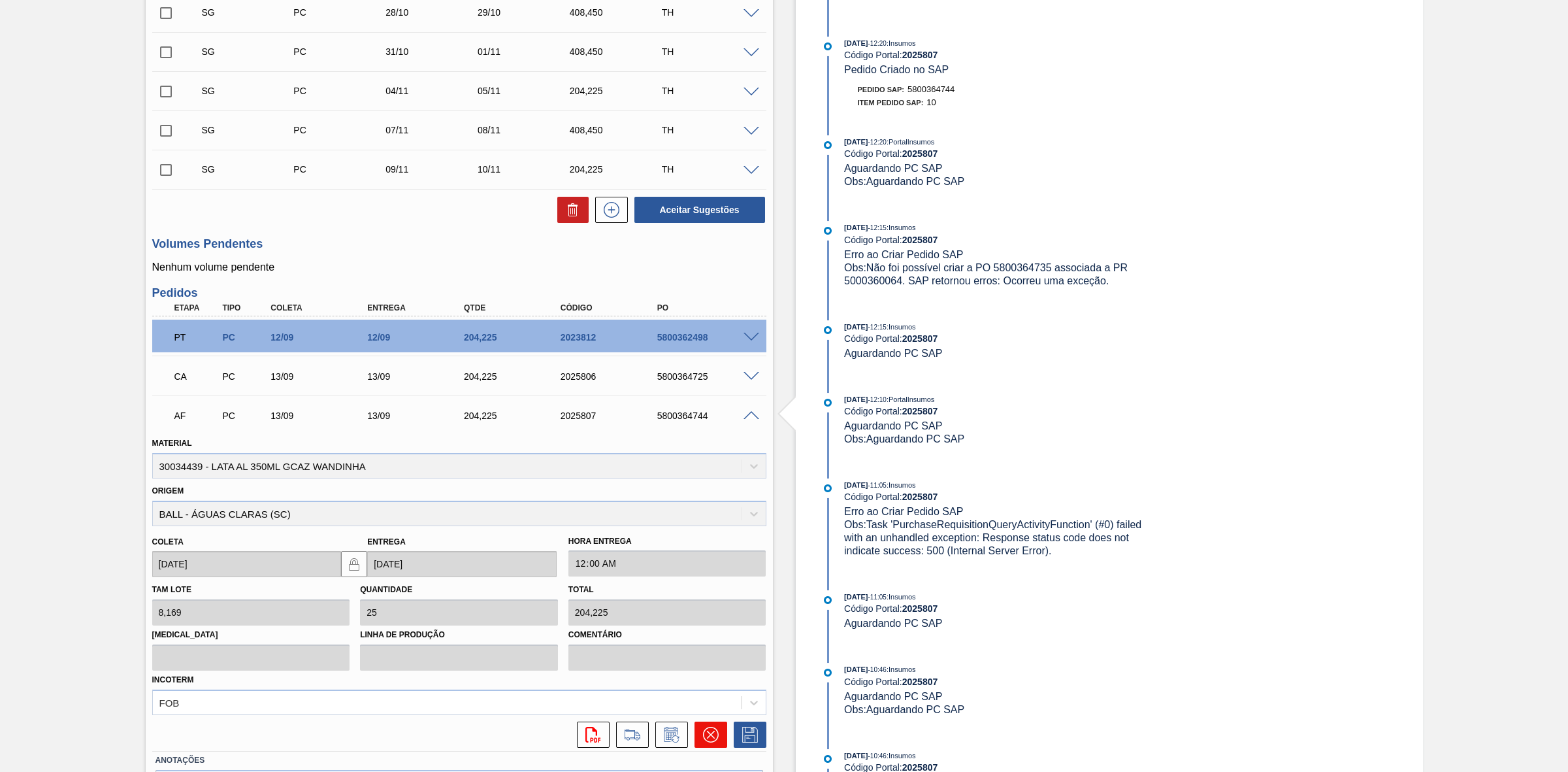
click at [709, 478] on icon at bounding box center [711, 735] width 16 height 16
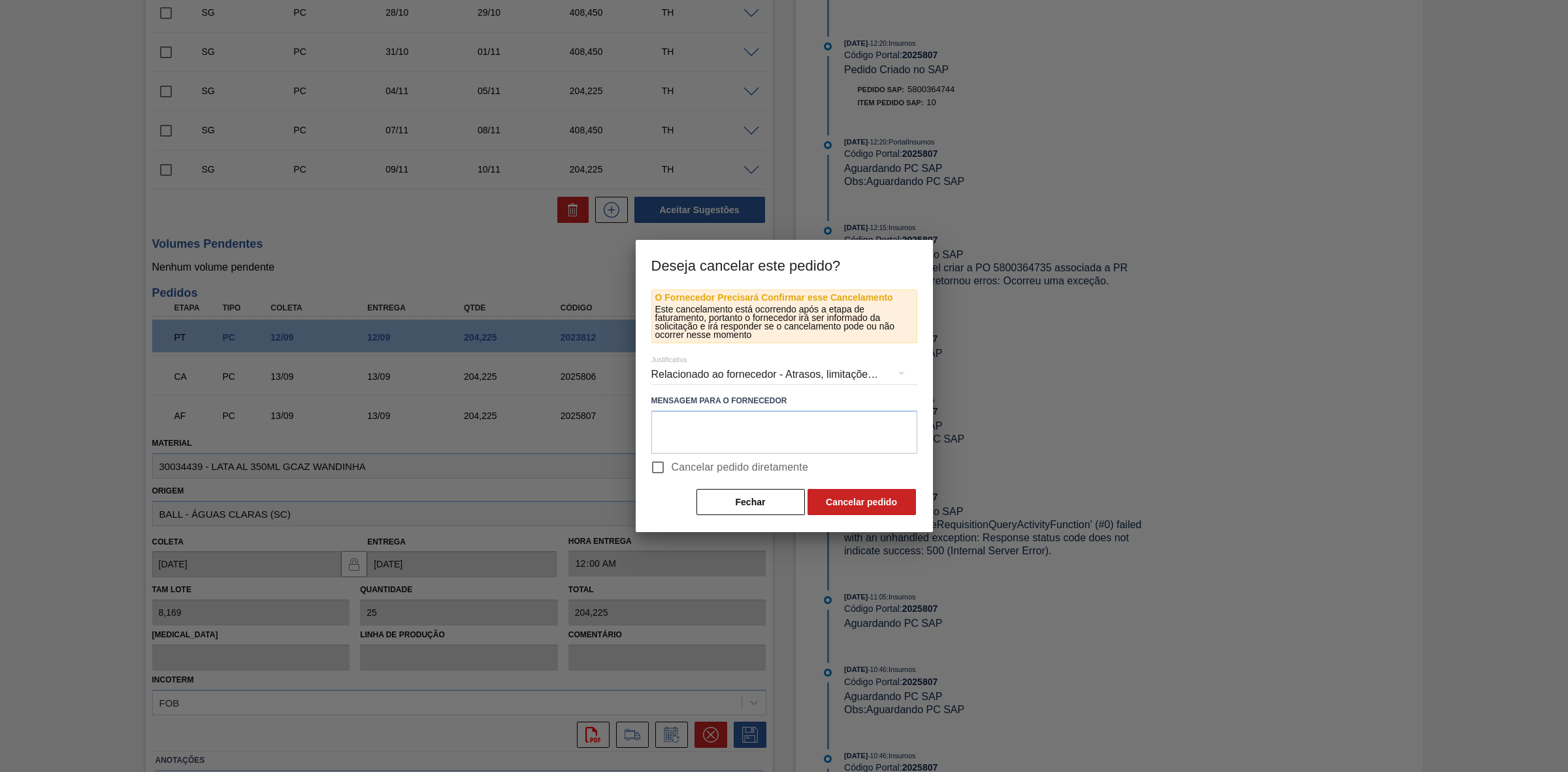
click at [658, 470] on input "Cancelar pedido diretamente" at bounding box center [658, 467] width 28 height 28
checkbox input "true"
click at [696, 430] on textarea at bounding box center [784, 431] width 266 height 43
paste textarea "Material incorreto"
type textarea "Material incorreto"
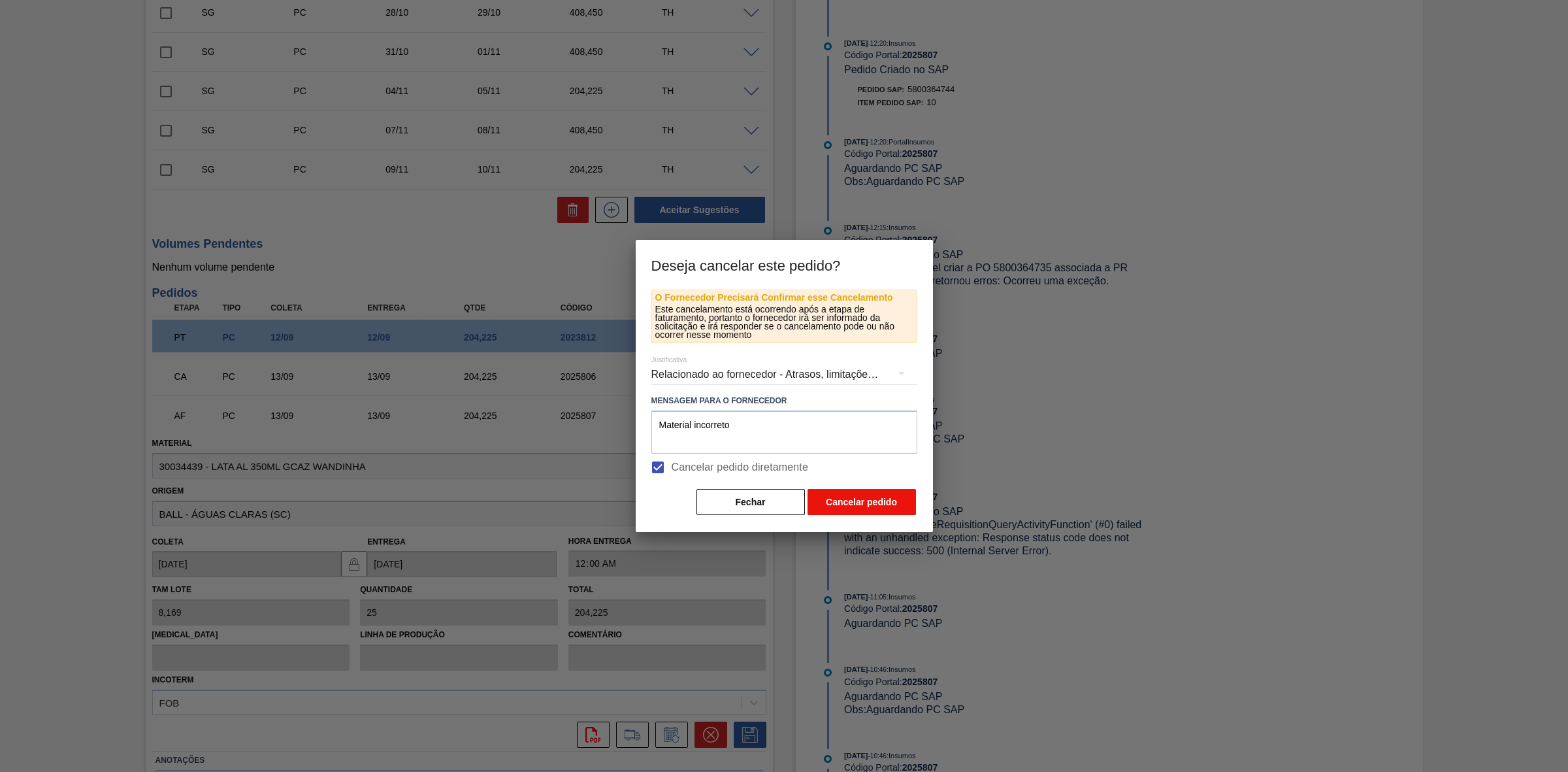
click at [844, 478] on button "Cancelar pedido" at bounding box center [862, 502] width 109 height 26
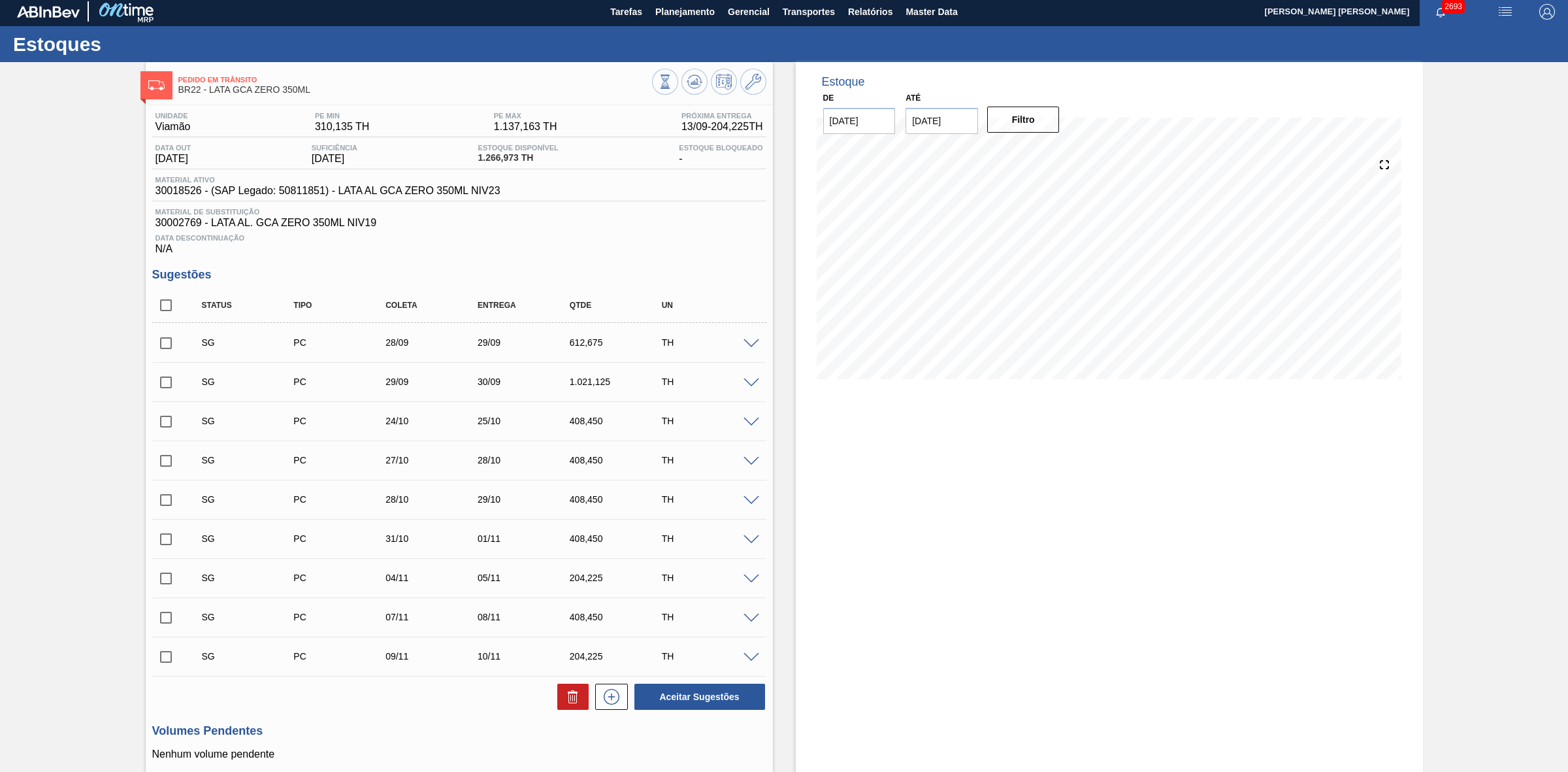
scroll to position [0, 0]
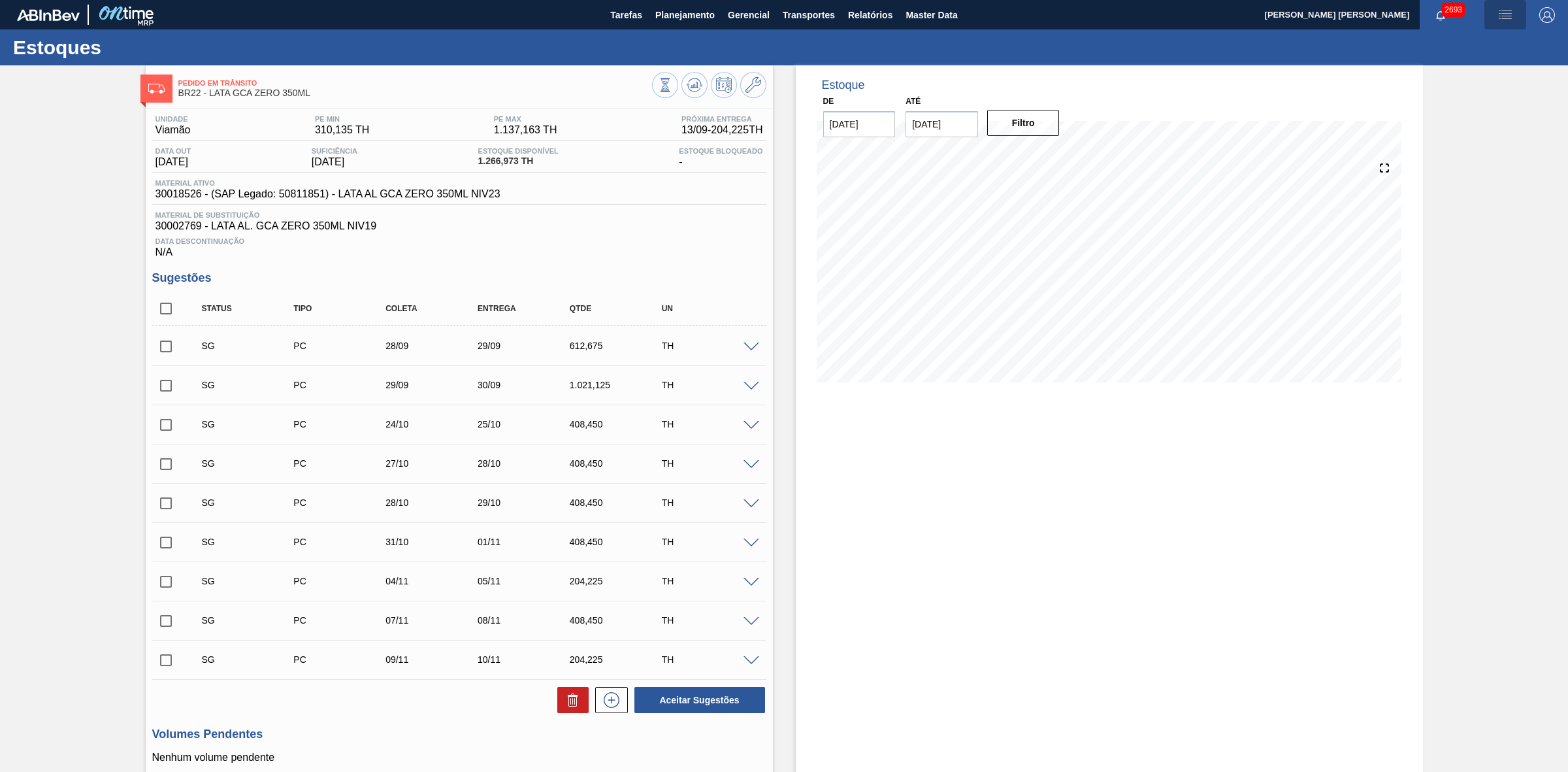
click at [1045, 12] on img "button" at bounding box center [1506, 15] width 16 height 16
click at [1045, 40] on li "Pedido Contingência" at bounding box center [1498, 47] width 120 height 24
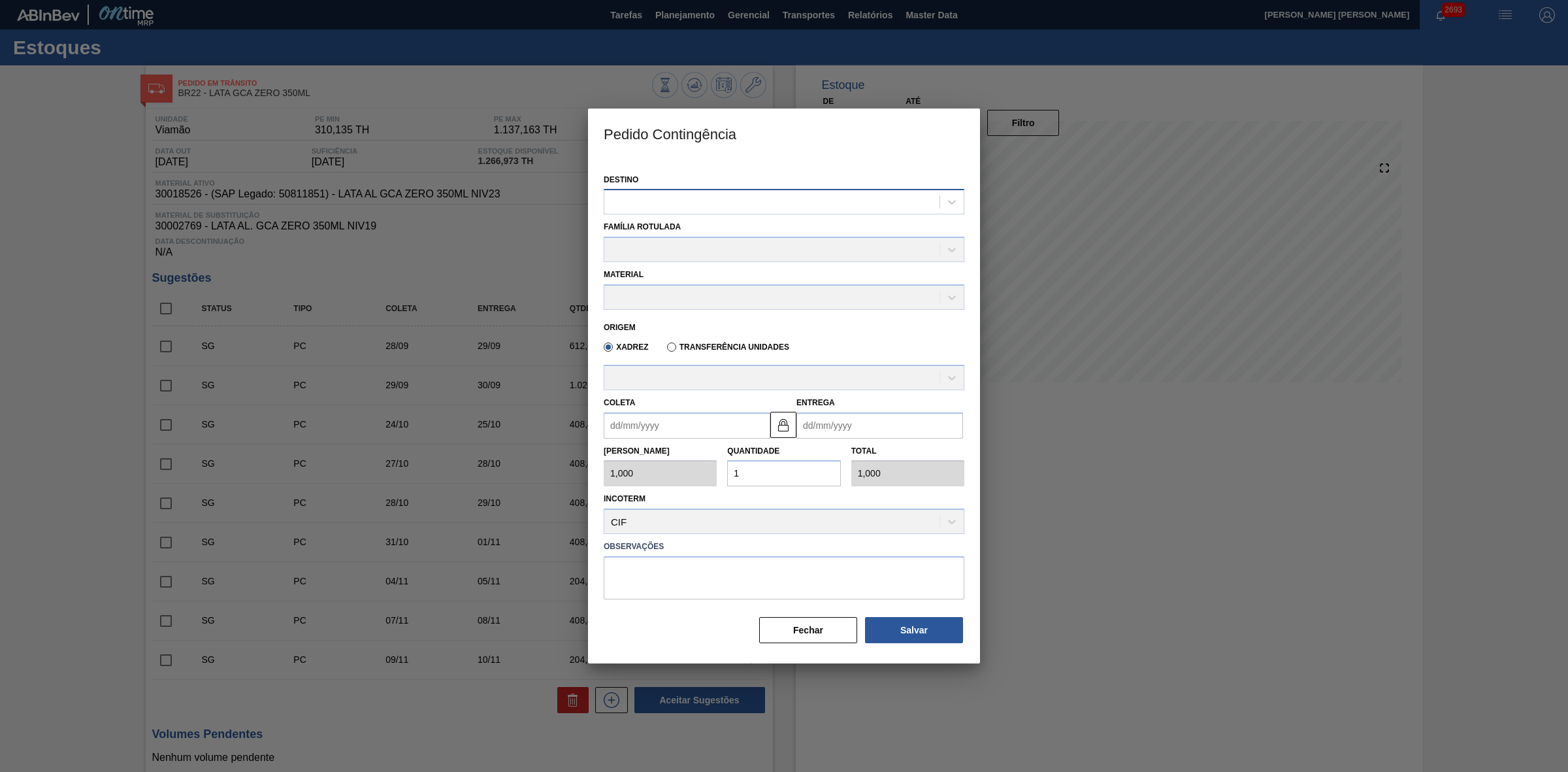
click at [621, 199] on div at bounding box center [772, 202] width 336 height 19
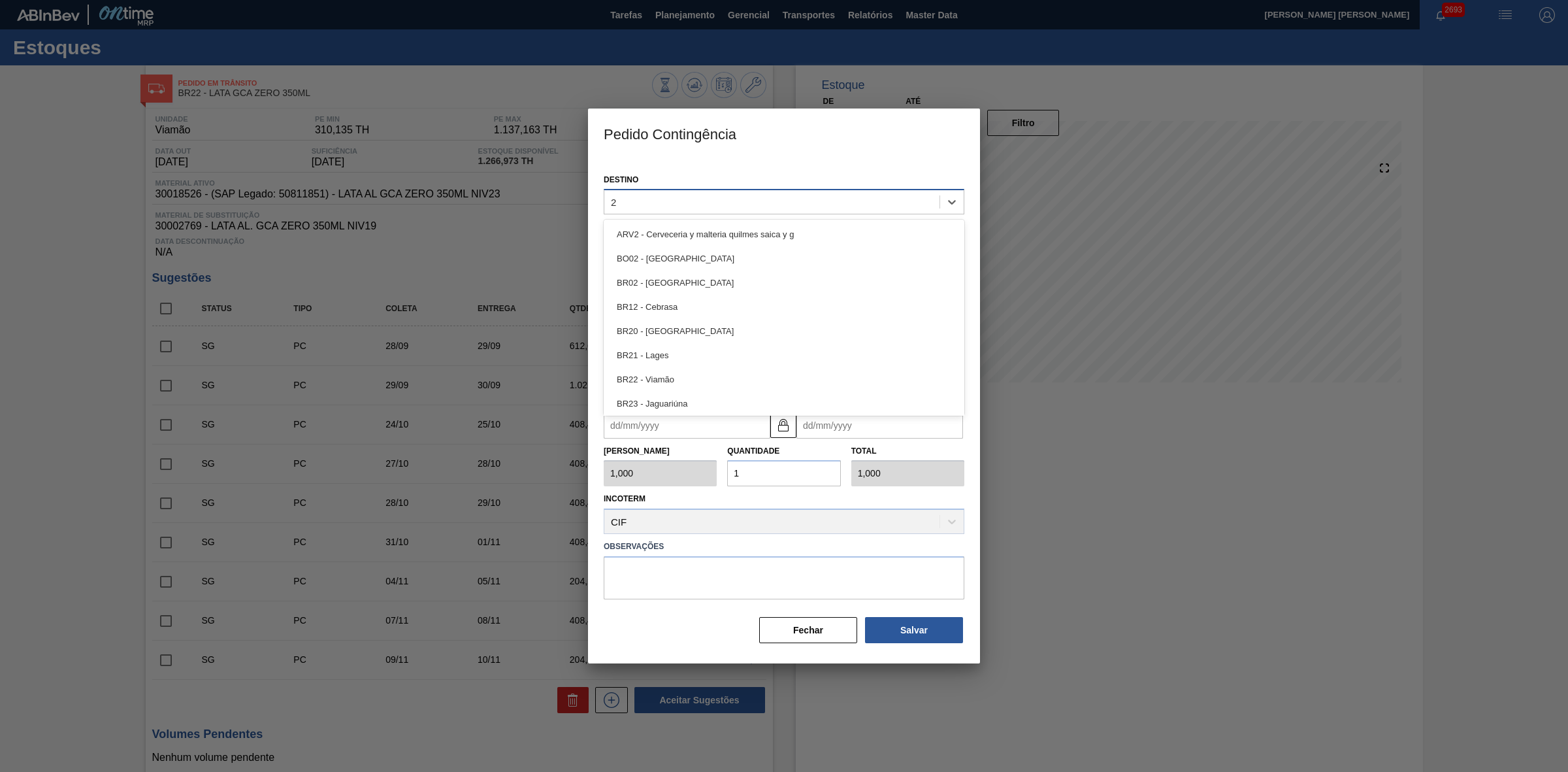
type input "22"
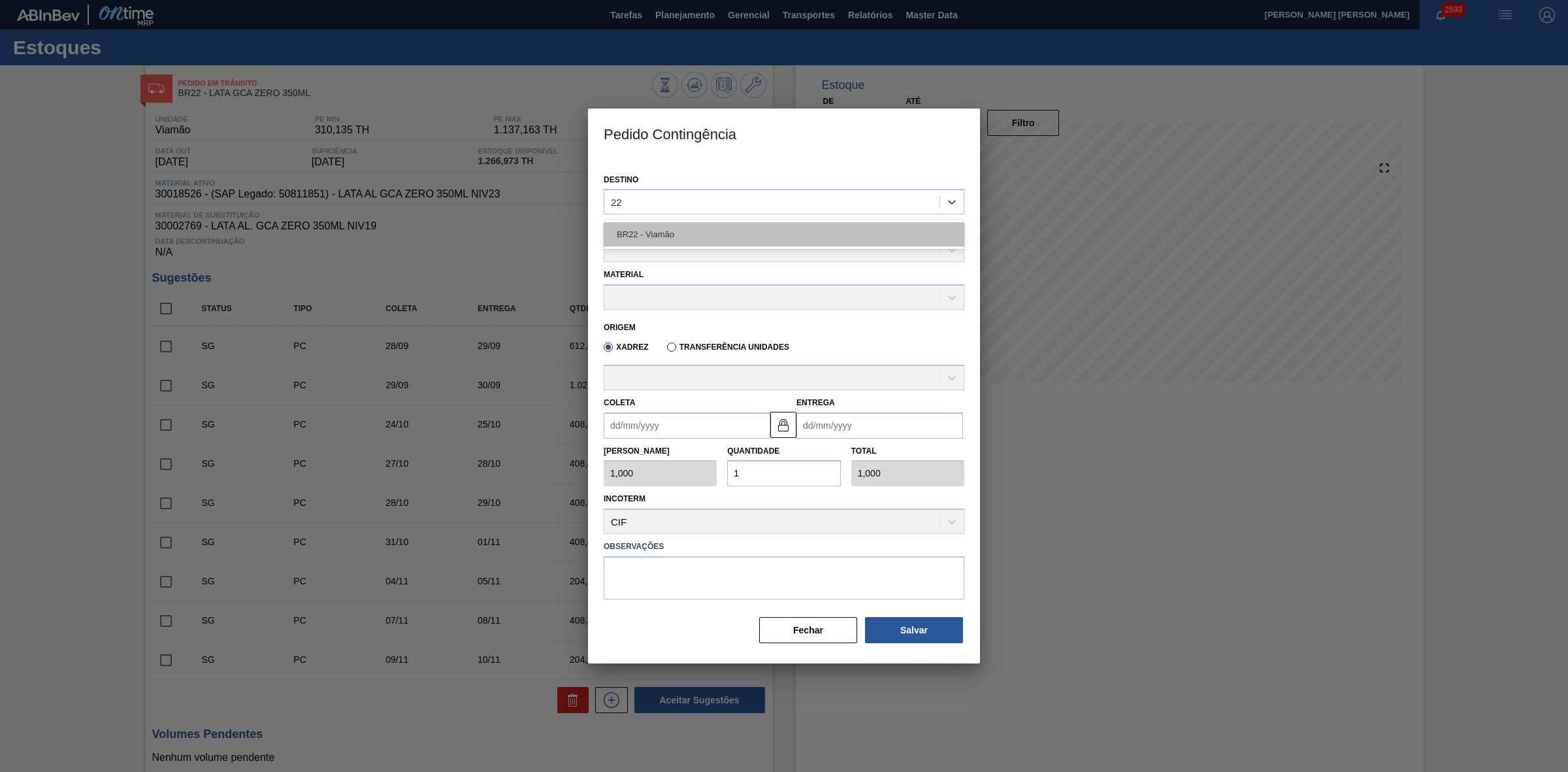
click at [642, 229] on div "BR22 - Viamão" at bounding box center [784, 234] width 361 height 24
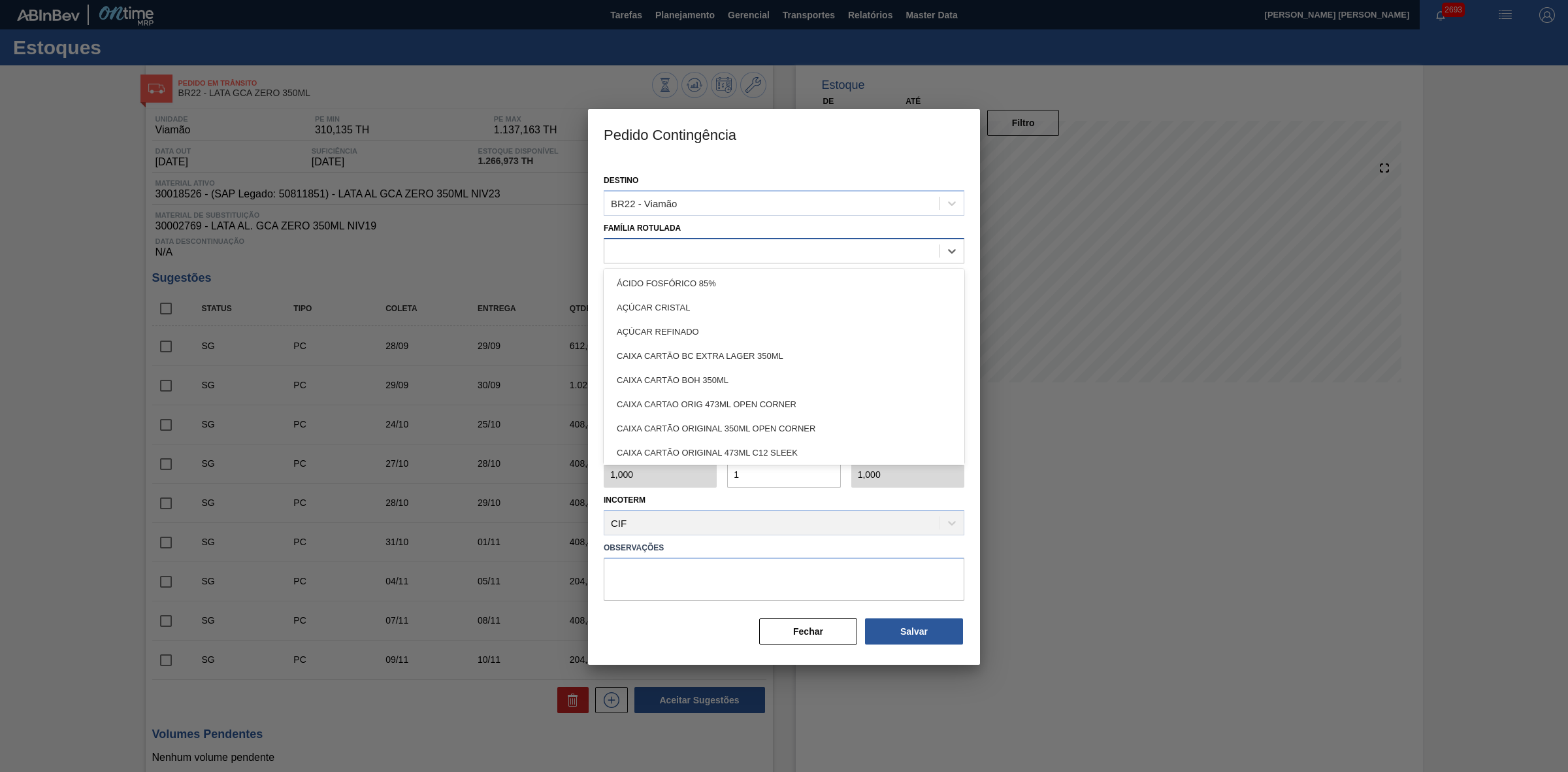
click at [644, 249] on div at bounding box center [772, 250] width 336 height 19
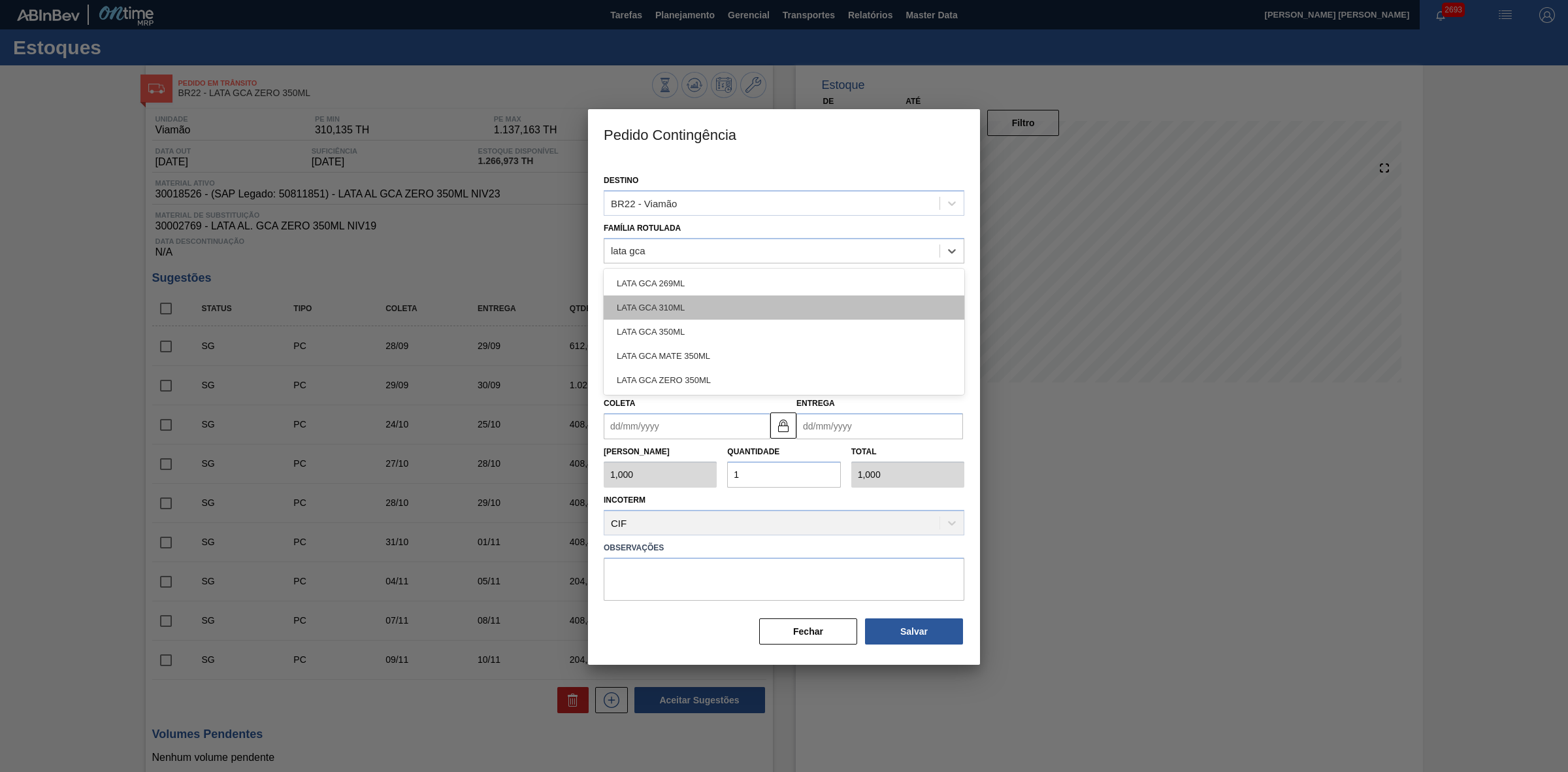
type Rotulada "lata gca z"
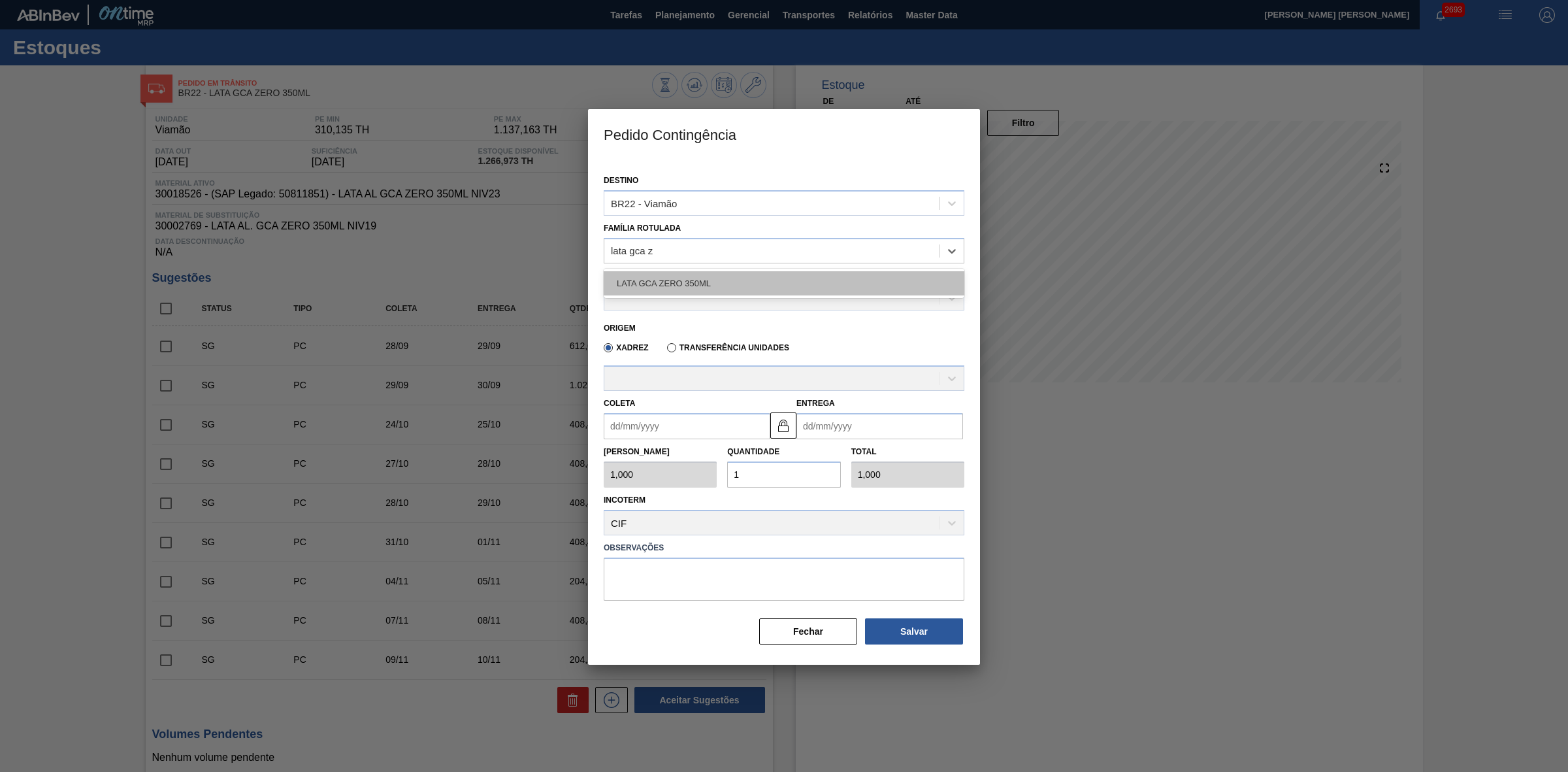
click at [700, 278] on div "LATA GCA ZERO 350ML" at bounding box center [784, 283] width 361 height 24
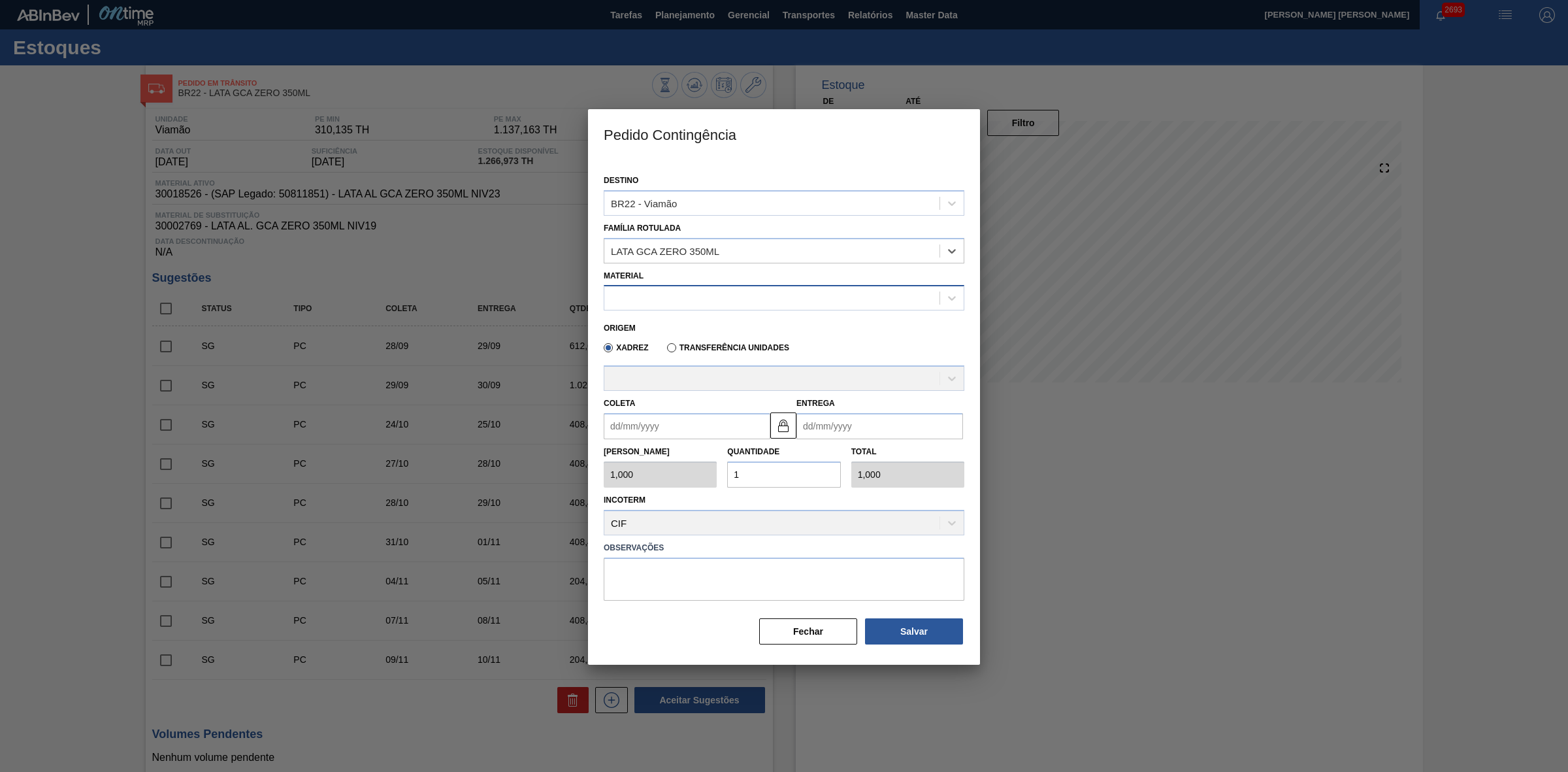
click at [701, 297] on div at bounding box center [772, 298] width 336 height 19
click at [712, 322] on div "30018526 - LATA AL GCA ZERO 350ML NIV23" at bounding box center [784, 330] width 361 height 24
type input "8,169"
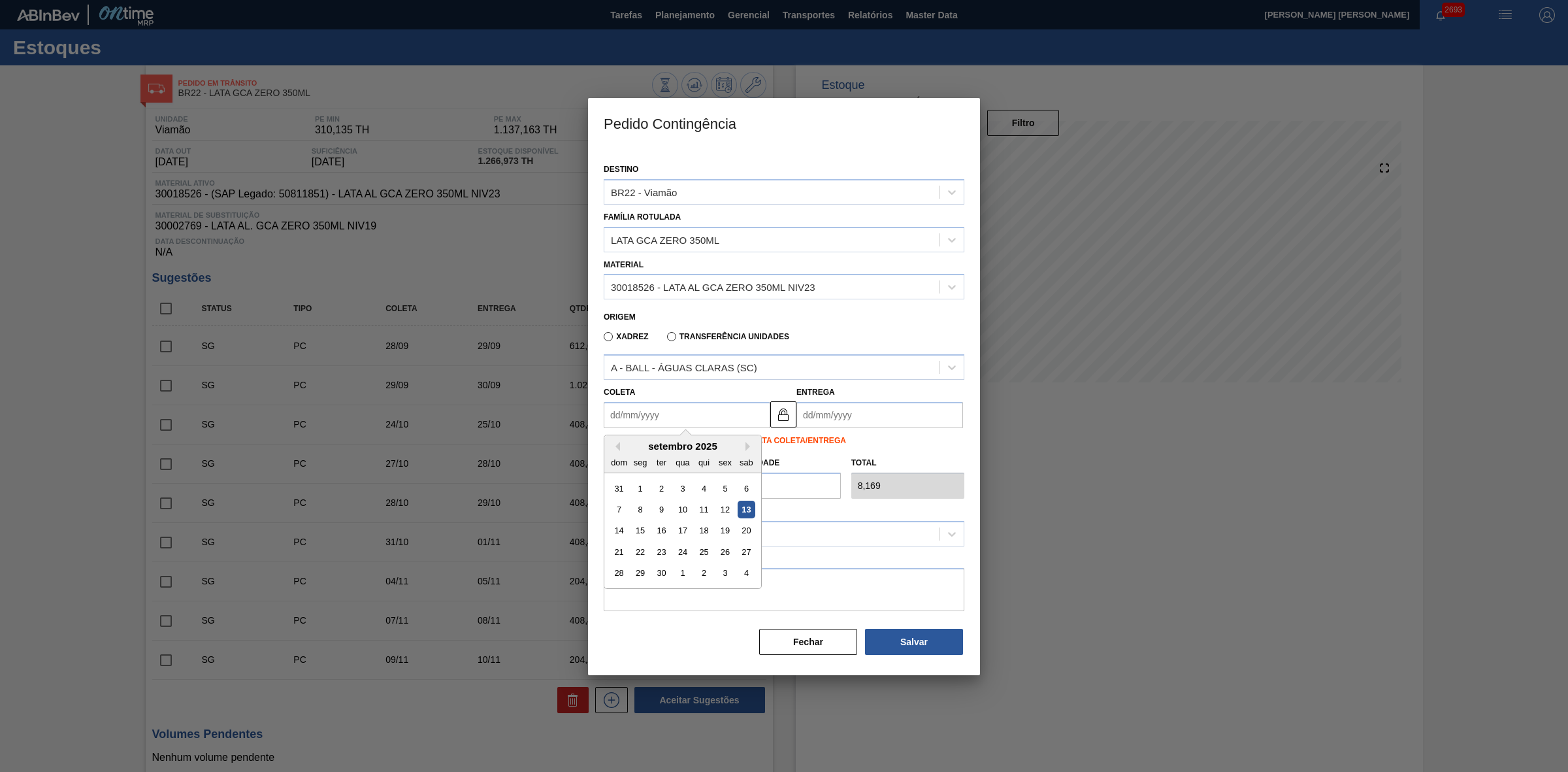
click at [727, 415] on input "Coleta" at bounding box center [686, 414] width 166 height 26
drag, startPoint x: 618, startPoint y: 449, endPoint x: 628, endPoint y: 449, distance: 10.0
click at [618, 449] on button "Previous Month" at bounding box center [615, 445] width 9 height 9
click at [748, 443] on button "Next Month" at bounding box center [750, 445] width 9 height 9
click at [746, 478] on div "13" at bounding box center [747, 510] width 18 height 18
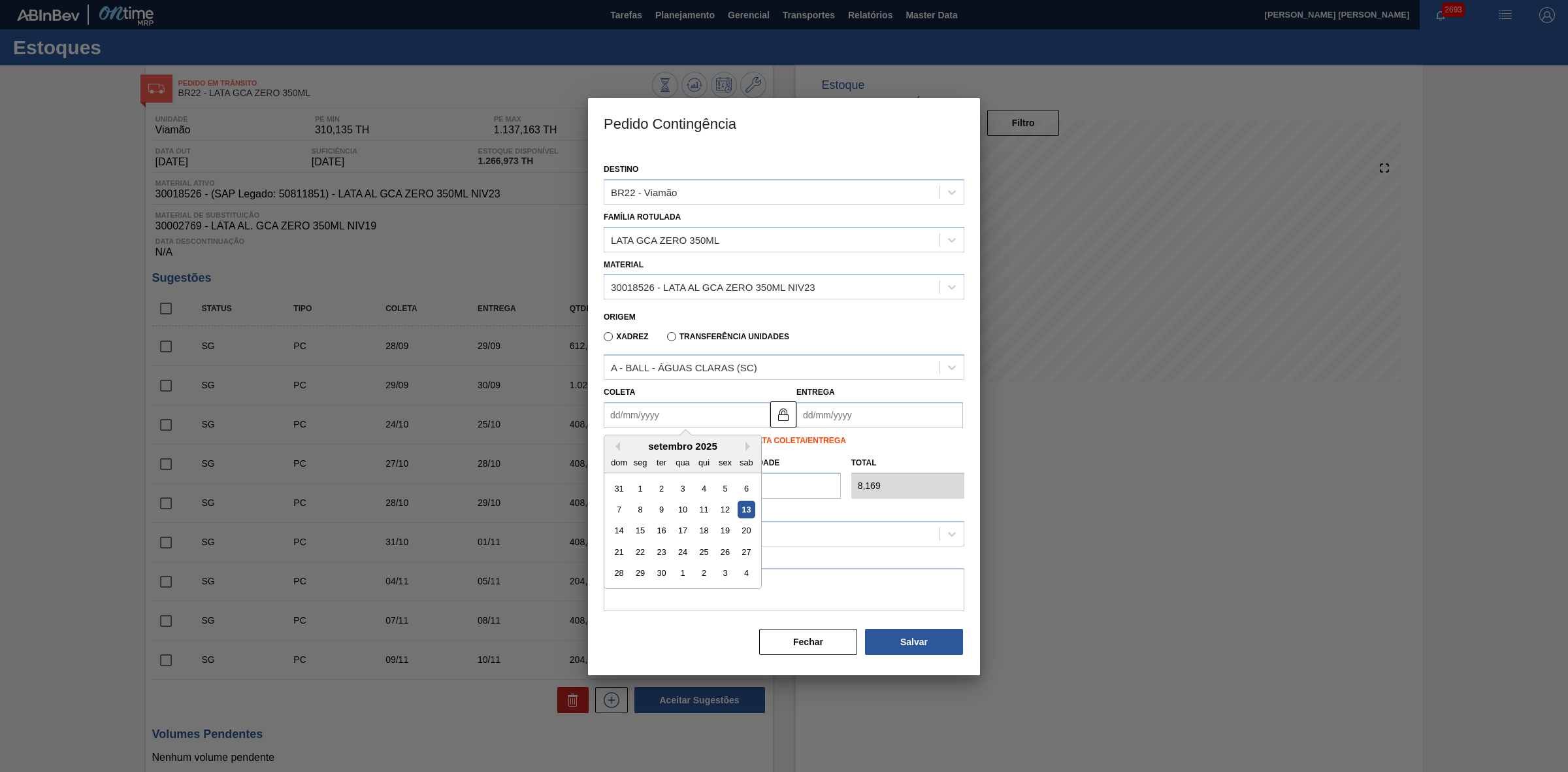
type input "[DATE]"
type input "14/09/2025"
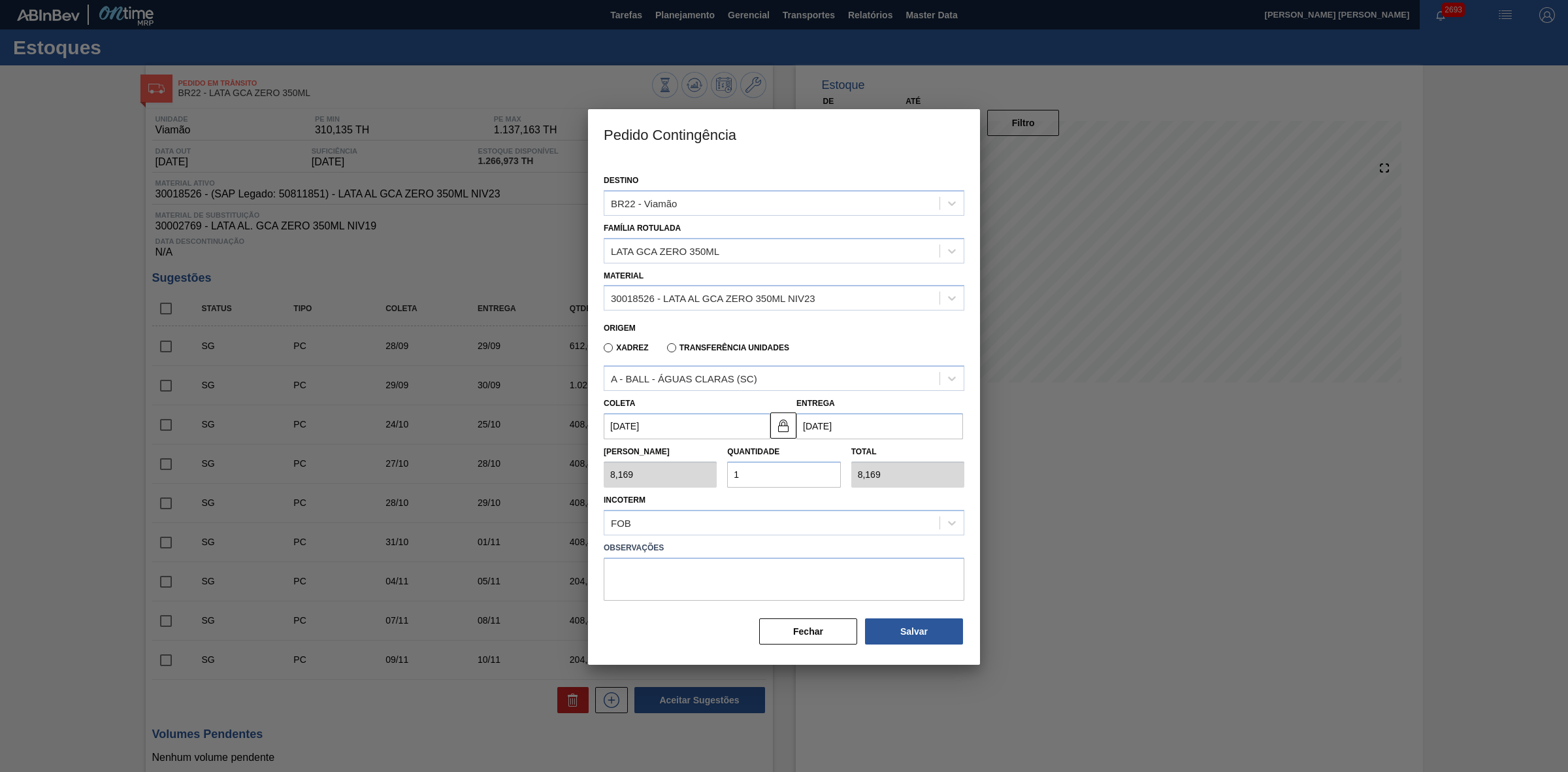
click at [711, 474] on div "Tam Lote 8,169 Quantidade 1 Total 8,169" at bounding box center [784, 463] width 372 height 49
click at [1045, 478] on div at bounding box center [784, 386] width 1568 height 772
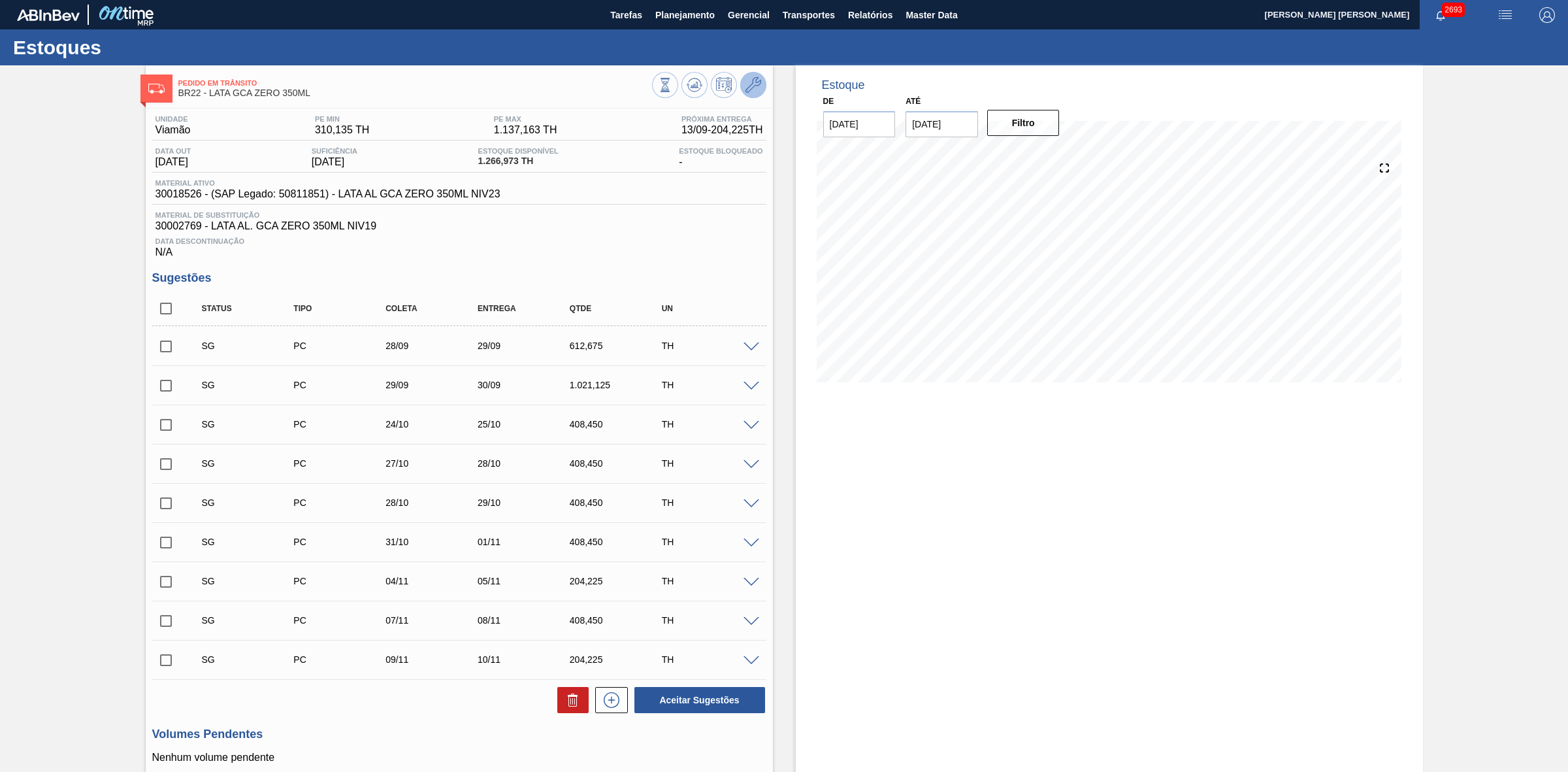
click at [756, 93] on icon at bounding box center [754, 85] width 16 height 16
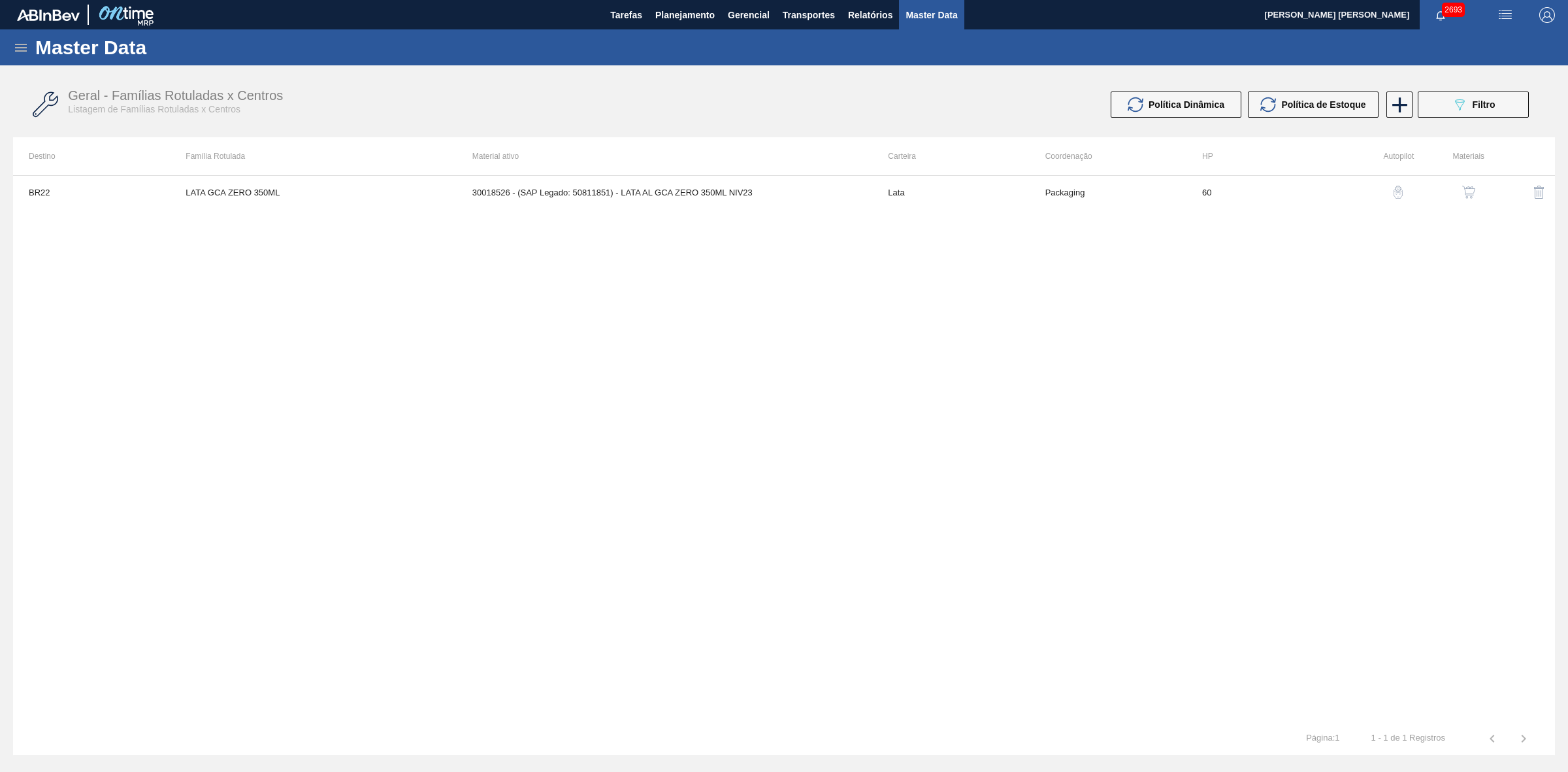
click at [1045, 183] on button "button" at bounding box center [1468, 191] width 31 height 31
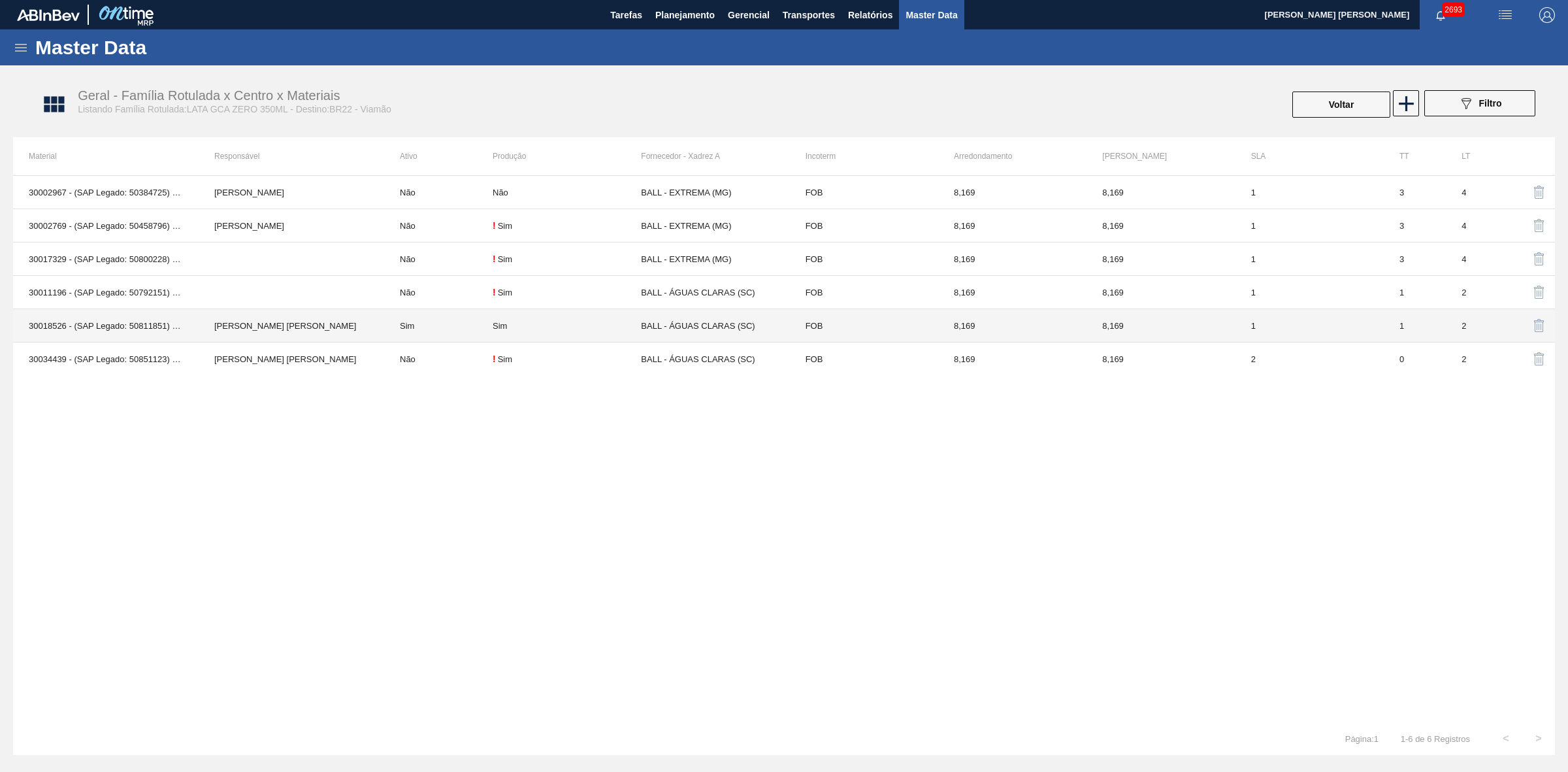
click at [412, 335] on td "Sim" at bounding box center [438, 325] width 109 height 33
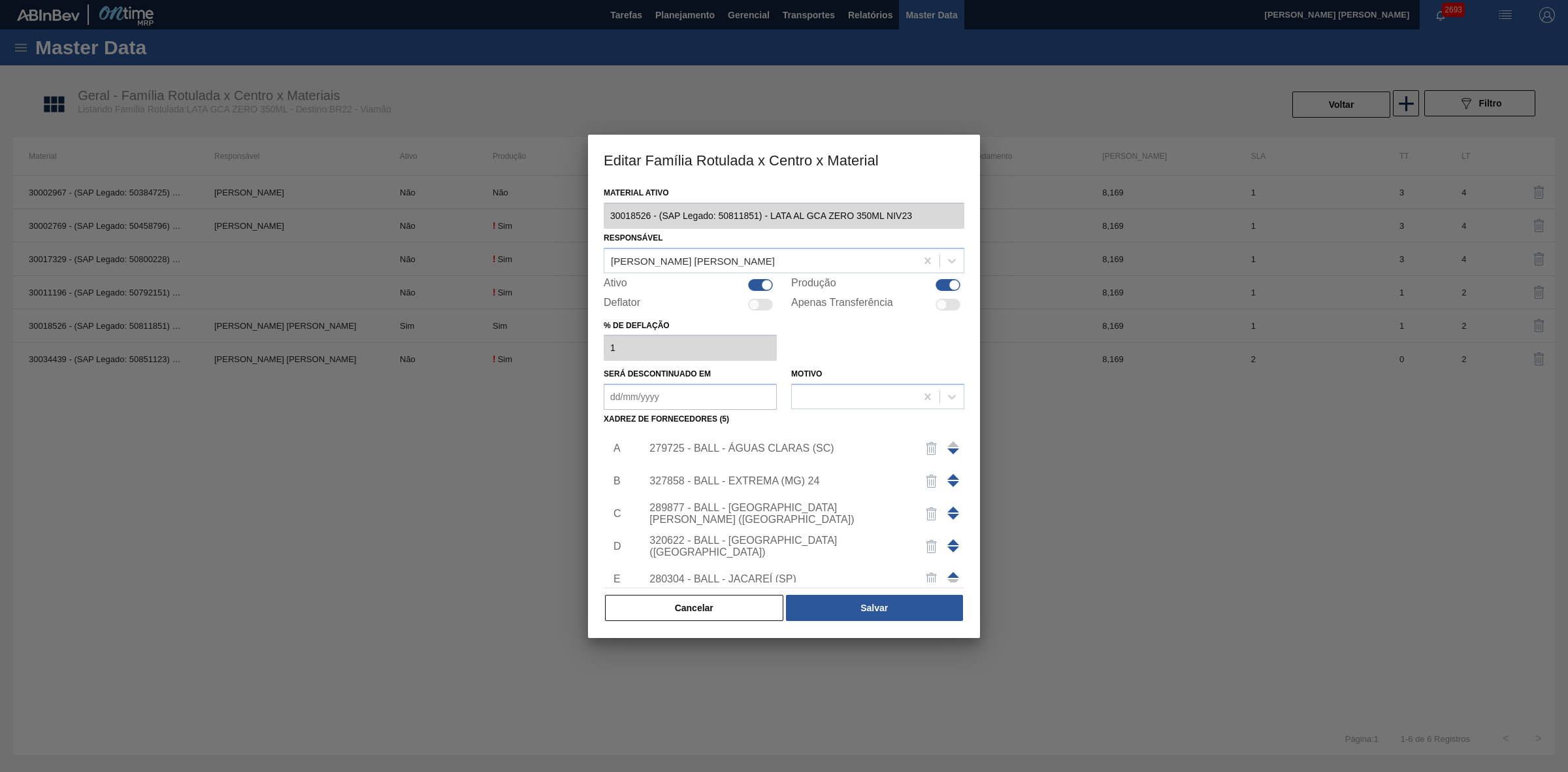
click at [771, 451] on div "279725 - BALL - ÁGUAS CLARAS (SC)" at bounding box center [777, 448] width 256 height 12
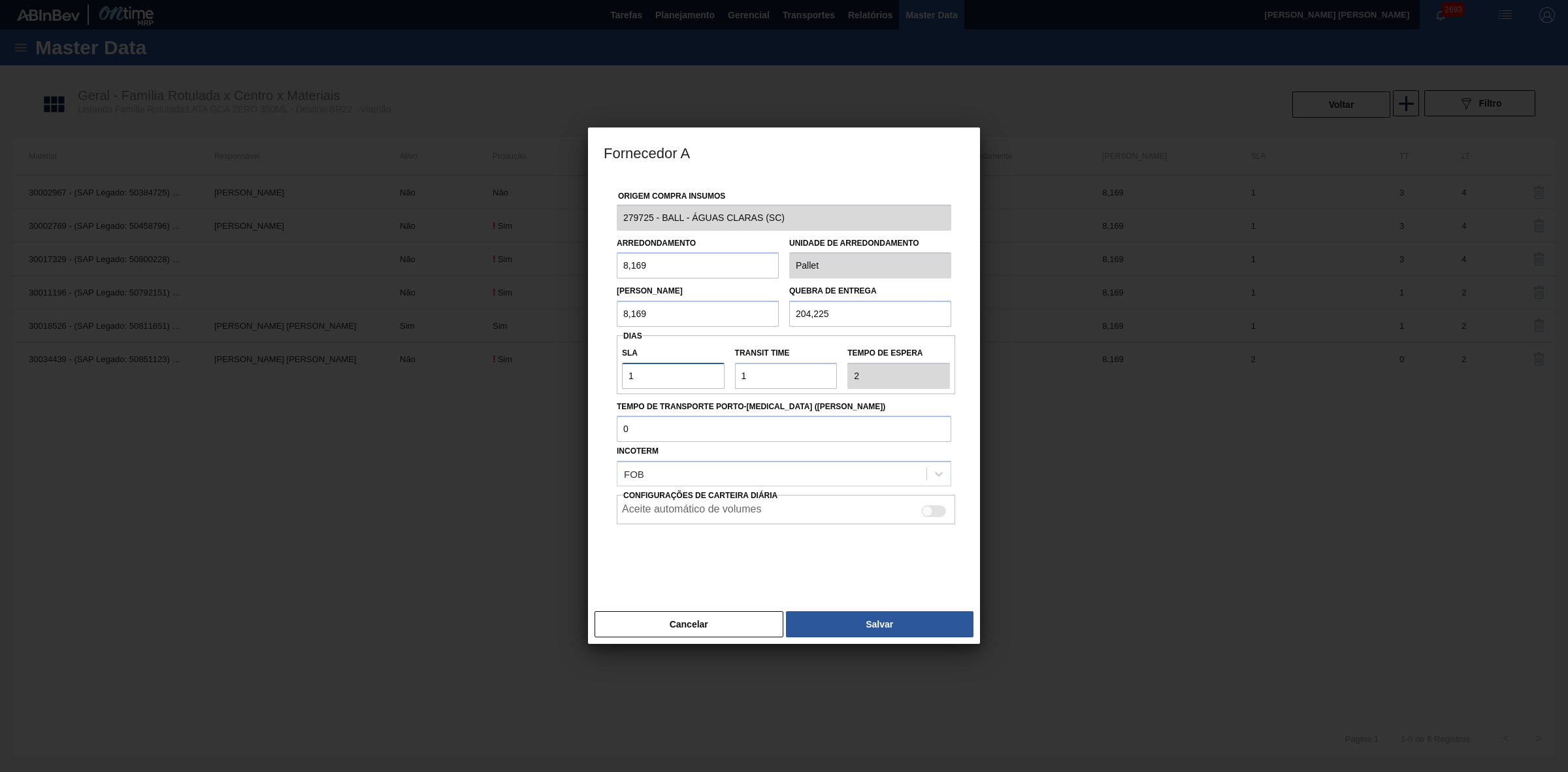
drag, startPoint x: 648, startPoint y: 375, endPoint x: 625, endPoint y: 376, distance: 23.0
click at [625, 376] on input "1" at bounding box center [673, 376] width 103 height 26
type input "2"
type input "3"
type input "2"
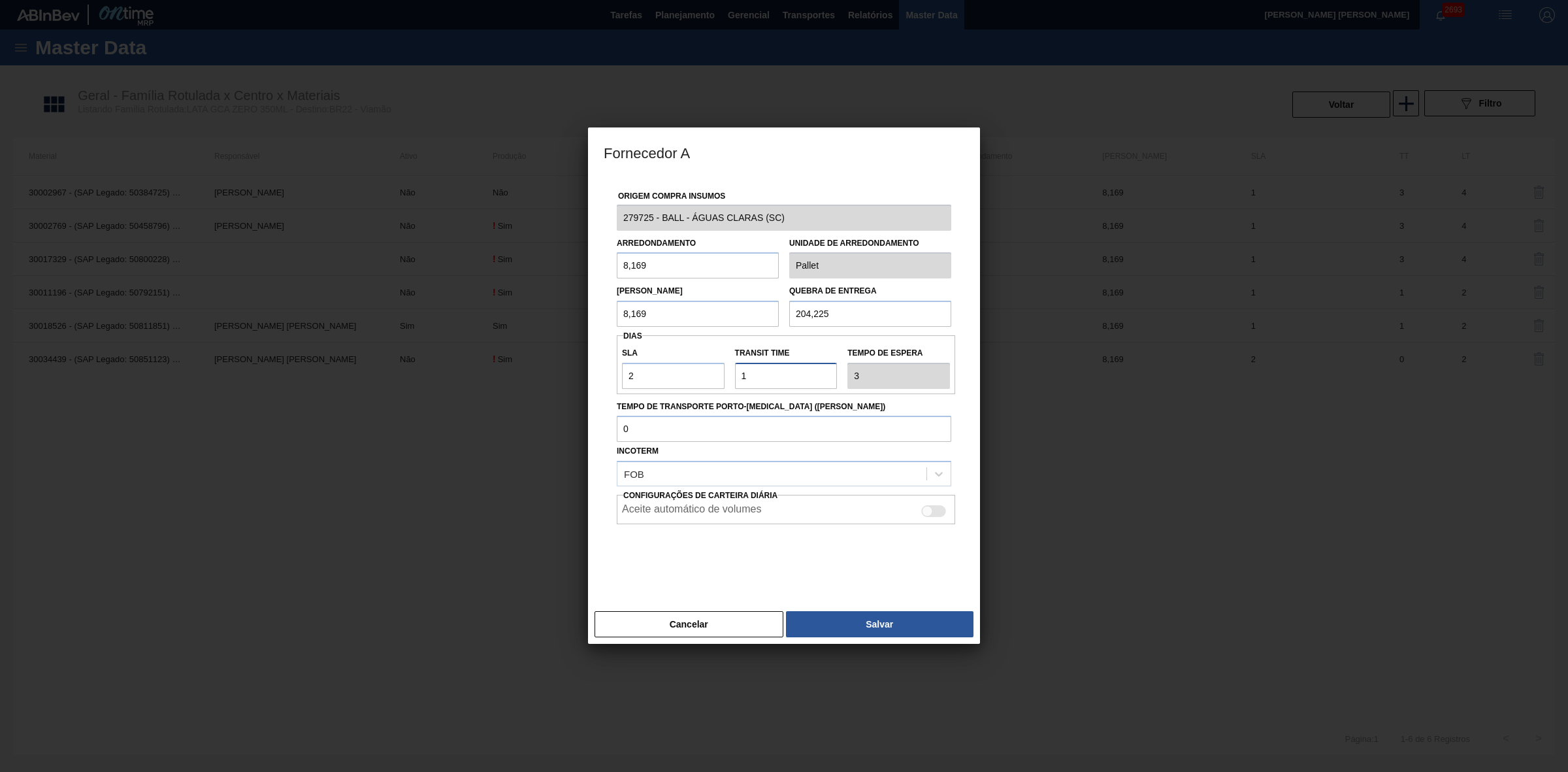
drag, startPoint x: 772, startPoint y: 377, endPoint x: 674, endPoint y: 377, distance: 98.0
click at [674, 377] on div "SLA 2 Transit Time Tempo de espera 3" at bounding box center [786, 365] width 339 height 49
type input "0"
type input "2"
type input "0"
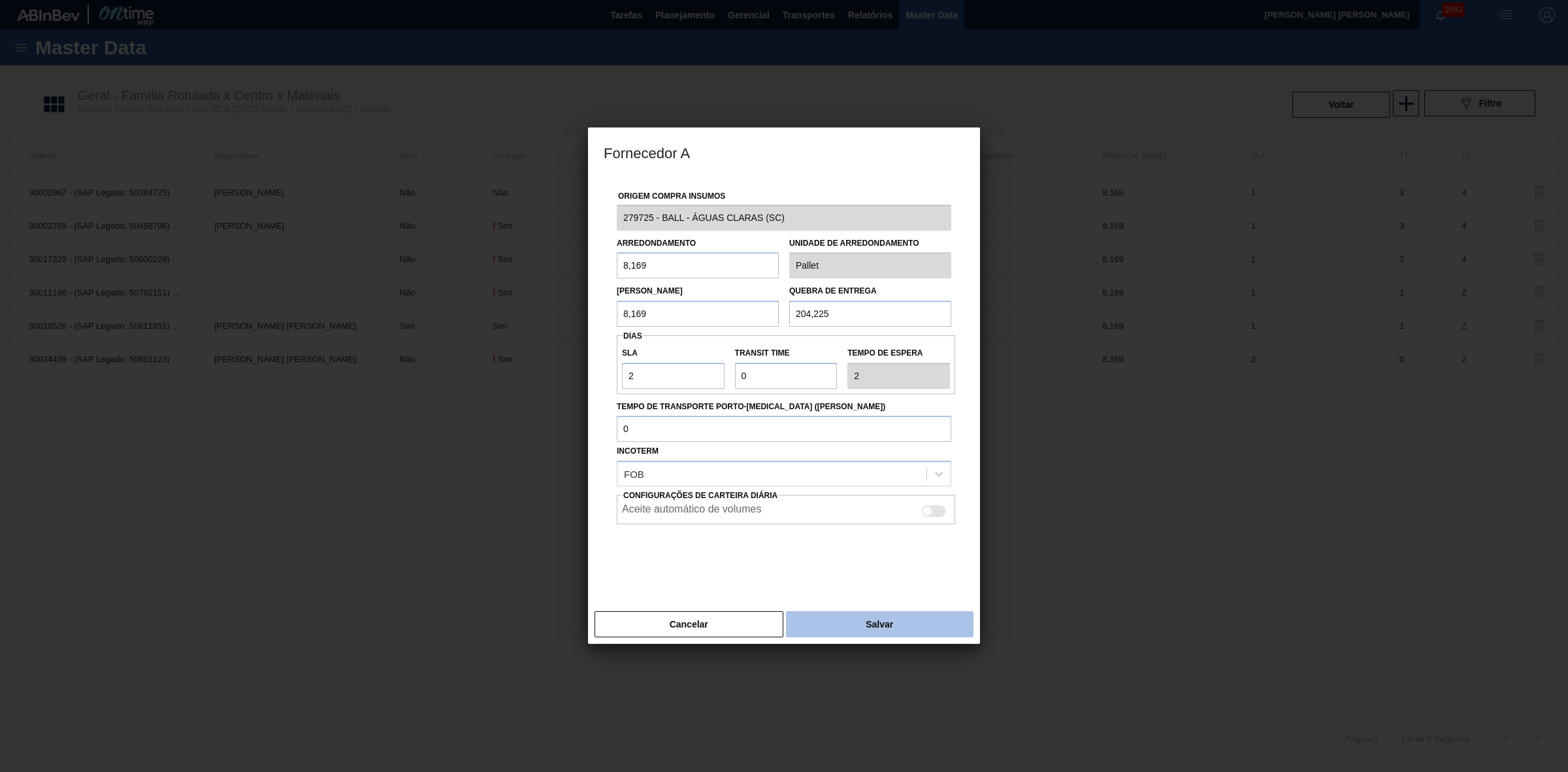
click at [867, 478] on button "Salvar" at bounding box center [880, 624] width 187 height 26
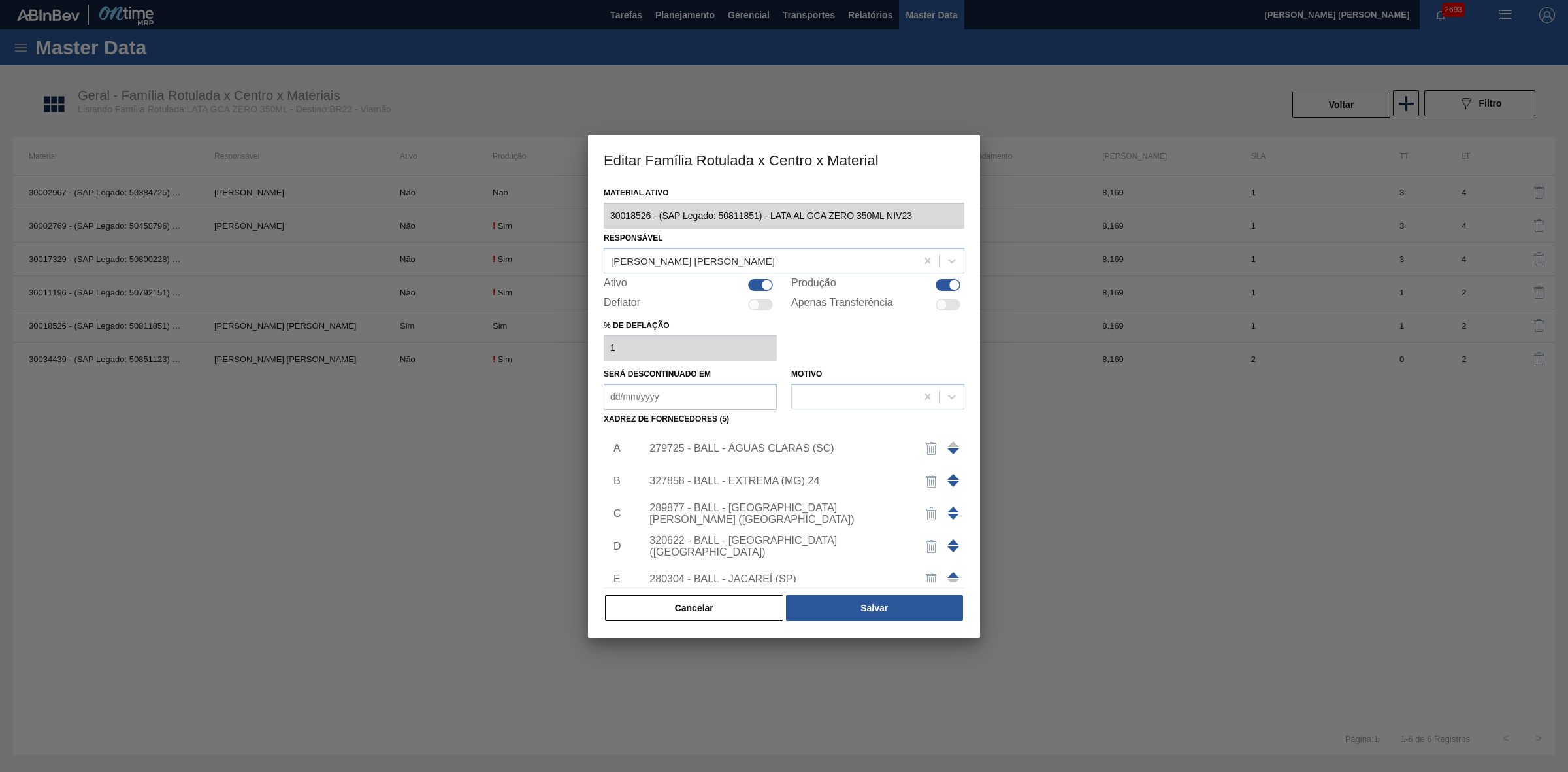
click at [773, 478] on div "327858 - BALL - EXTREMA (MG) 24" at bounding box center [777, 481] width 256 height 12
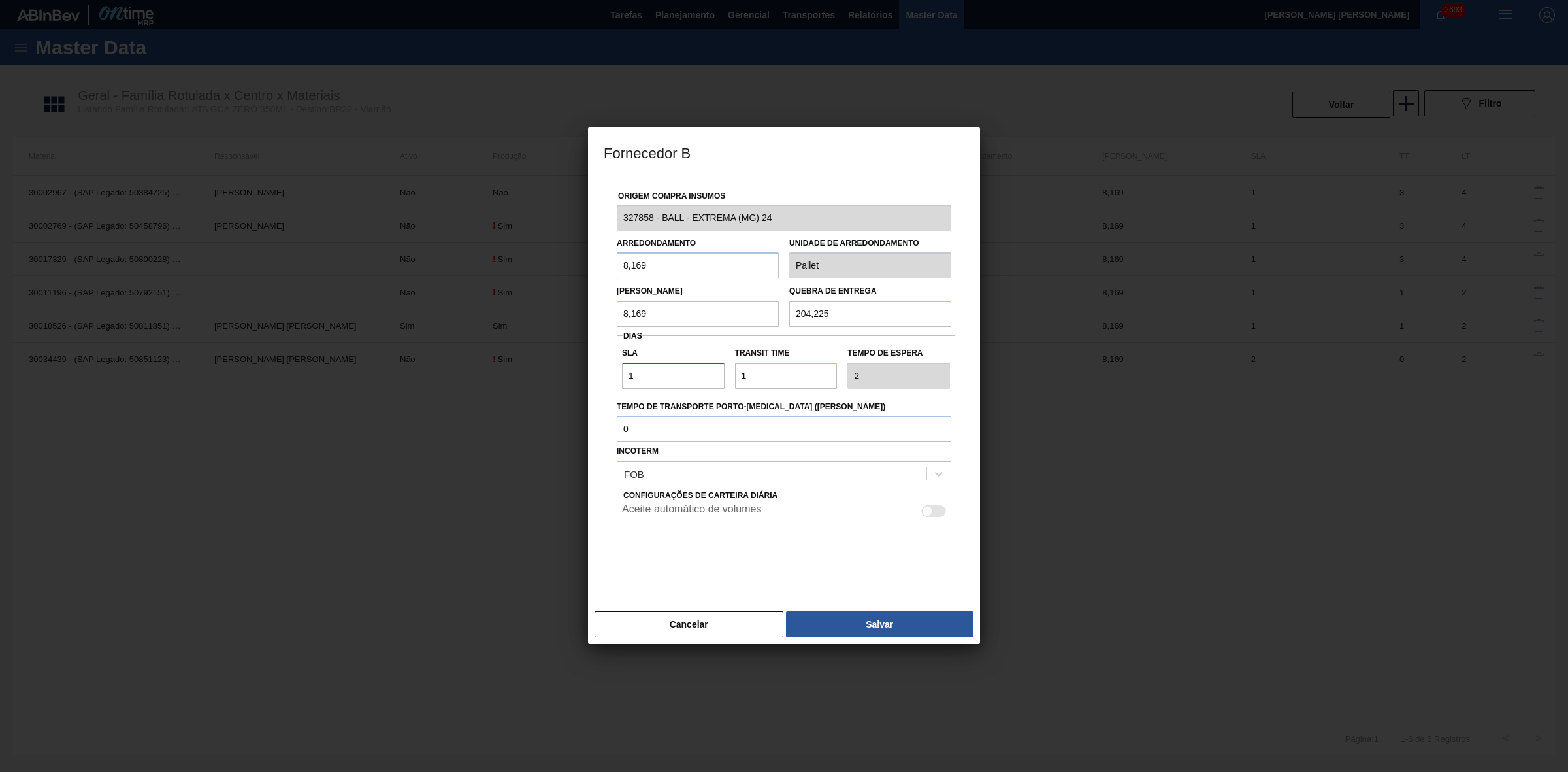
drag, startPoint x: 619, startPoint y: 378, endPoint x: 595, endPoint y: 376, distance: 24.1
click at [595, 376] on div "Origem Compra Insumos 327858 - BALL - EXTREMA (MG) 24 Arredondamento 8,169 Unid…" at bounding box center [784, 390] width 392 height 429
type input "2"
type input "3"
type input "2"
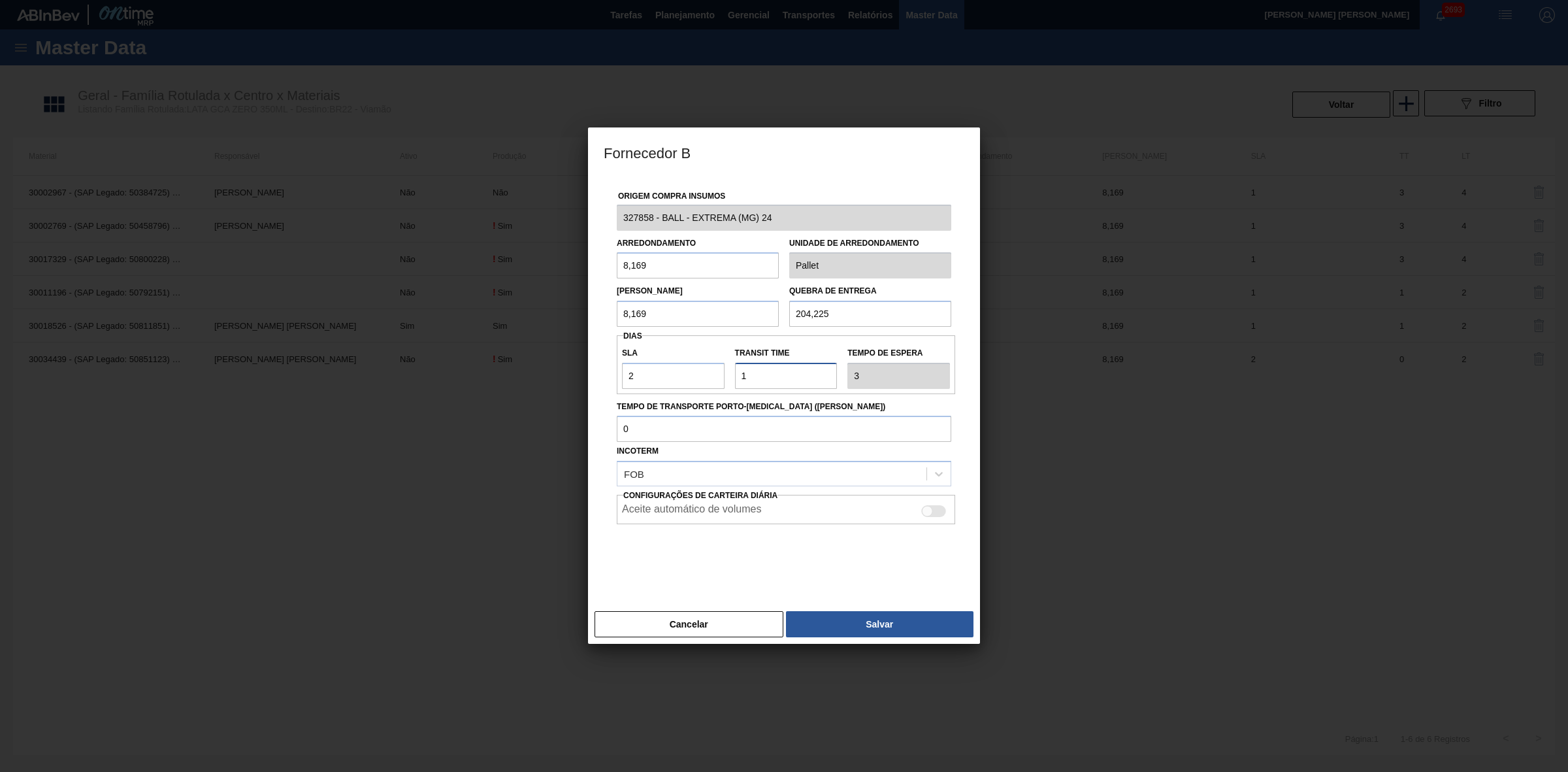
drag, startPoint x: 772, startPoint y: 377, endPoint x: 712, endPoint y: 383, distance: 60.3
click at [712, 383] on div "SLA 2 Transit Time Tempo de espera 3" at bounding box center [786, 365] width 339 height 49
type input "4"
type input "6"
type input "4"
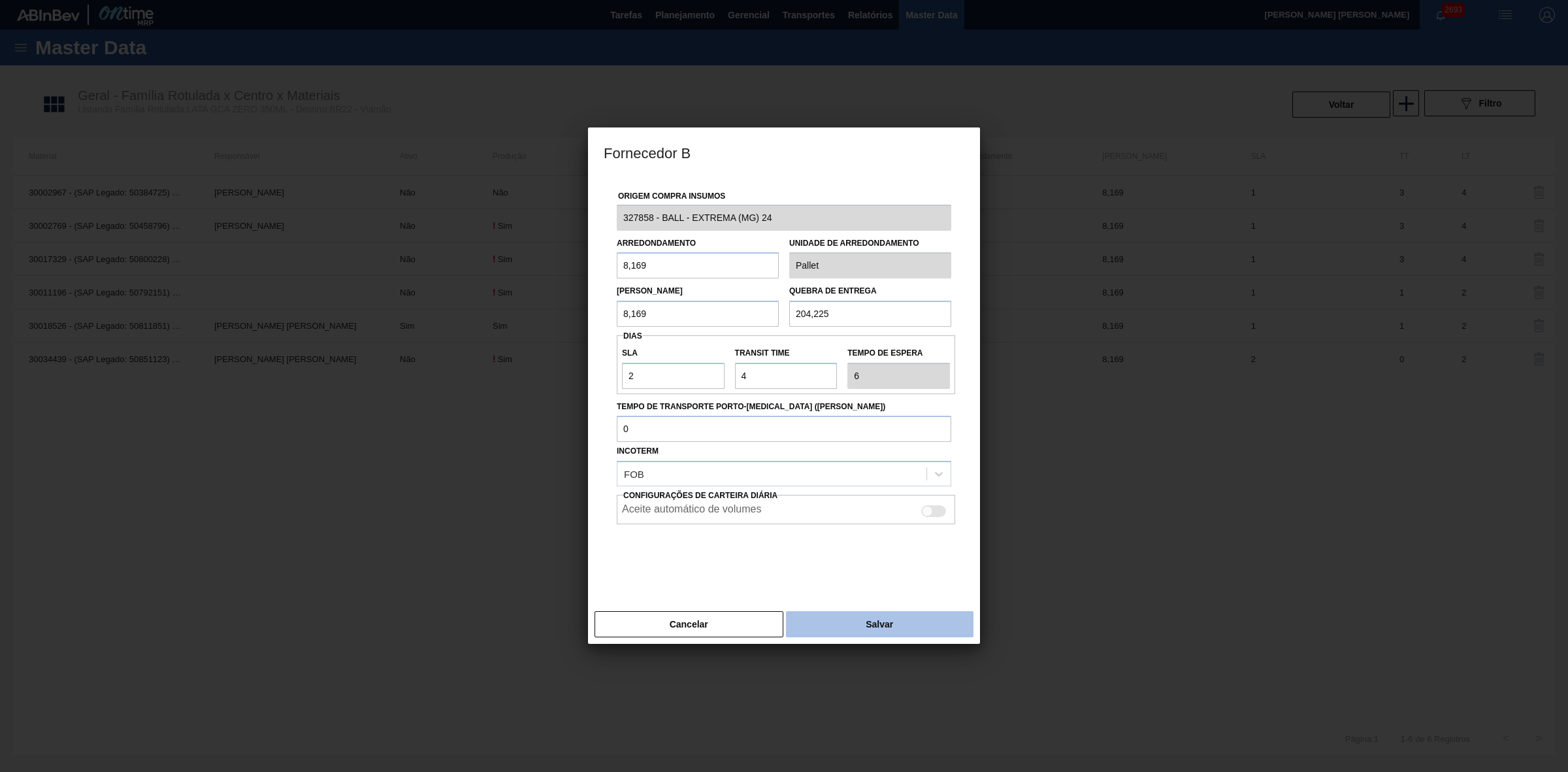
click at [858, 478] on button "Salvar" at bounding box center [880, 624] width 187 height 26
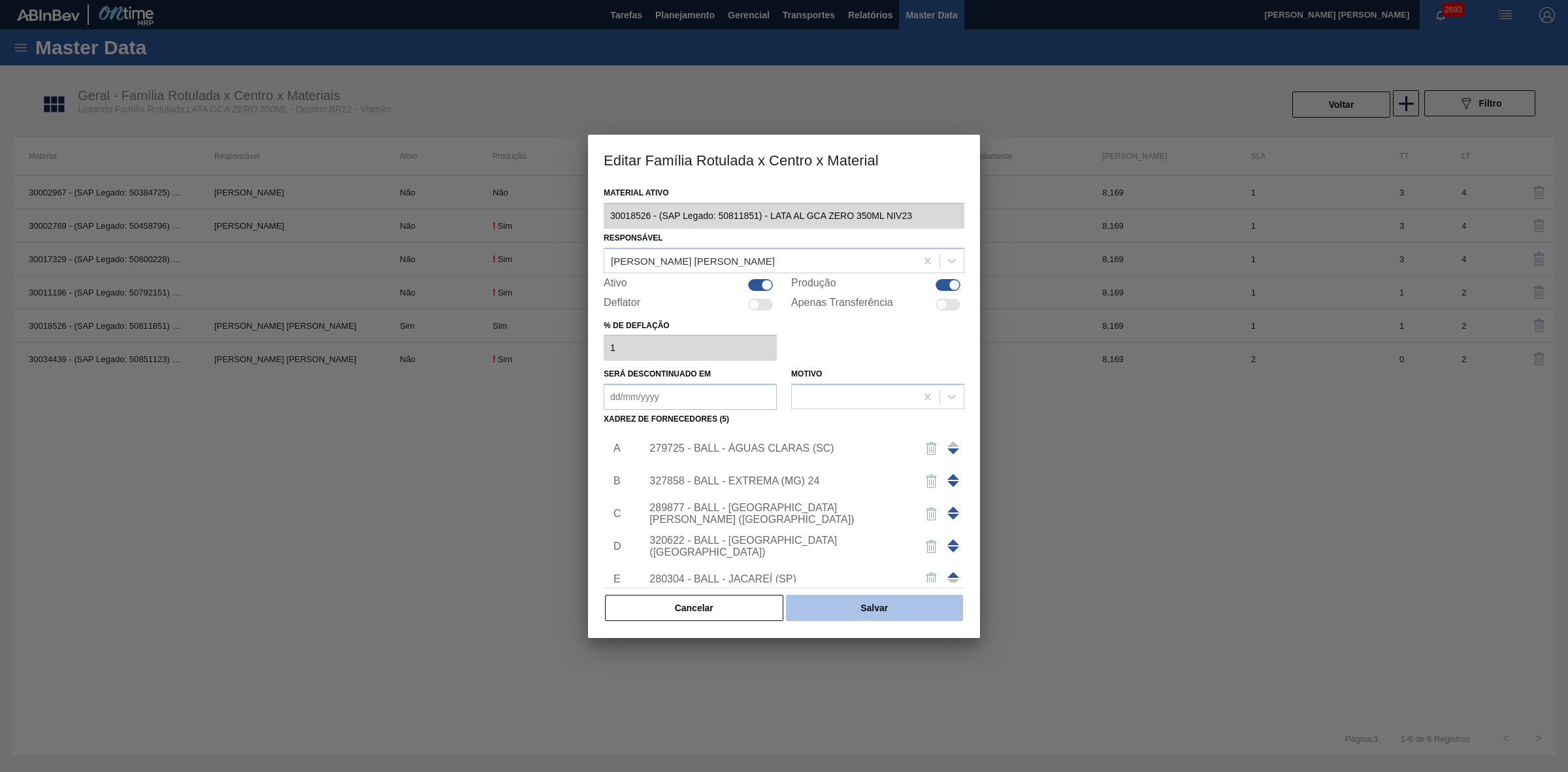
click at [888, 478] on button "Salvar" at bounding box center [875, 608] width 177 height 26
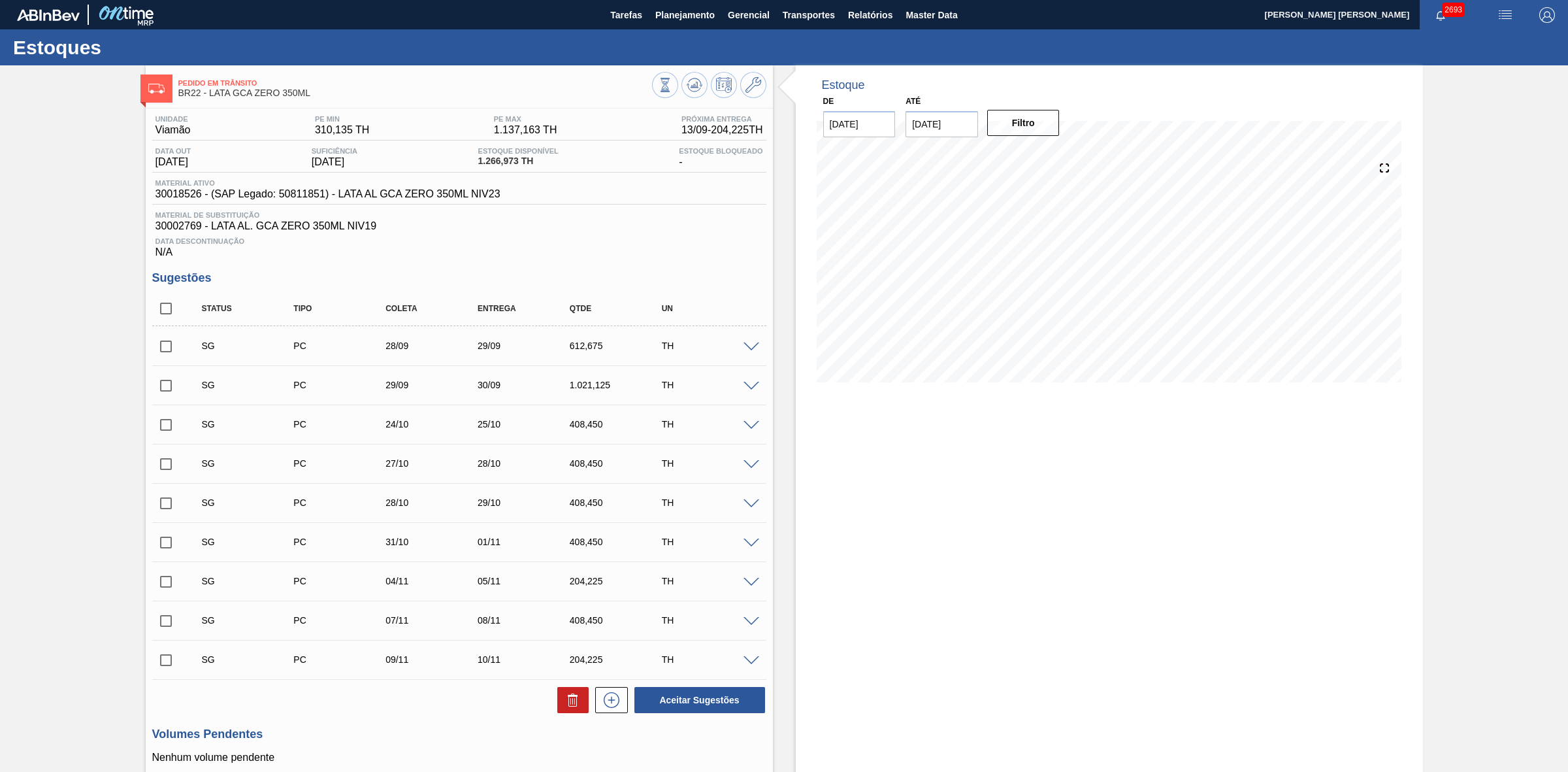
click at [1045, 8] on img "button" at bounding box center [1506, 15] width 16 height 16
click at [1045, 43] on li "Pedido Contingência" at bounding box center [1498, 47] width 120 height 24
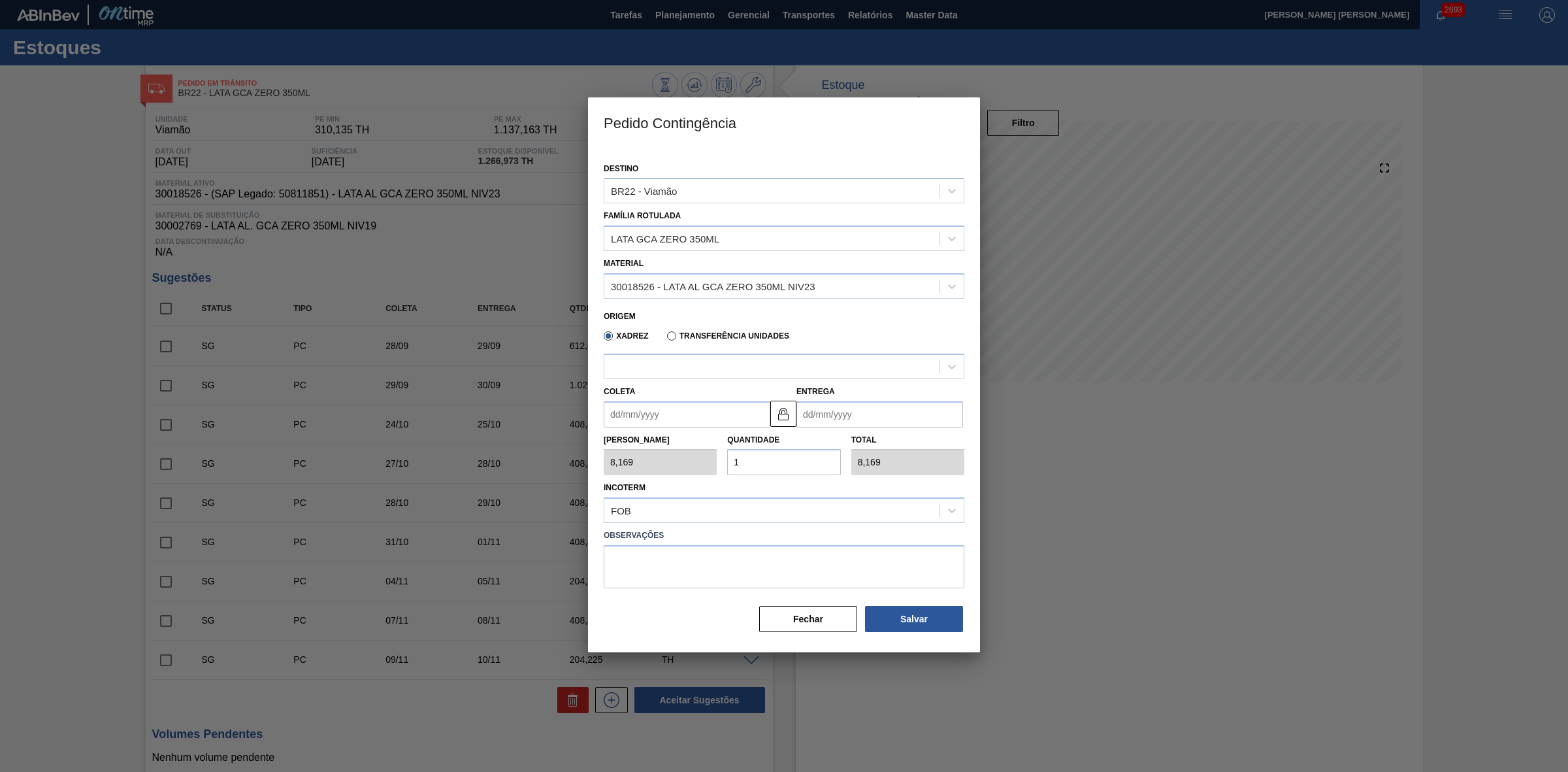
type input "[DATE]"
type input "14/09/2025"
click at [828, 288] on div "30018526 - LATA AL GCA ZERO 350ML NIV23" at bounding box center [772, 286] width 336 height 19
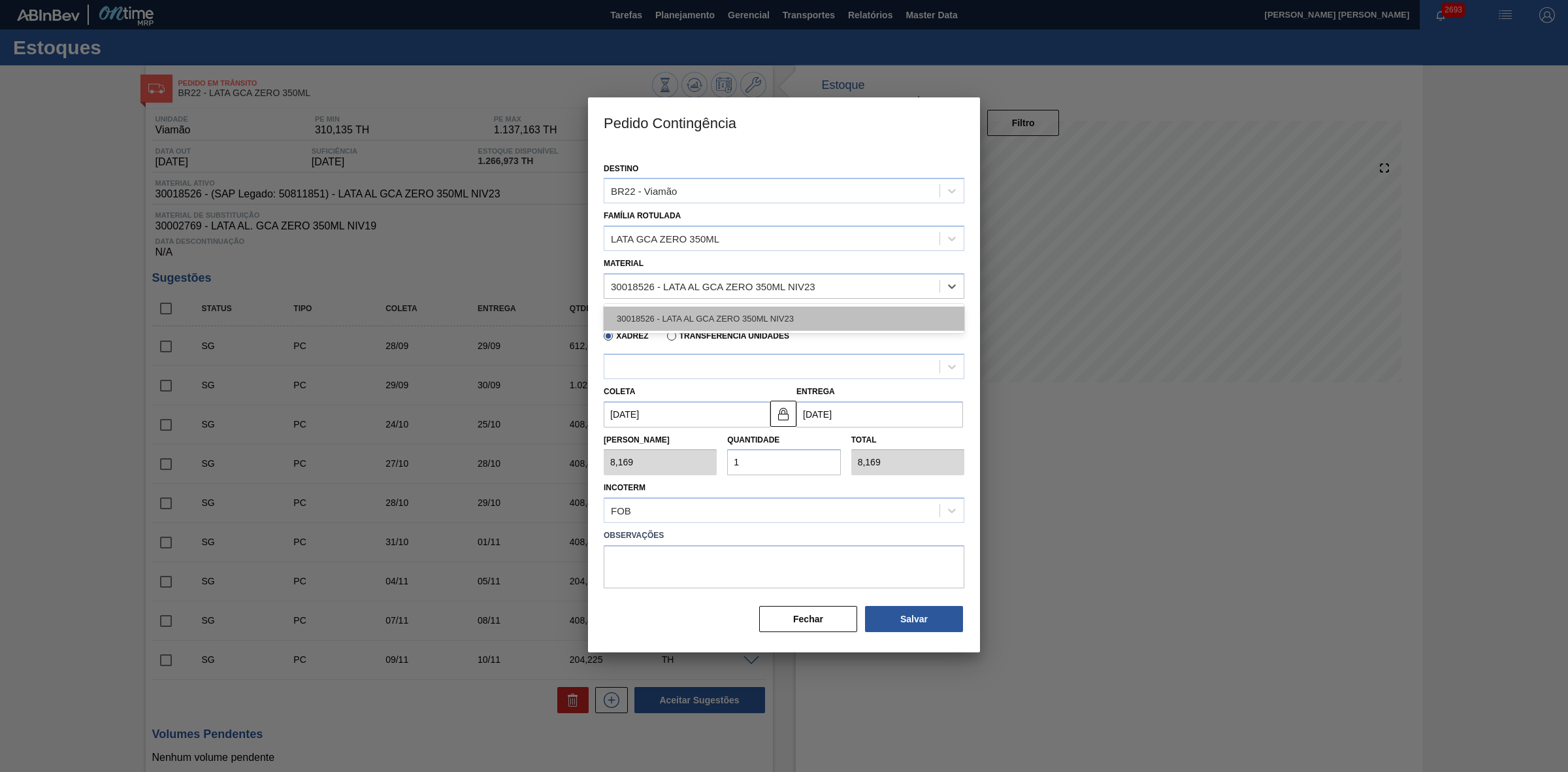
click at [763, 319] on div "30018526 - LATA AL GCA ZERO 350ML NIV23" at bounding box center [784, 319] width 361 height 24
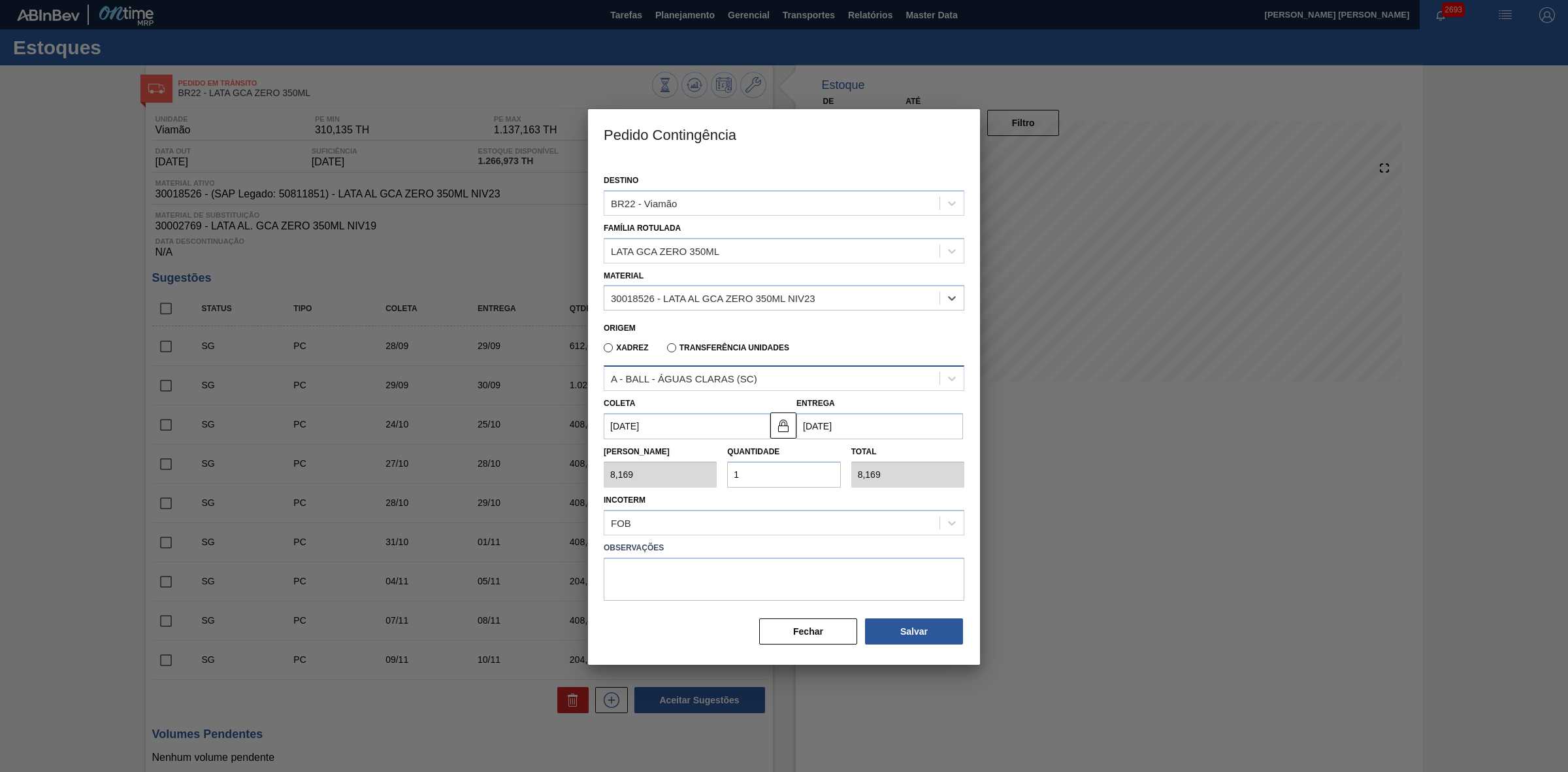
click at [746, 376] on div "A - BALL - ÁGUAS CLARAS (SC)" at bounding box center [683, 379] width 146 height 11
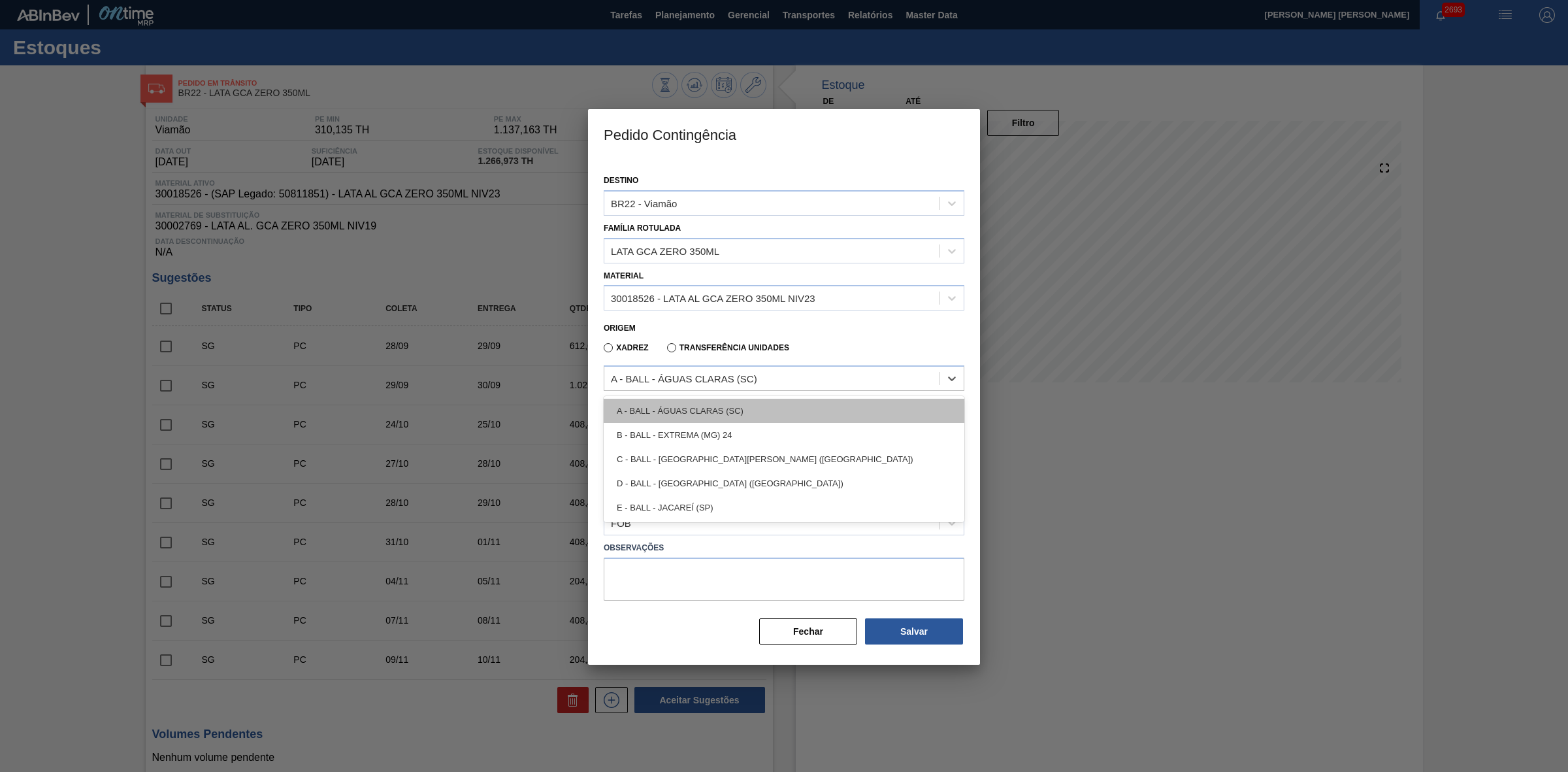
click at [707, 409] on div "A - BALL - ÁGUAS CLARAS (SC)" at bounding box center [784, 410] width 361 height 24
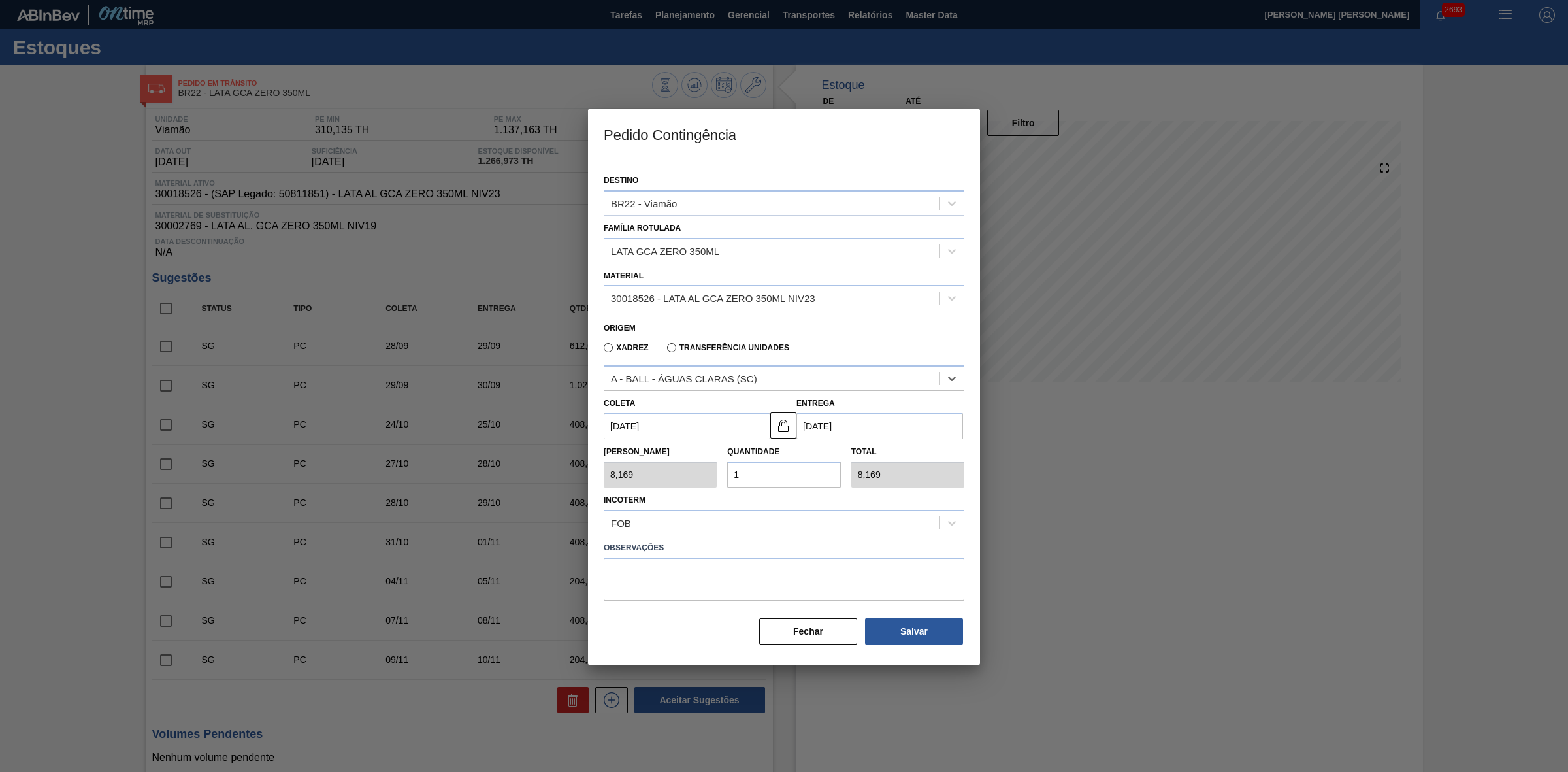
click at [740, 428] on input "[DATE]" at bounding box center [686, 426] width 166 height 26
click at [727, 478] on div "12" at bounding box center [725, 521] width 18 height 18
type input "[DATE]"
click at [703, 428] on input "[DATE]" at bounding box center [686, 426] width 166 height 26
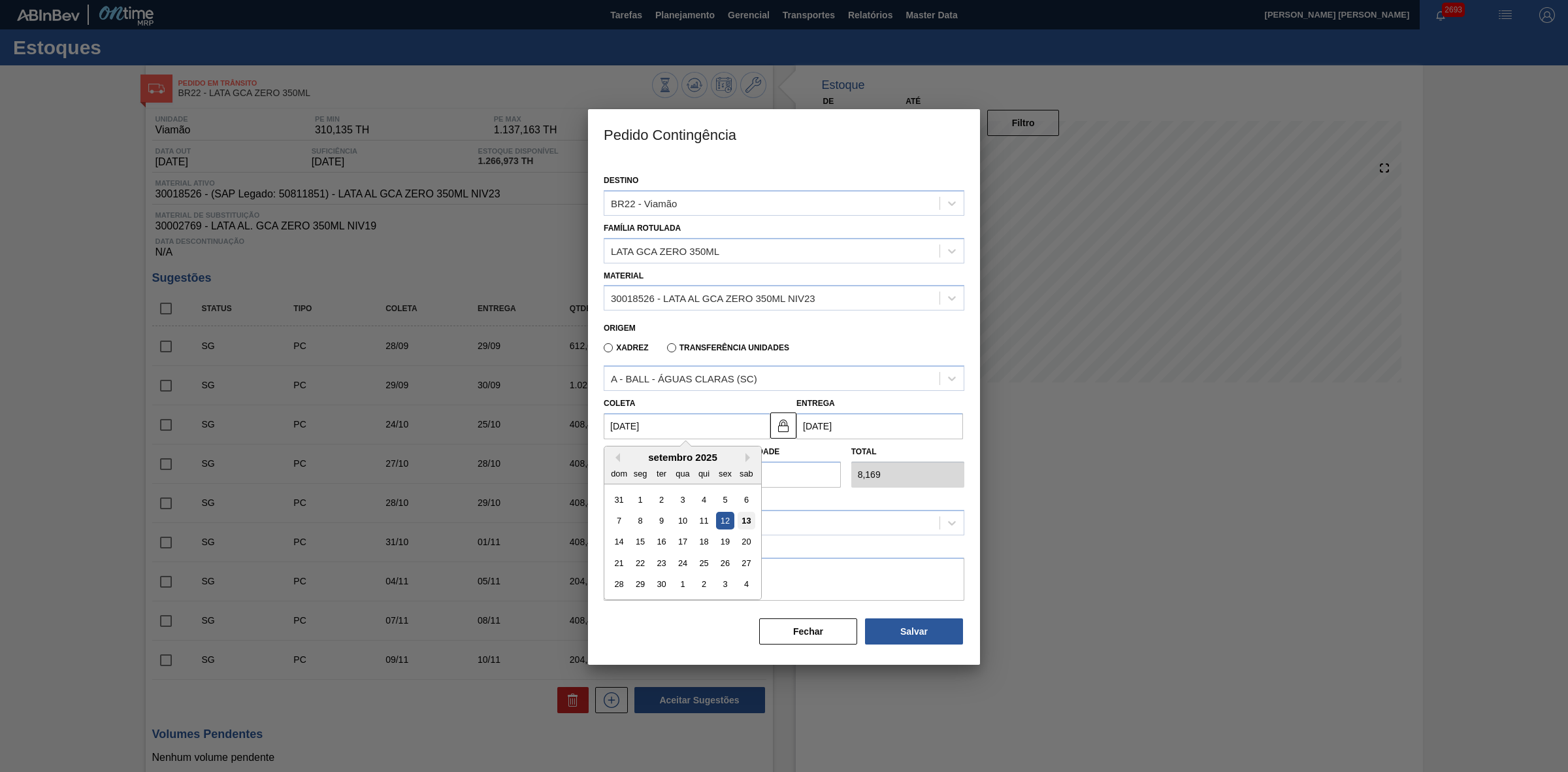
click at [748, 478] on div "13" at bounding box center [747, 521] width 18 height 18
type input "[DATE]"
click at [774, 432] on button at bounding box center [783, 425] width 26 height 26
click at [827, 426] on input "14/09/2025" at bounding box center [880, 426] width 166 height 26
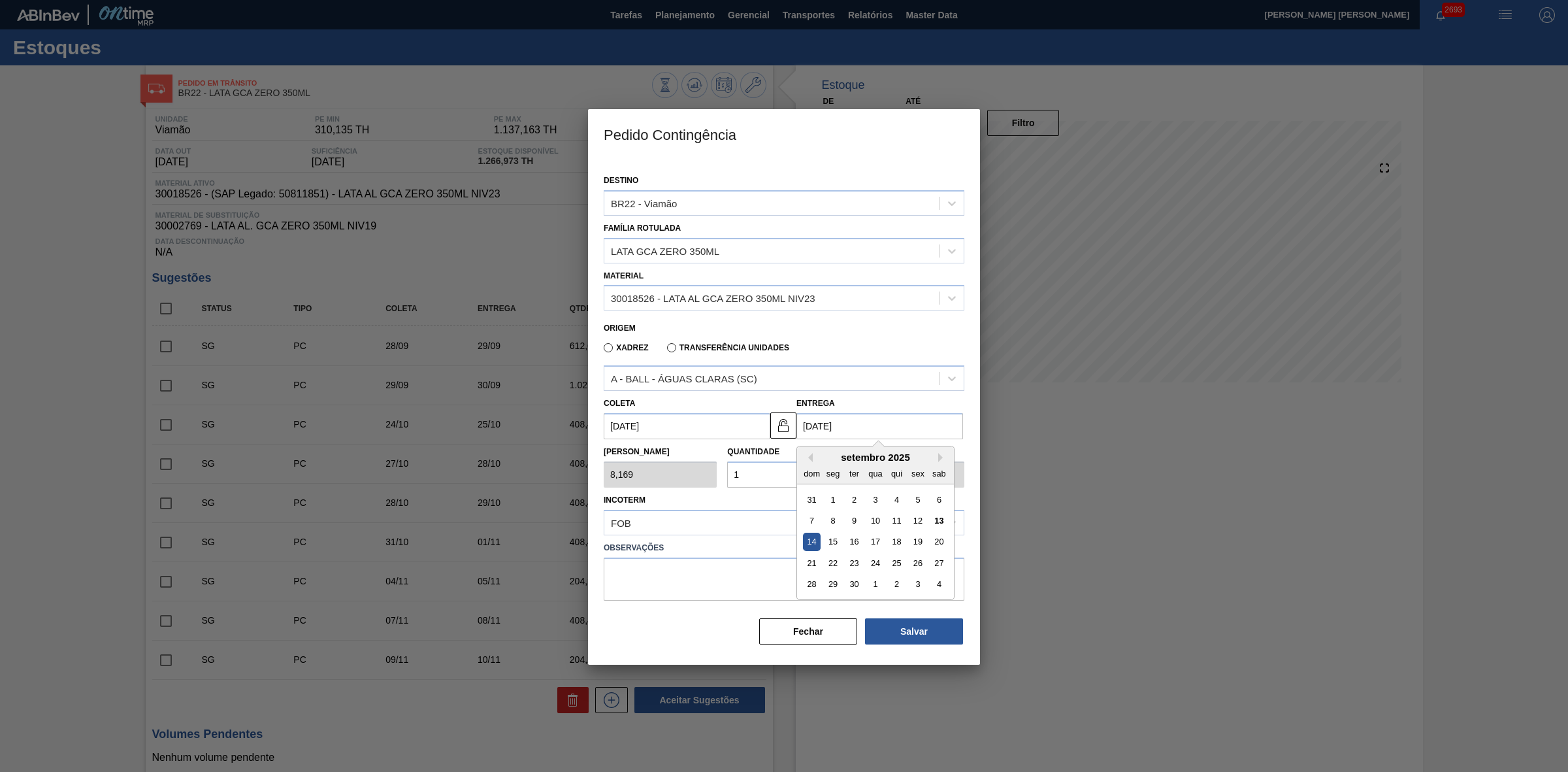
click at [951, 478] on div "setembro 2025 dom seg ter qua qui sex sab 31 1 2 3 4 5 6 7 8 9 10 11 12 13 14 1…" at bounding box center [875, 523] width 156 height 153
click at [936, 478] on div "13" at bounding box center [939, 521] width 18 height 18
type input "[DATE]"
click at [700, 478] on div "Tam Lote 8,169 Quantidade 1 Total 8,169" at bounding box center [784, 463] width 372 height 49
type input "2"
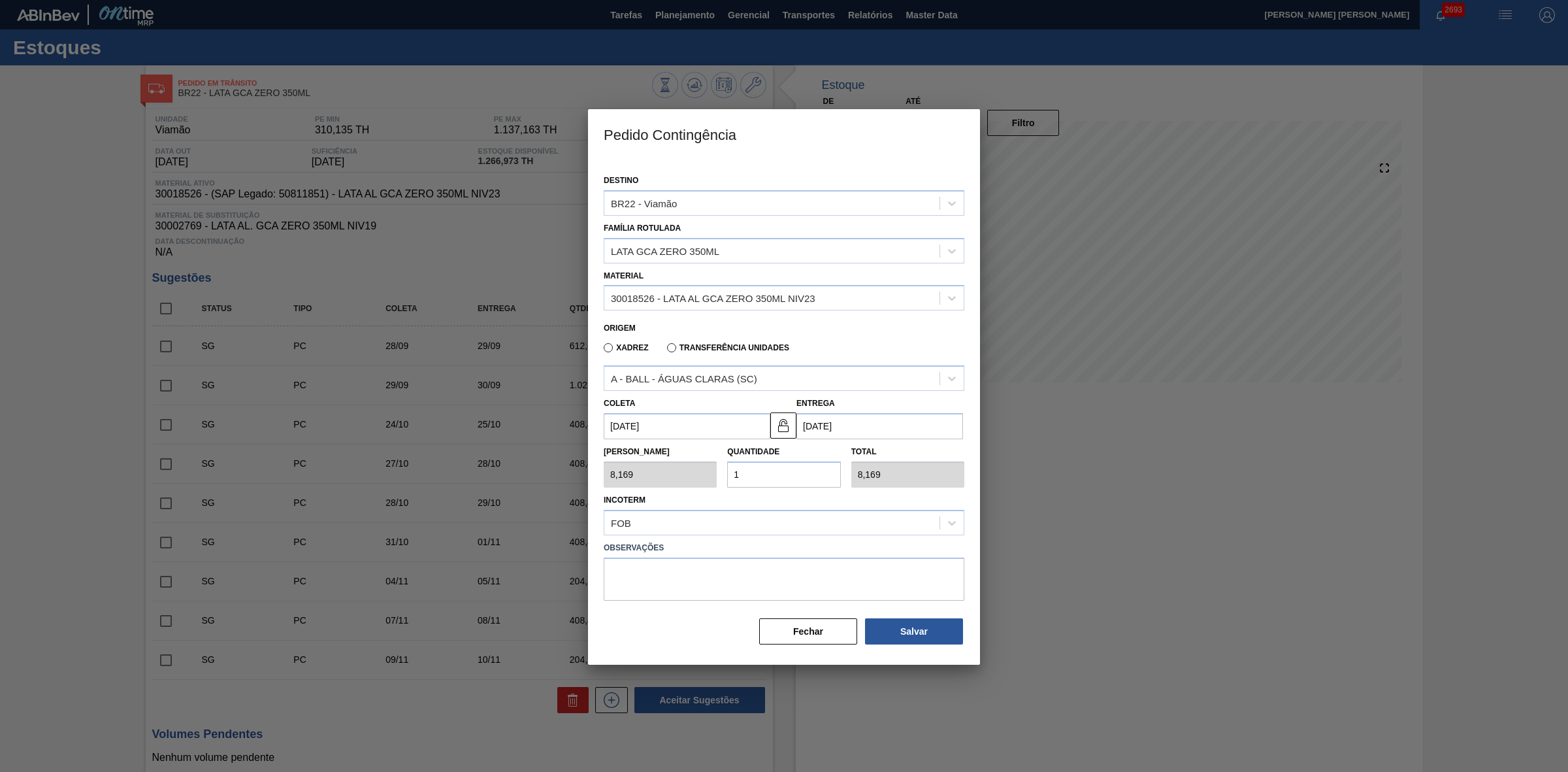
type input "16,338"
type input "25"
type input "204,225"
type input "25"
click at [935, 478] on button "Salvar" at bounding box center [915, 632] width 98 height 26
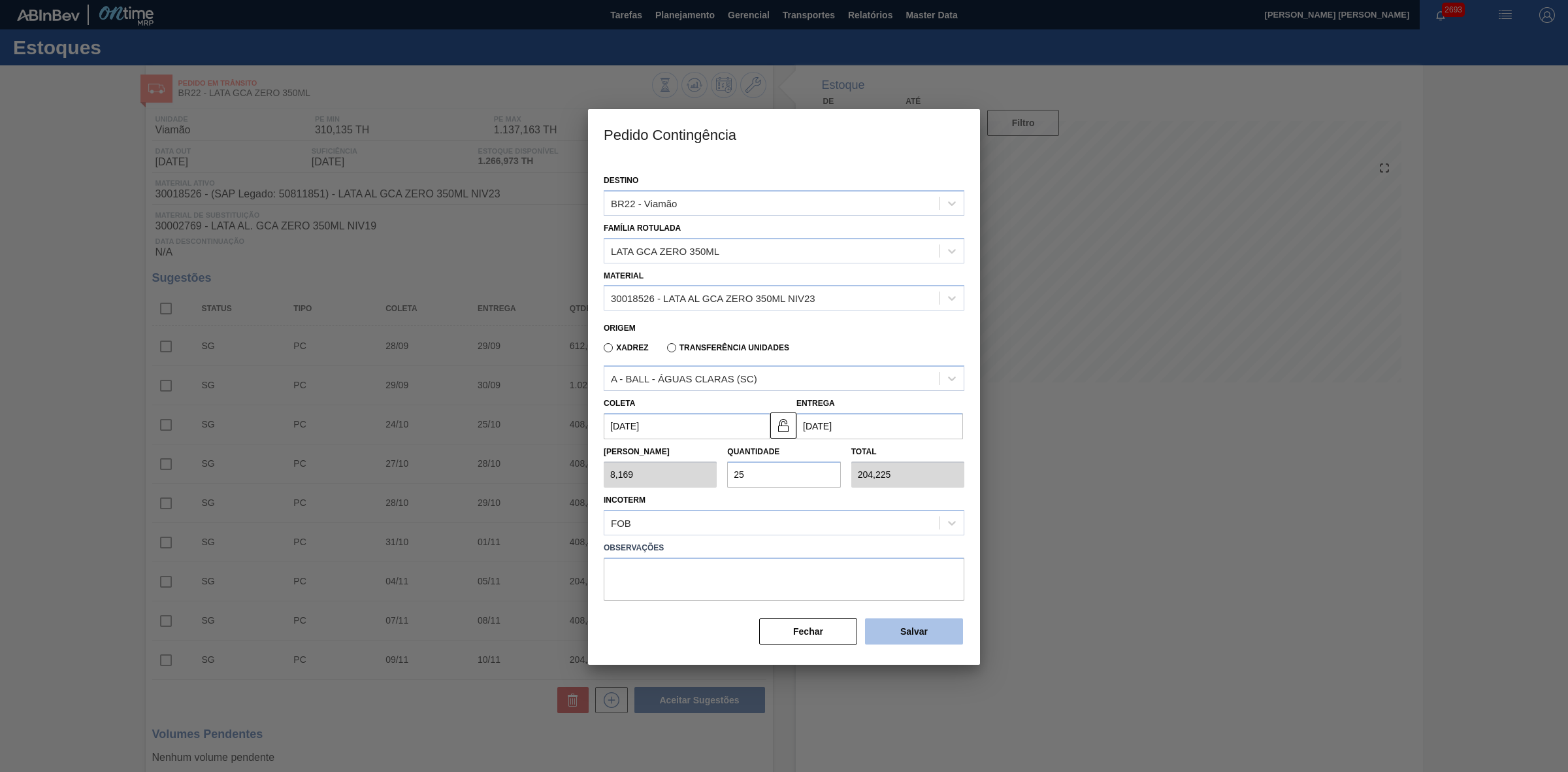
click at [935, 478] on button "Salvar" at bounding box center [915, 632] width 98 height 26
type input "1,000"
type input "1"
type input "1,000"
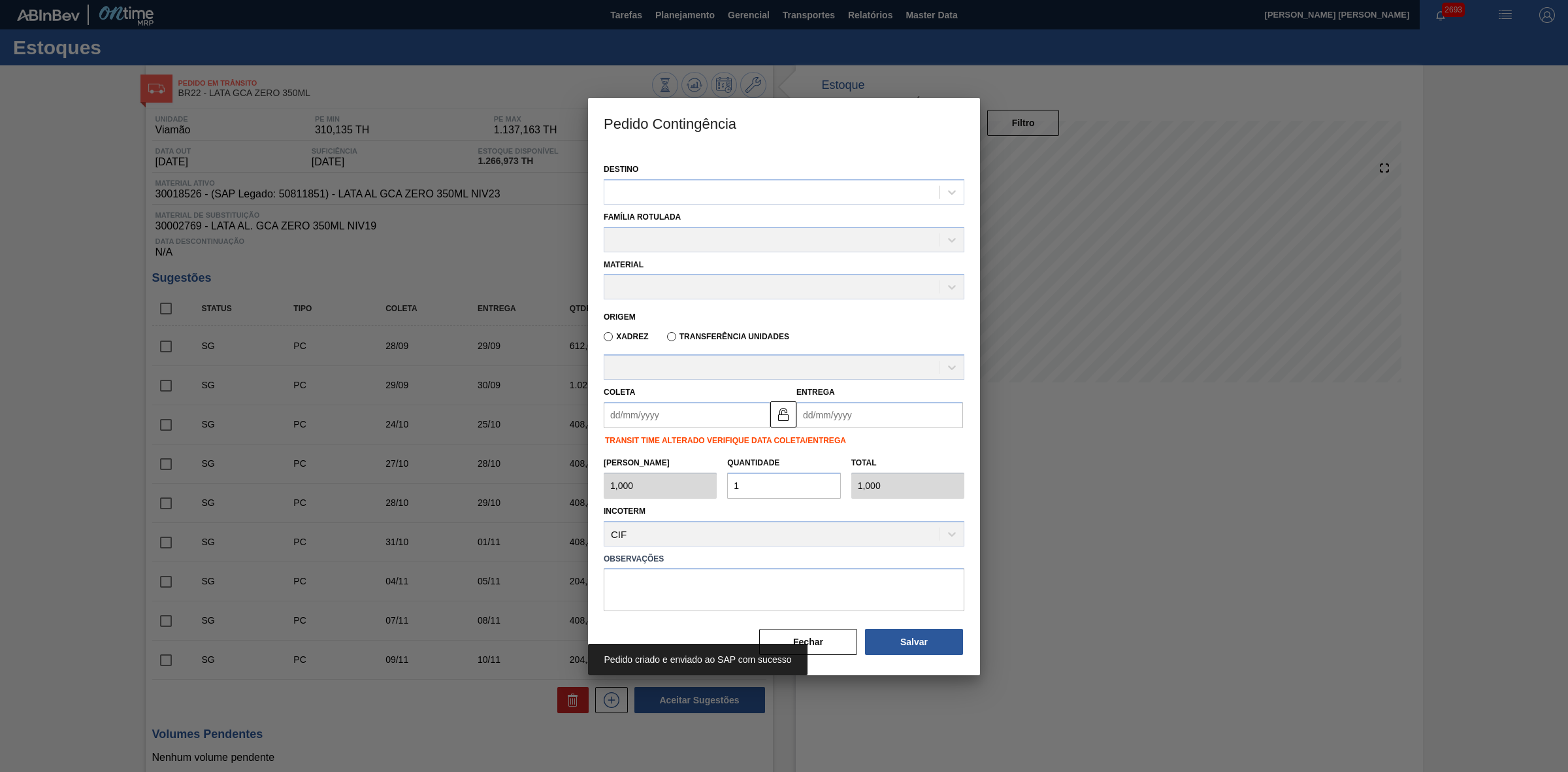
click at [1045, 478] on div at bounding box center [784, 386] width 1568 height 772
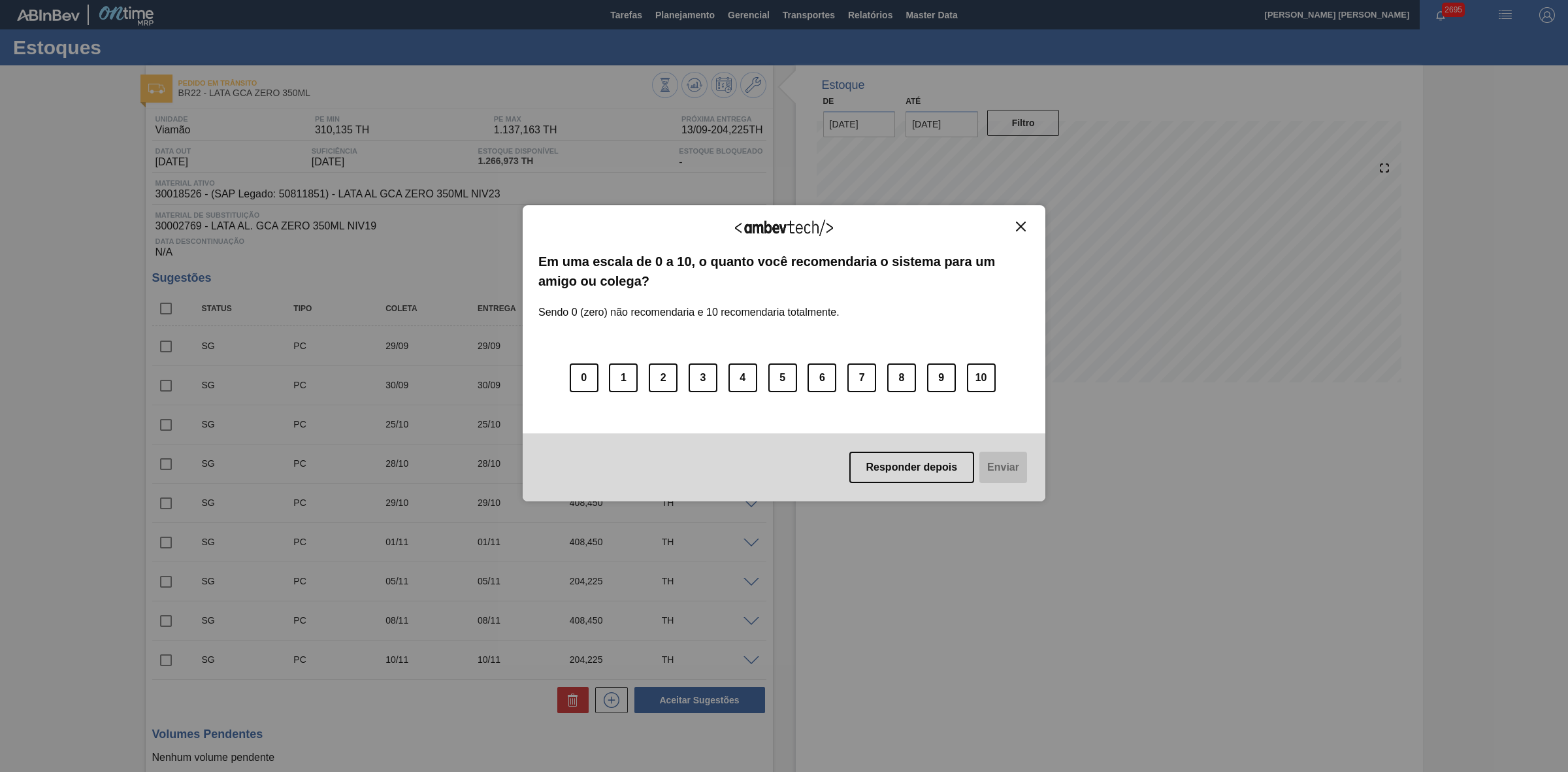
click at [1017, 223] on img "Close" at bounding box center [1021, 226] width 10 height 10
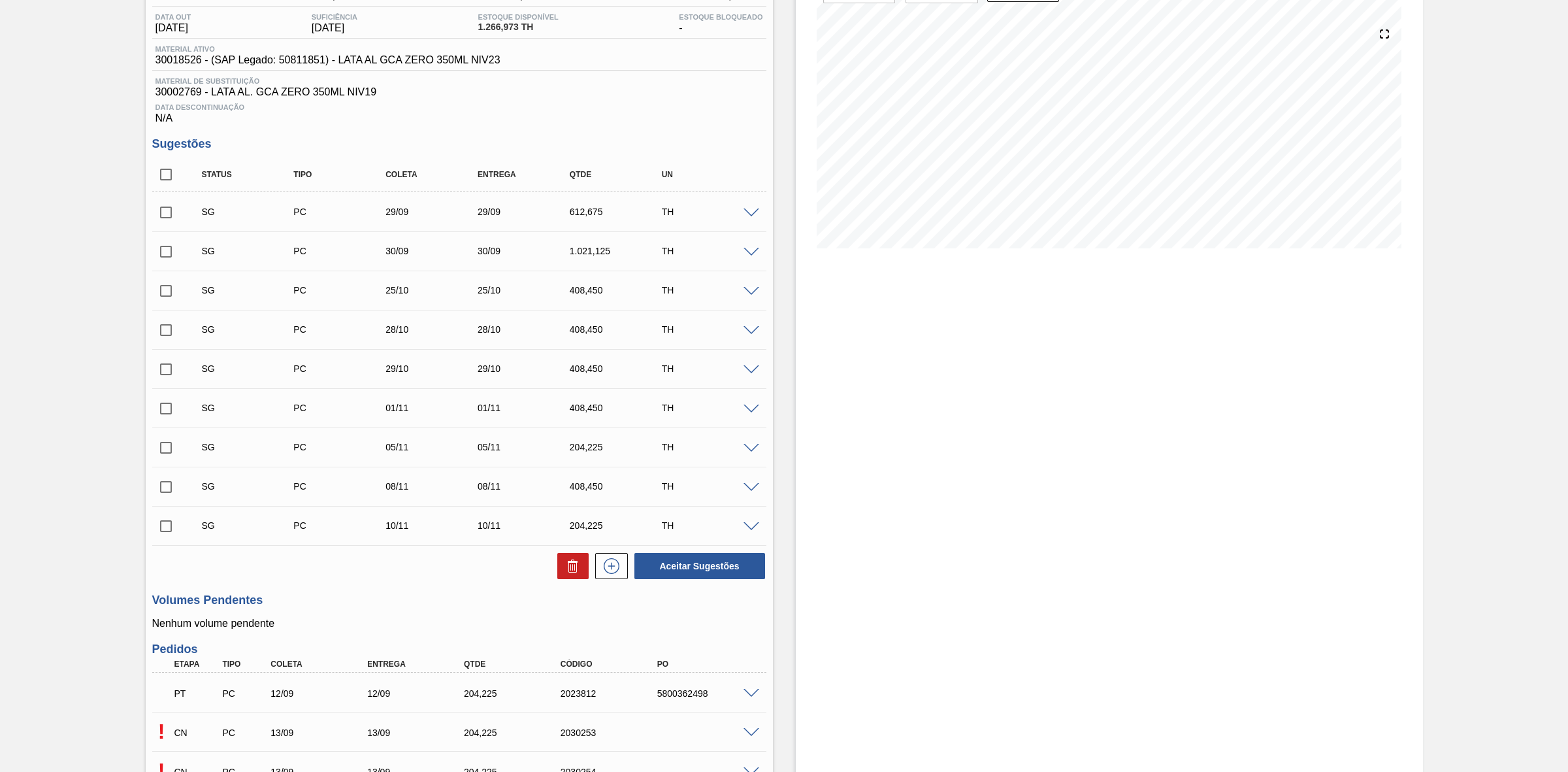
scroll to position [262, 0]
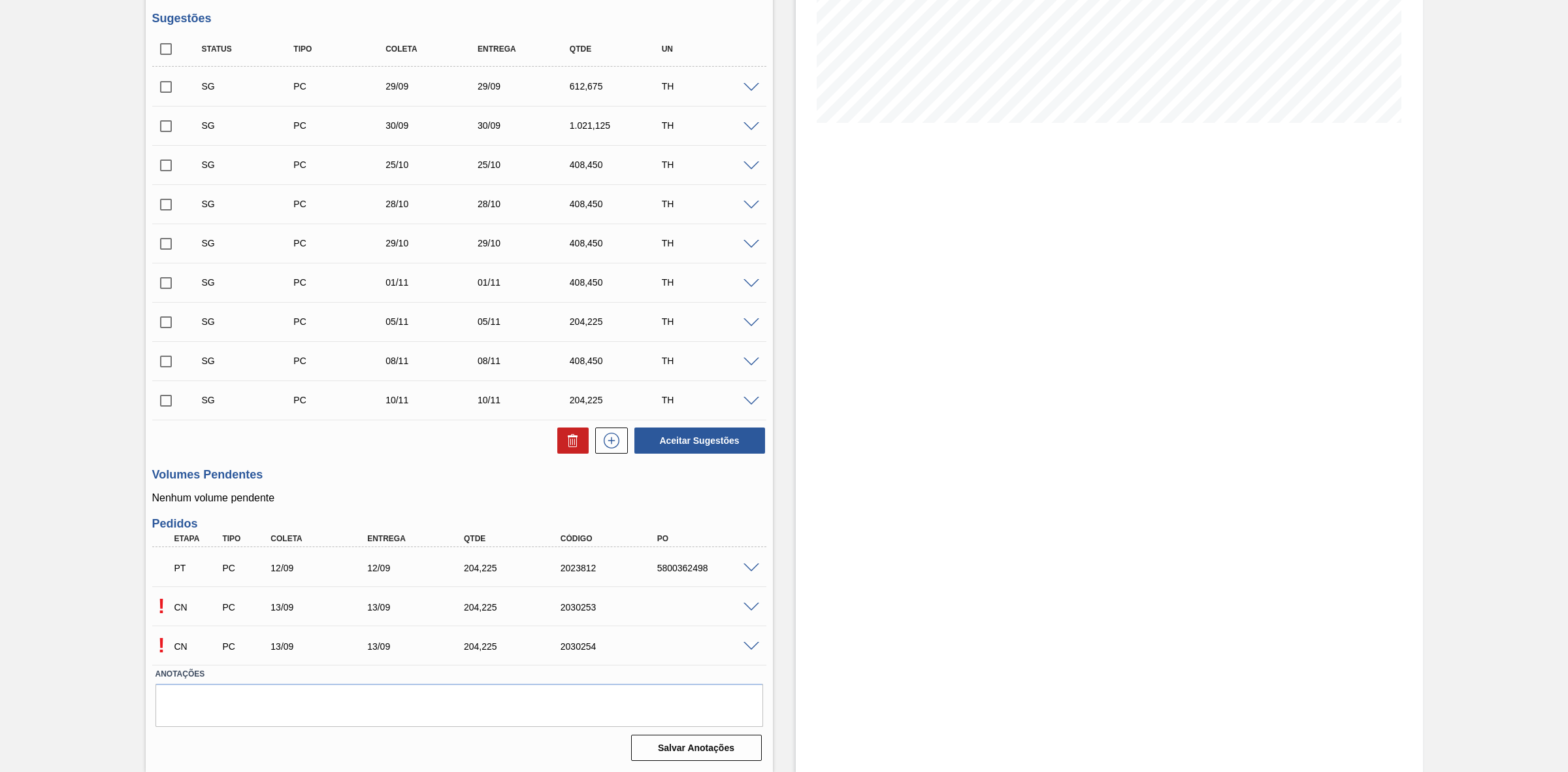
click at [748, 606] on span at bounding box center [752, 608] width 16 height 10
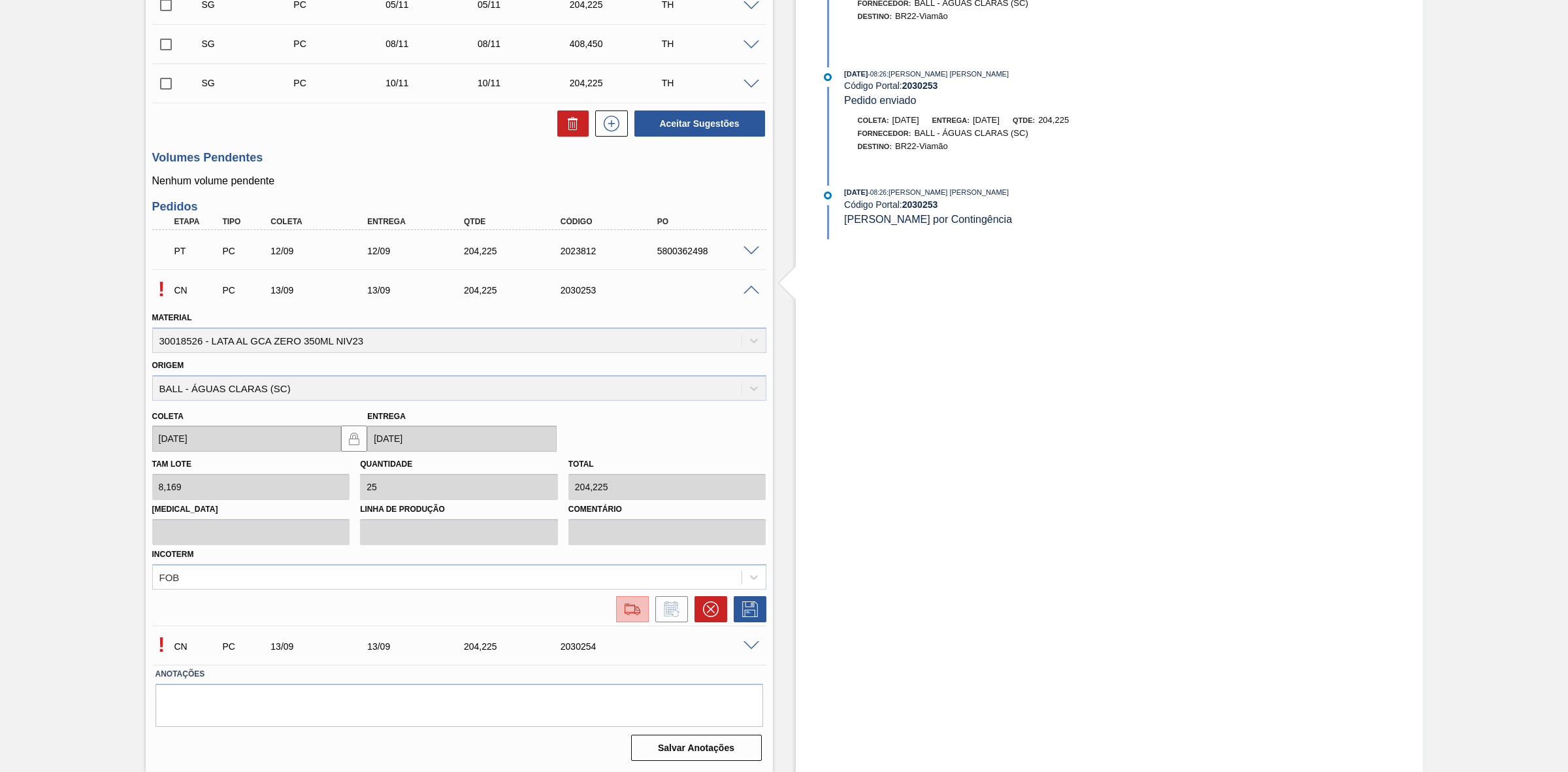
click at [644, 613] on button at bounding box center [633, 609] width 33 height 26
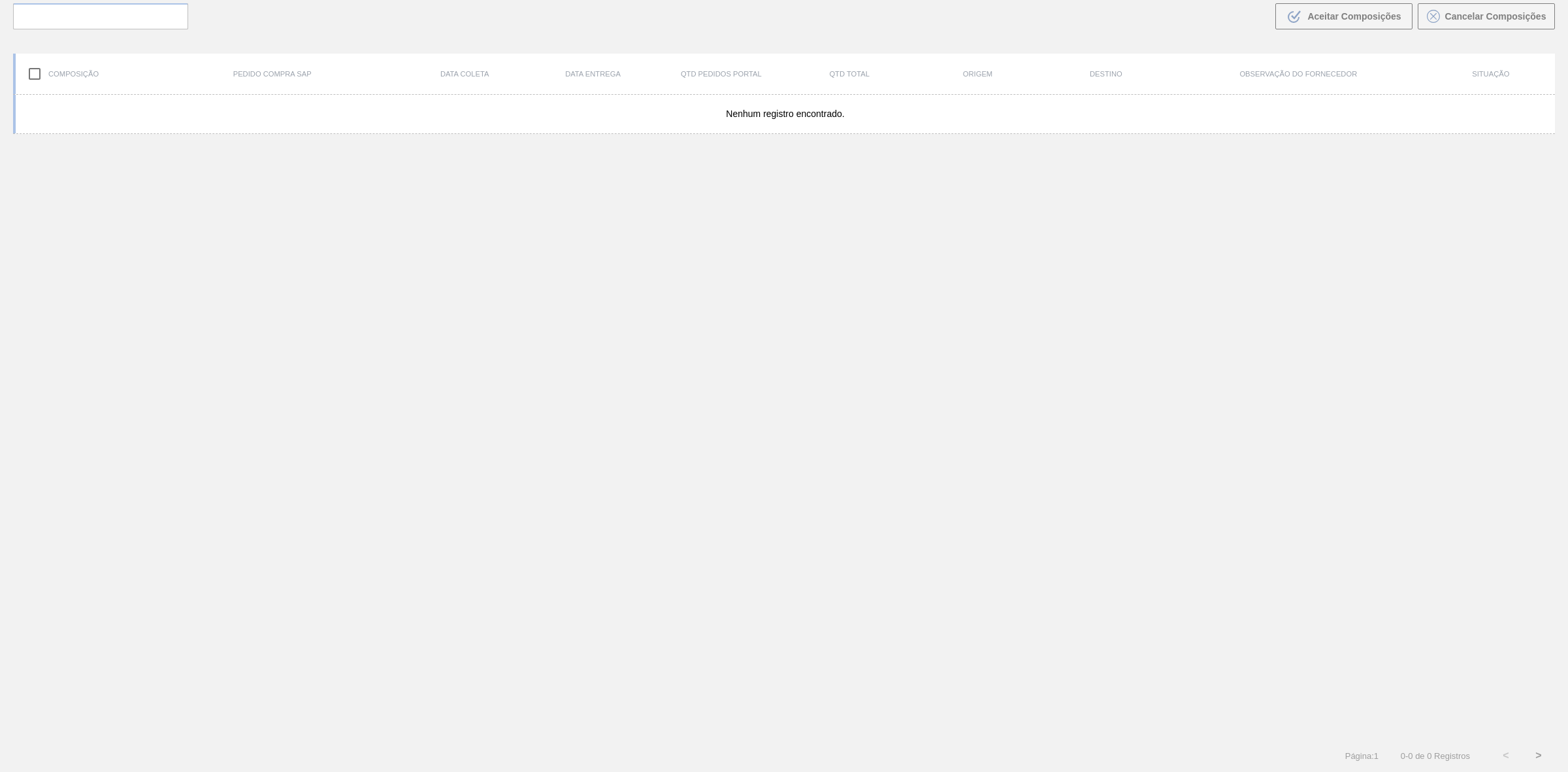
scroll to position [94, 0]
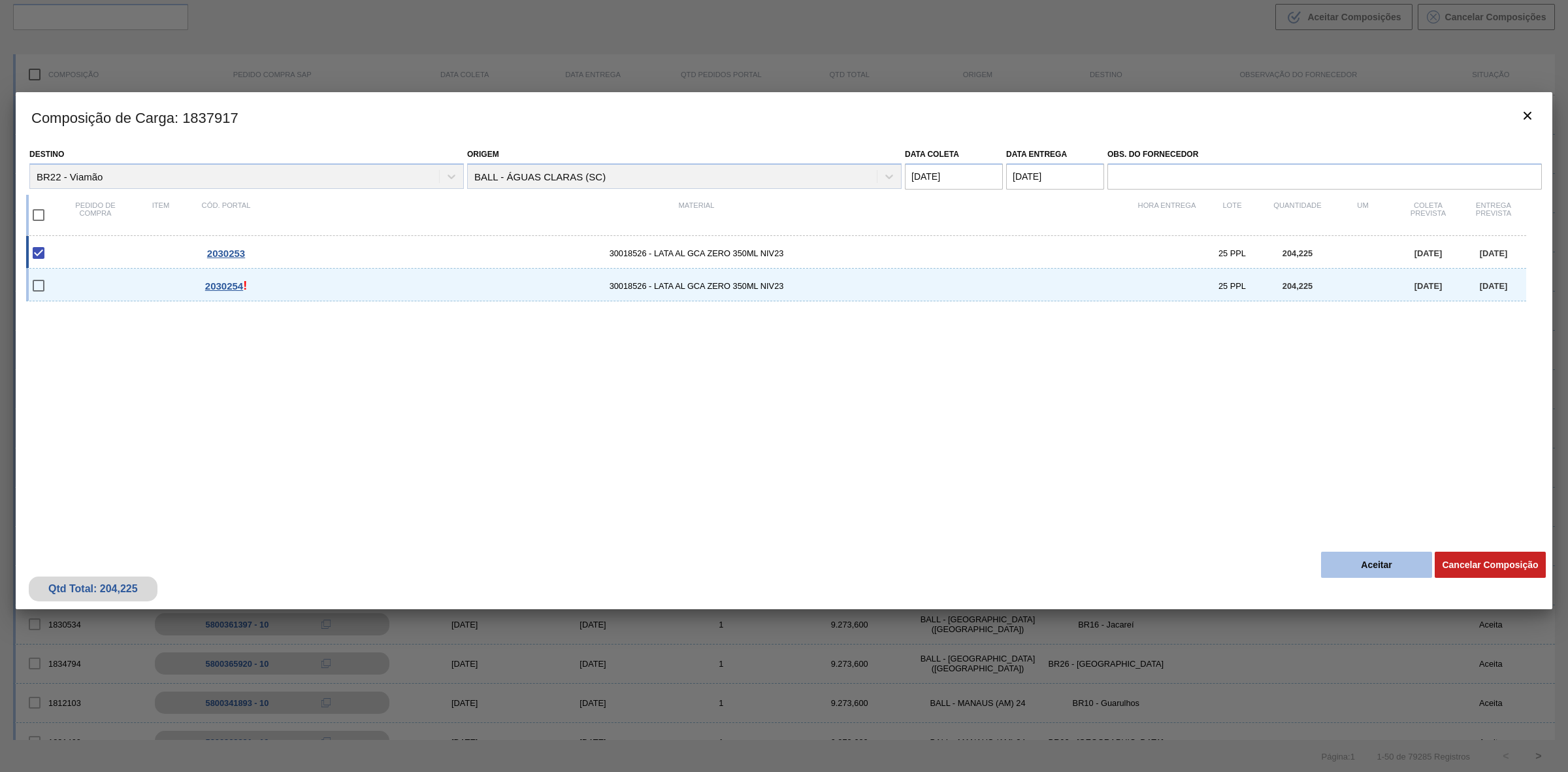
click at [1357, 560] on button "Aceitar" at bounding box center [1378, 565] width 112 height 26
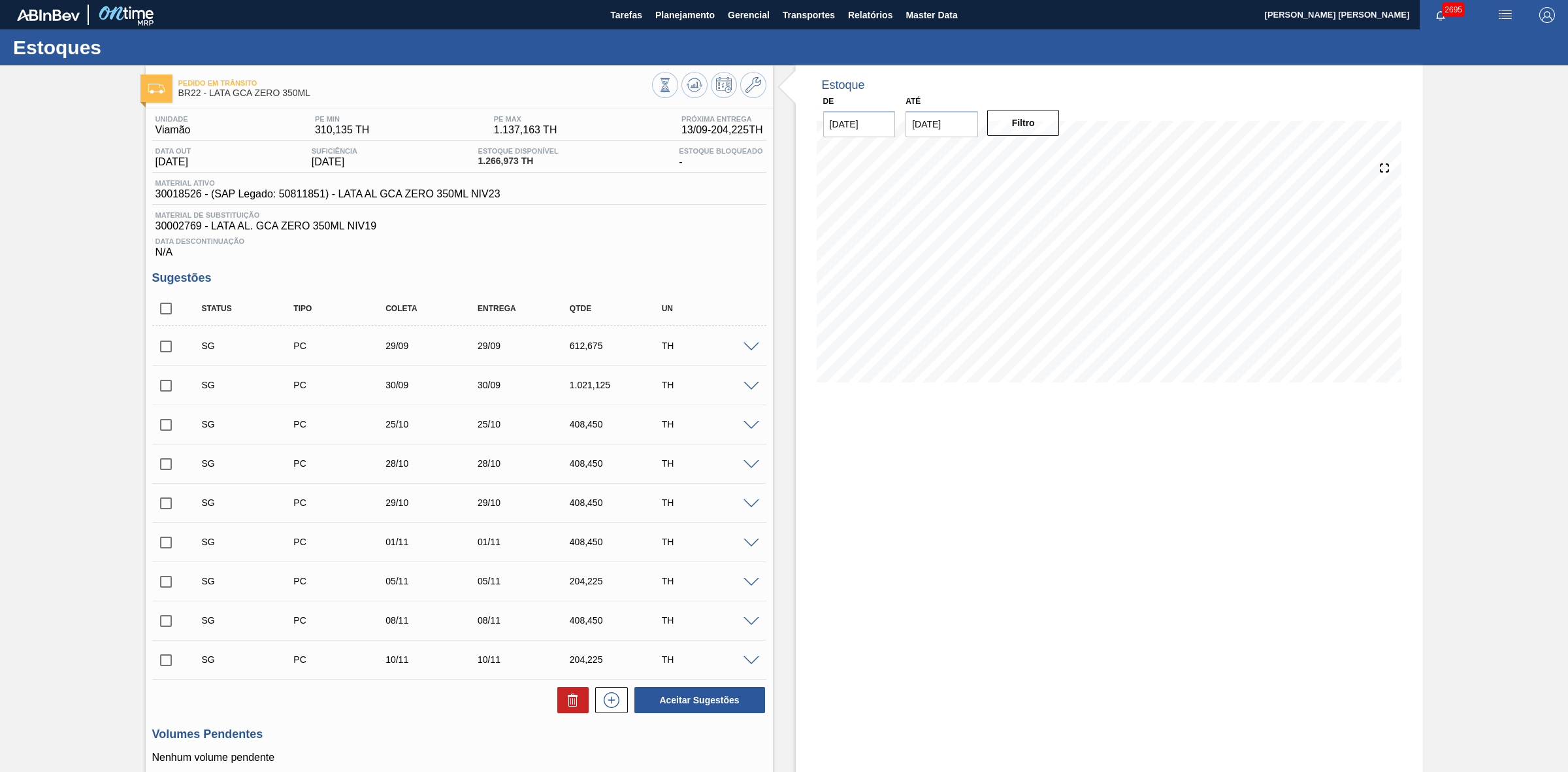
scroll to position [262, 0]
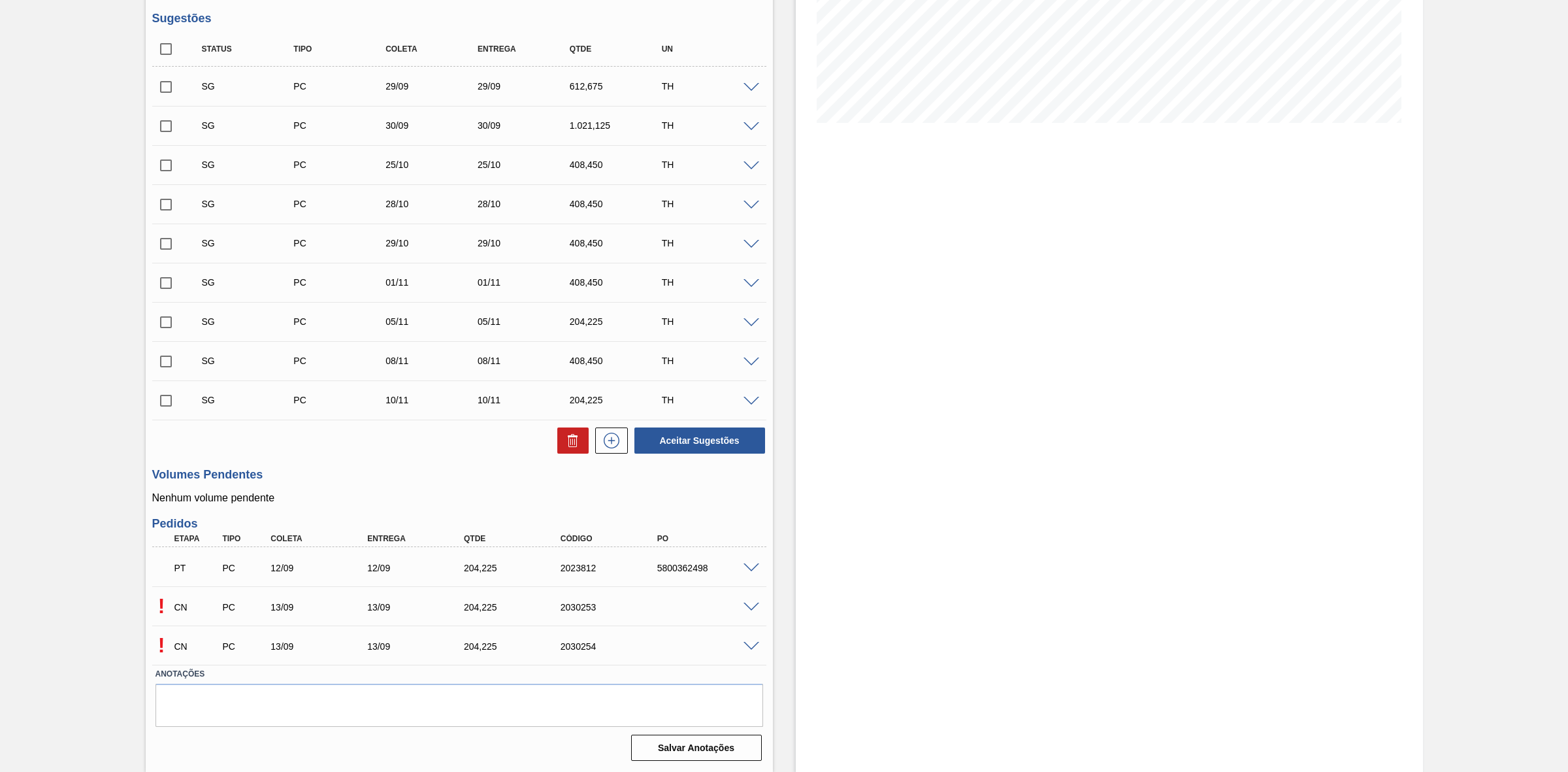
click at [747, 648] on span at bounding box center [752, 646] width 16 height 10
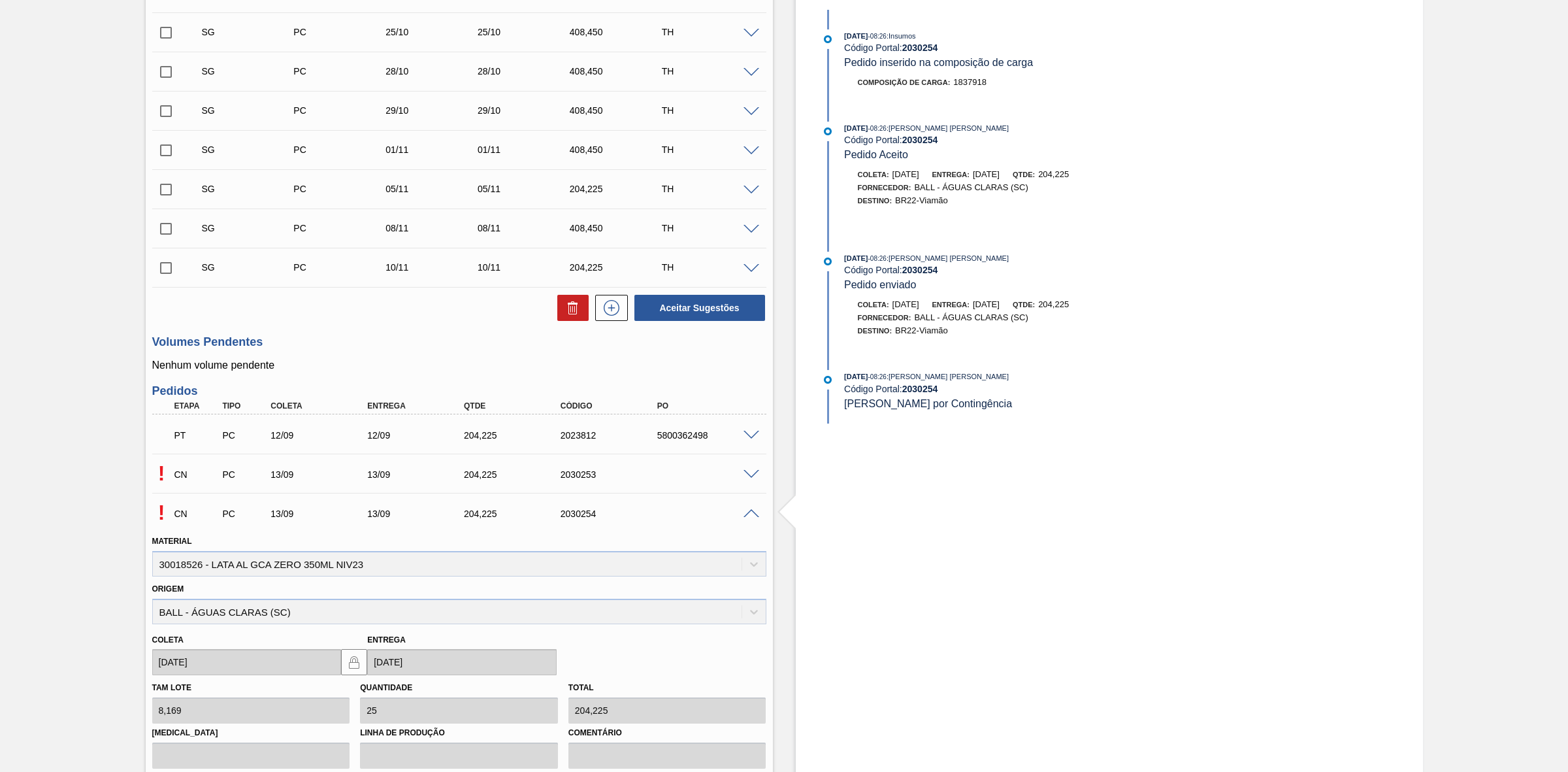
scroll to position [579, 0]
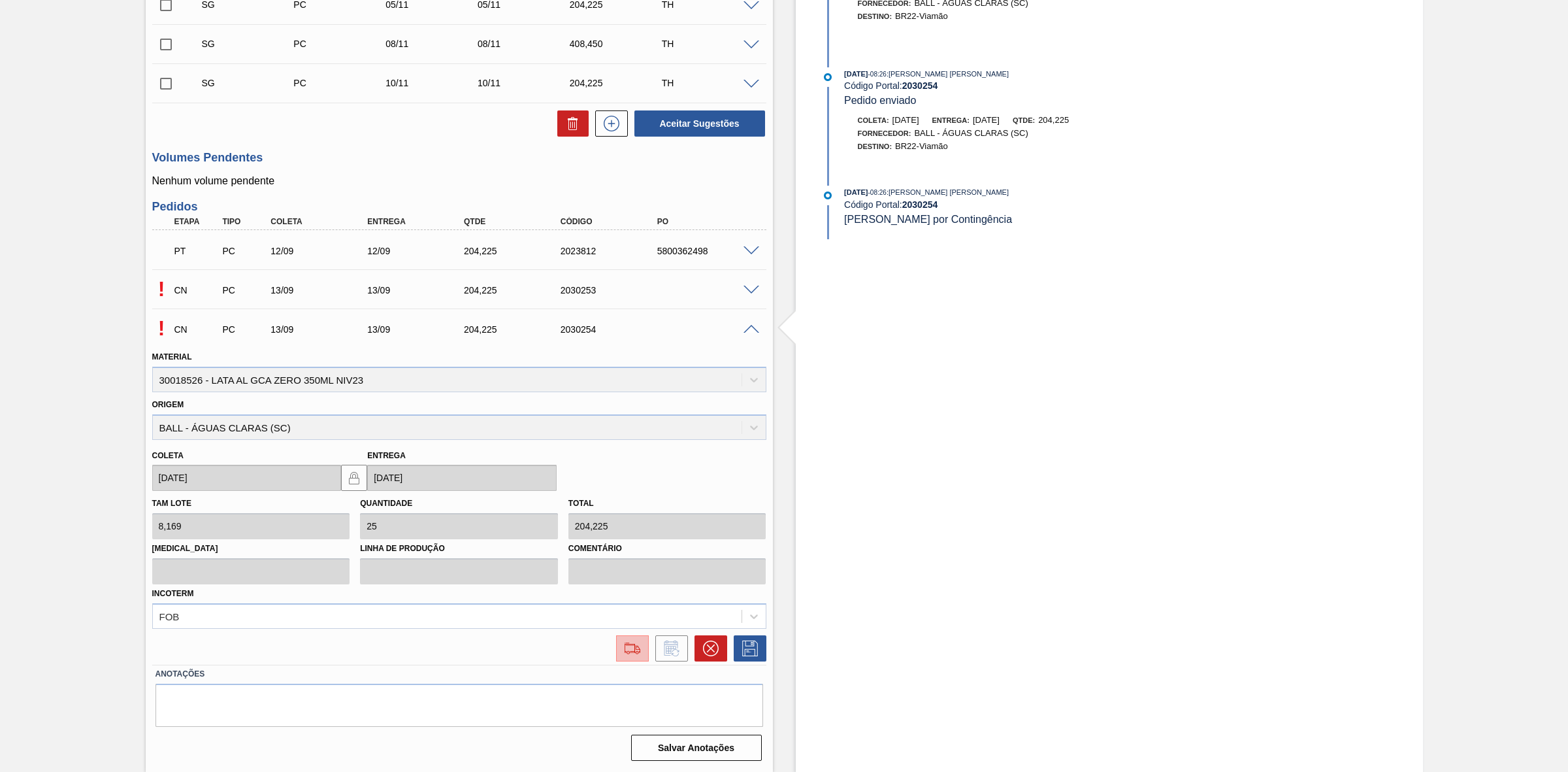
click at [642, 648] on div at bounding box center [633, 648] width 24 height 16
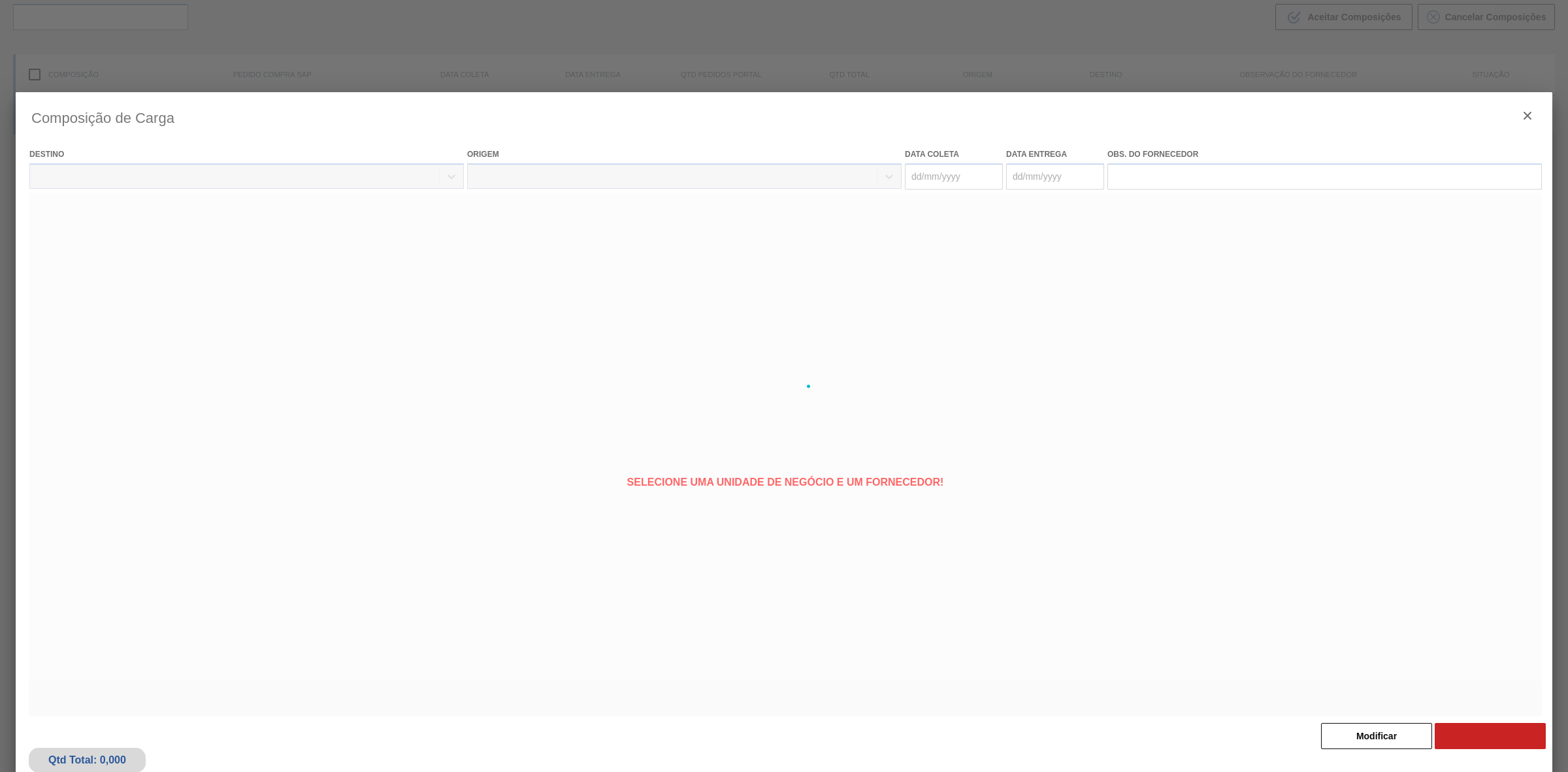
type coleta "[DATE]"
type entrega "[DATE]"
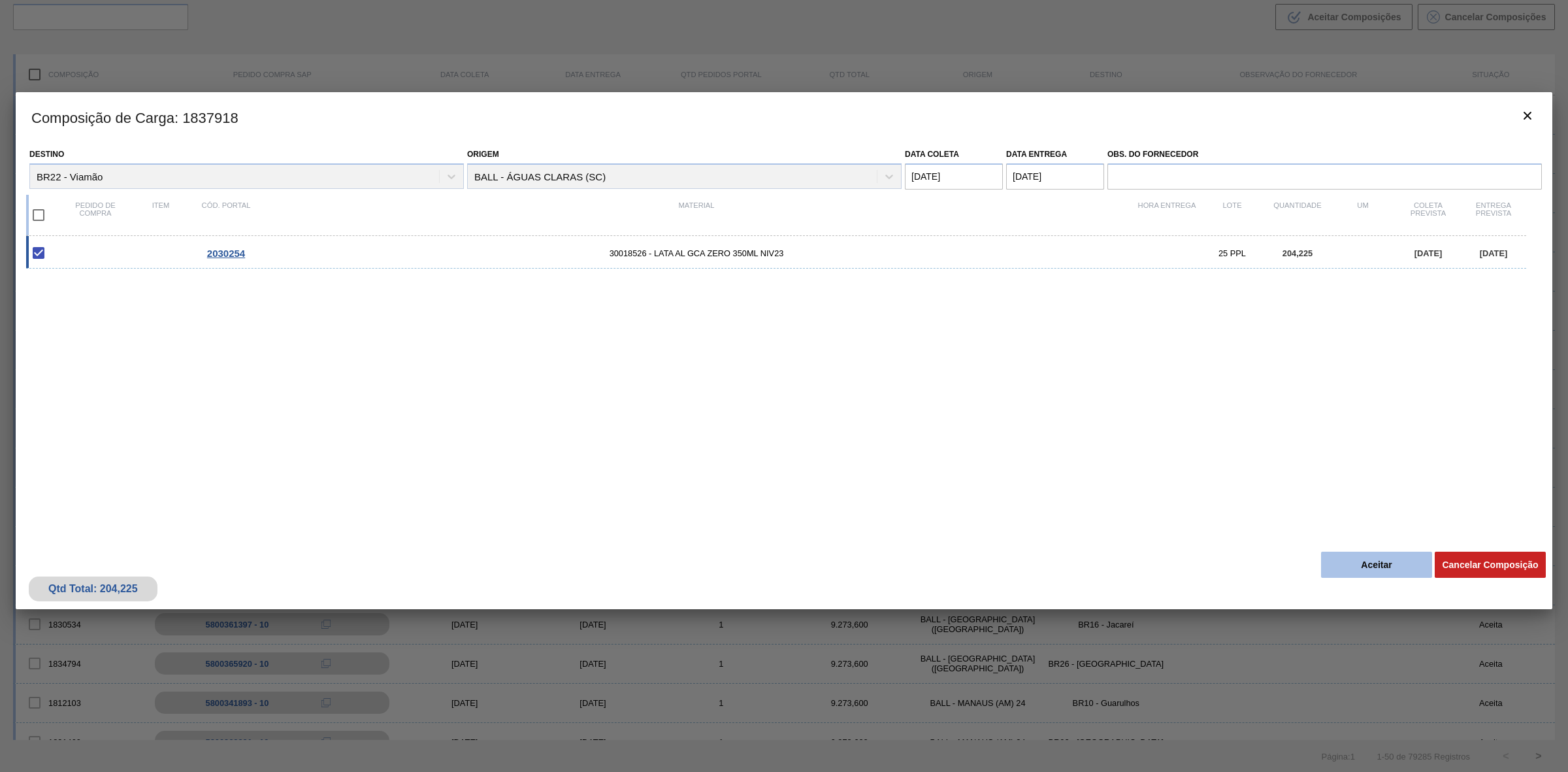
click at [1346, 569] on button "Aceitar" at bounding box center [1378, 565] width 112 height 26
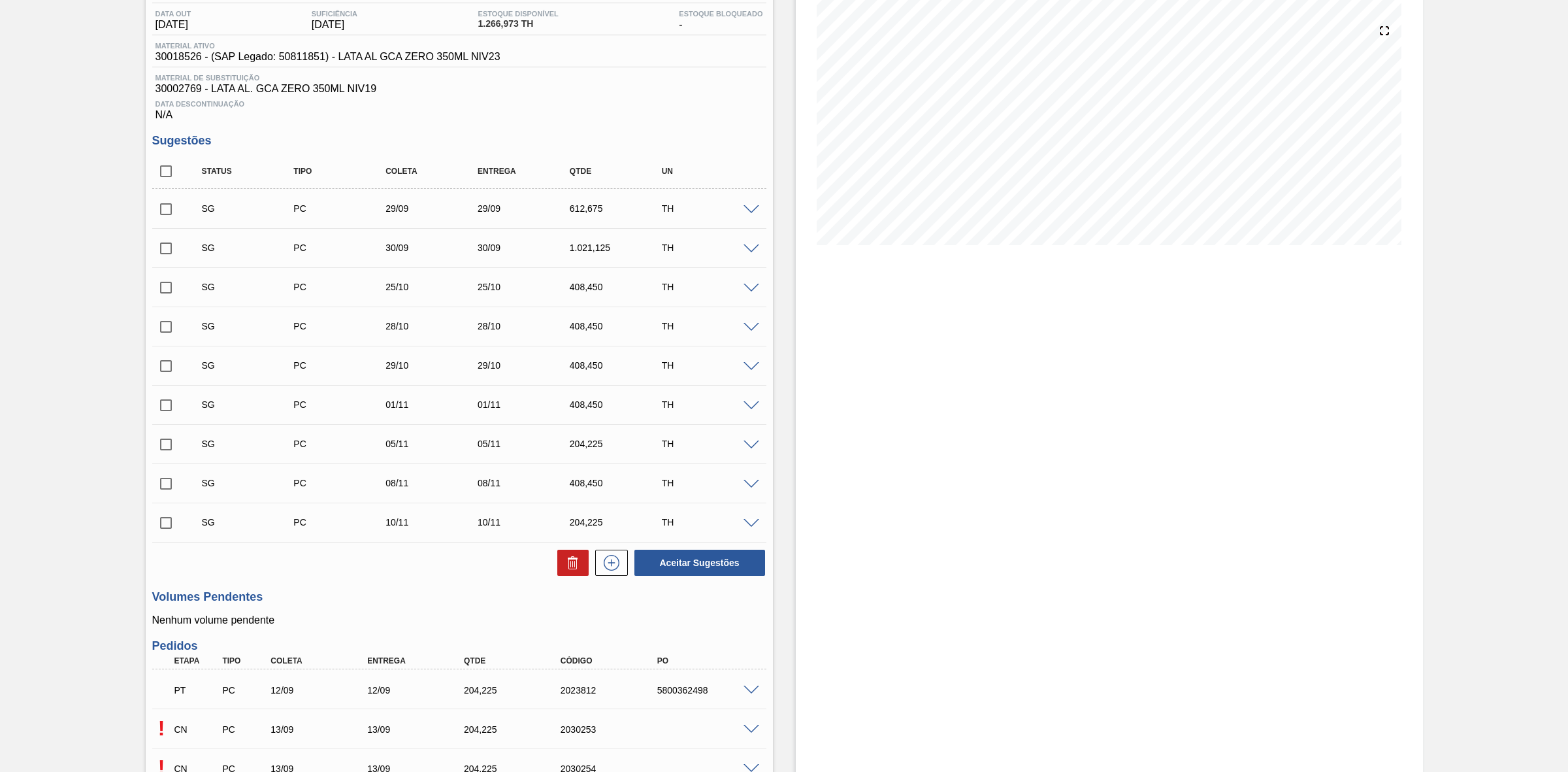
scroll to position [262, 0]
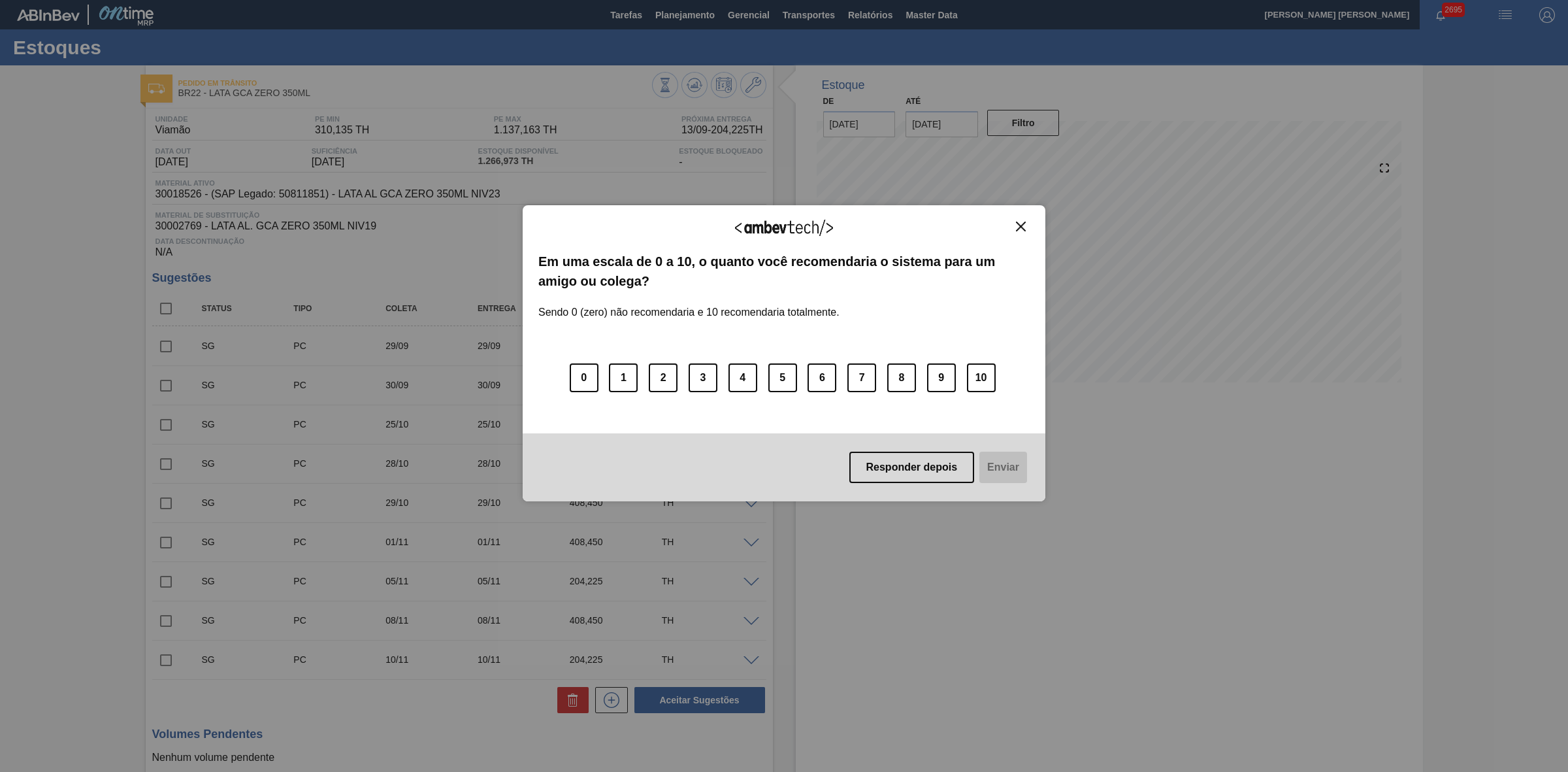
click at [1021, 224] on img "Close" at bounding box center [1021, 226] width 10 height 10
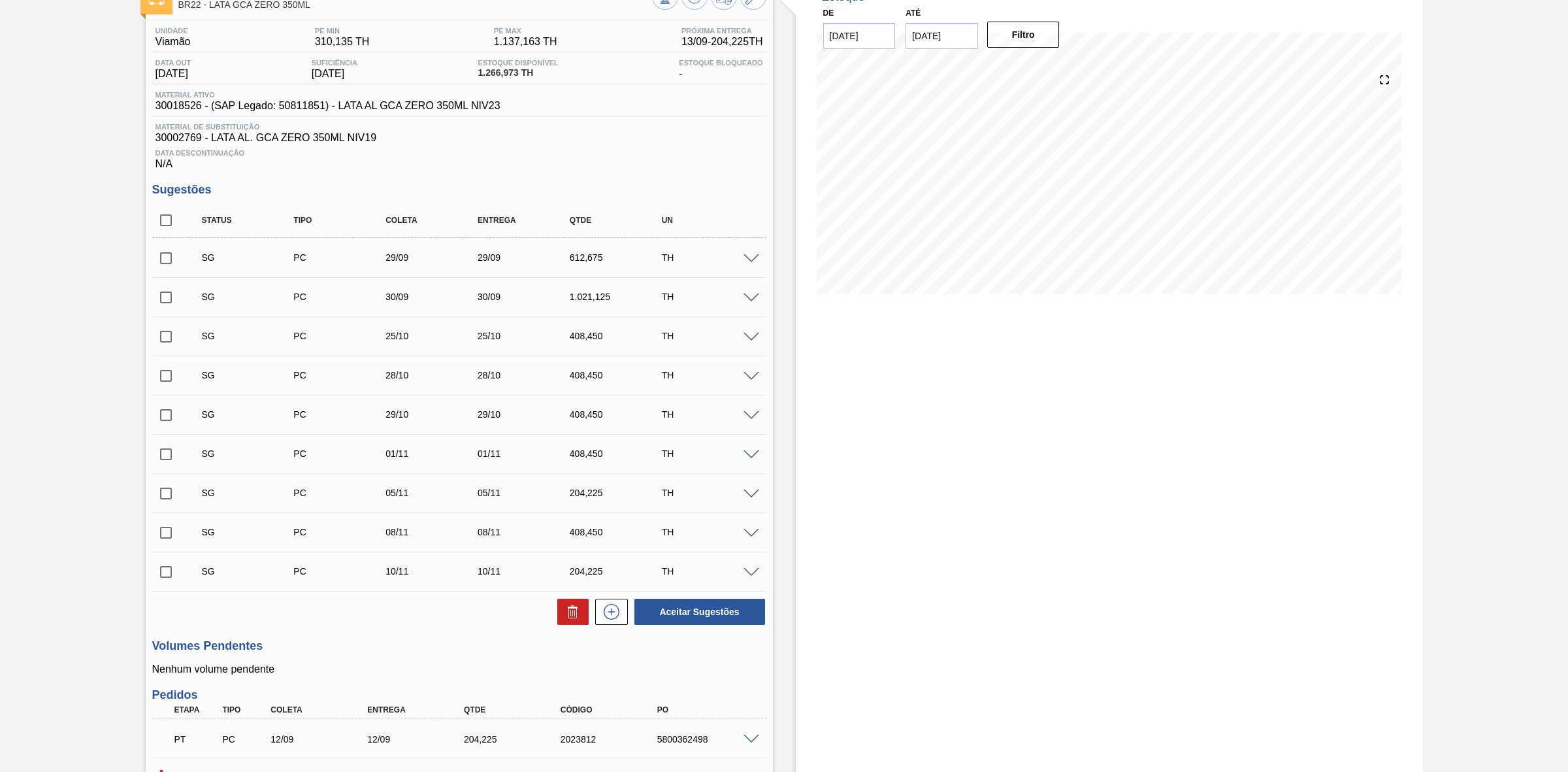
scroll to position [262, 0]
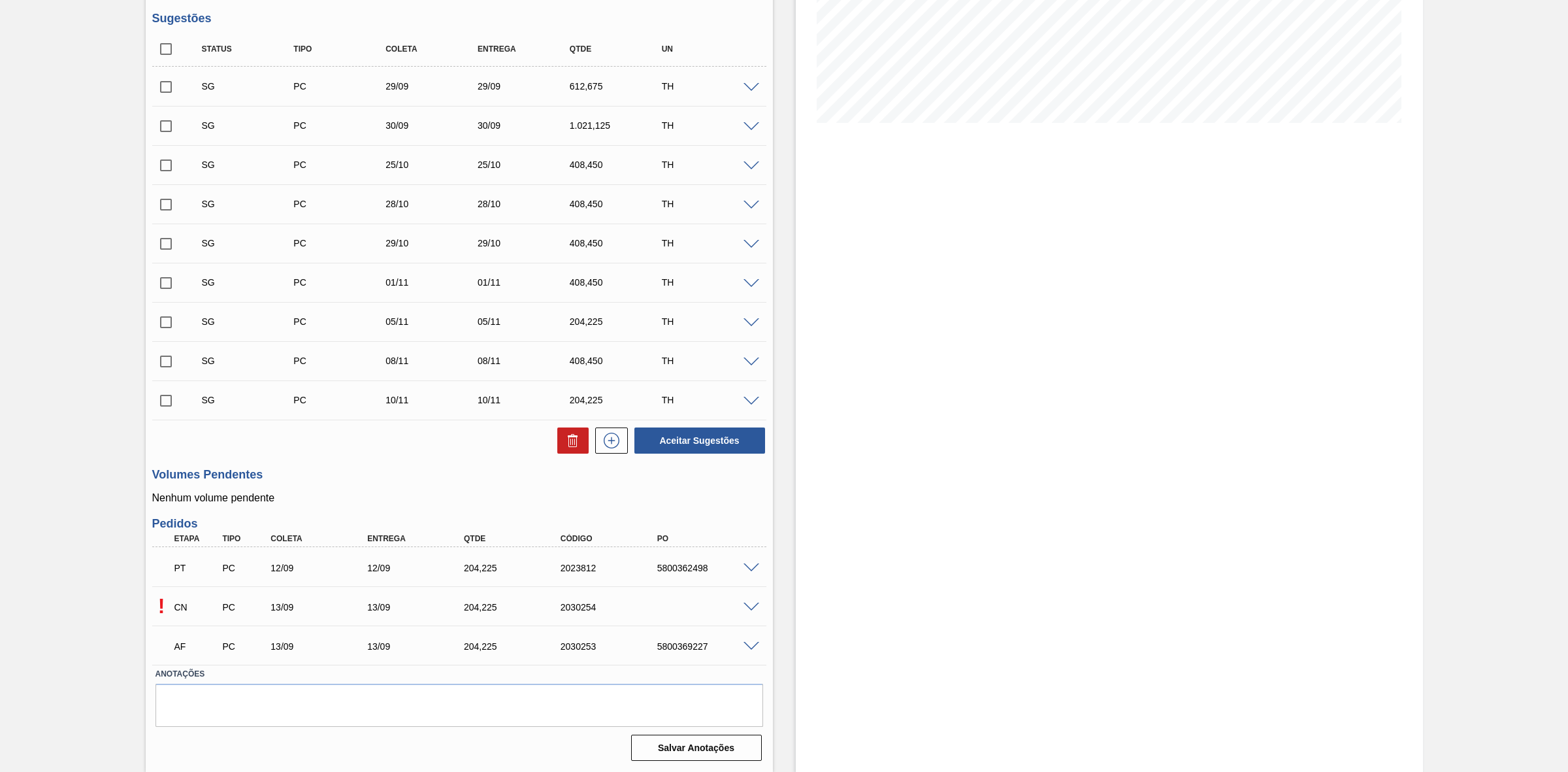
click at [690, 645] on div "5800369227" at bounding box center [709, 646] width 110 height 10
copy div "5800369227"
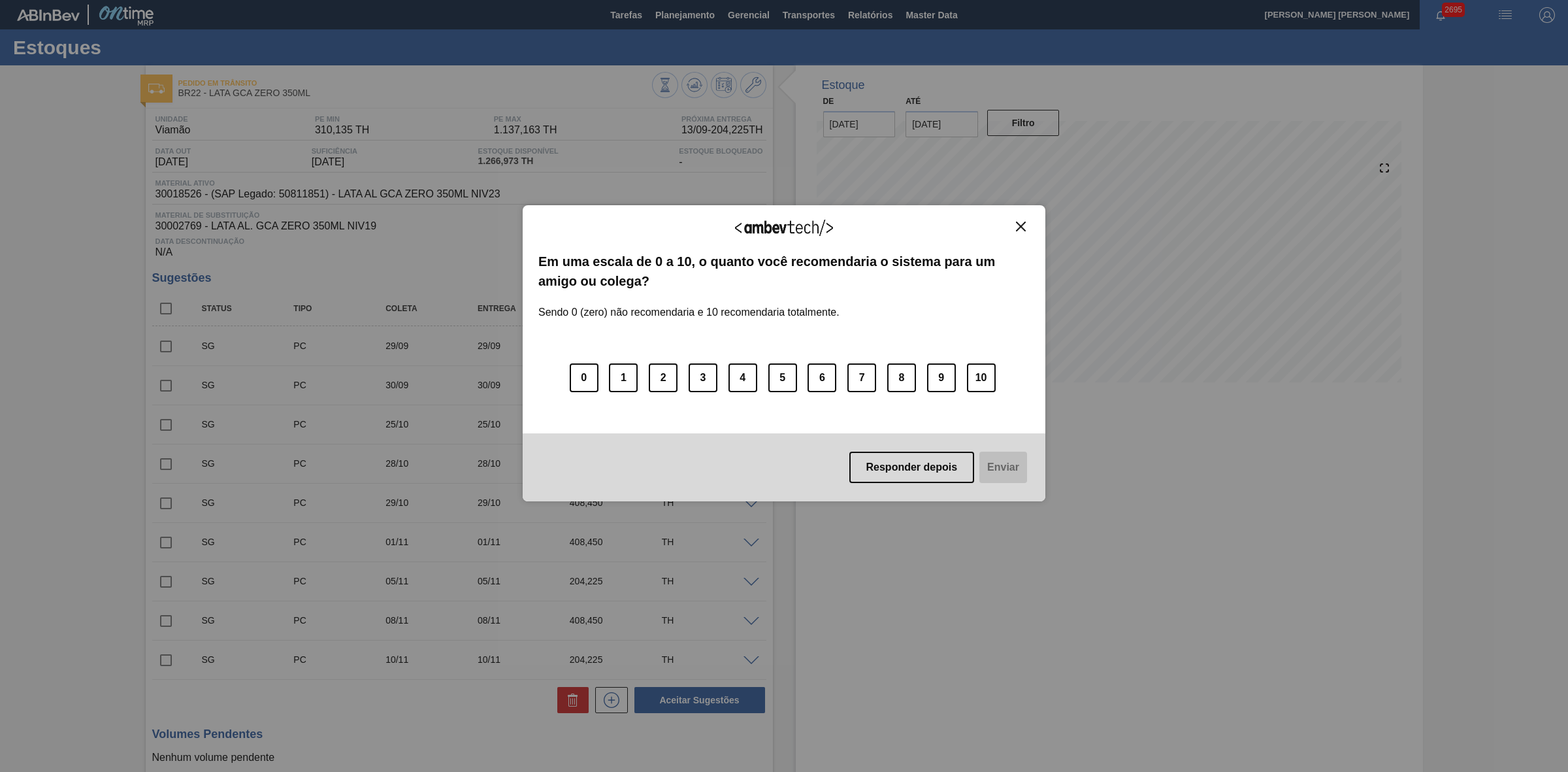
click at [1018, 227] on img "Close" at bounding box center [1021, 226] width 10 height 10
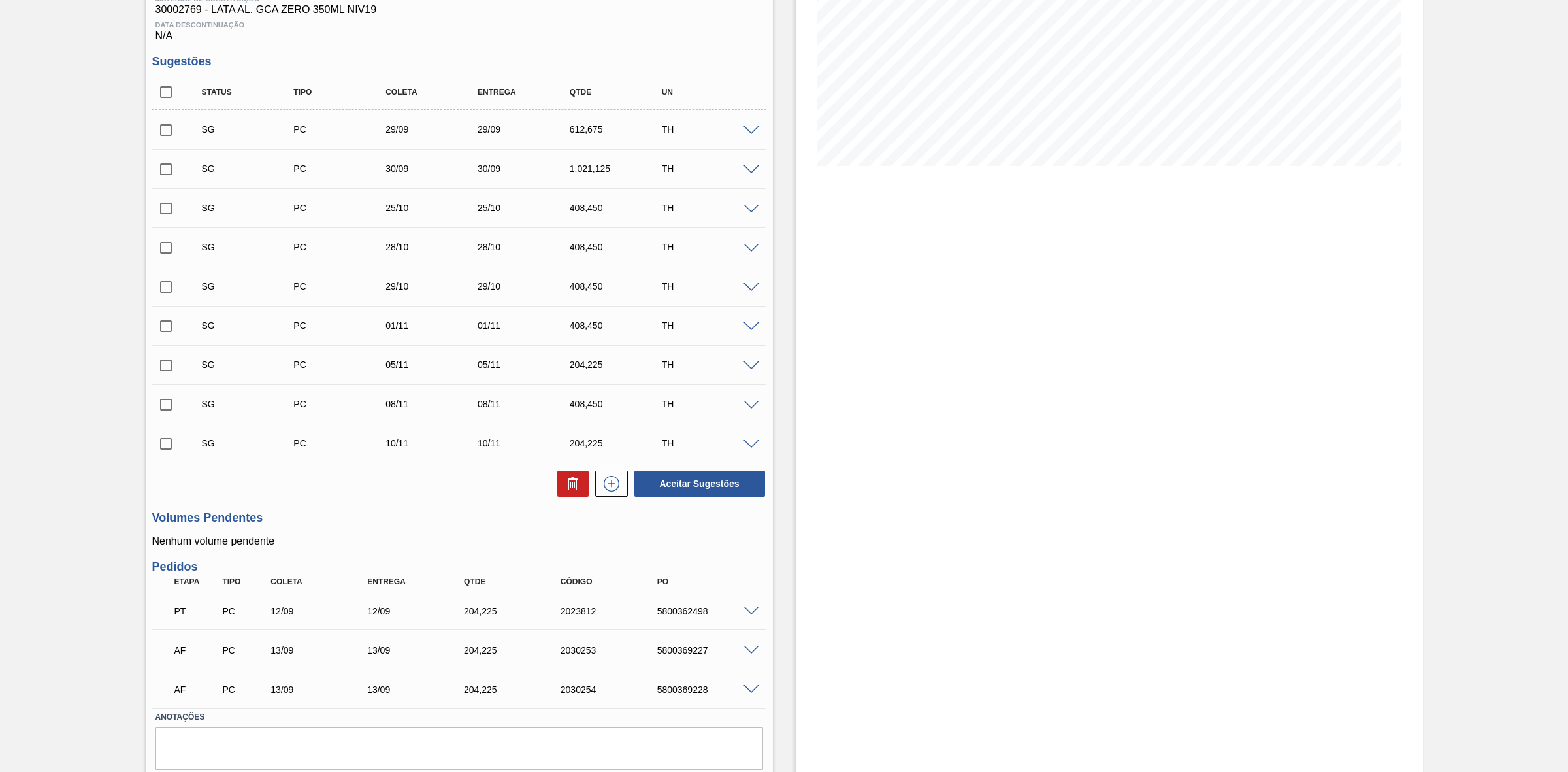
scroll to position [262, 0]
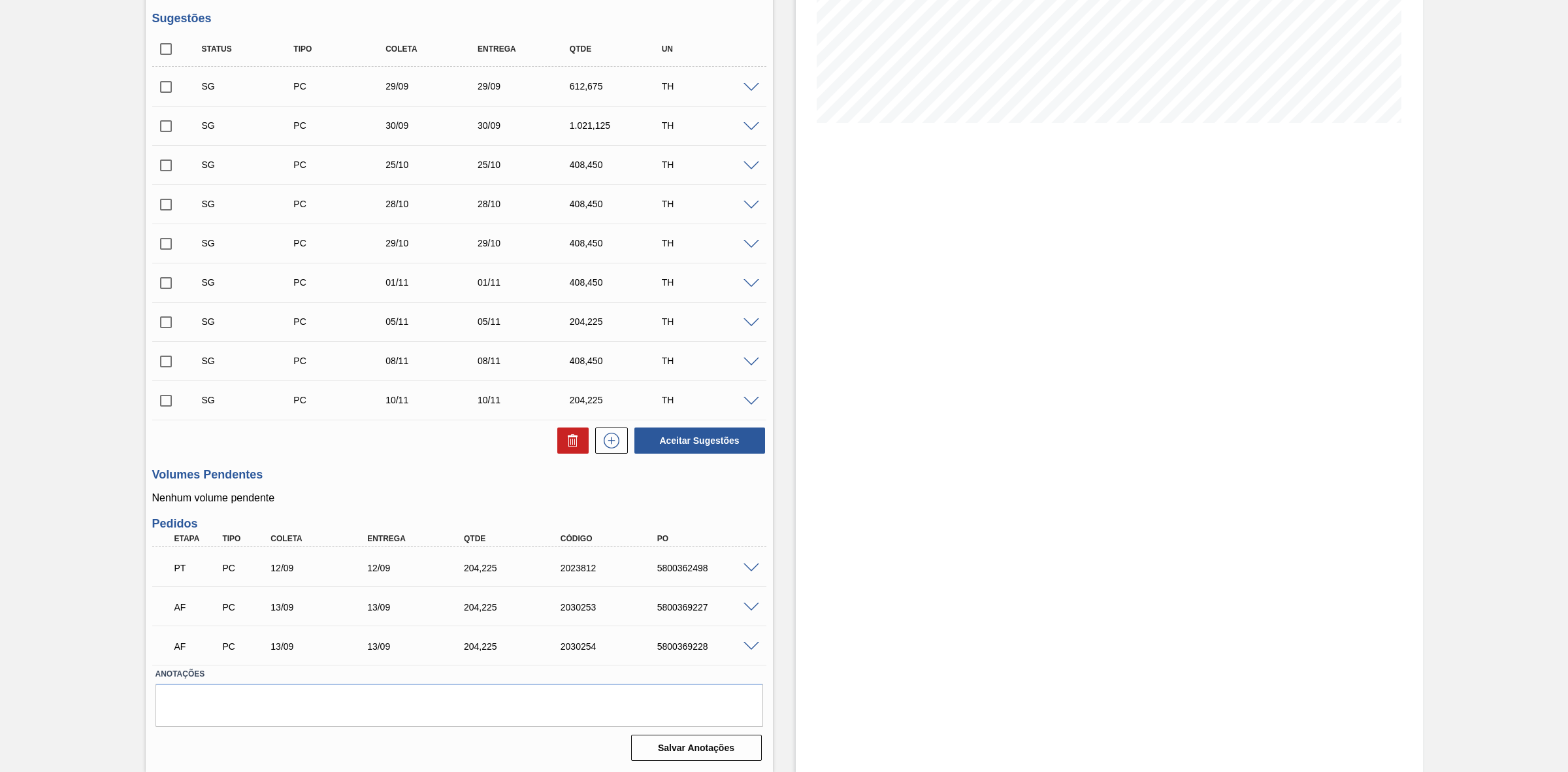
click at [692, 648] on div "5800369228" at bounding box center [709, 646] width 110 height 10
copy div "5800369228"
